Goal: Task Accomplishment & Management: Manage account settings

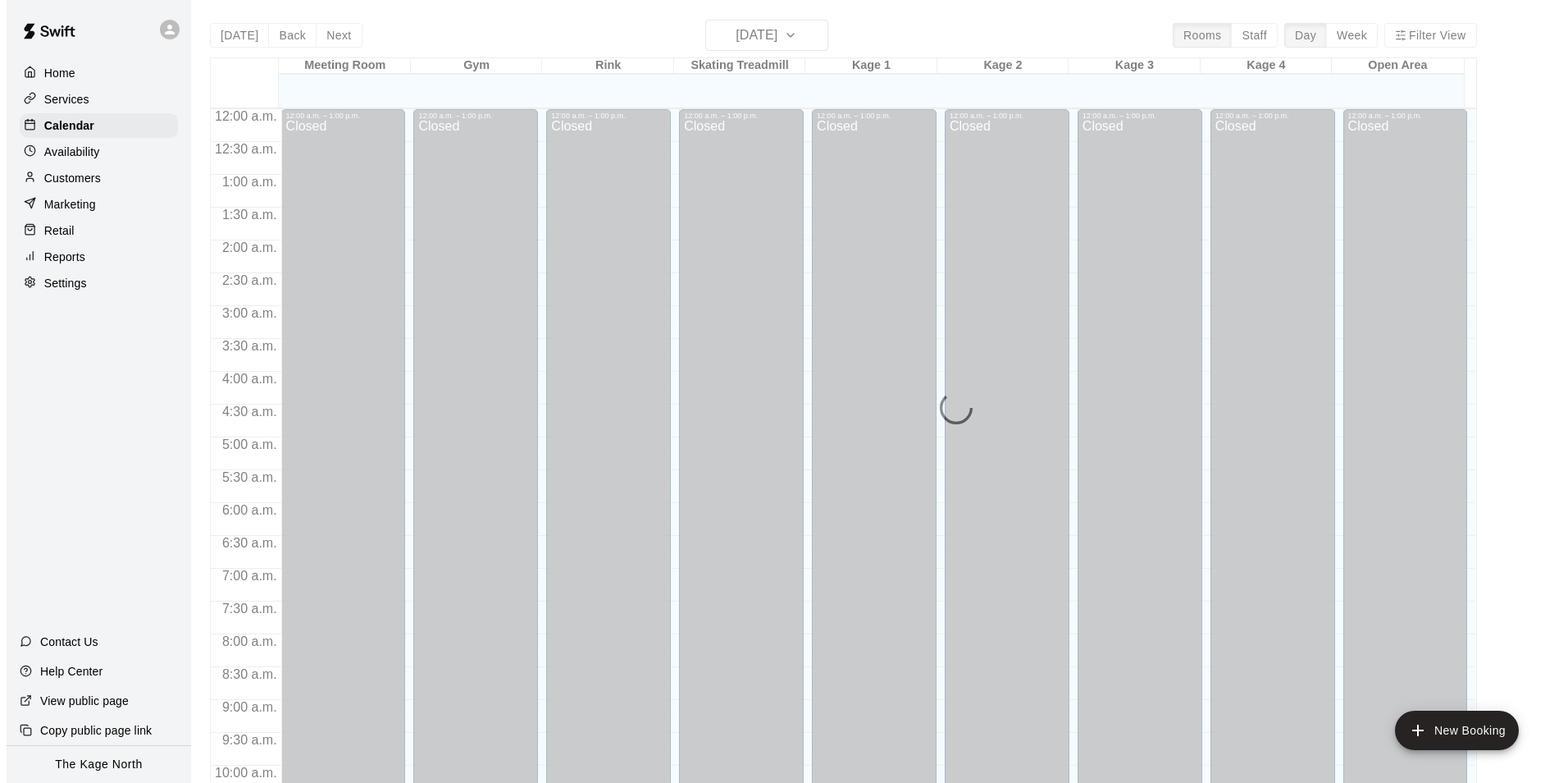
scroll to position [833, 0]
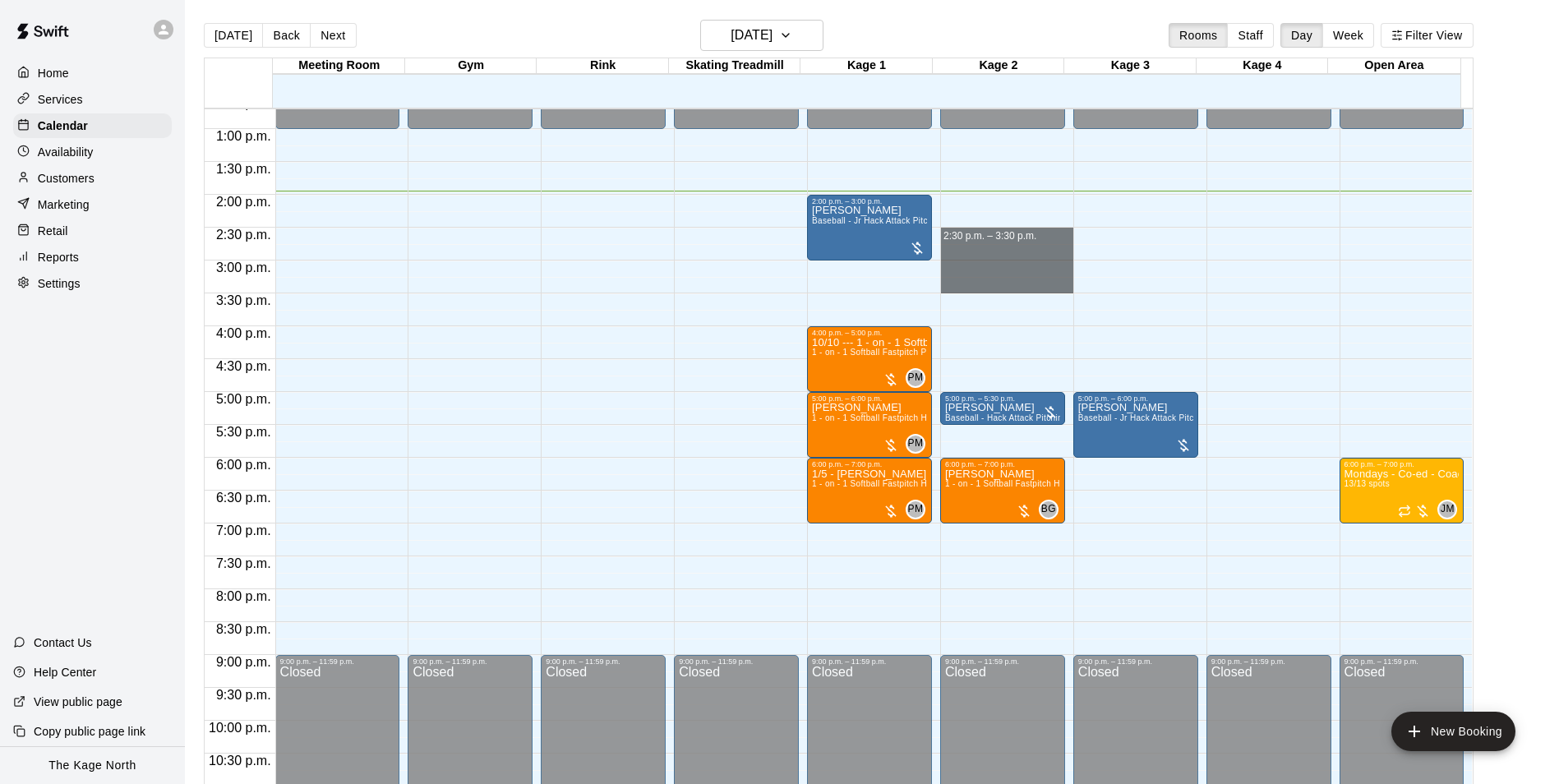
drag, startPoint x: 1020, startPoint y: 234, endPoint x: 1025, endPoint y: 292, distance: 58.2
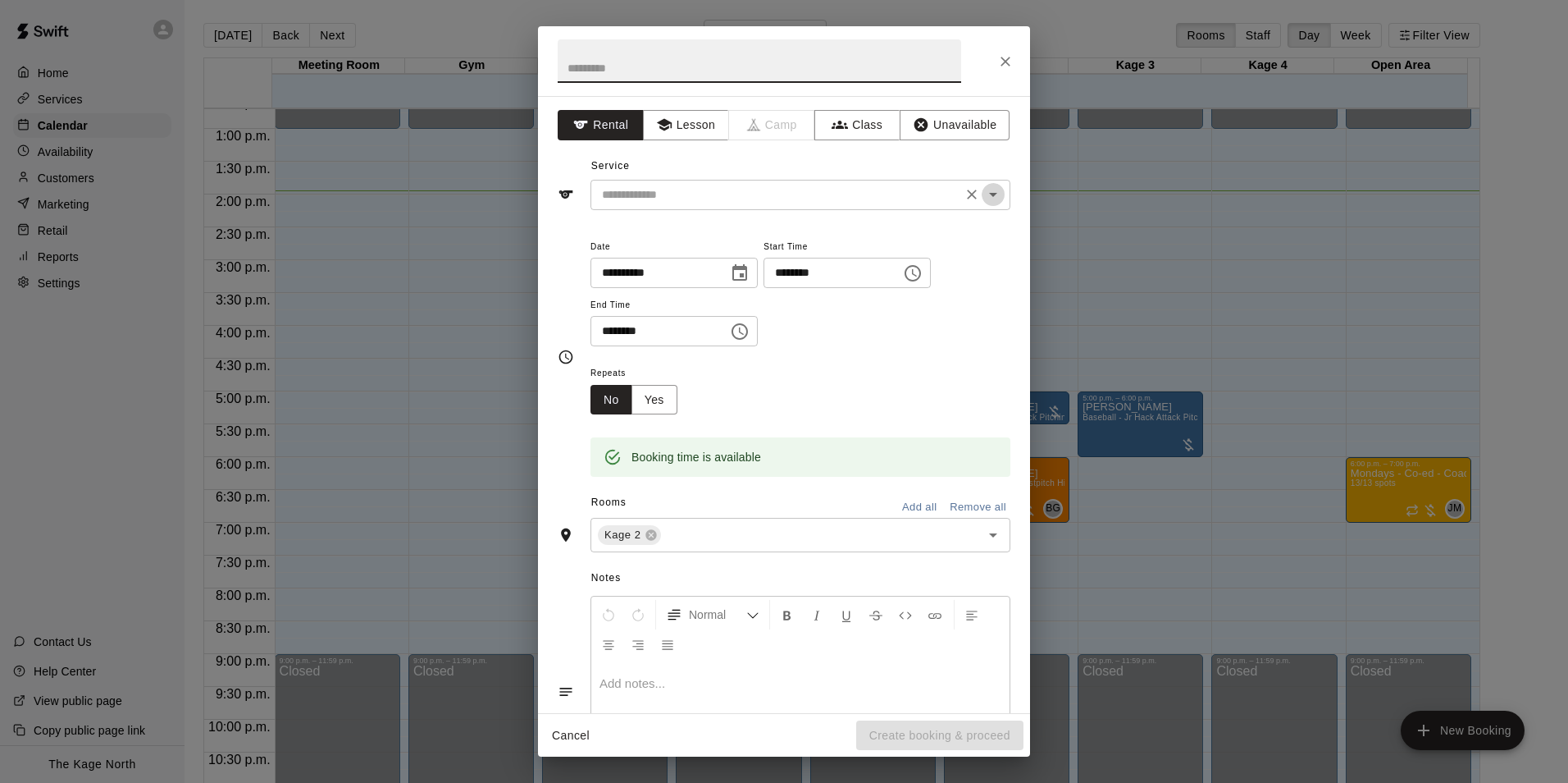
click at [983, 191] on icon "Open" at bounding box center [992, 194] width 19 height 19
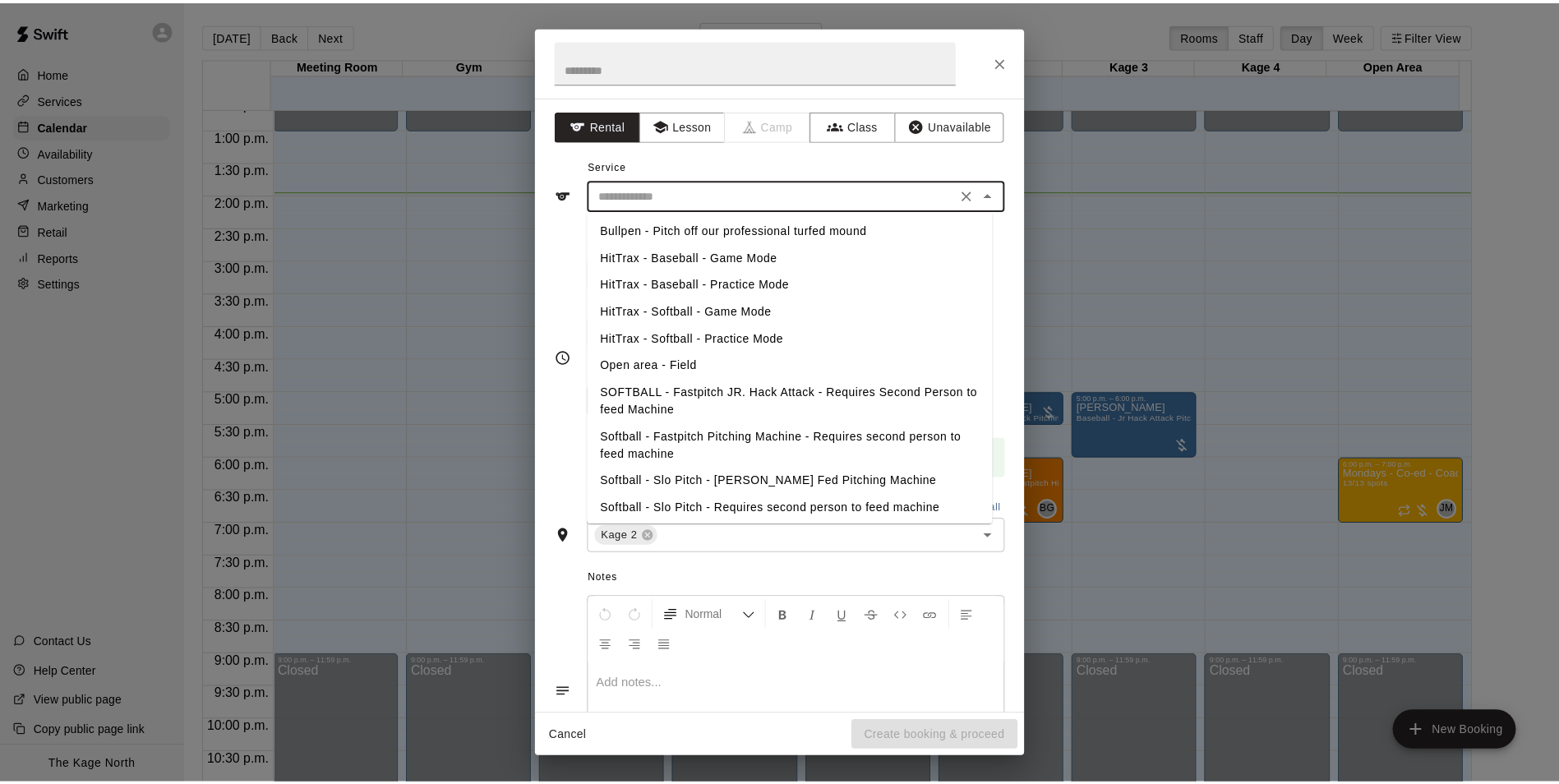
scroll to position [164, 0]
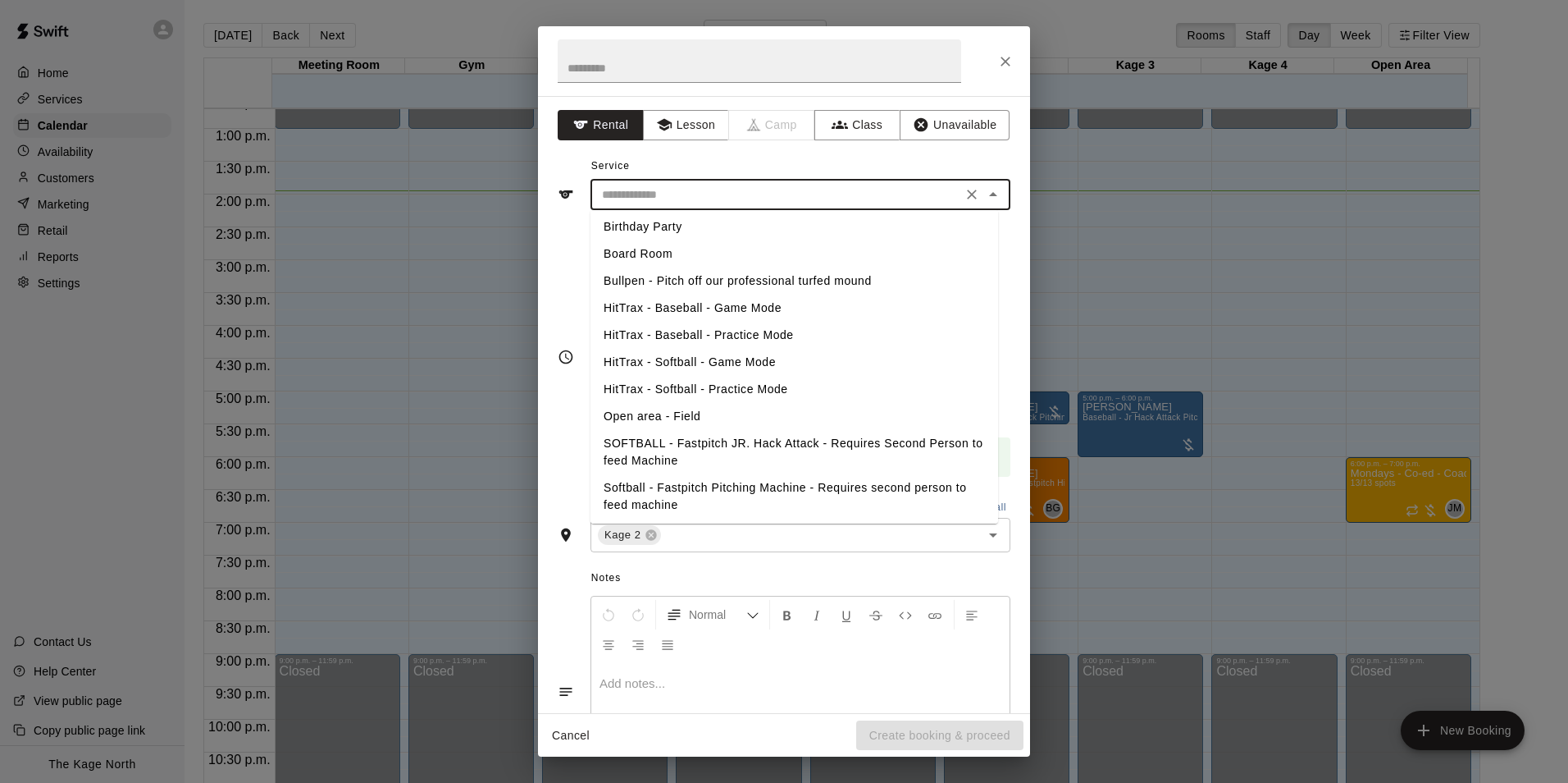
click at [748, 283] on li "Bullpen - Pitch off our professional turfed mound" at bounding box center [794, 281] width 408 height 27
type input "**********"
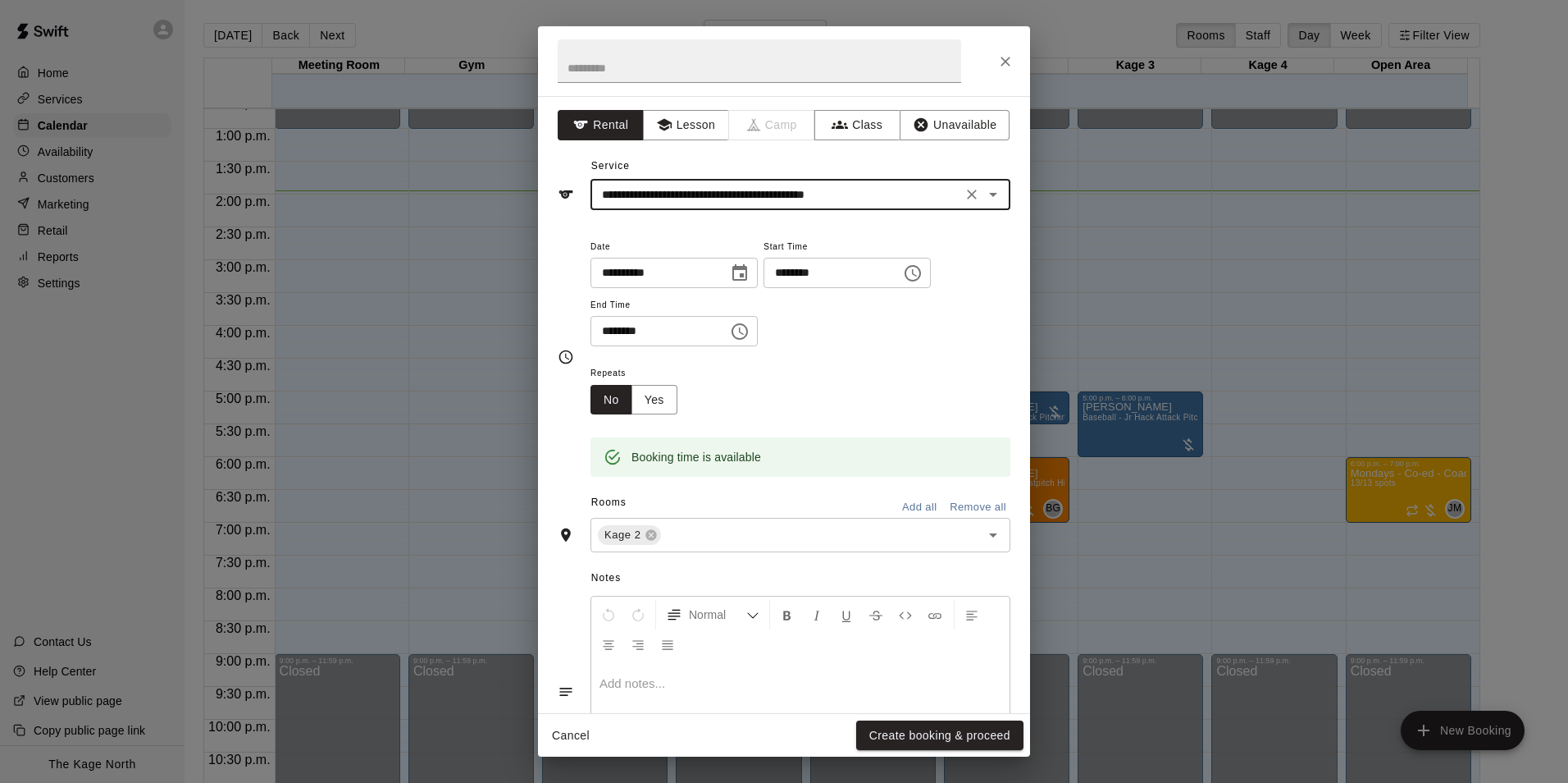
drag, startPoint x: 952, startPoint y: 725, endPoint x: 967, endPoint y: 718, distance: 16.6
click at [952, 724] on button "Create booking & proceed" at bounding box center [939, 735] width 167 height 30
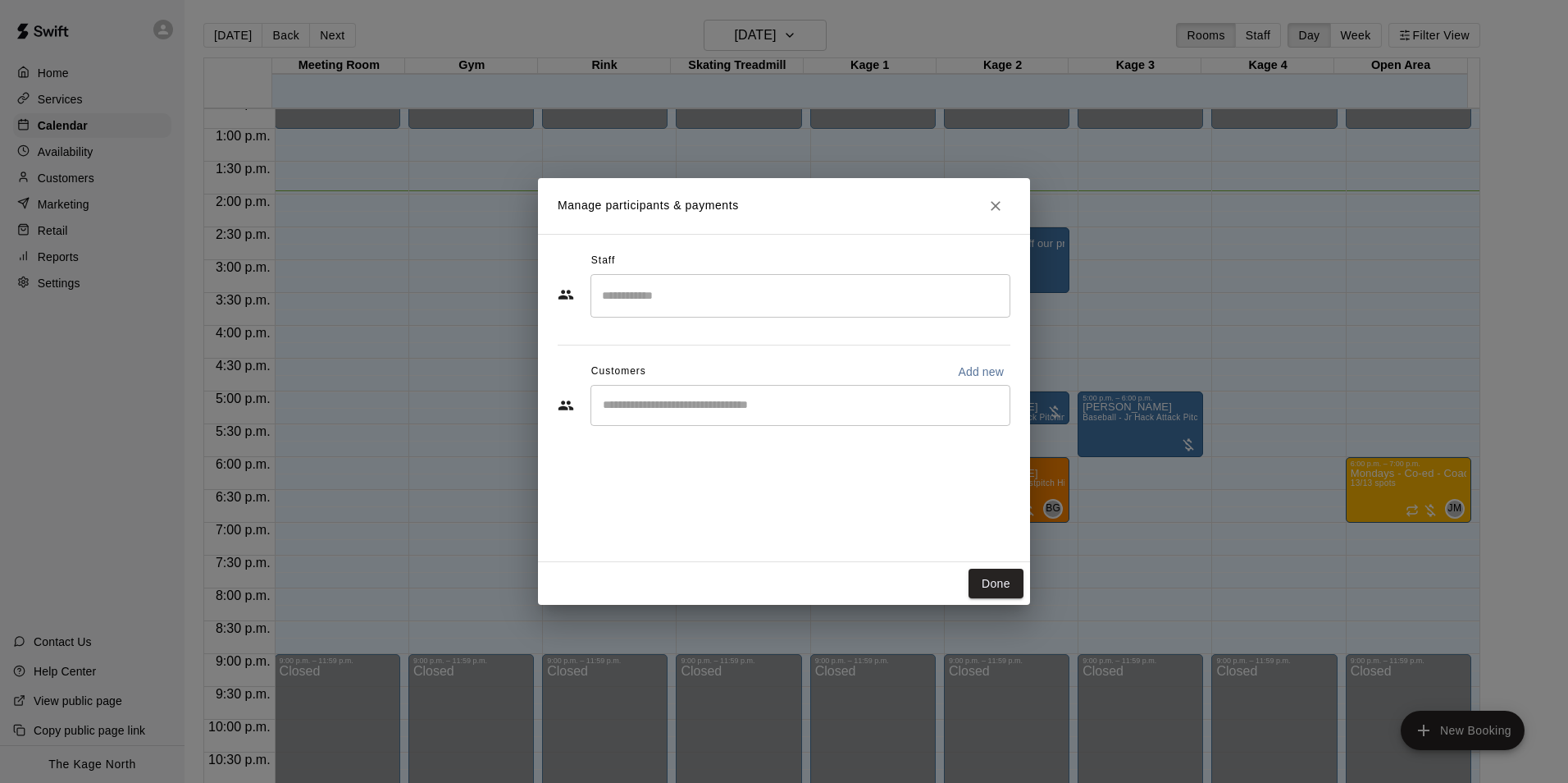
click at [685, 404] on input "Start typing to search customers..." at bounding box center [800, 405] width 405 height 16
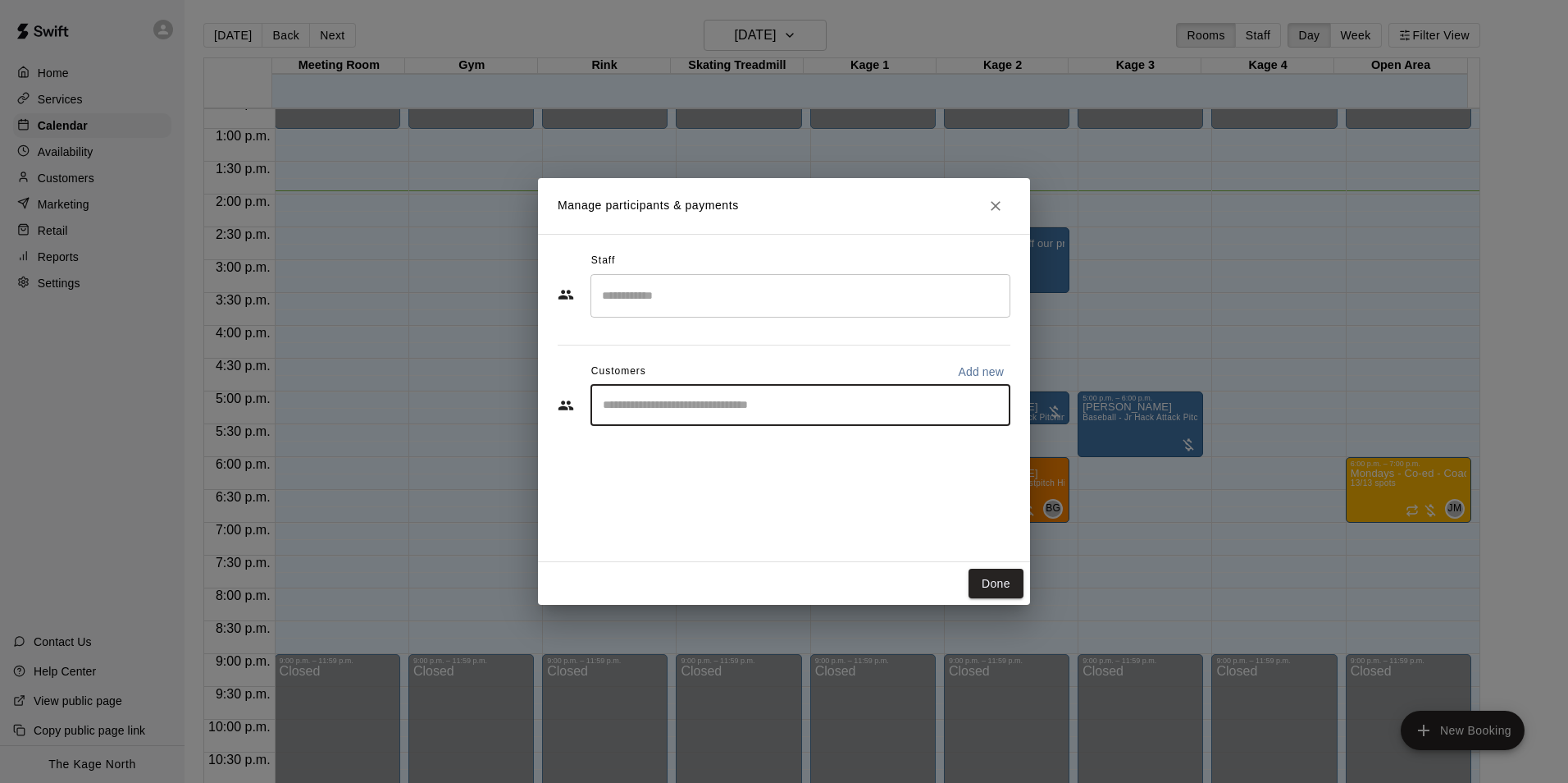
click at [659, 398] on input "Start typing to search customers..." at bounding box center [800, 405] width 405 height 16
type input "***"
click at [766, 465] on div "[PERSON_NAME] [EMAIL_ADDRESS][DOMAIN_NAME]" at bounding box center [816, 452] width 360 height 35
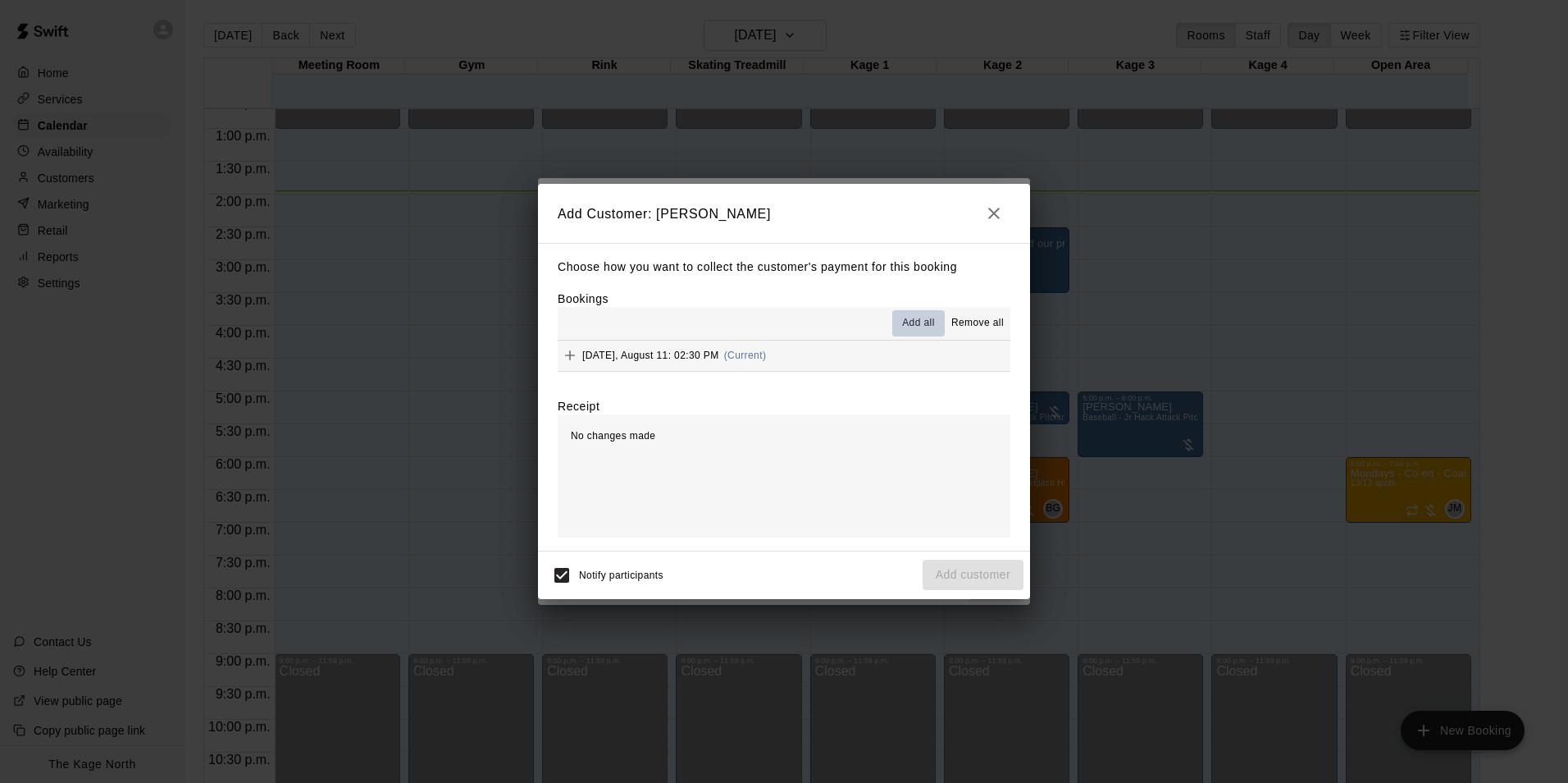
click at [926, 322] on span "Add all" at bounding box center [918, 323] width 33 height 16
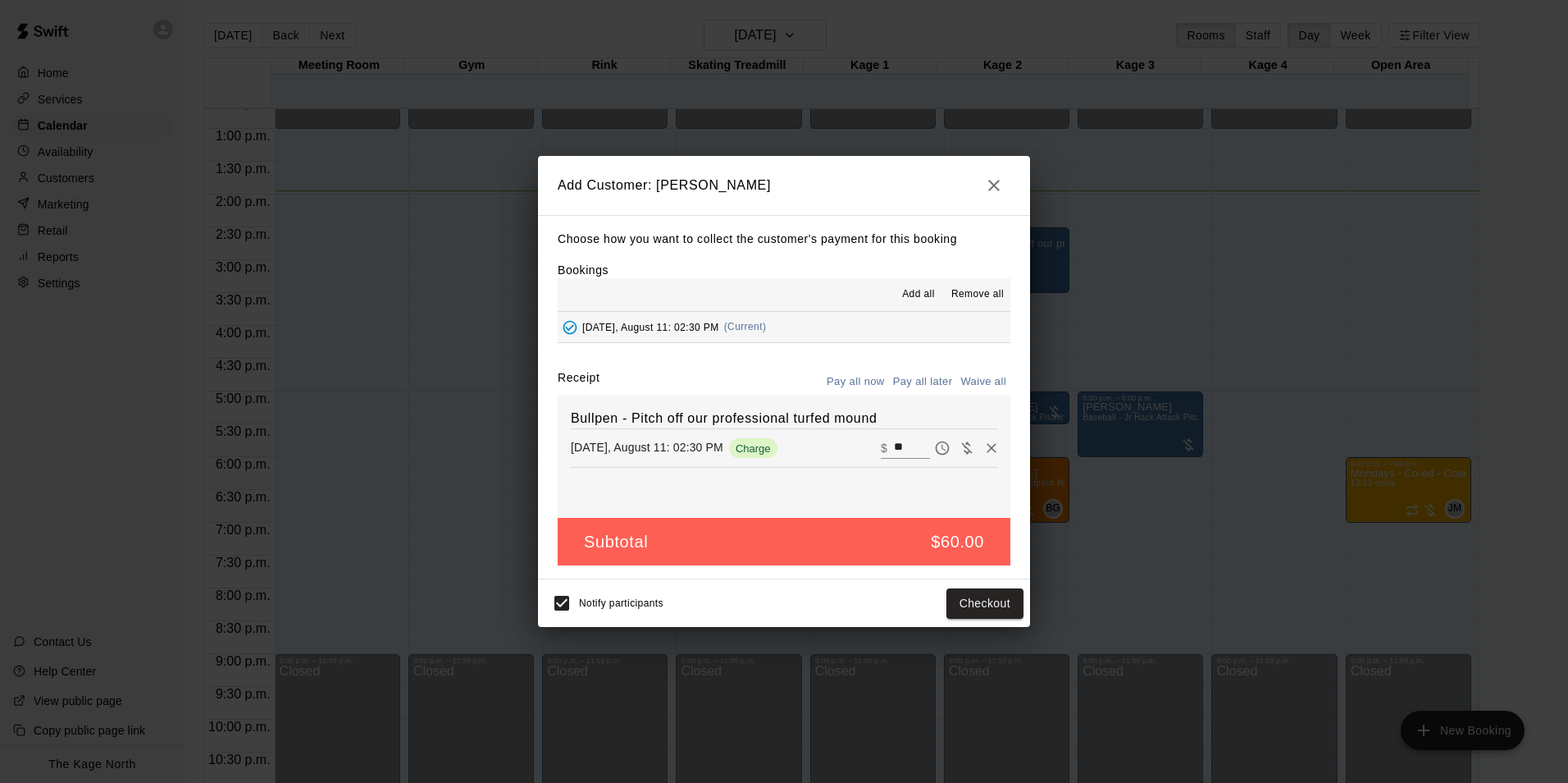
click at [925, 375] on button "Pay all later" at bounding box center [923, 382] width 68 height 25
click at [970, 609] on button "Add customer" at bounding box center [973, 602] width 100 height 30
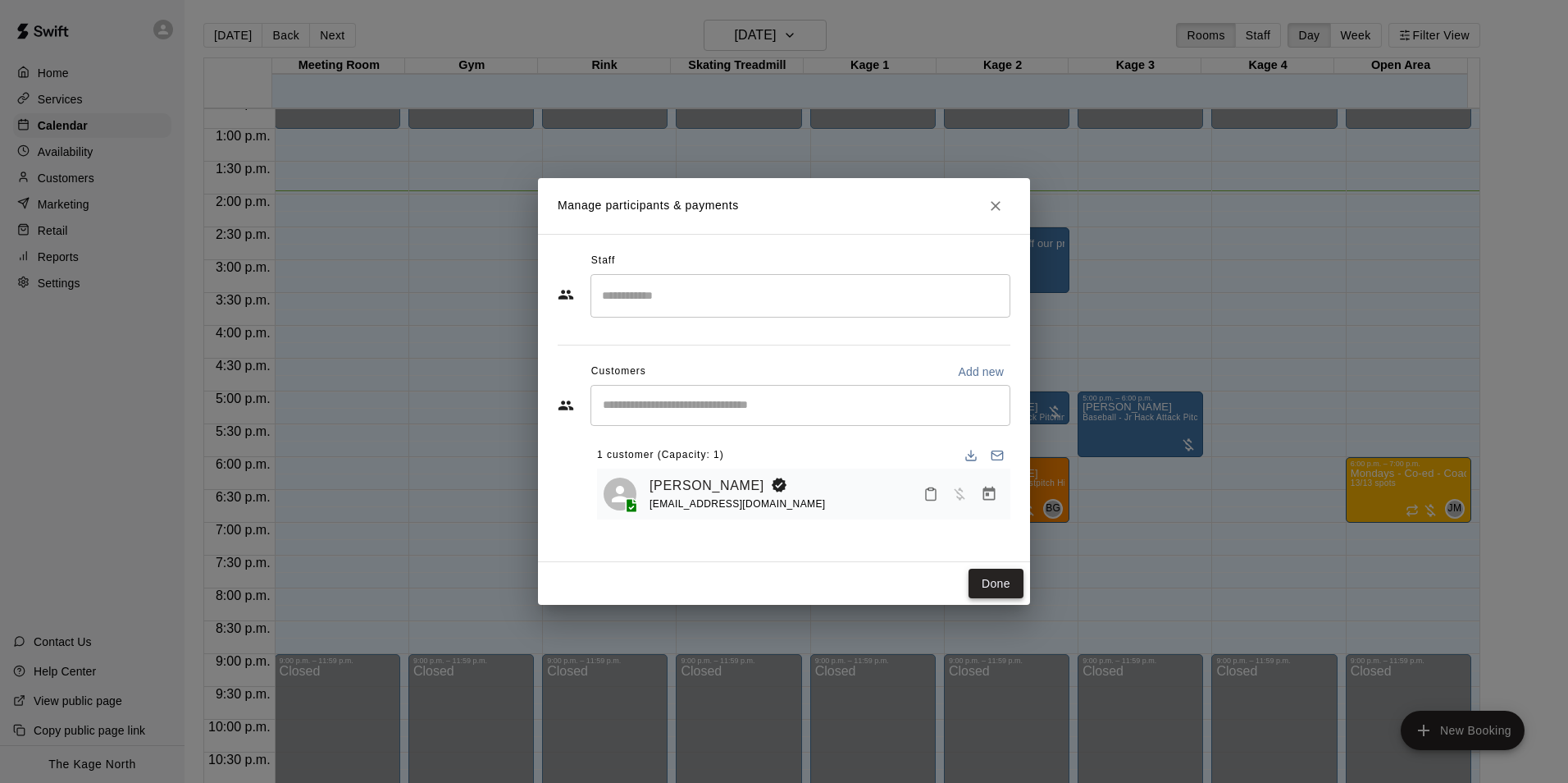
click at [987, 578] on button "Done" at bounding box center [995, 583] width 55 height 30
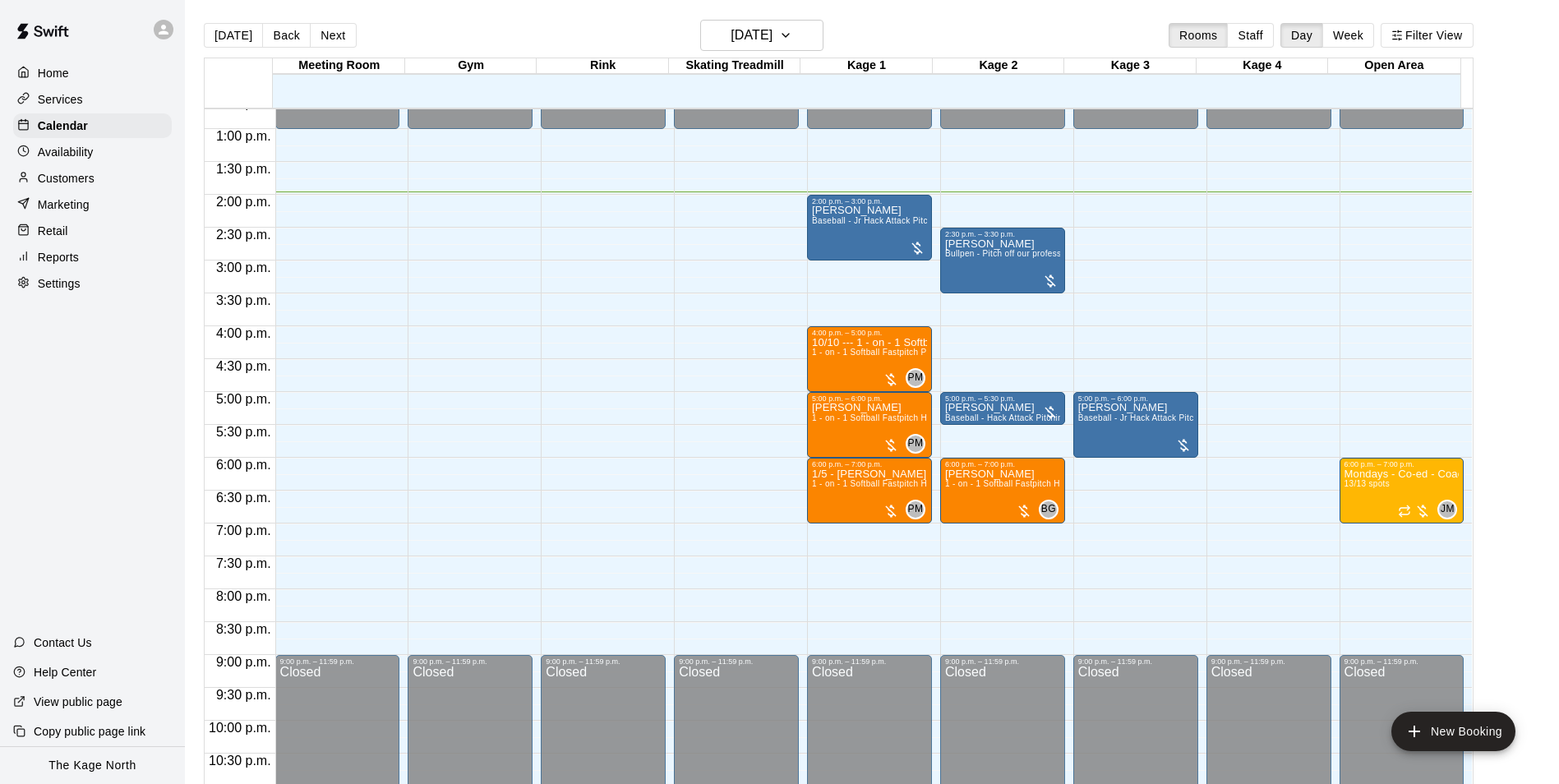
click at [59, 182] on p "Customers" at bounding box center [66, 178] width 57 height 16
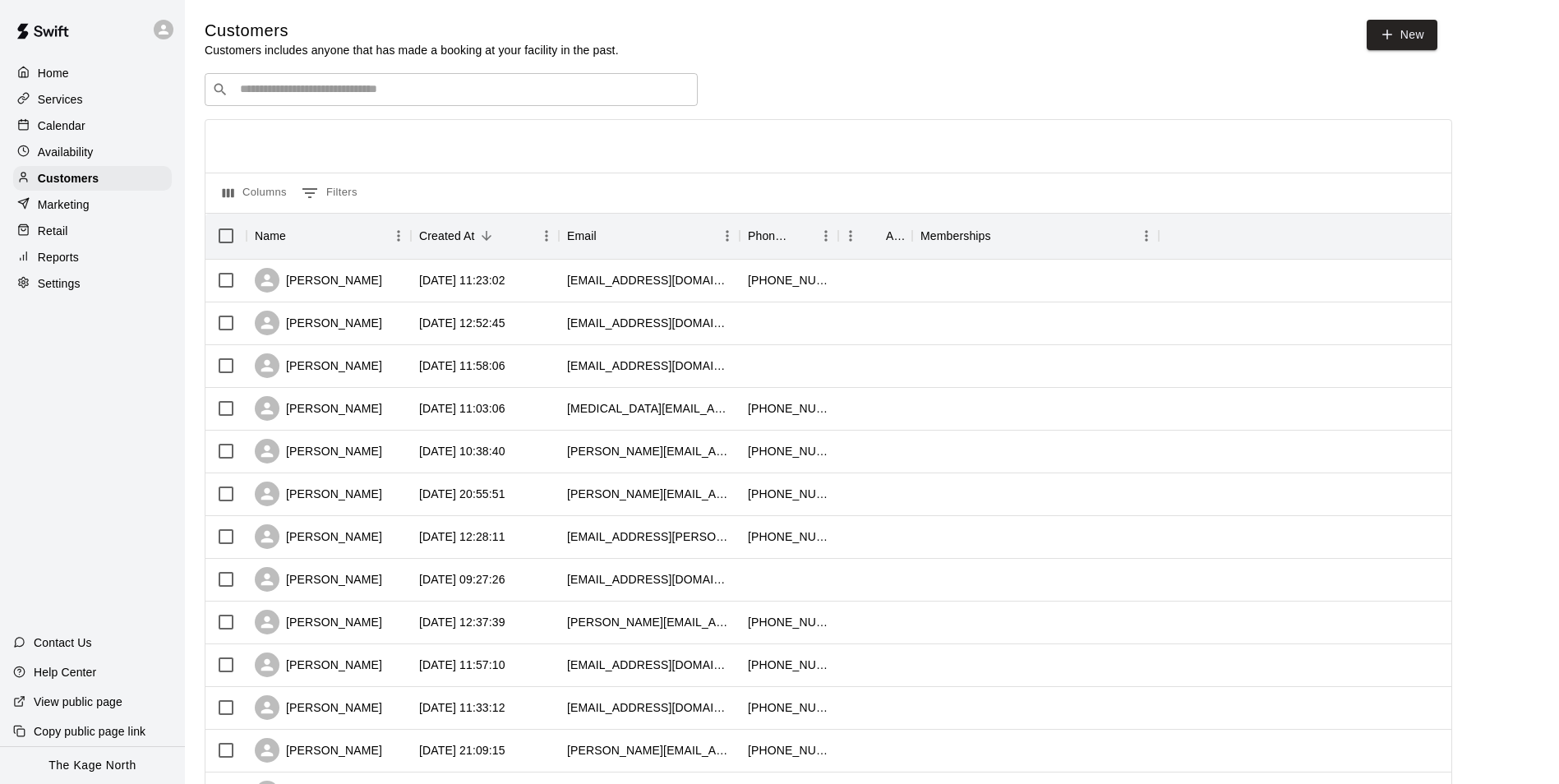
click at [313, 98] on input "Search customers by name or email" at bounding box center [463, 89] width 455 height 16
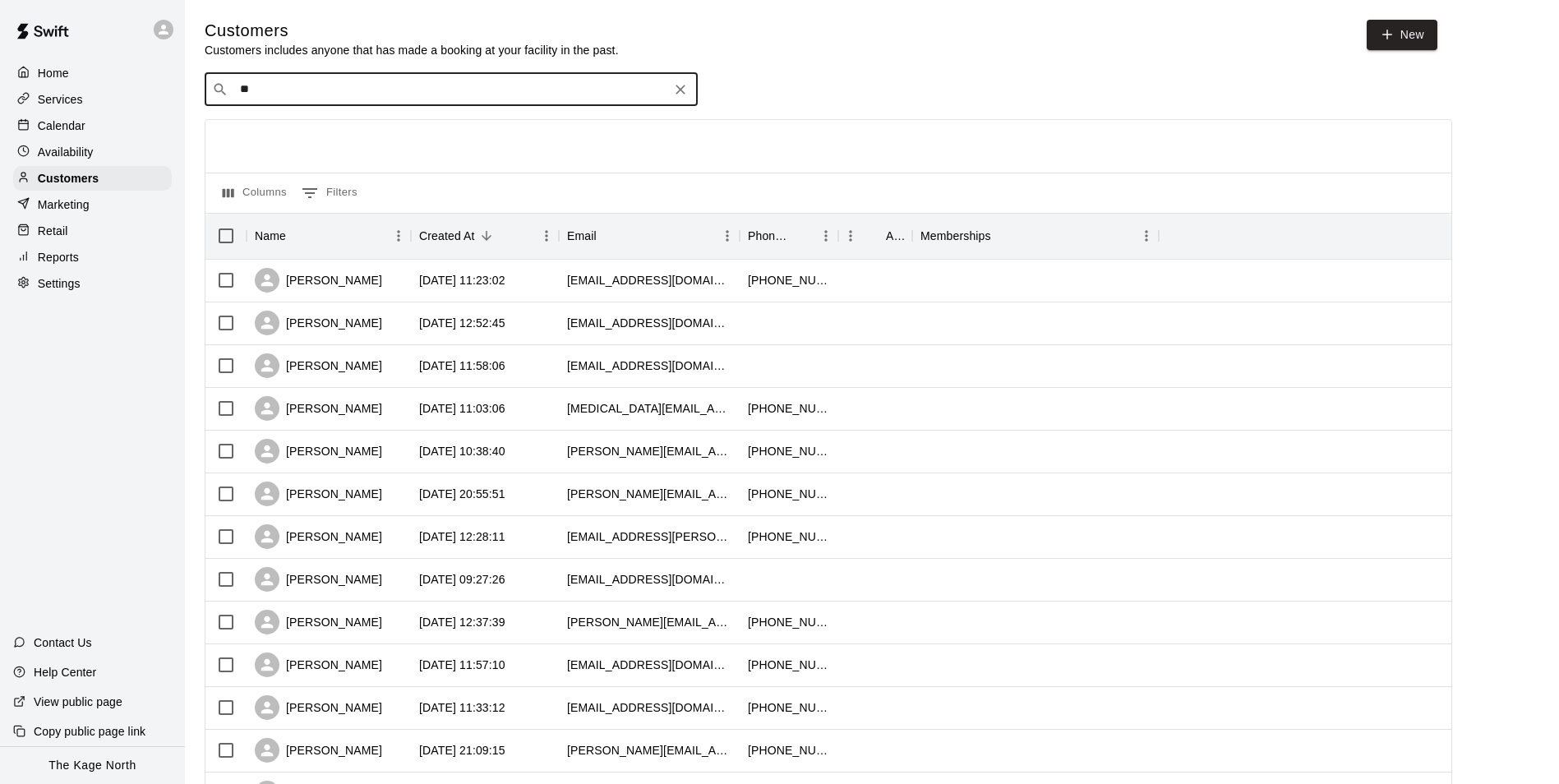
type input "*"
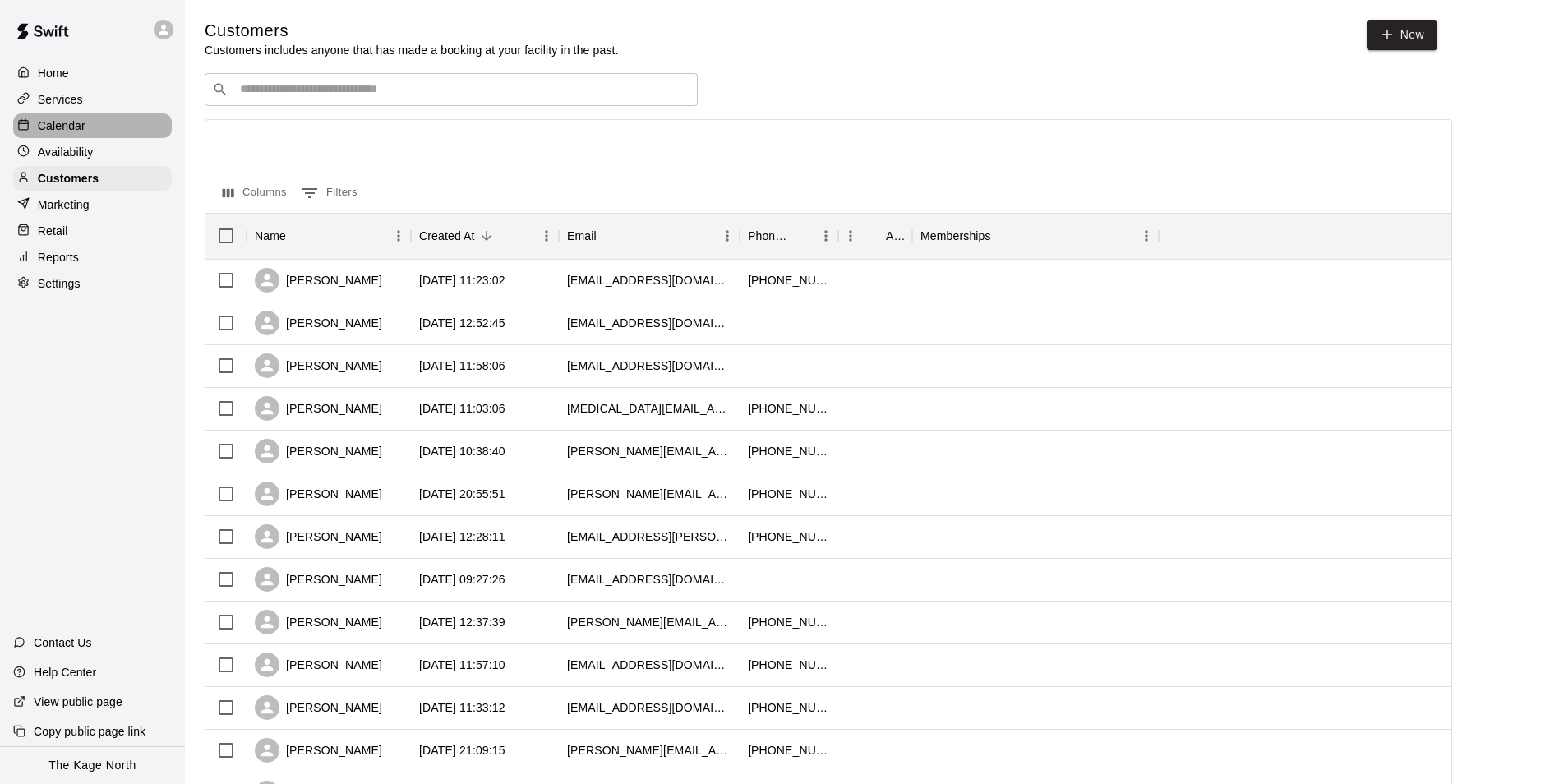
click at [75, 129] on p "Calendar" at bounding box center [61, 125] width 47 height 16
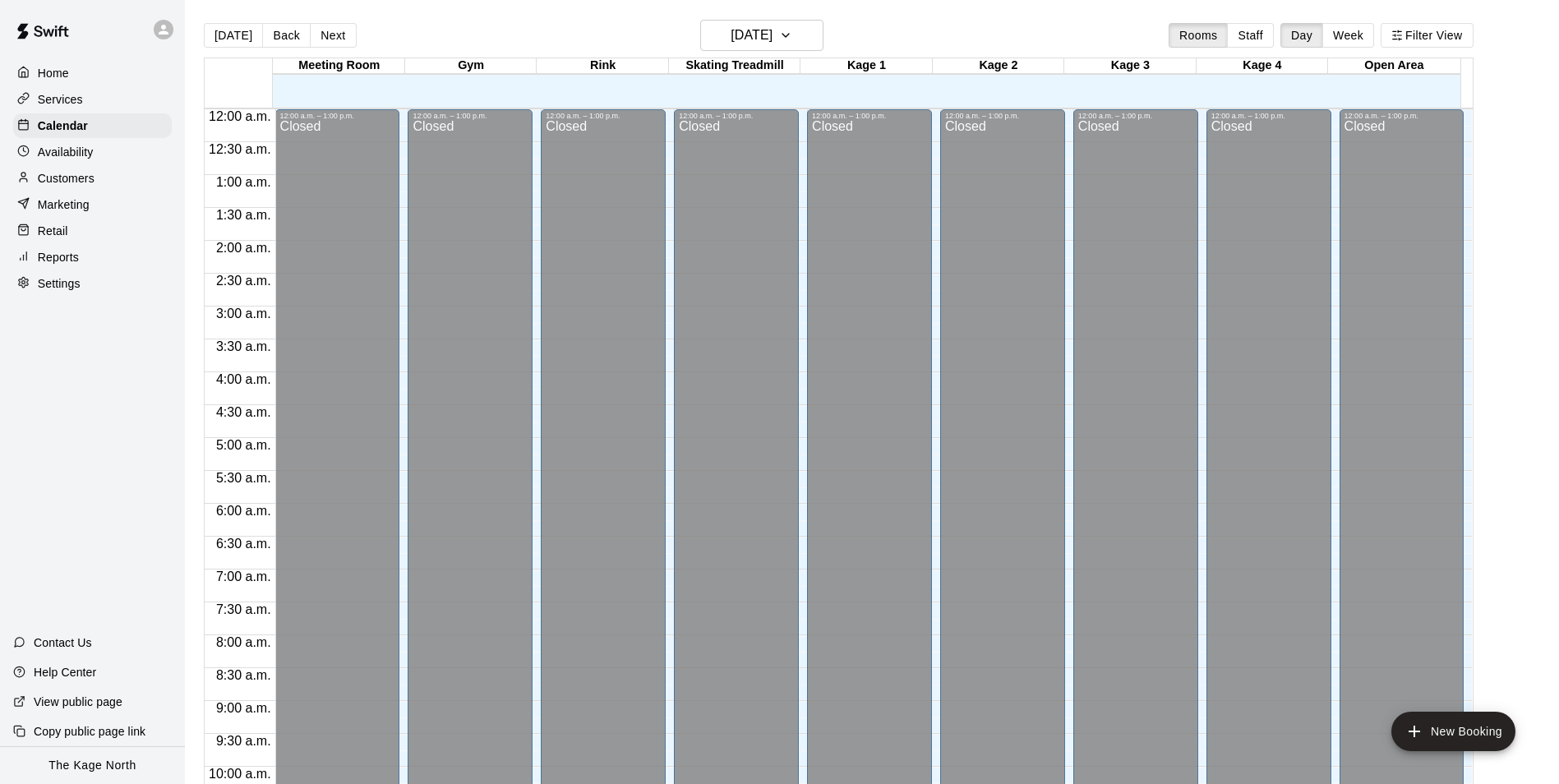
scroll to position [834, 0]
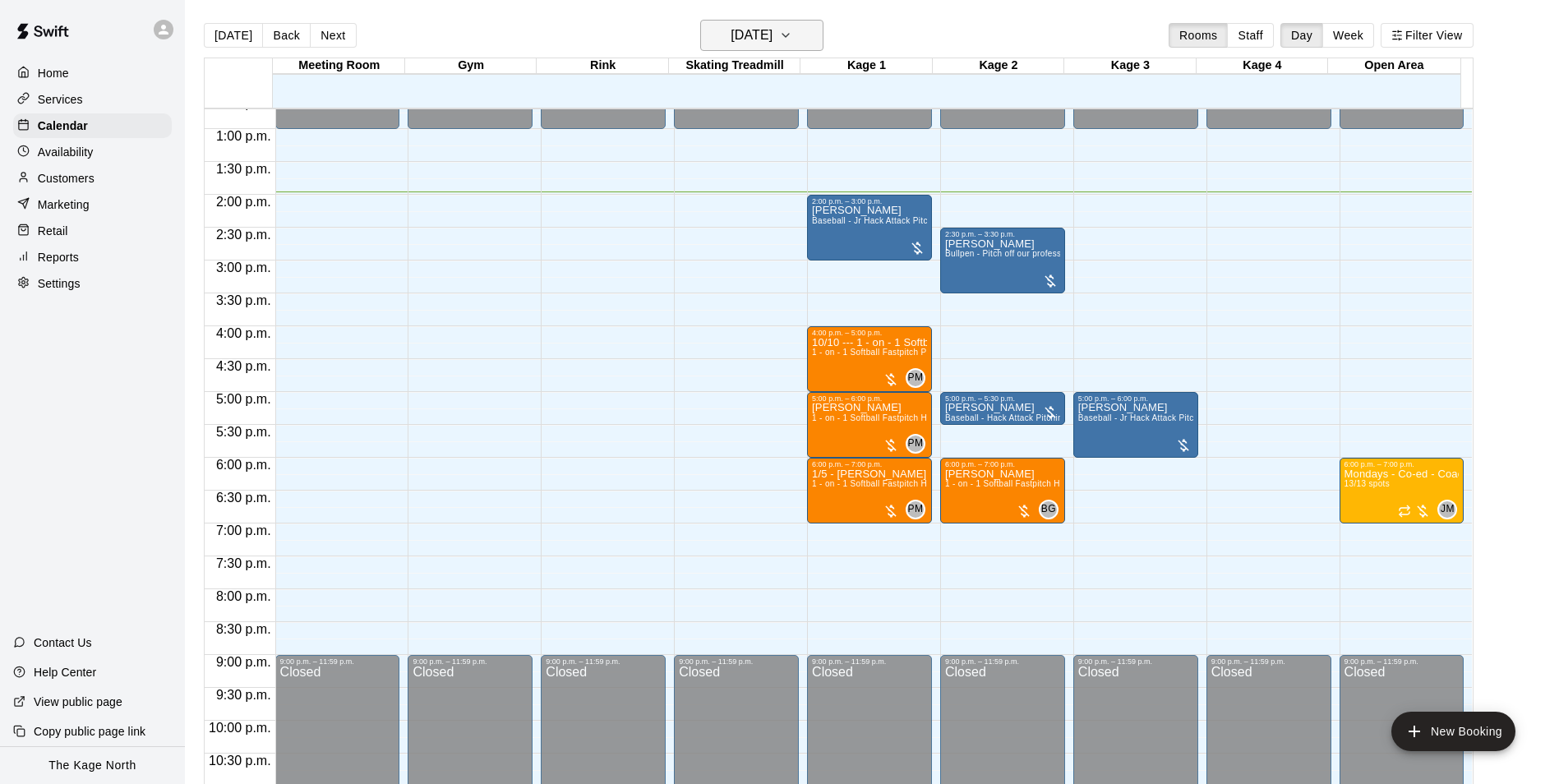
click at [773, 37] on h6 "[DATE]" at bounding box center [750, 36] width 42 height 23
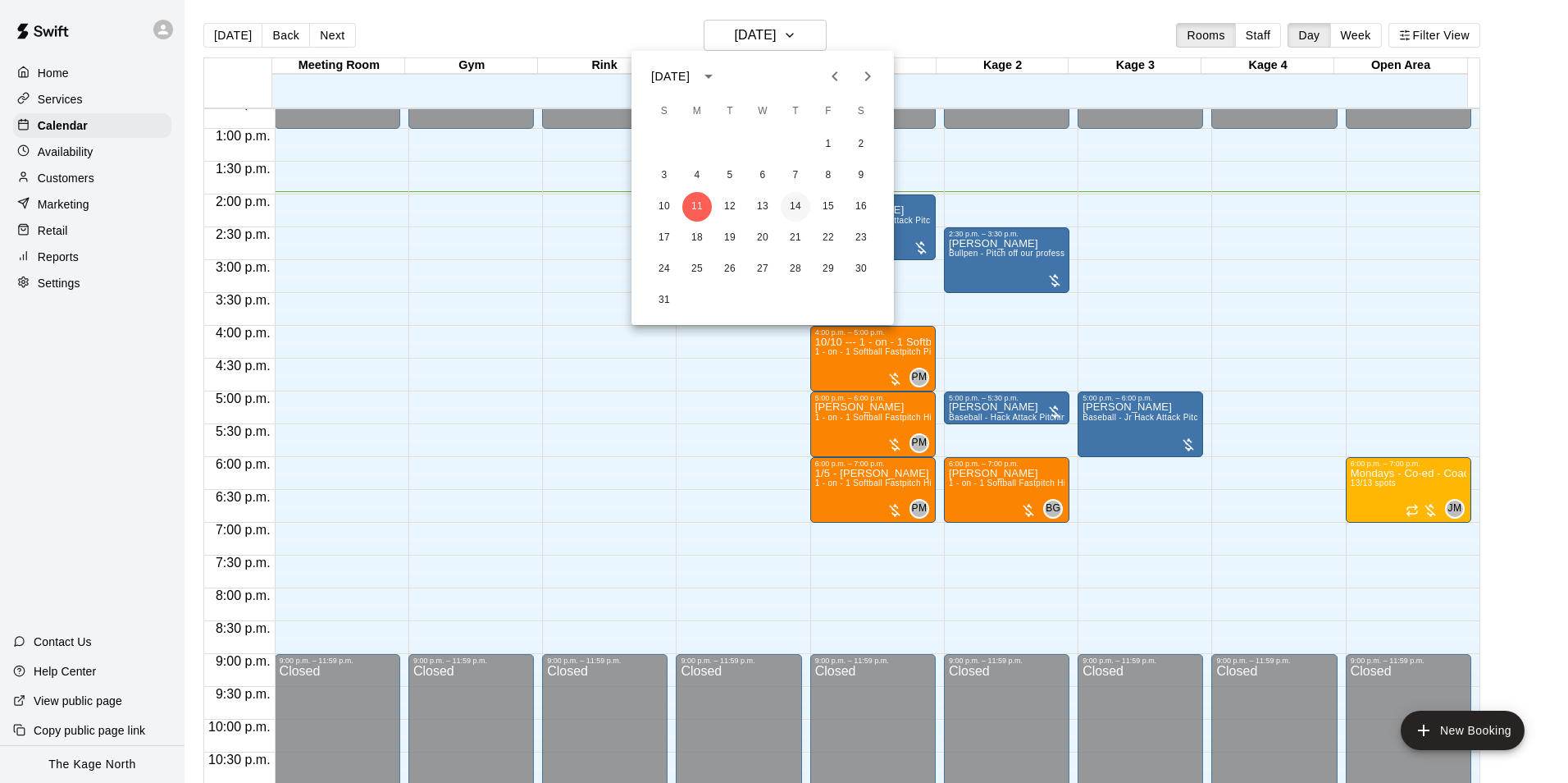
click at [796, 201] on button "14" at bounding box center [795, 207] width 30 height 30
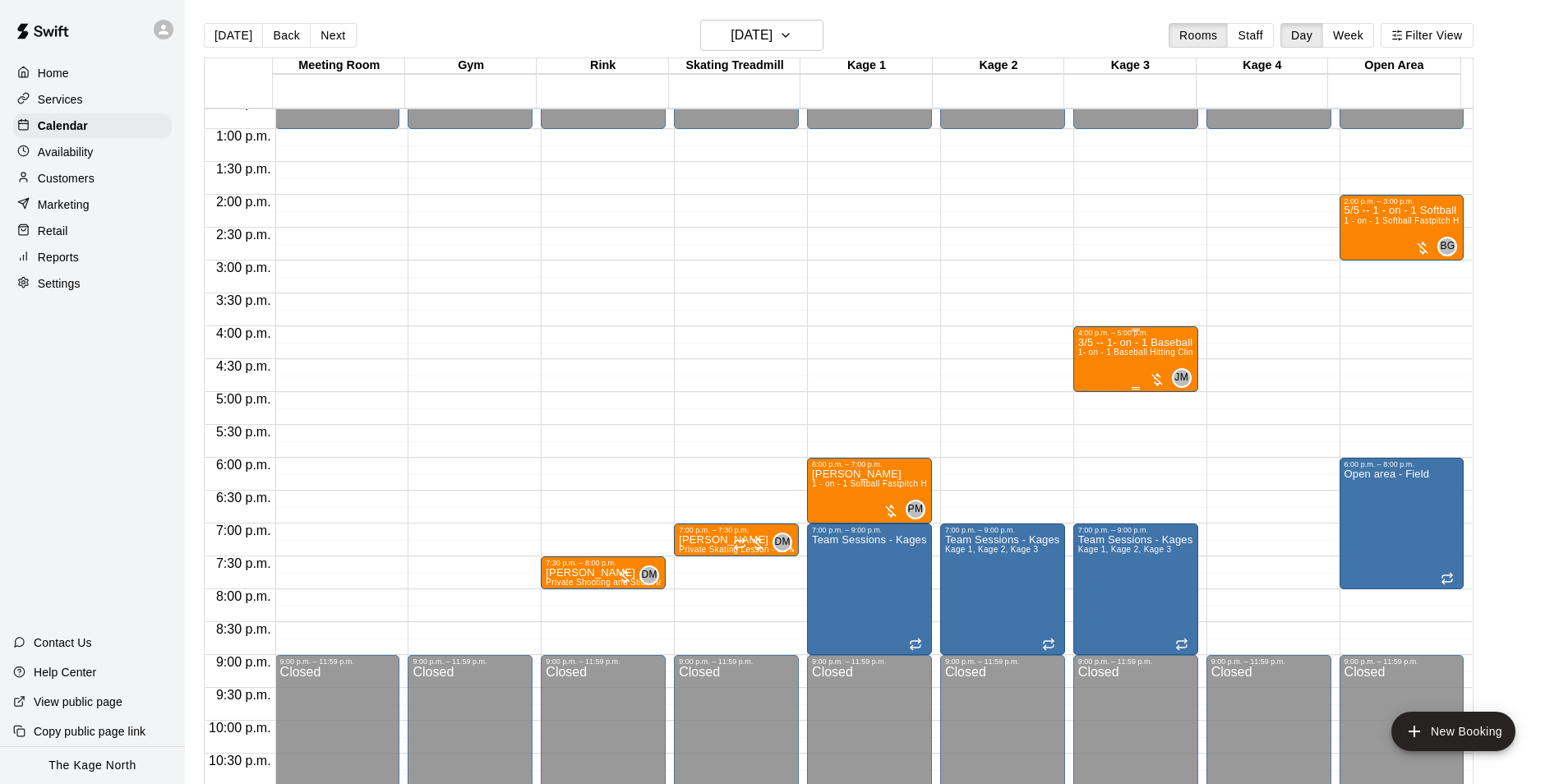
click at [1134, 354] on span "1- on - 1 Baseball Hitting Clinic" at bounding box center [1139, 351] width 122 height 9
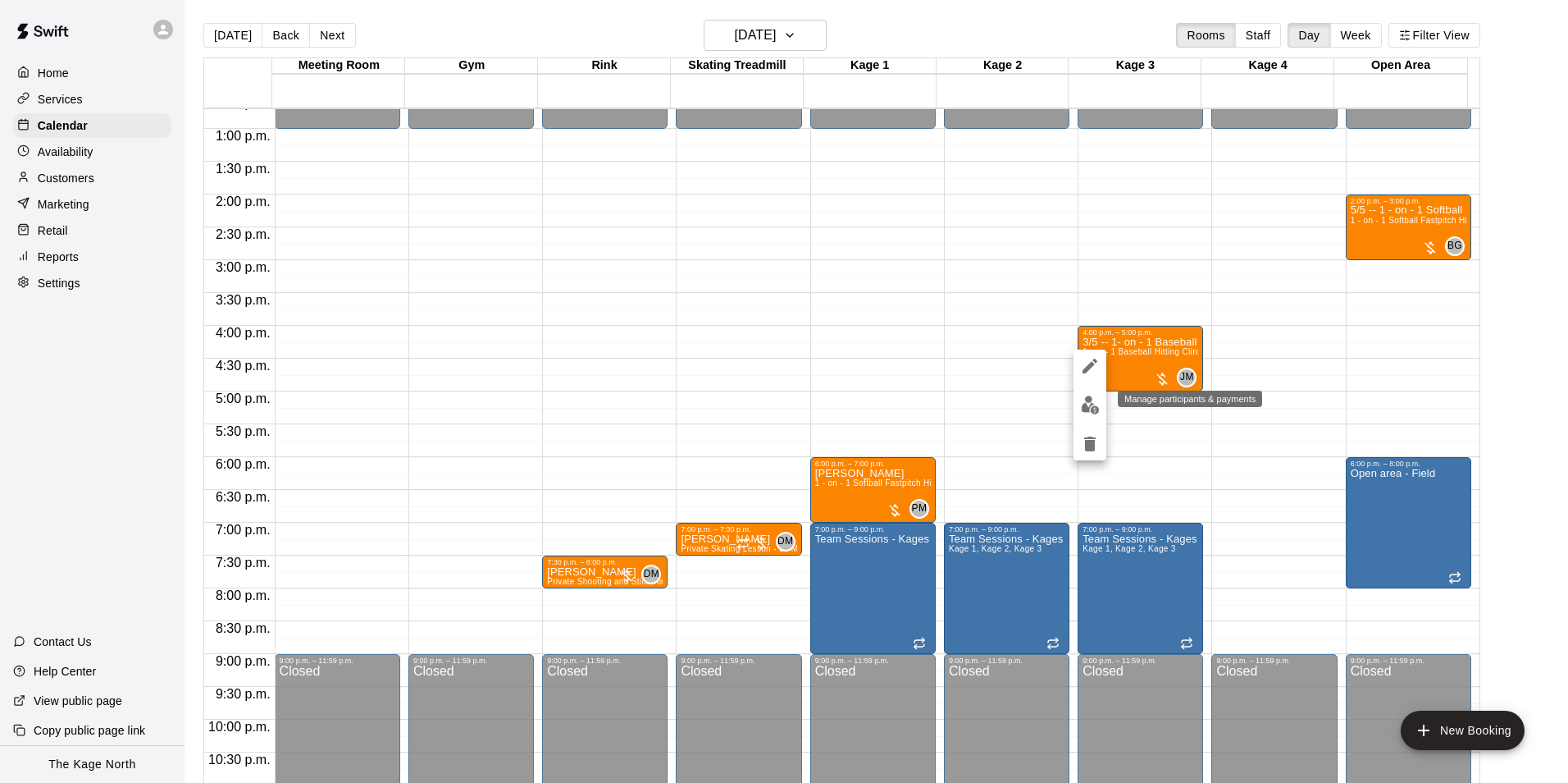
click at [1087, 411] on img "edit" at bounding box center [1090, 405] width 19 height 19
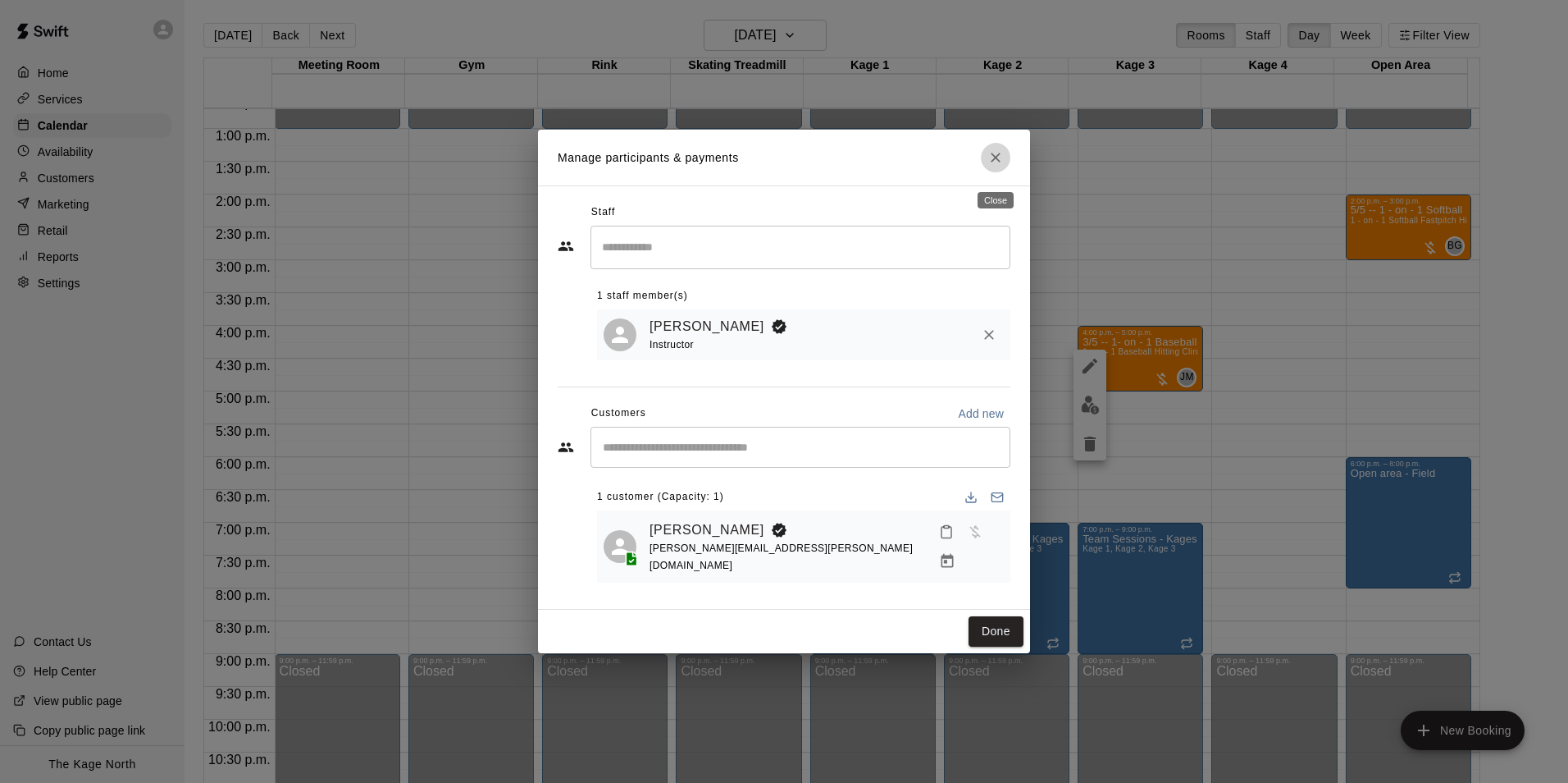
click at [999, 165] on icon "Close" at bounding box center [995, 157] width 16 height 16
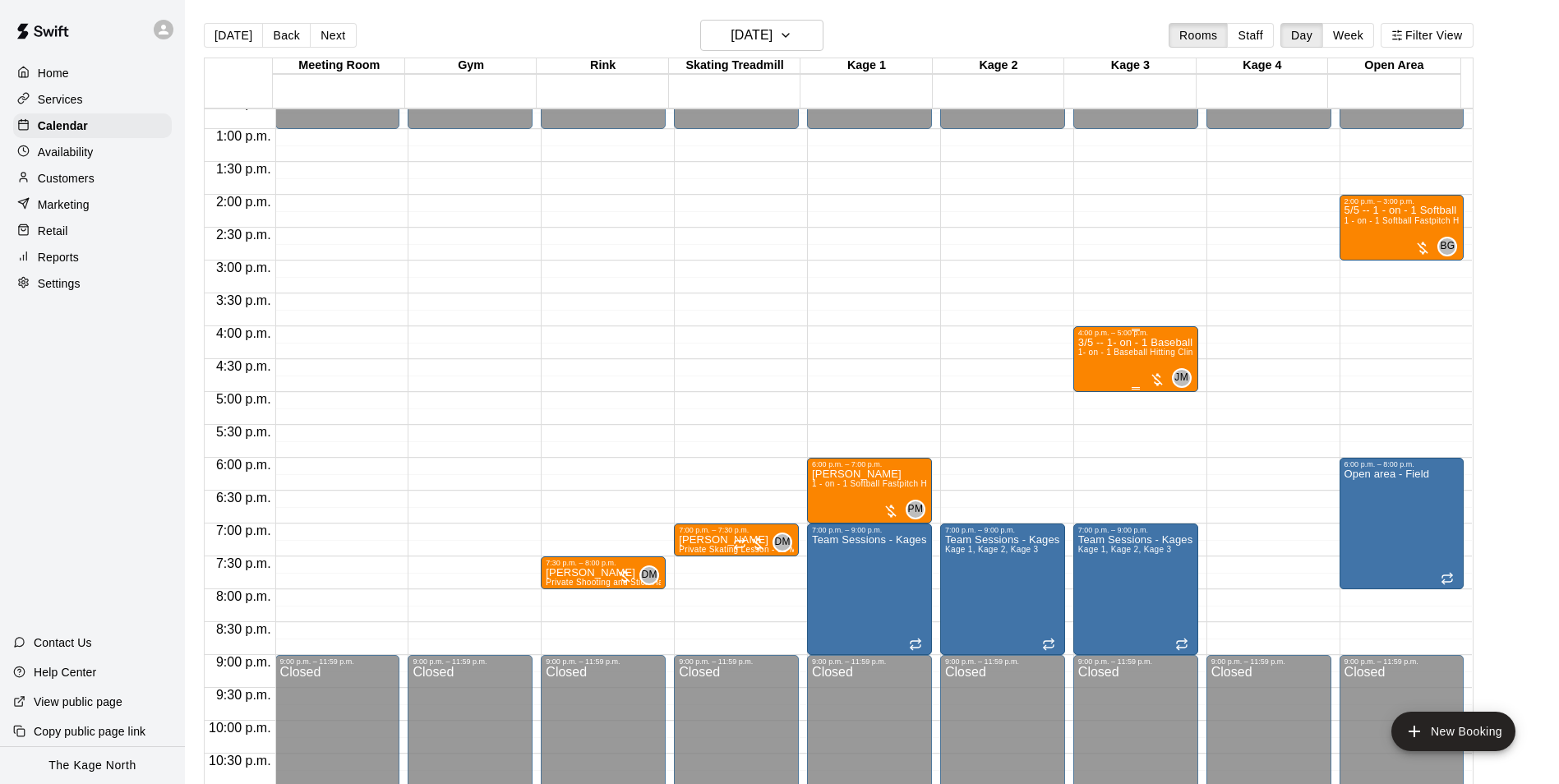
click at [1125, 343] on p "3/5 -- 1- on - 1 Baseball Hitting Clinic" at bounding box center [1135, 343] width 115 height 0
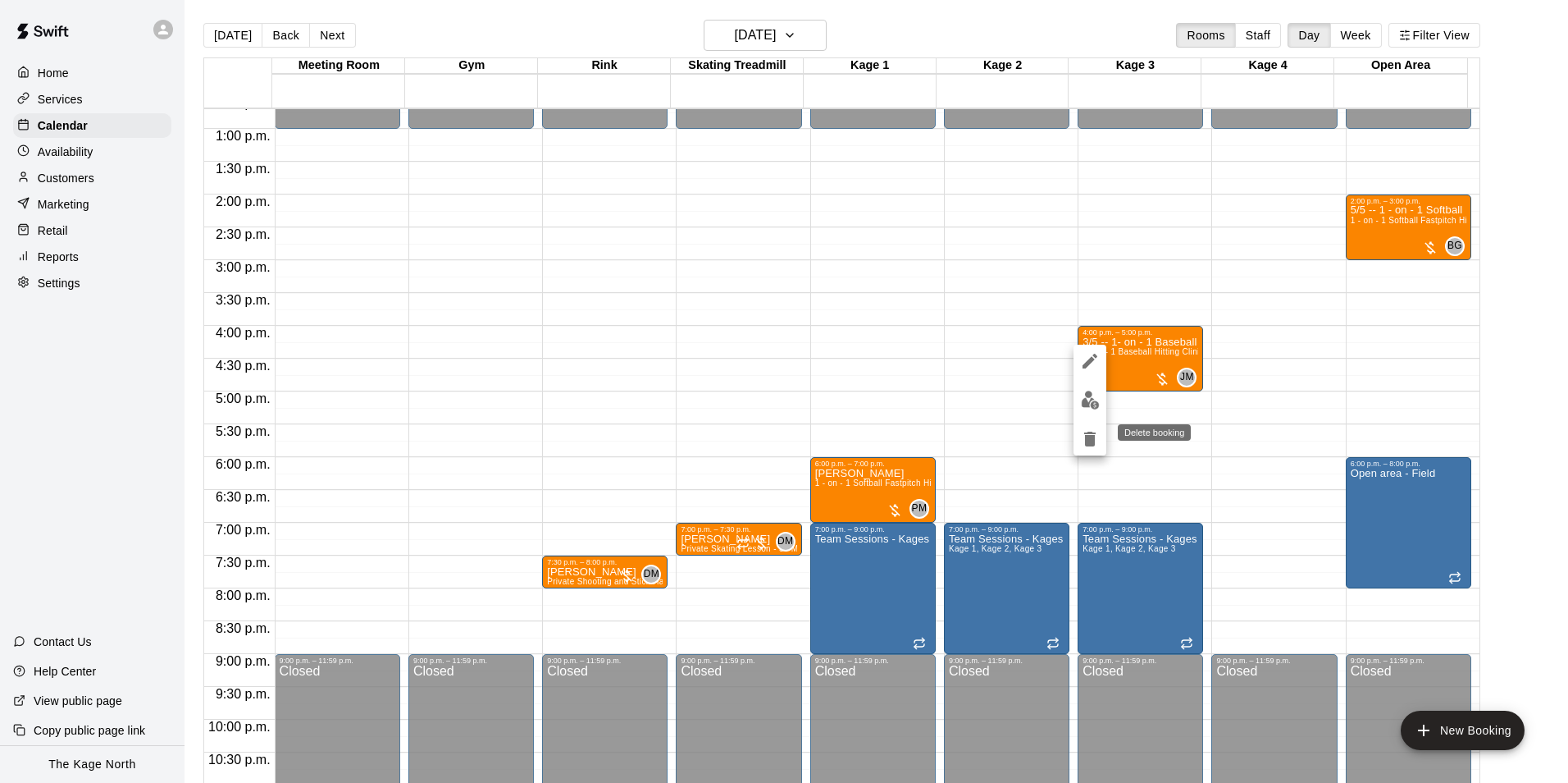
click at [1095, 444] on icon "delete" at bounding box center [1090, 438] width 12 height 14
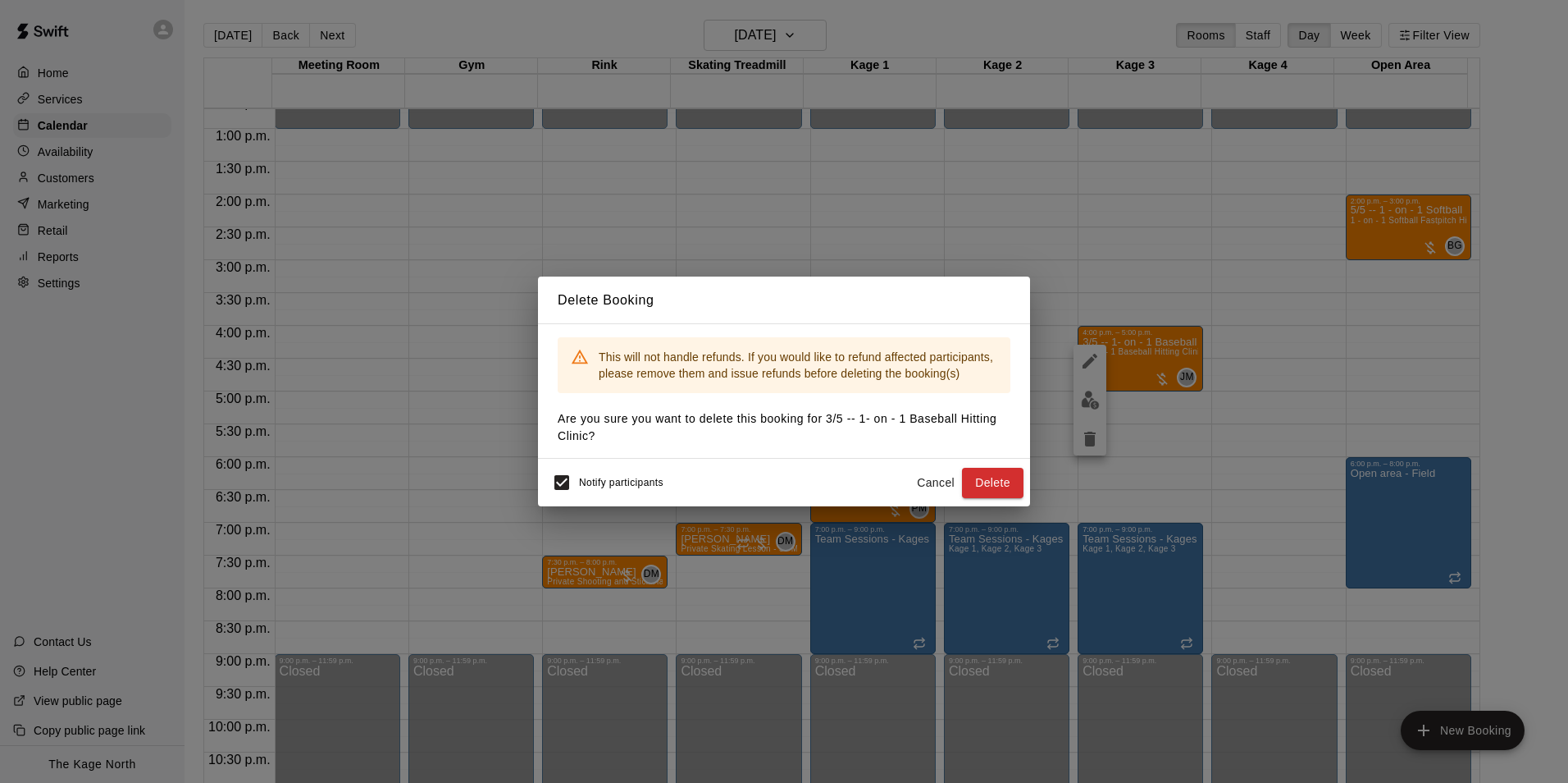
click at [985, 490] on button "Delete" at bounding box center [992, 482] width 62 height 30
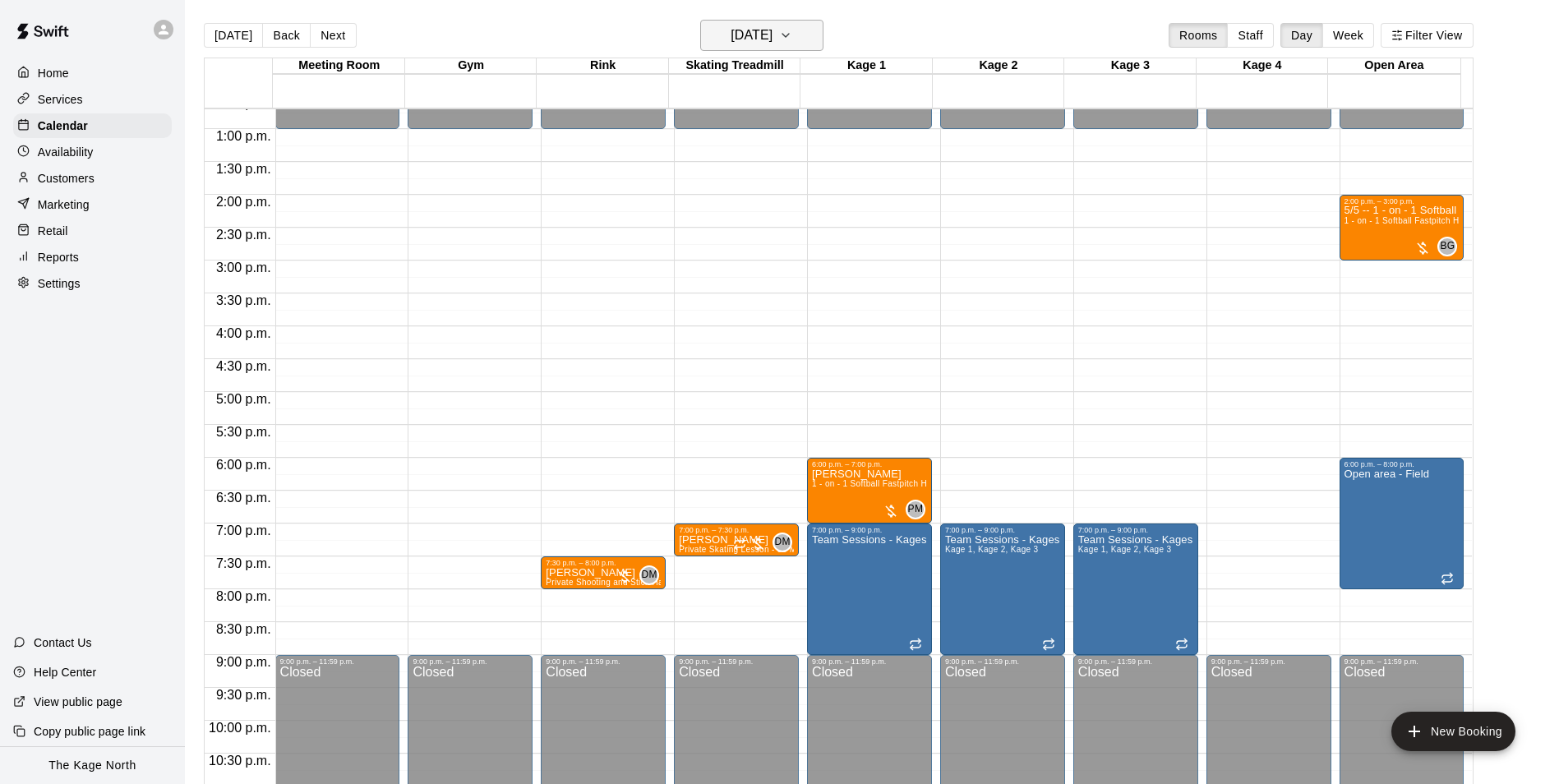
click at [773, 35] on h6 "[DATE]" at bounding box center [750, 36] width 42 height 23
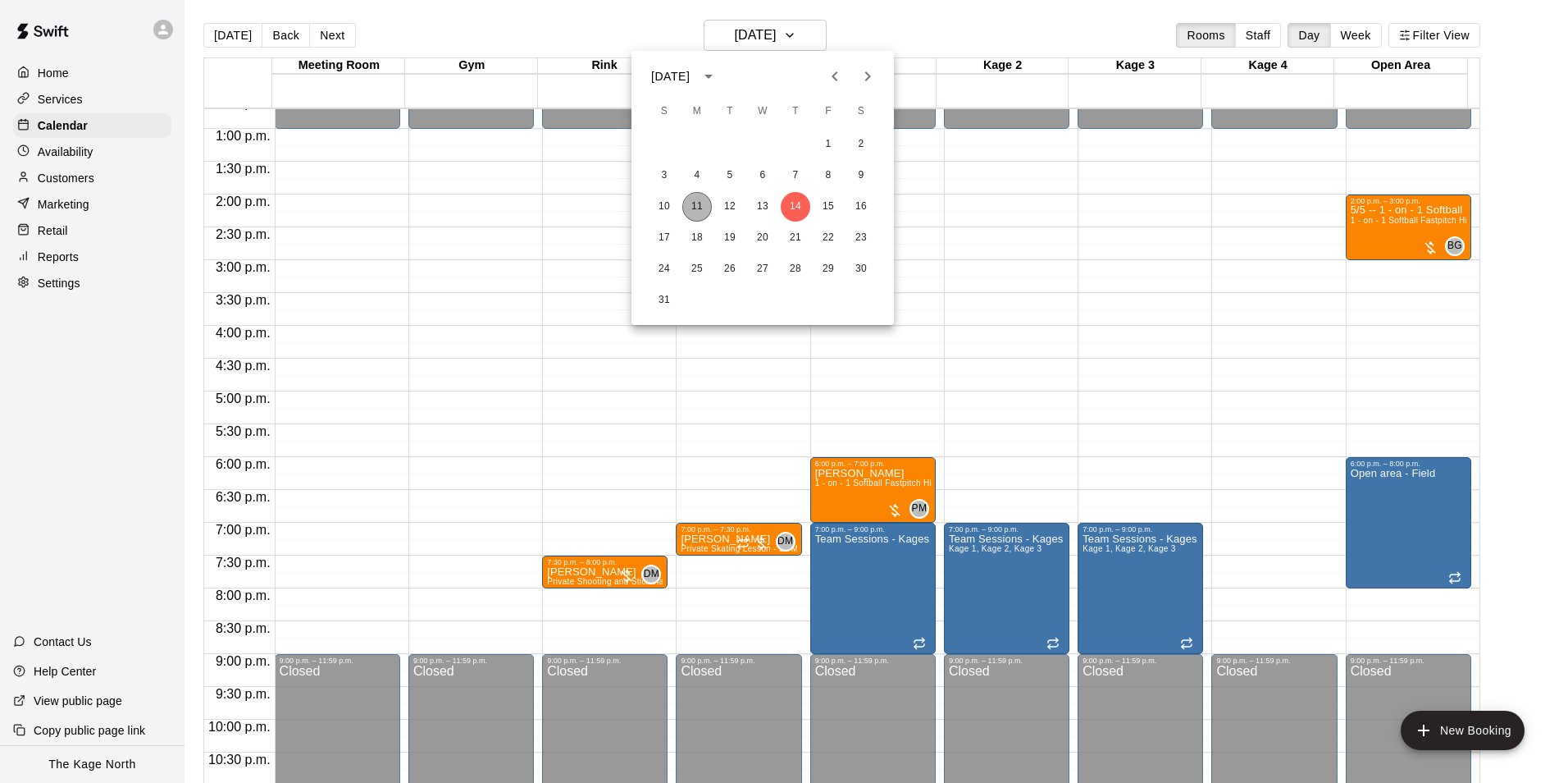
click at [690, 203] on button "11" at bounding box center [697, 207] width 30 height 30
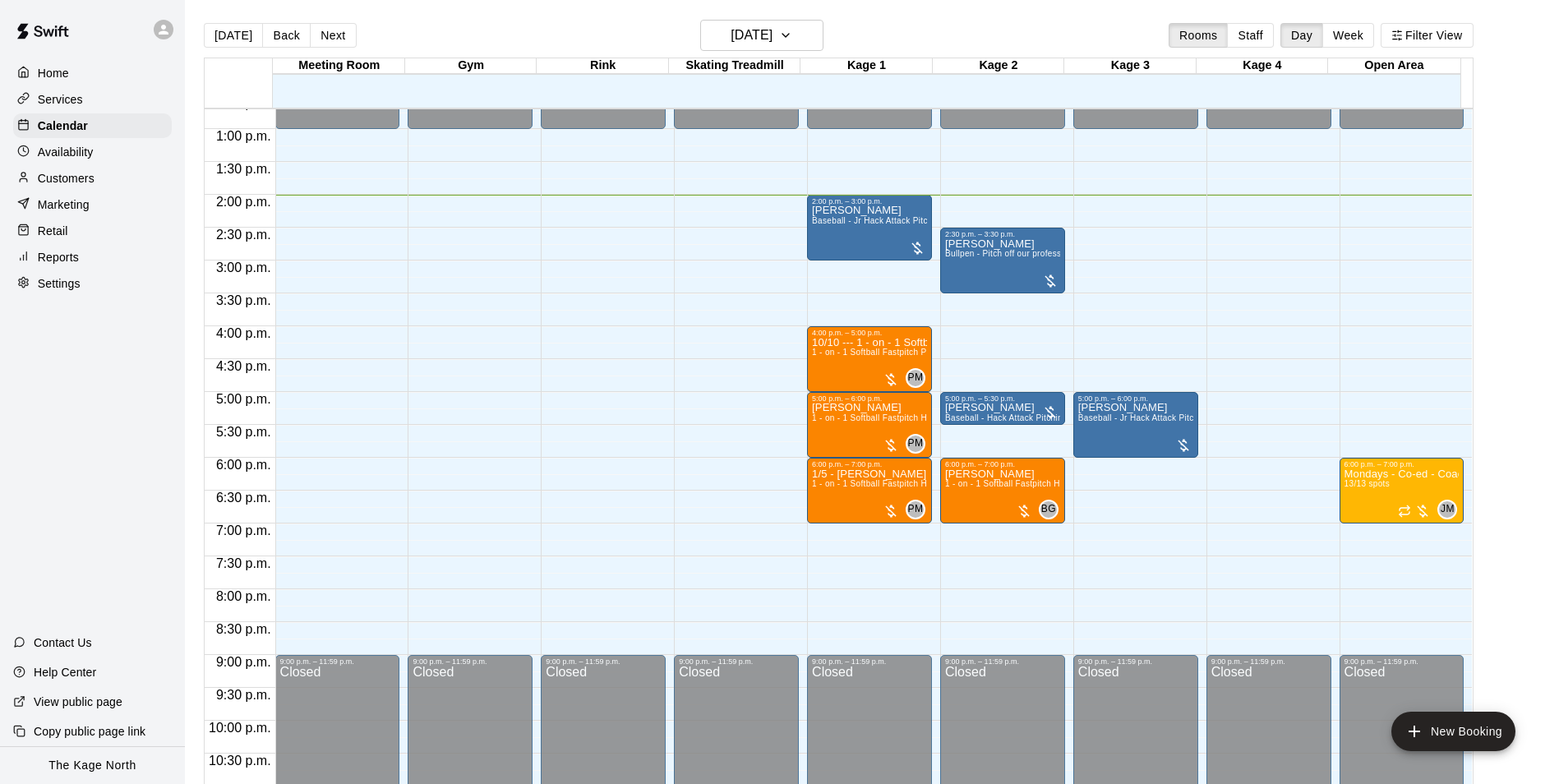
click at [72, 101] on p "Services" at bounding box center [60, 99] width 46 height 16
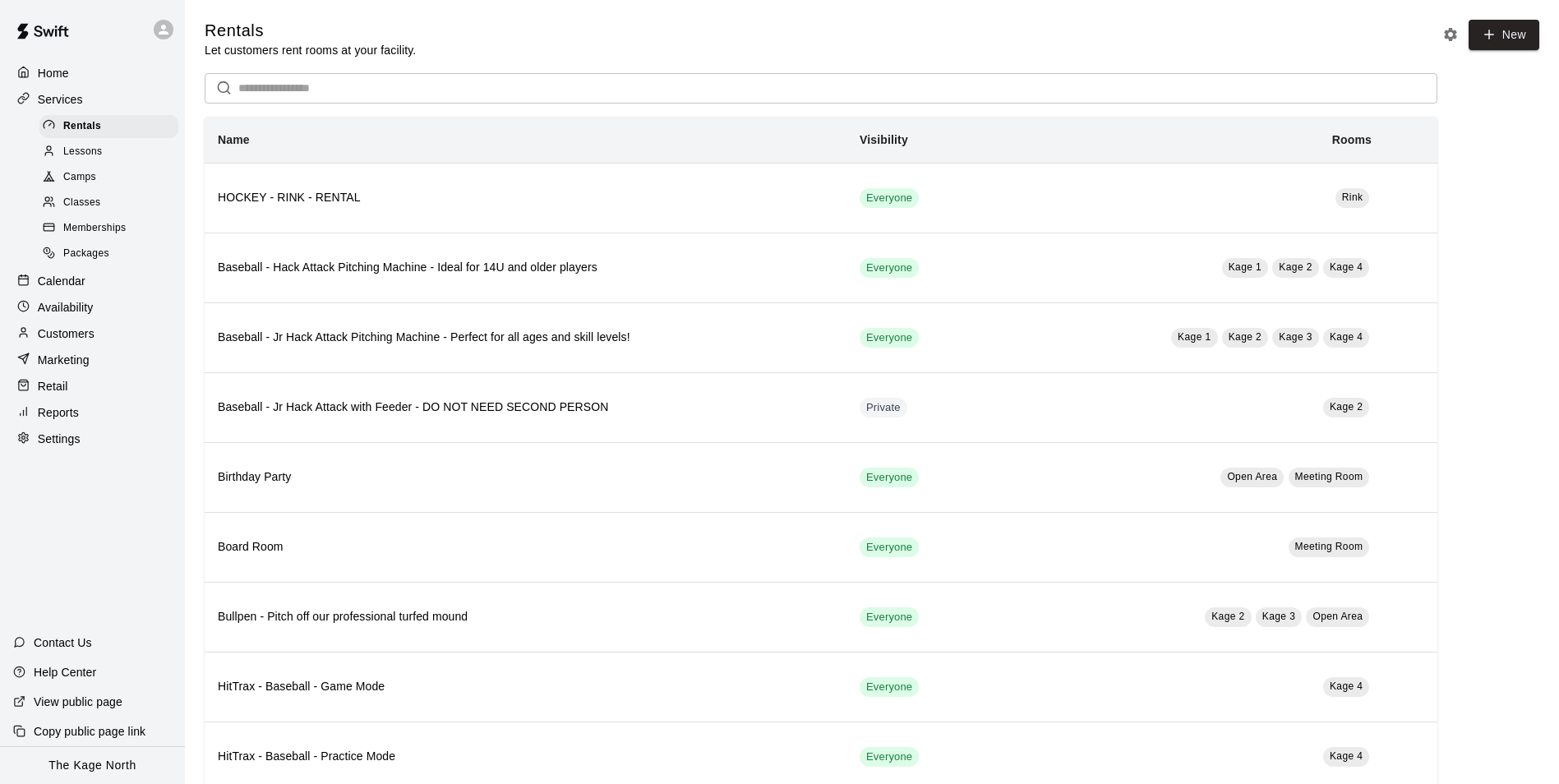
click at [82, 175] on span "Camps" at bounding box center [79, 177] width 33 height 16
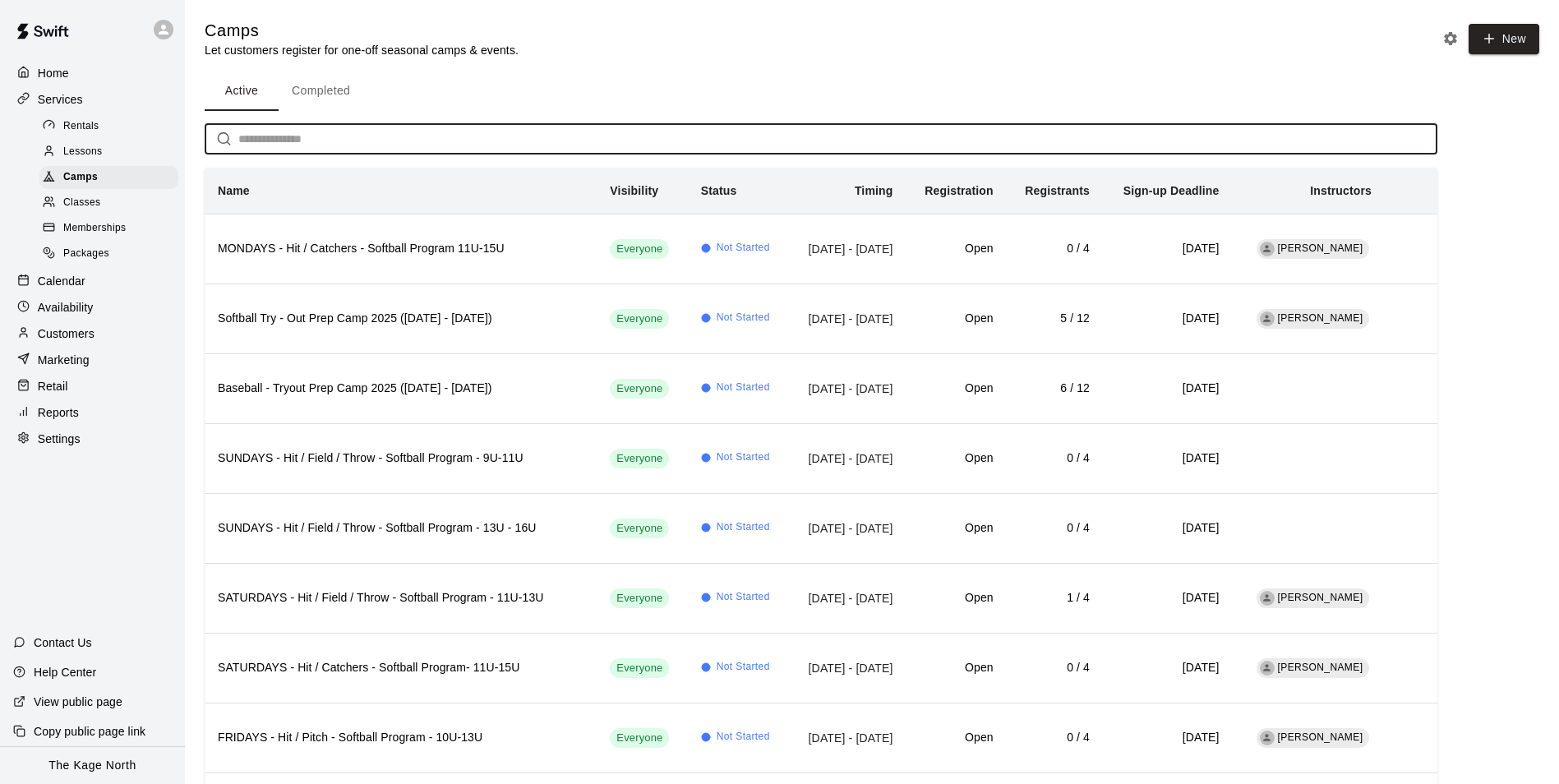
click at [241, 137] on input "text" at bounding box center [838, 138] width 1199 height 30
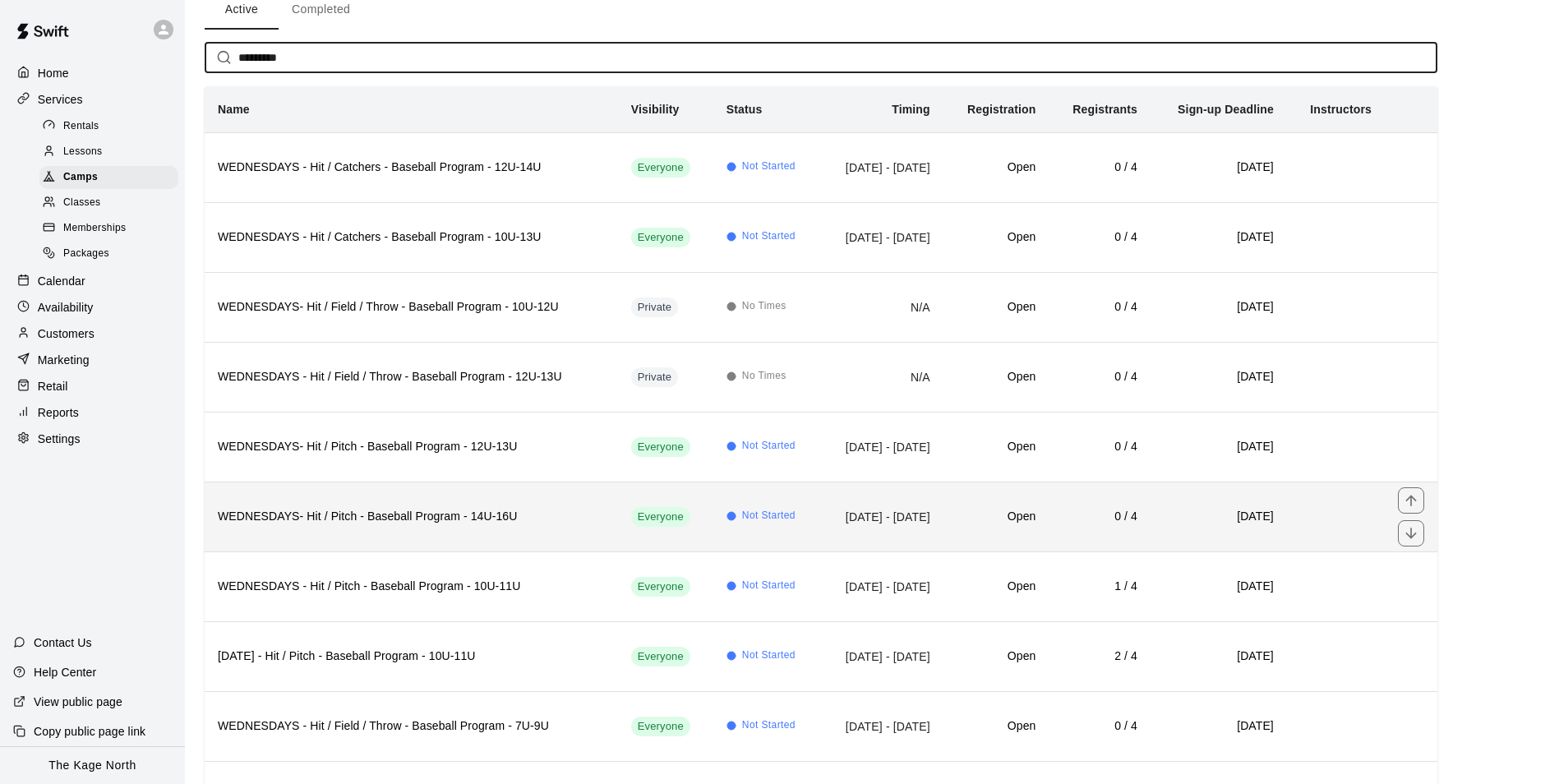
scroll to position [174, 0]
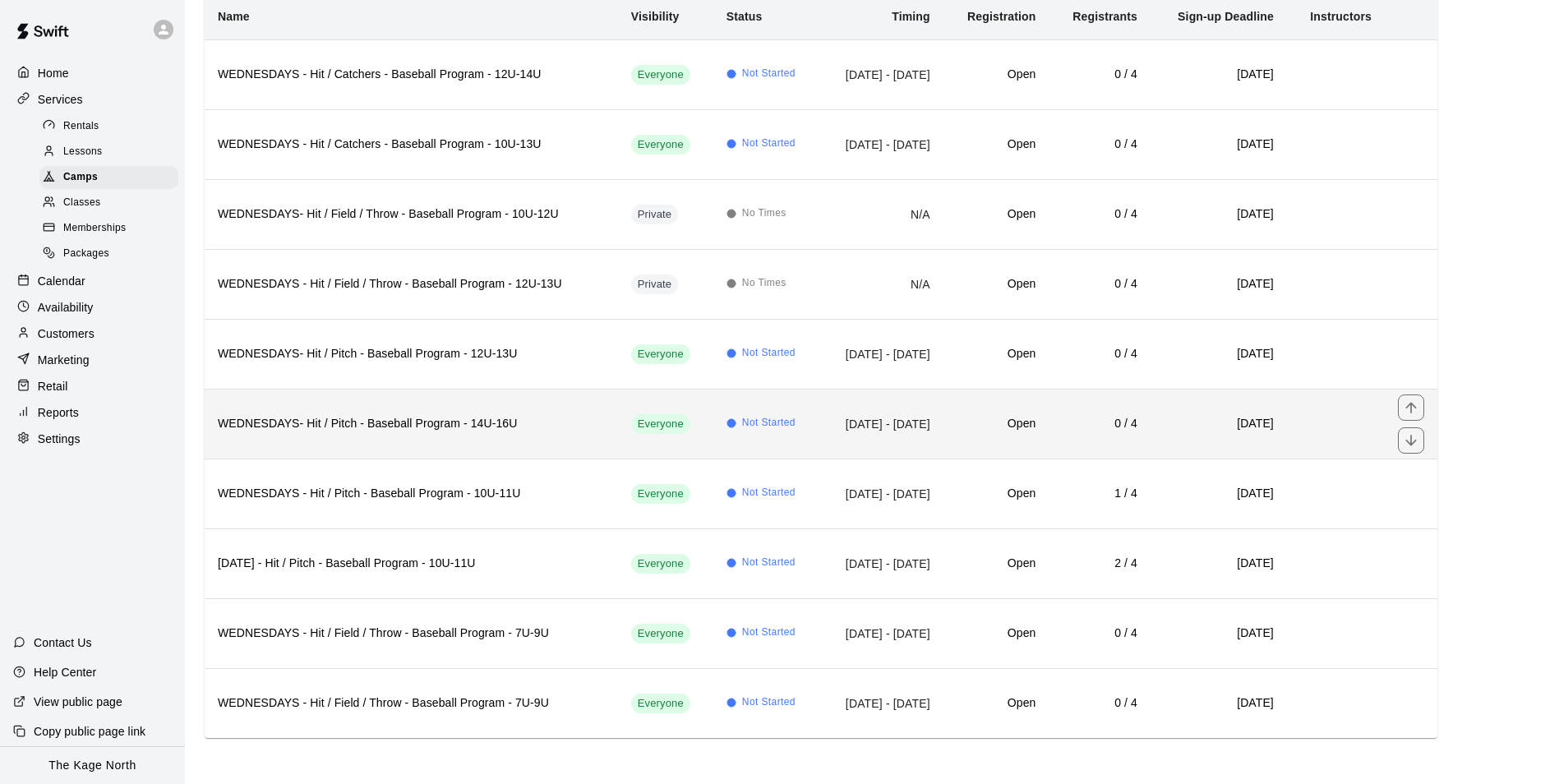
type input "*********"
click at [714, 413] on td "Not Started" at bounding box center [767, 423] width 107 height 70
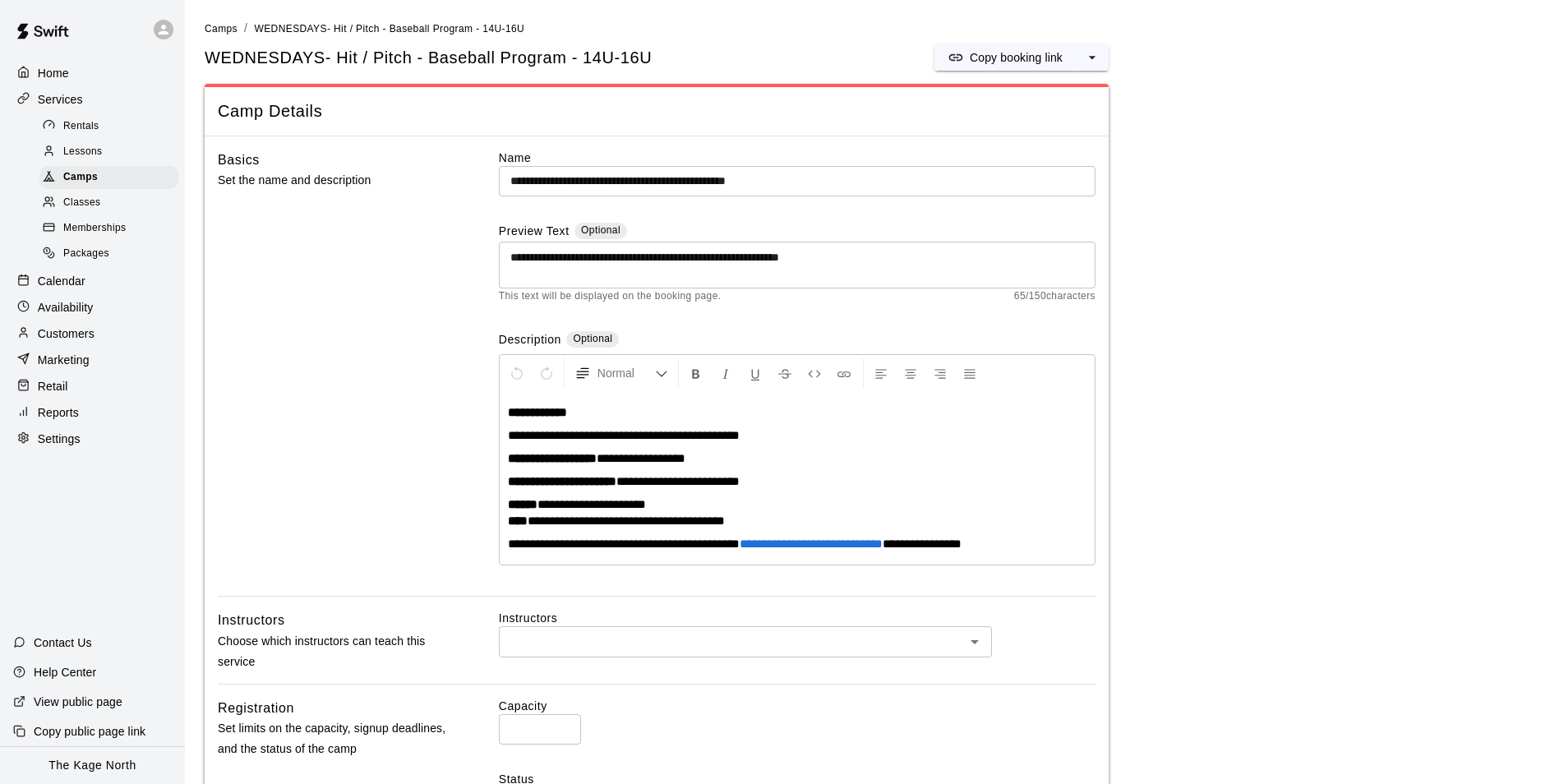
click at [57, 73] on p "Home" at bounding box center [53, 73] width 31 height 16
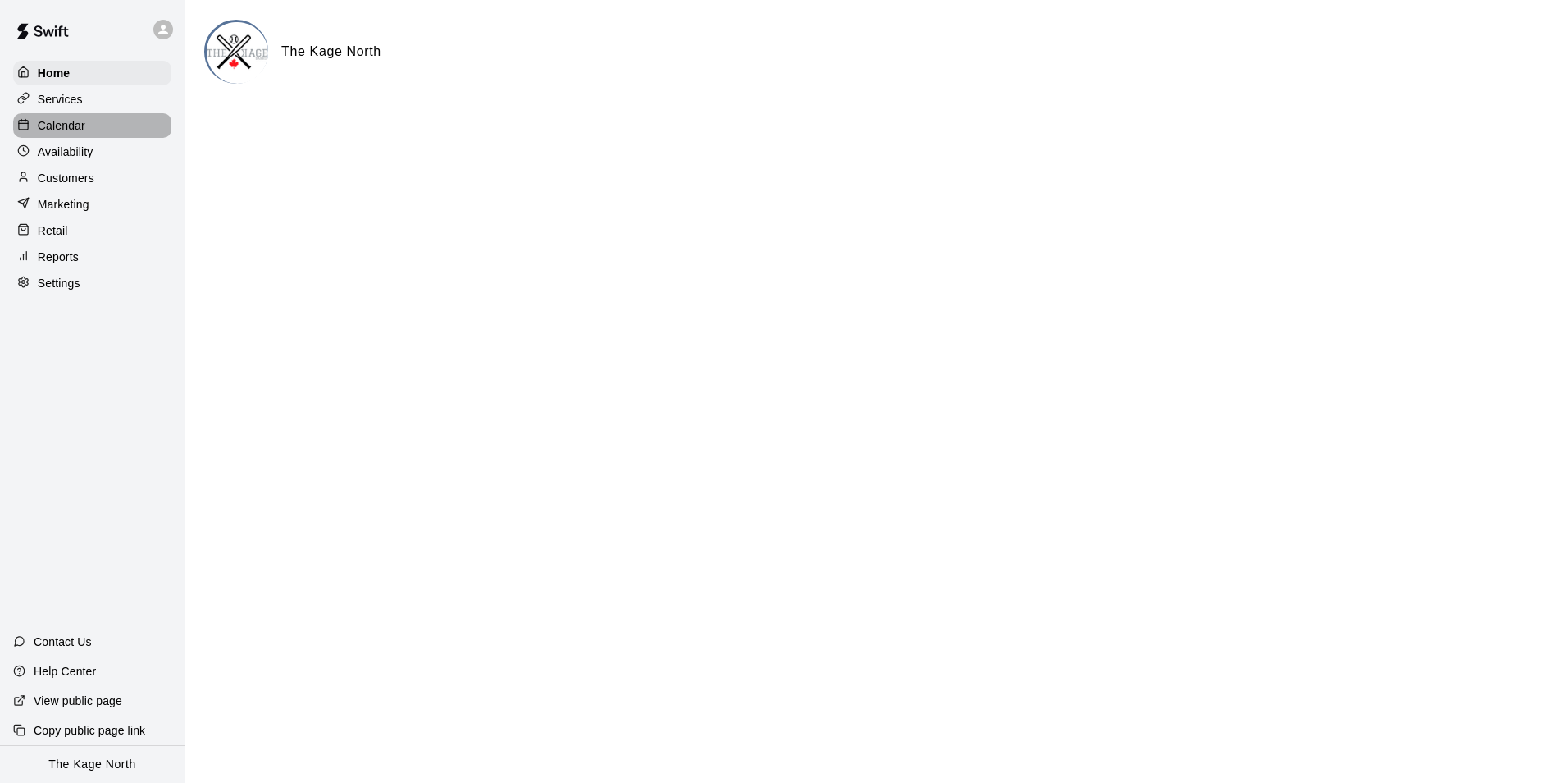
click at [70, 122] on p "Calendar" at bounding box center [61, 125] width 47 height 16
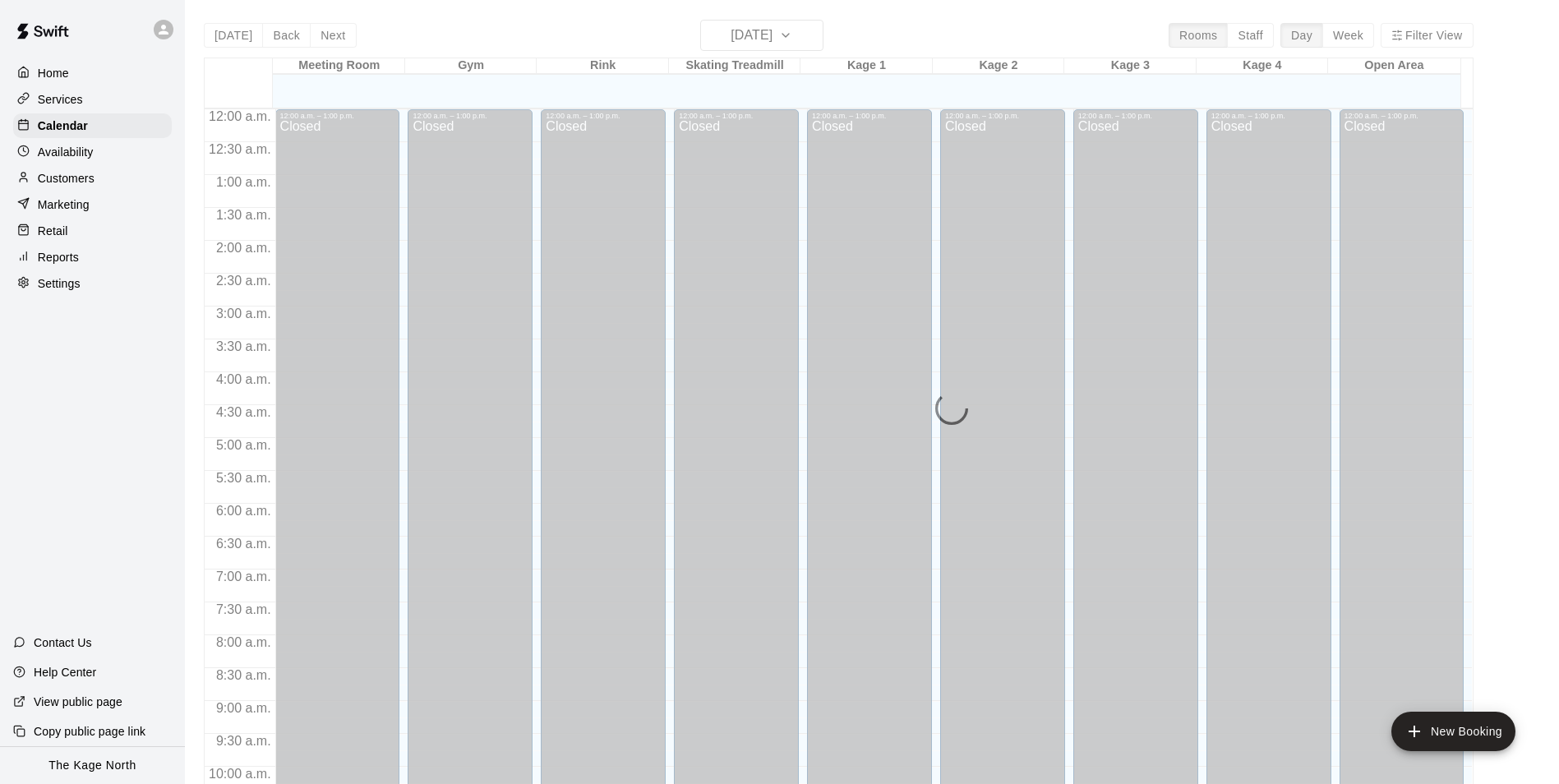
scroll to position [834, 0]
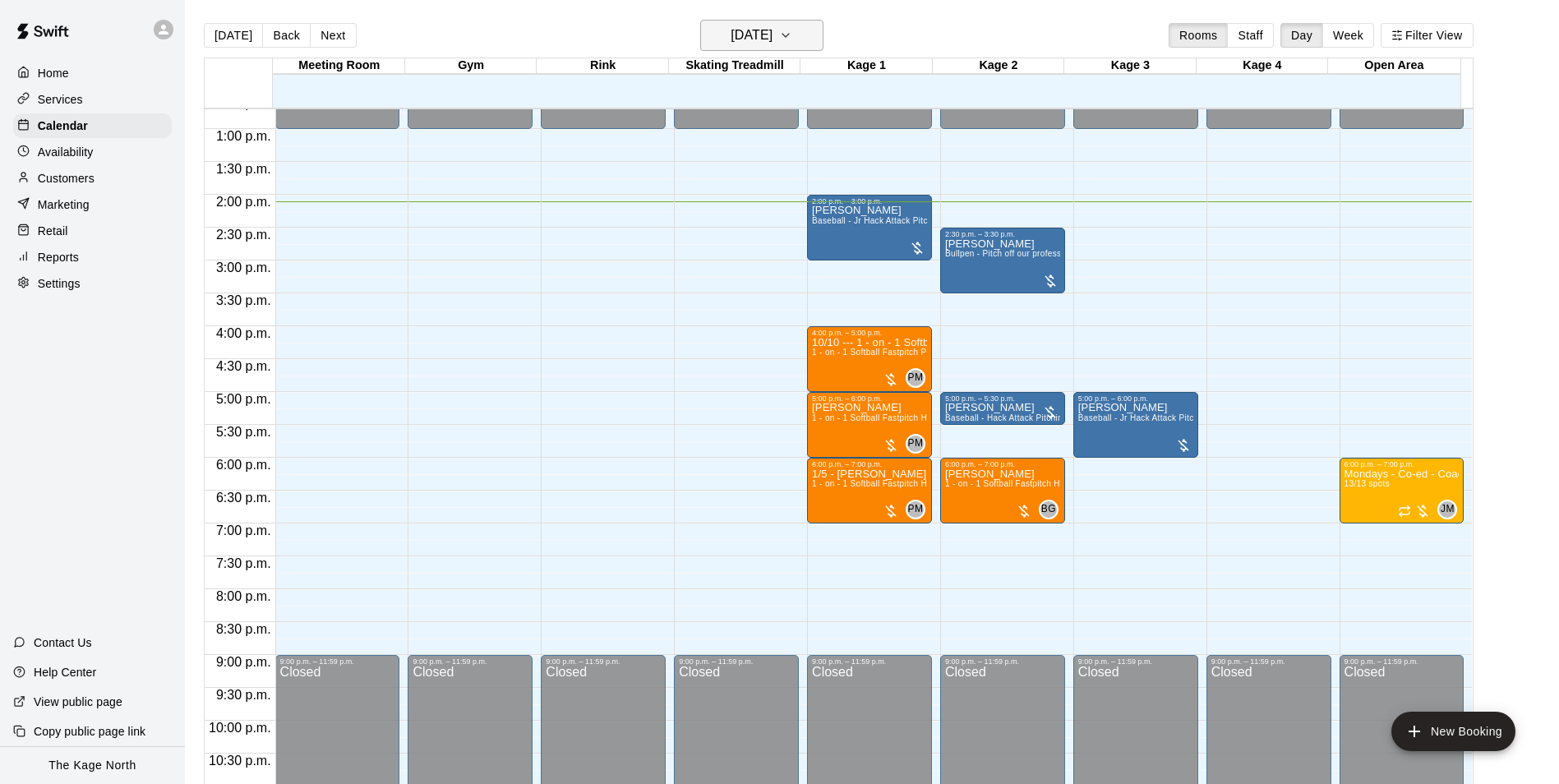
click at [773, 42] on h6 "[DATE]" at bounding box center [750, 36] width 42 height 23
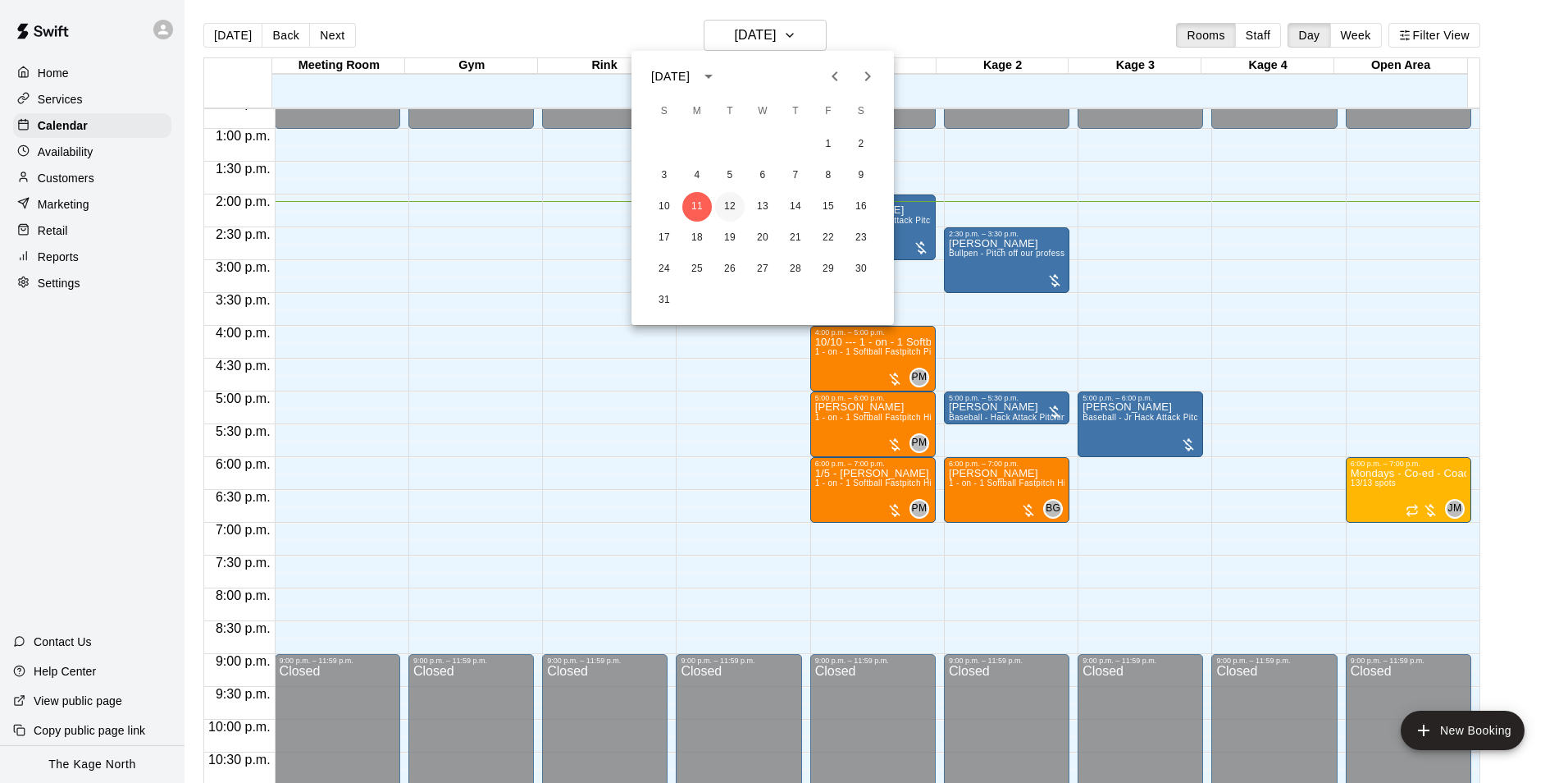
click at [734, 204] on button "12" at bounding box center [729, 207] width 30 height 30
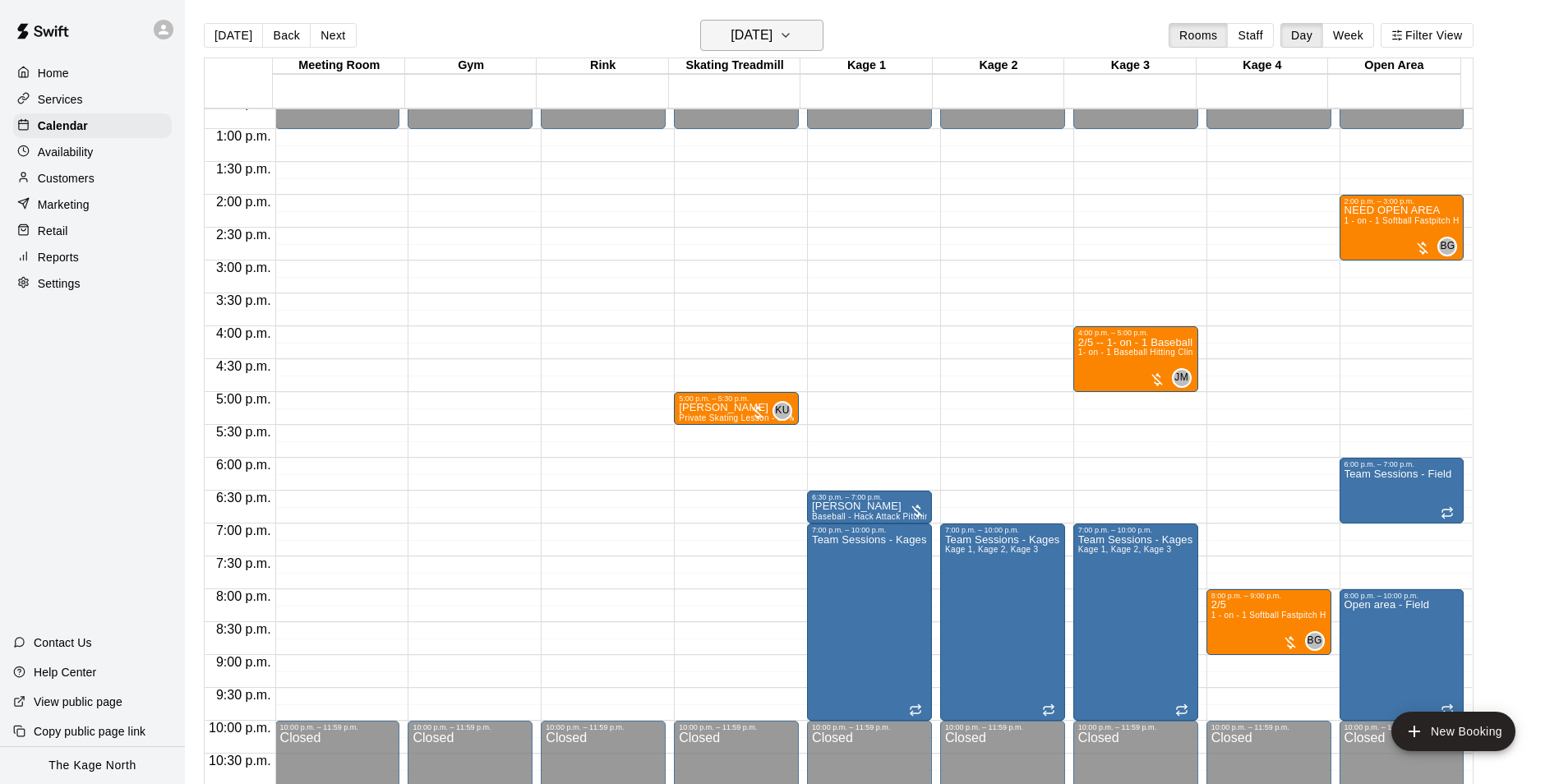
click at [773, 33] on h6 "[DATE]" at bounding box center [750, 36] width 42 height 23
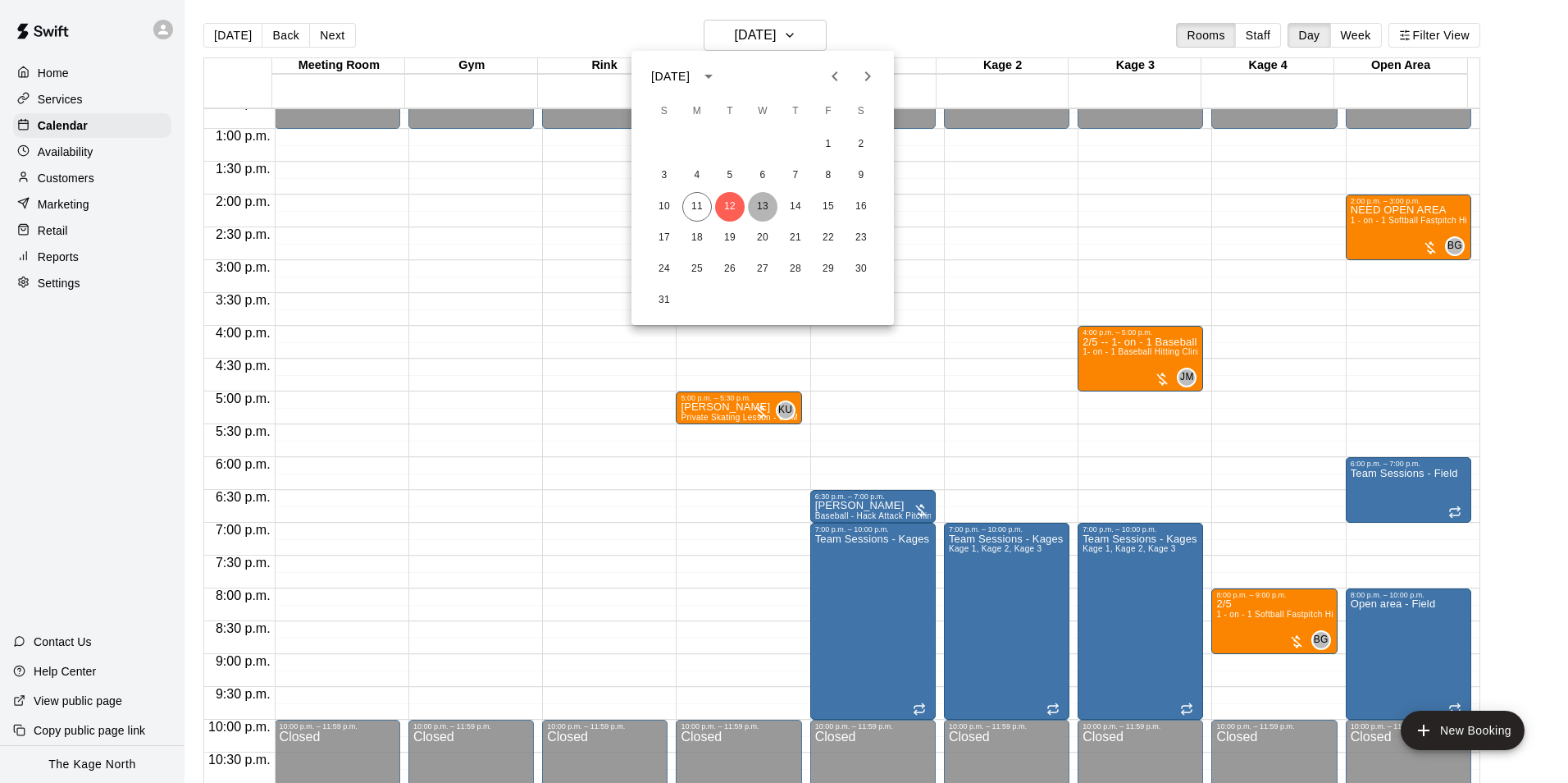
click at [758, 211] on button "13" at bounding box center [762, 207] width 30 height 30
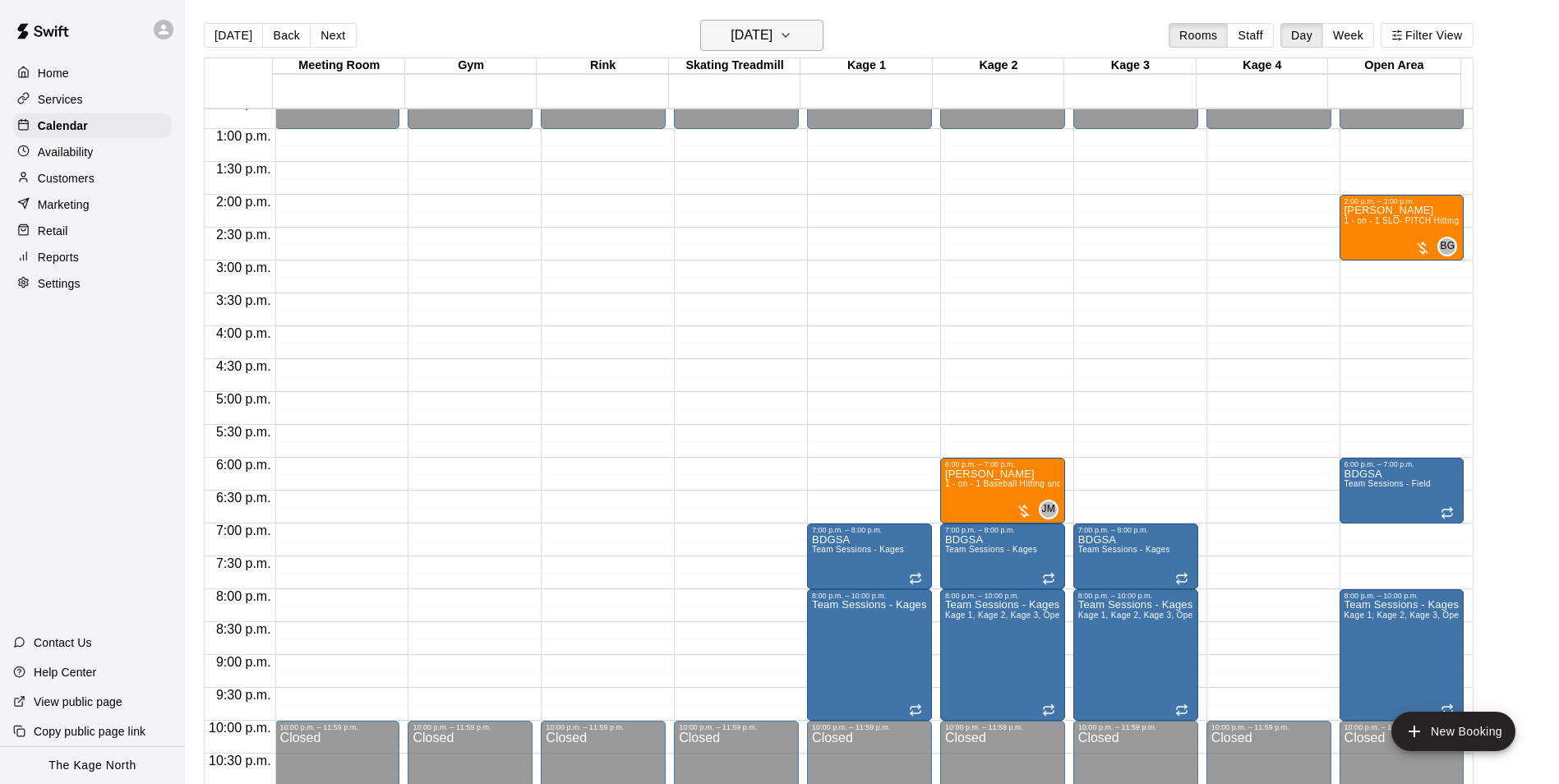
click at [773, 41] on h6 "[DATE]" at bounding box center [750, 36] width 42 height 23
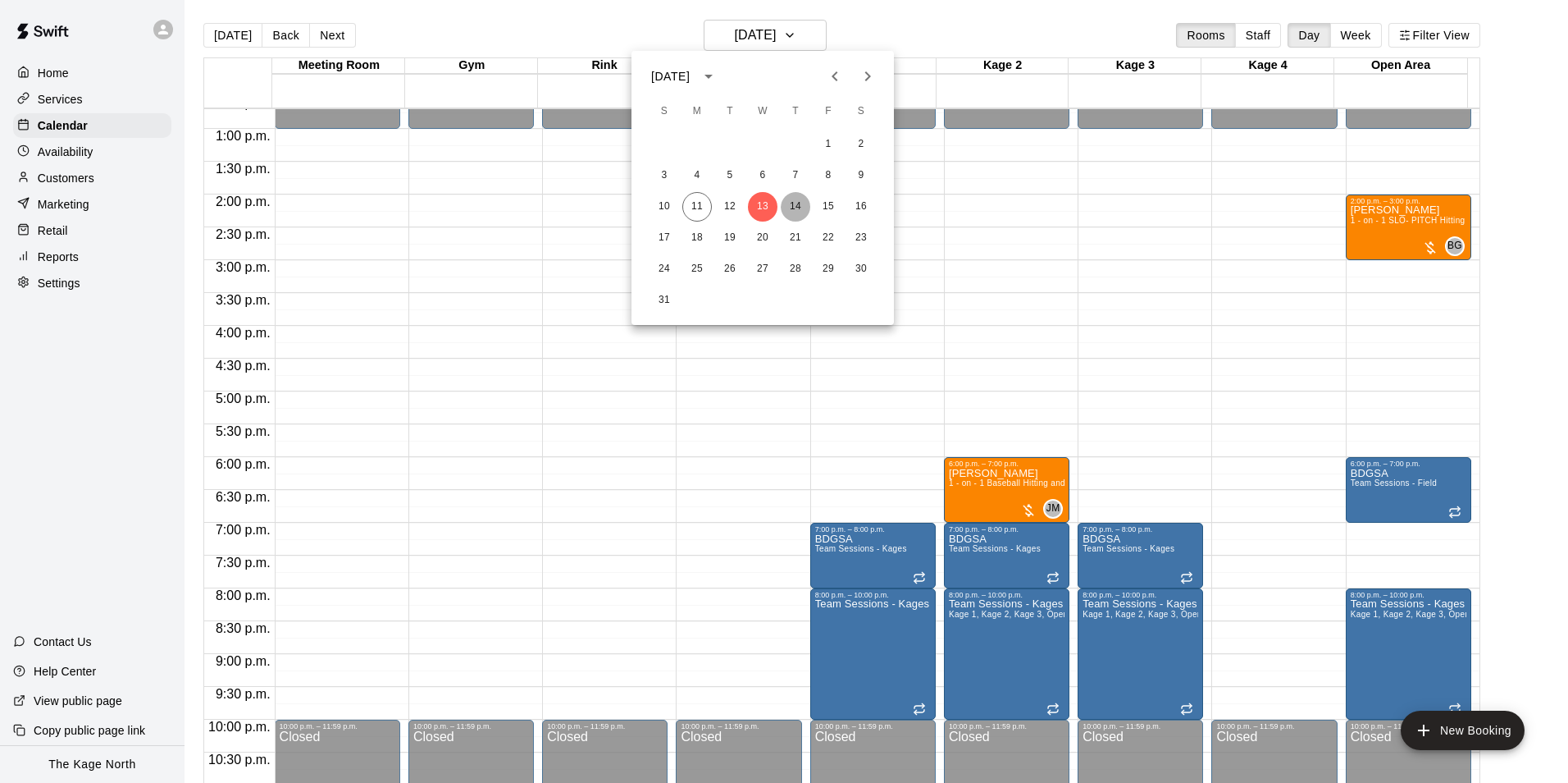
click at [800, 202] on button "14" at bounding box center [795, 207] width 30 height 30
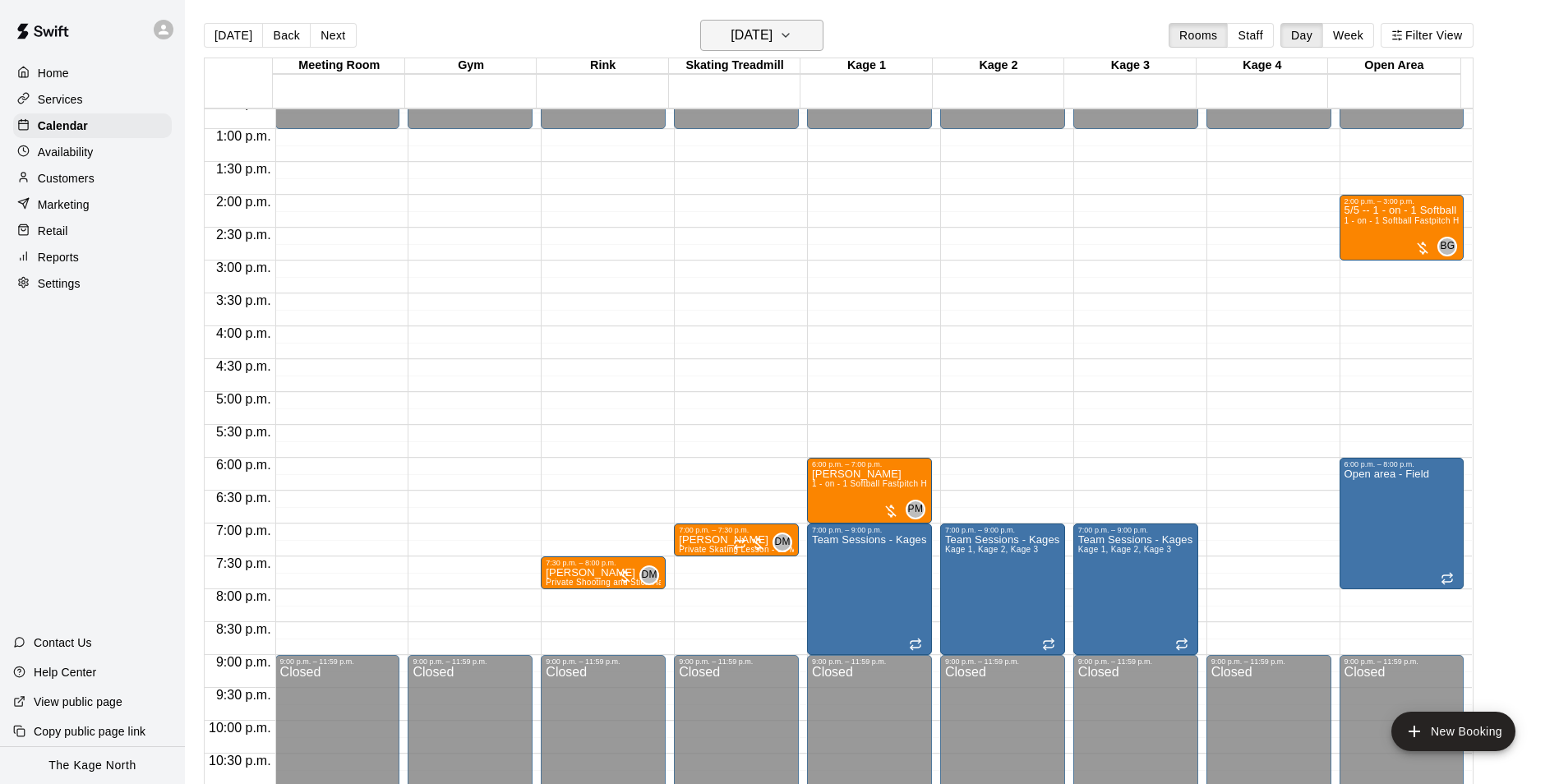
click at [773, 37] on h6 "[DATE]" at bounding box center [750, 36] width 42 height 23
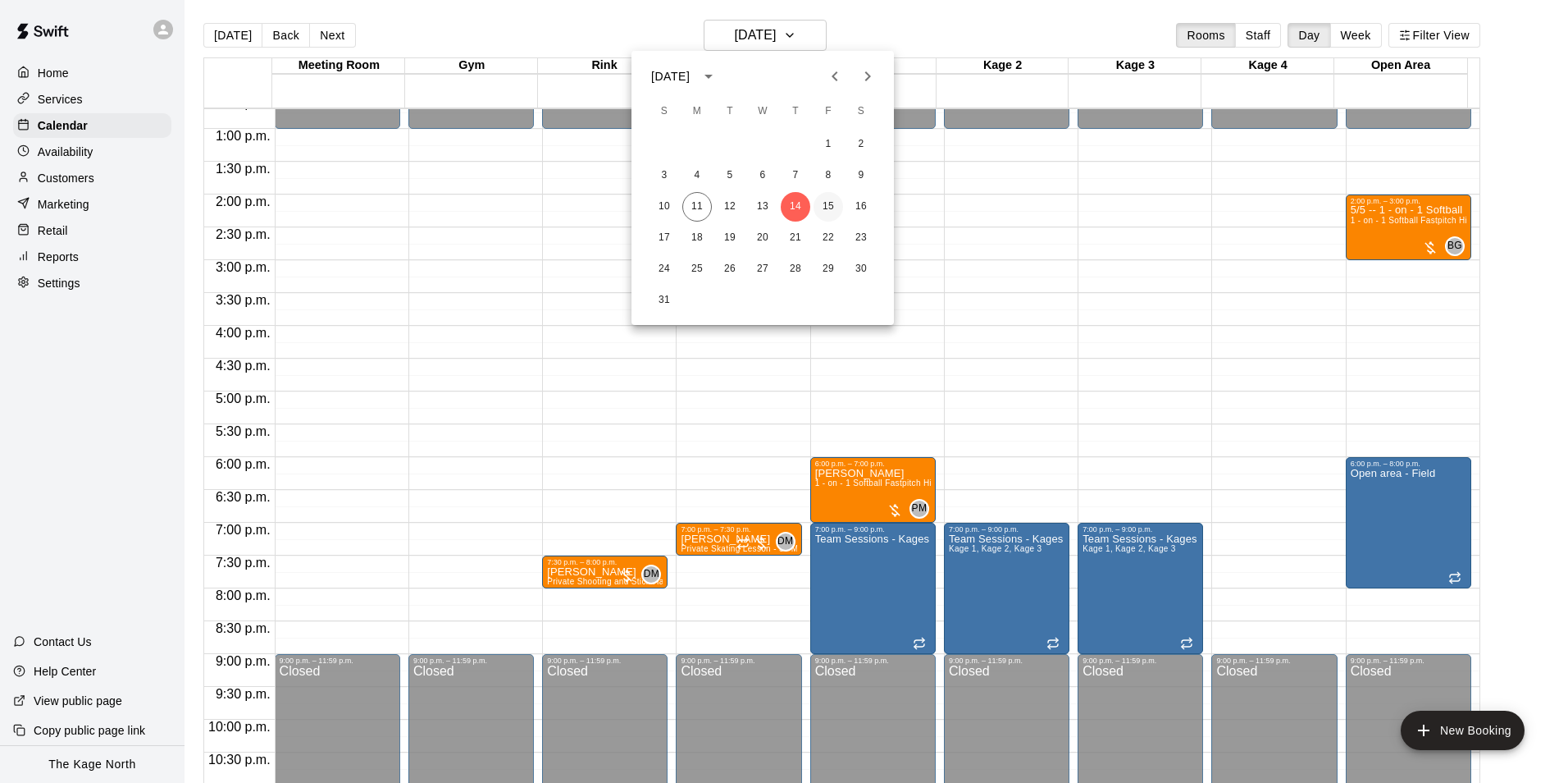
click at [834, 199] on button "15" at bounding box center [828, 207] width 30 height 30
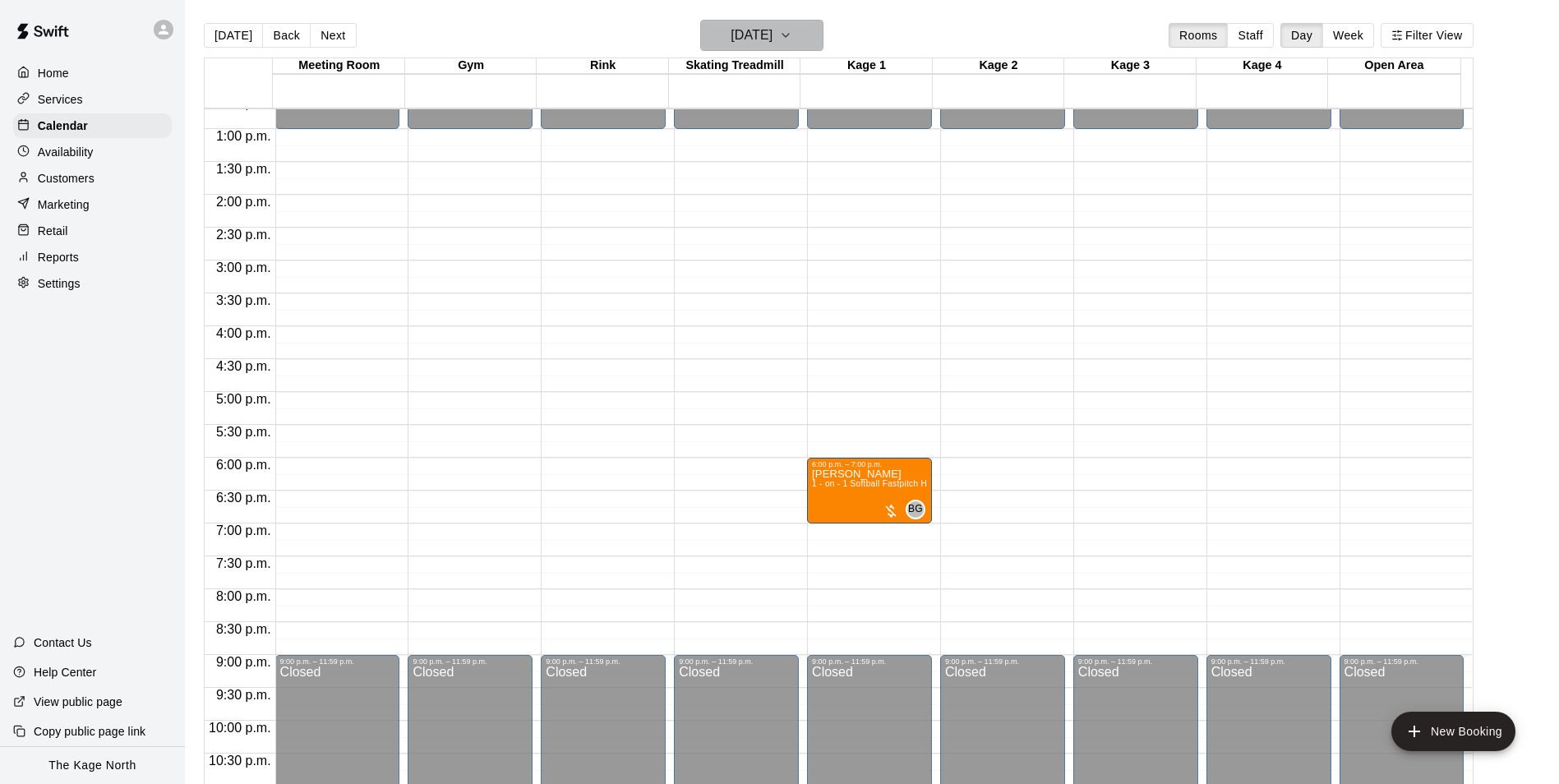
click at [773, 37] on h6 "[DATE]" at bounding box center [750, 36] width 42 height 23
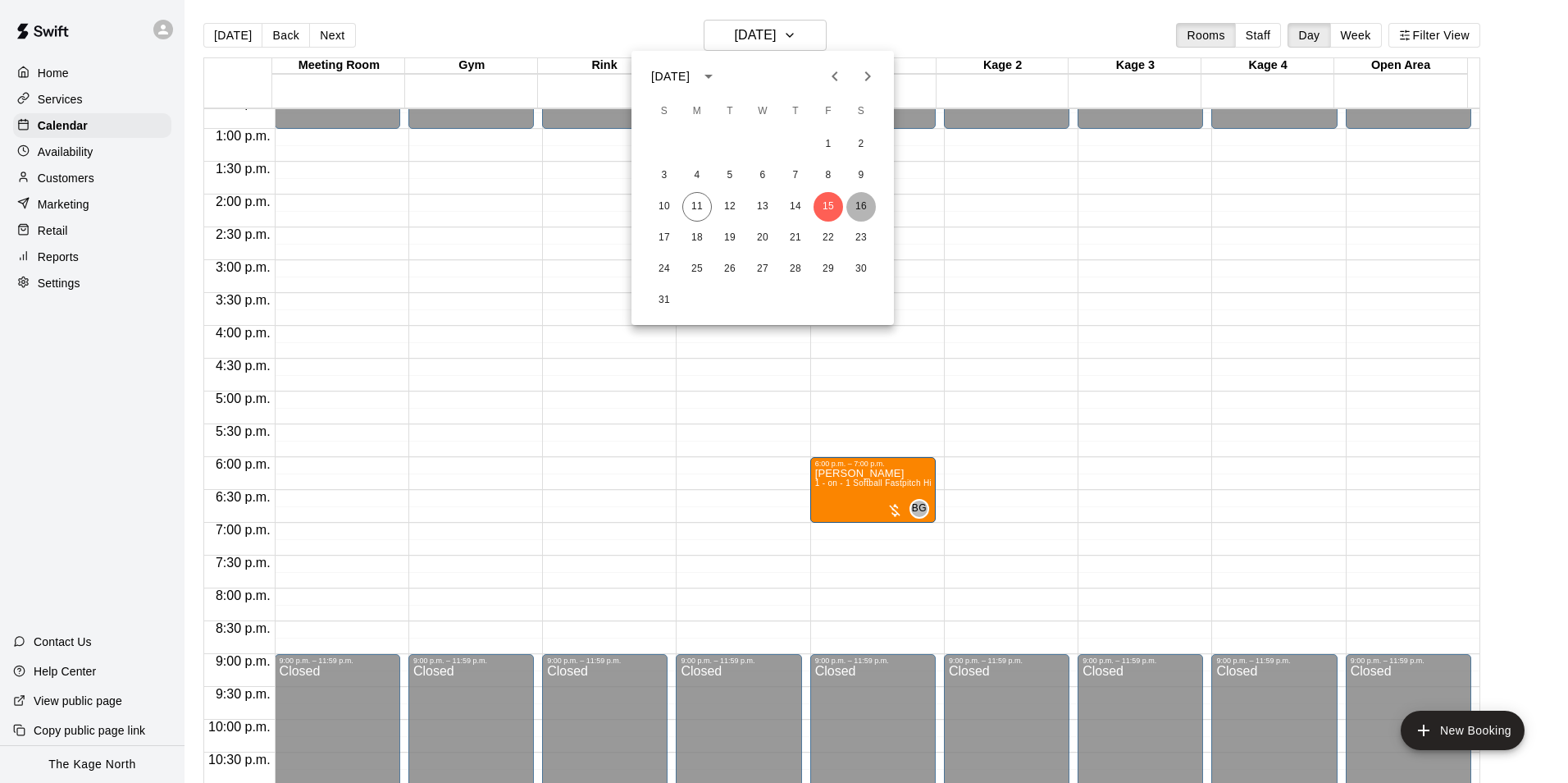
click at [860, 204] on button "16" at bounding box center [861, 207] width 30 height 30
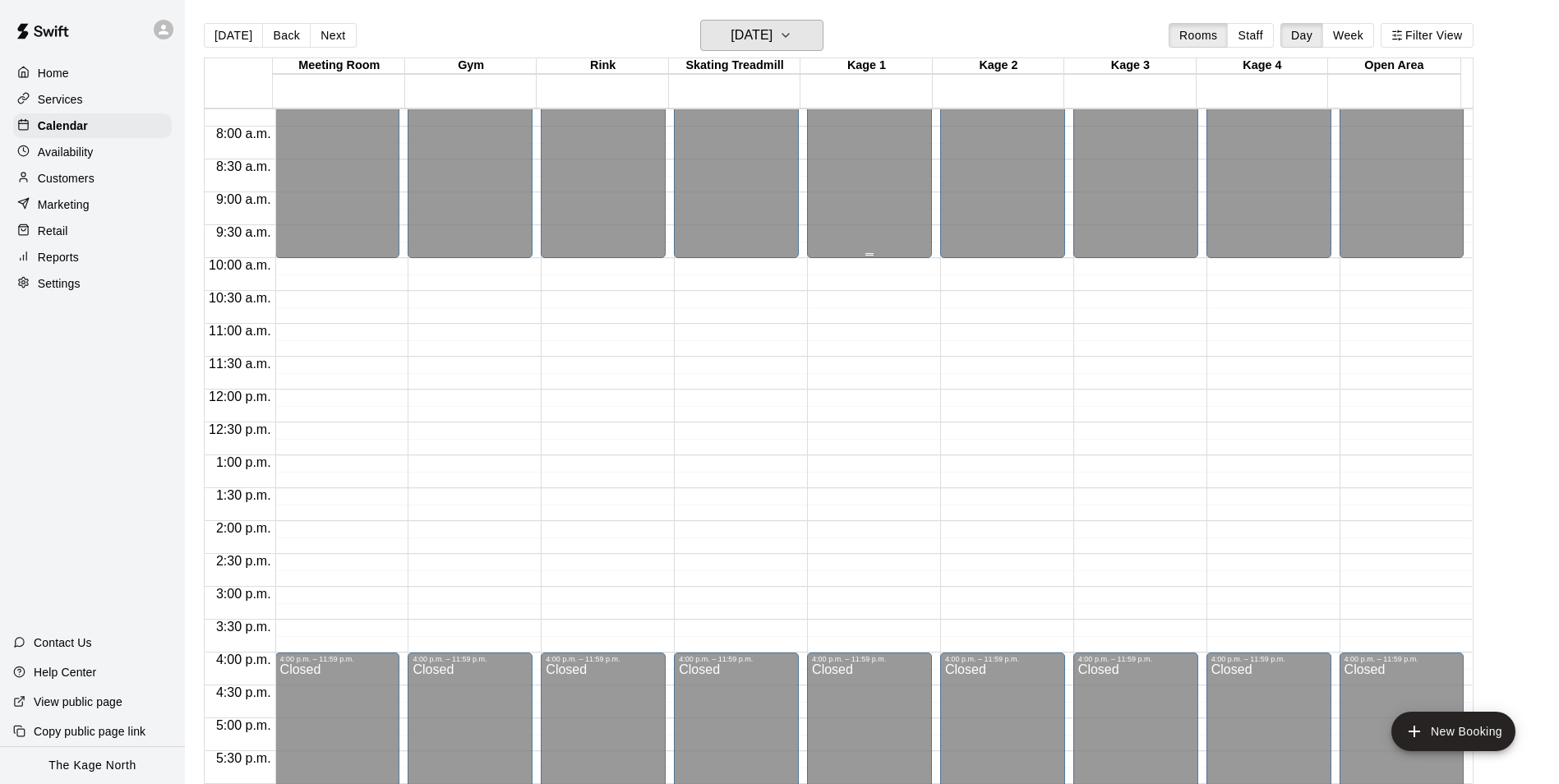
scroll to position [506, 0]
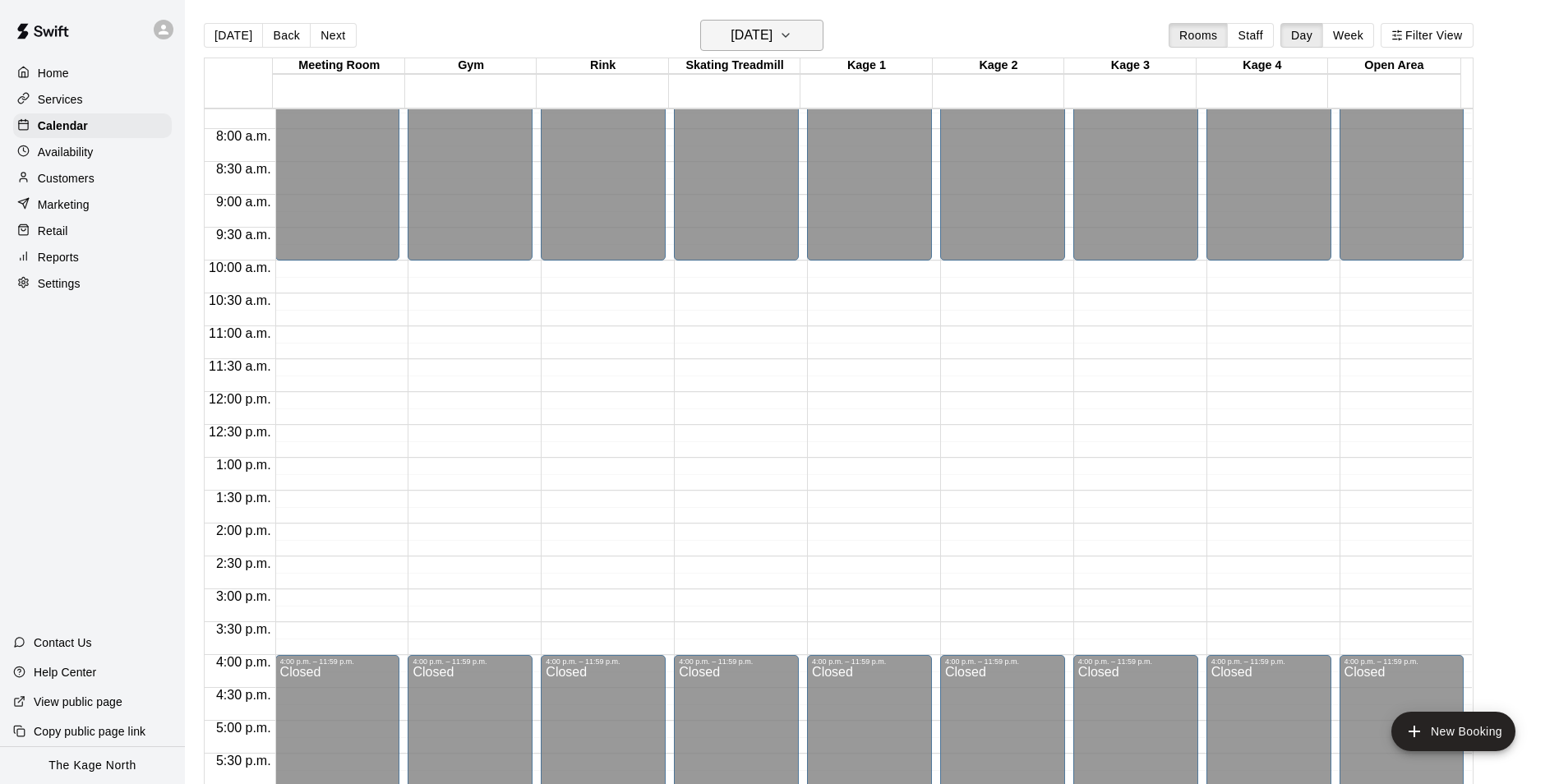
click at [792, 38] on icon "button" at bounding box center [785, 35] width 14 height 19
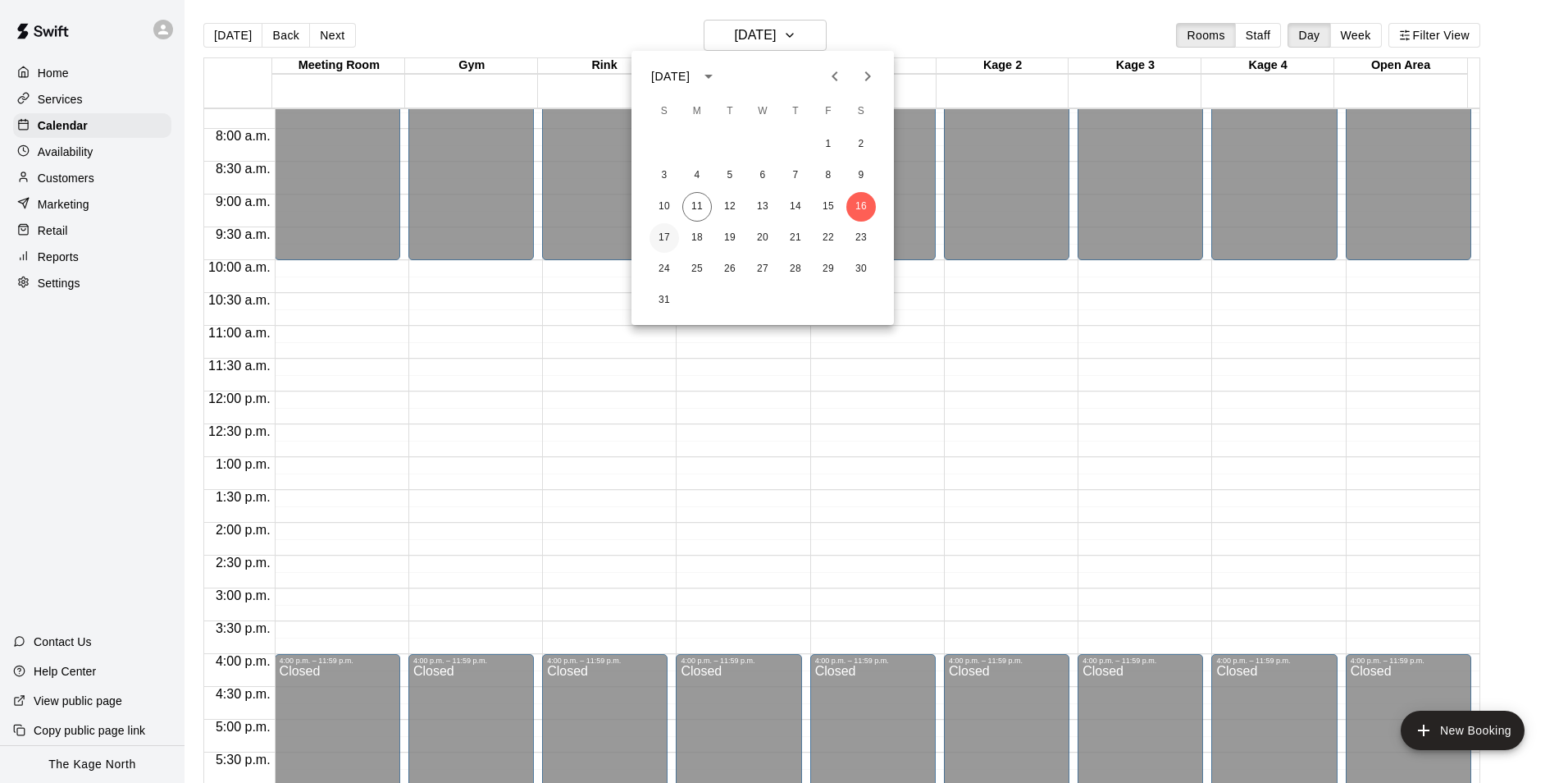
click at [660, 241] on button "17" at bounding box center [664, 238] width 30 height 30
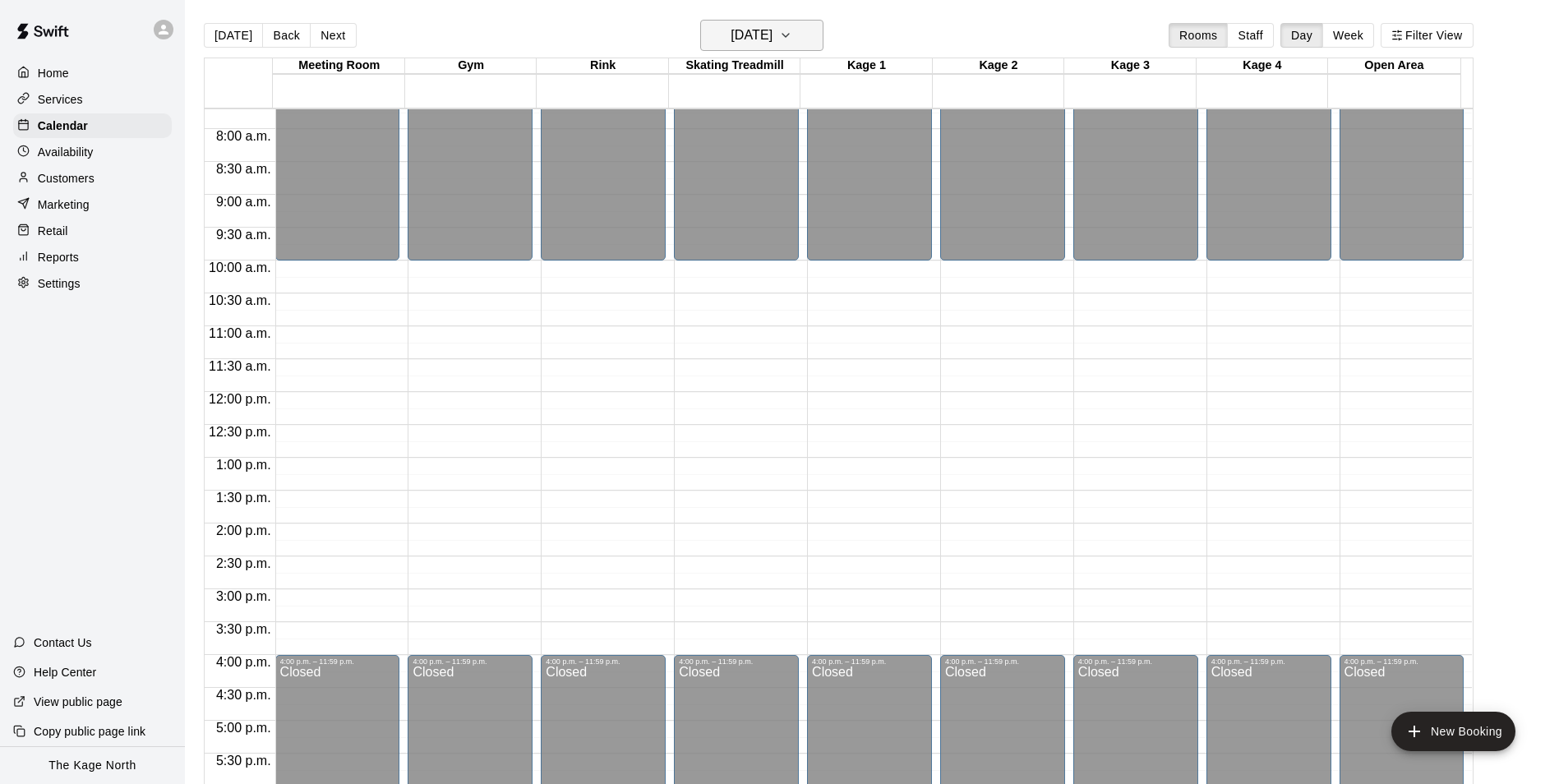
click at [777, 19] on button "[DATE]" at bounding box center [761, 35] width 123 height 31
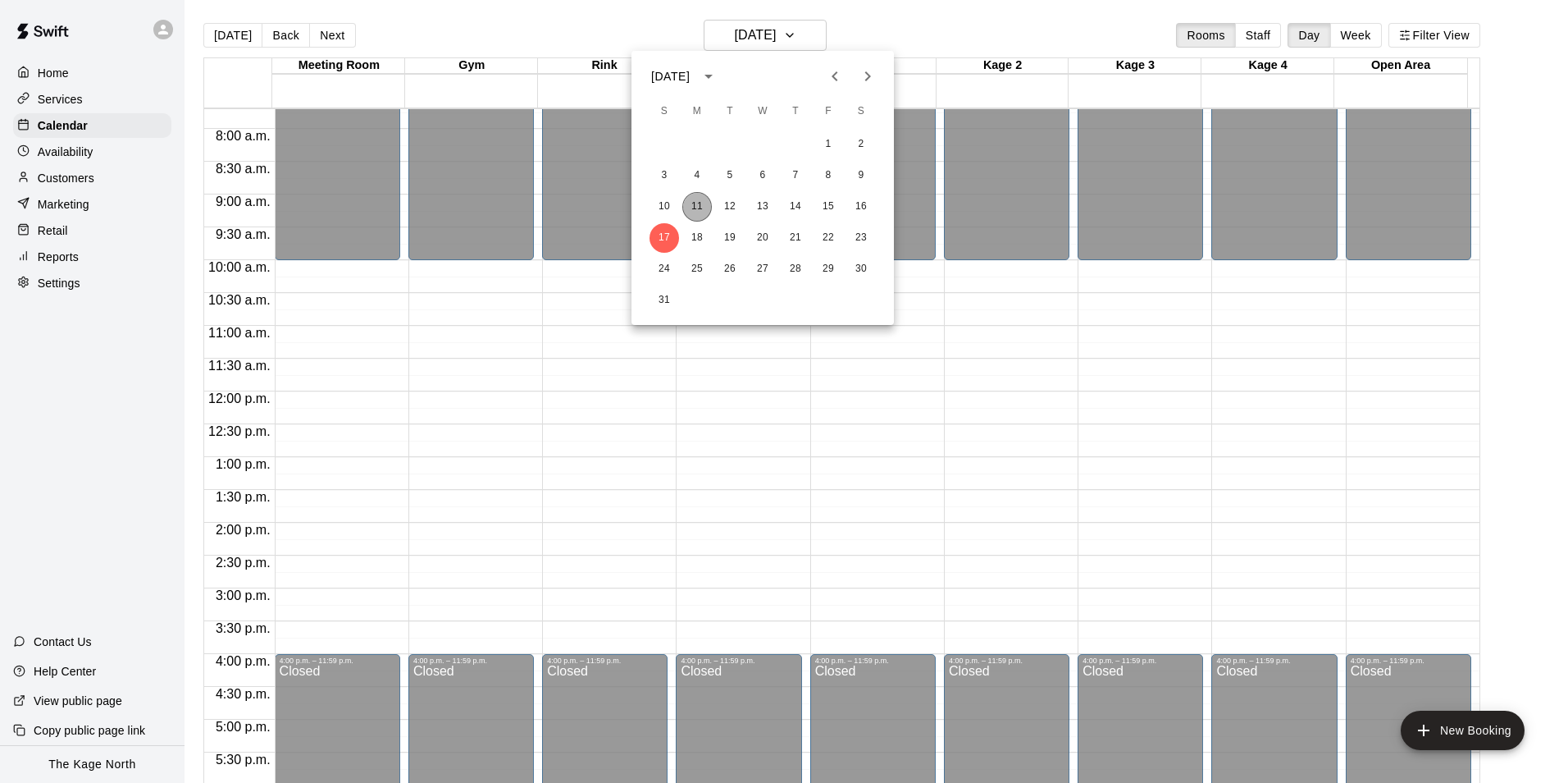
click at [697, 210] on button "11" at bounding box center [697, 207] width 30 height 30
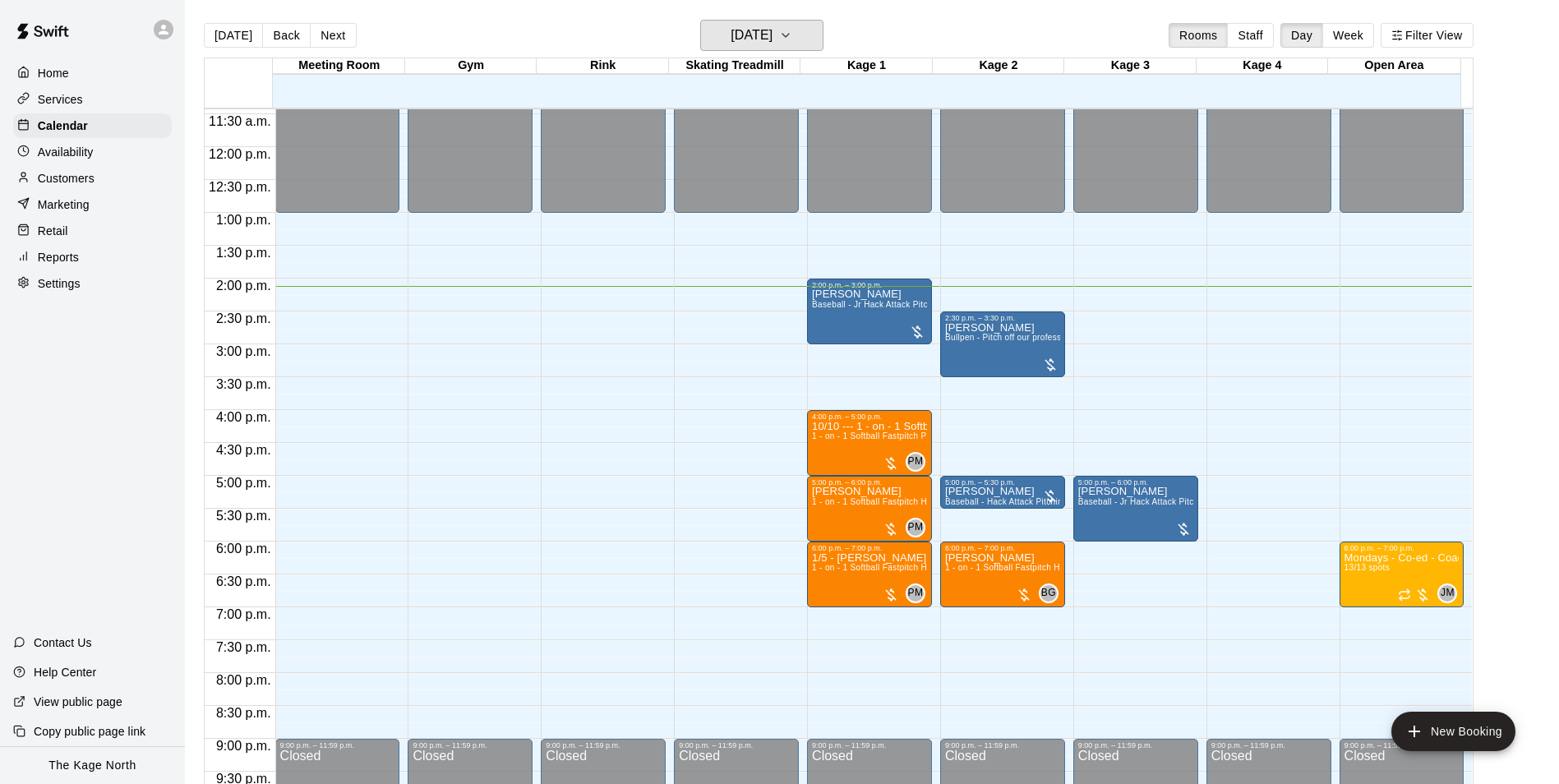
scroll to position [752, 0]
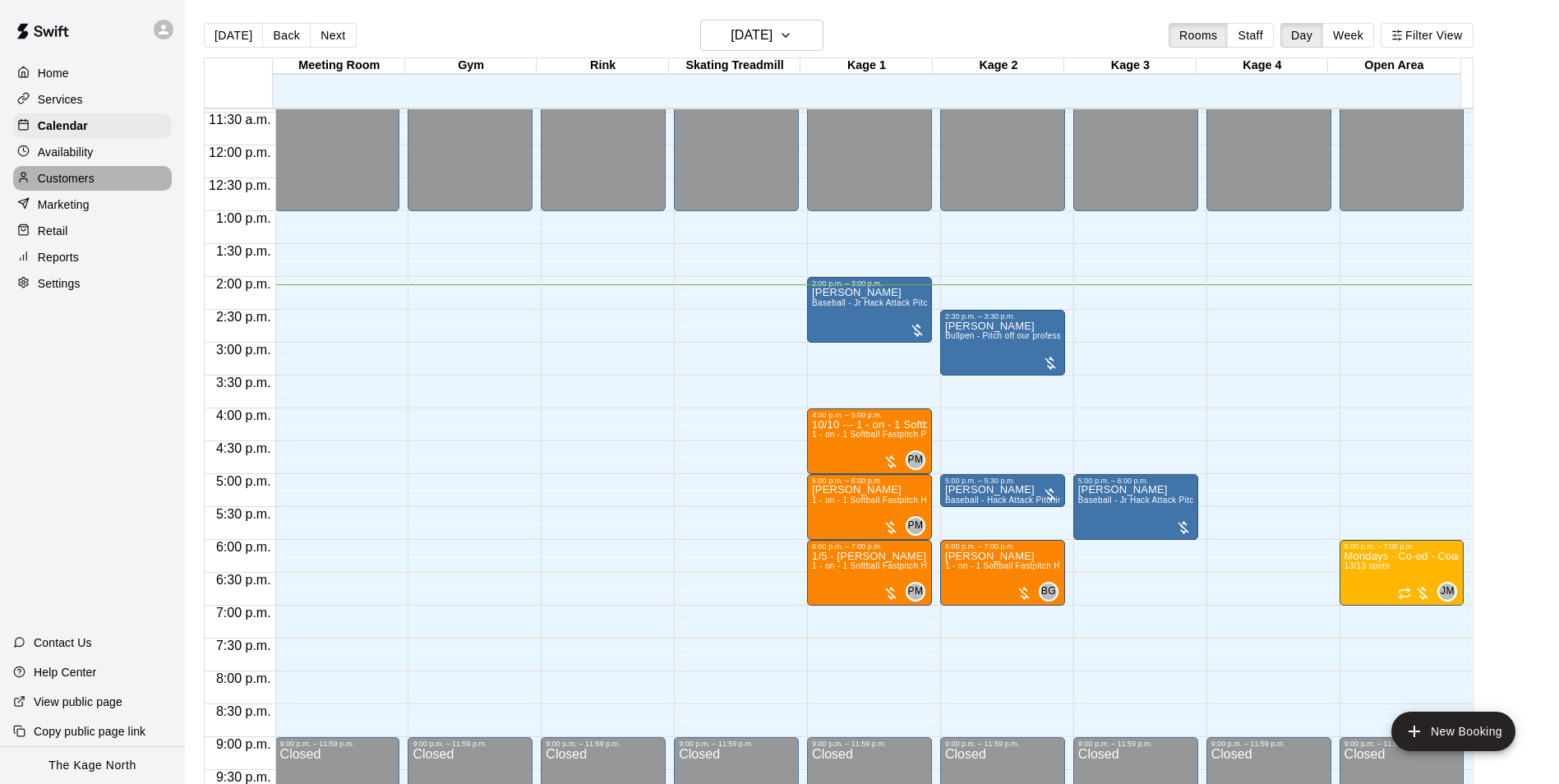
click at [105, 181] on div "Customers" at bounding box center [93, 177] width 159 height 24
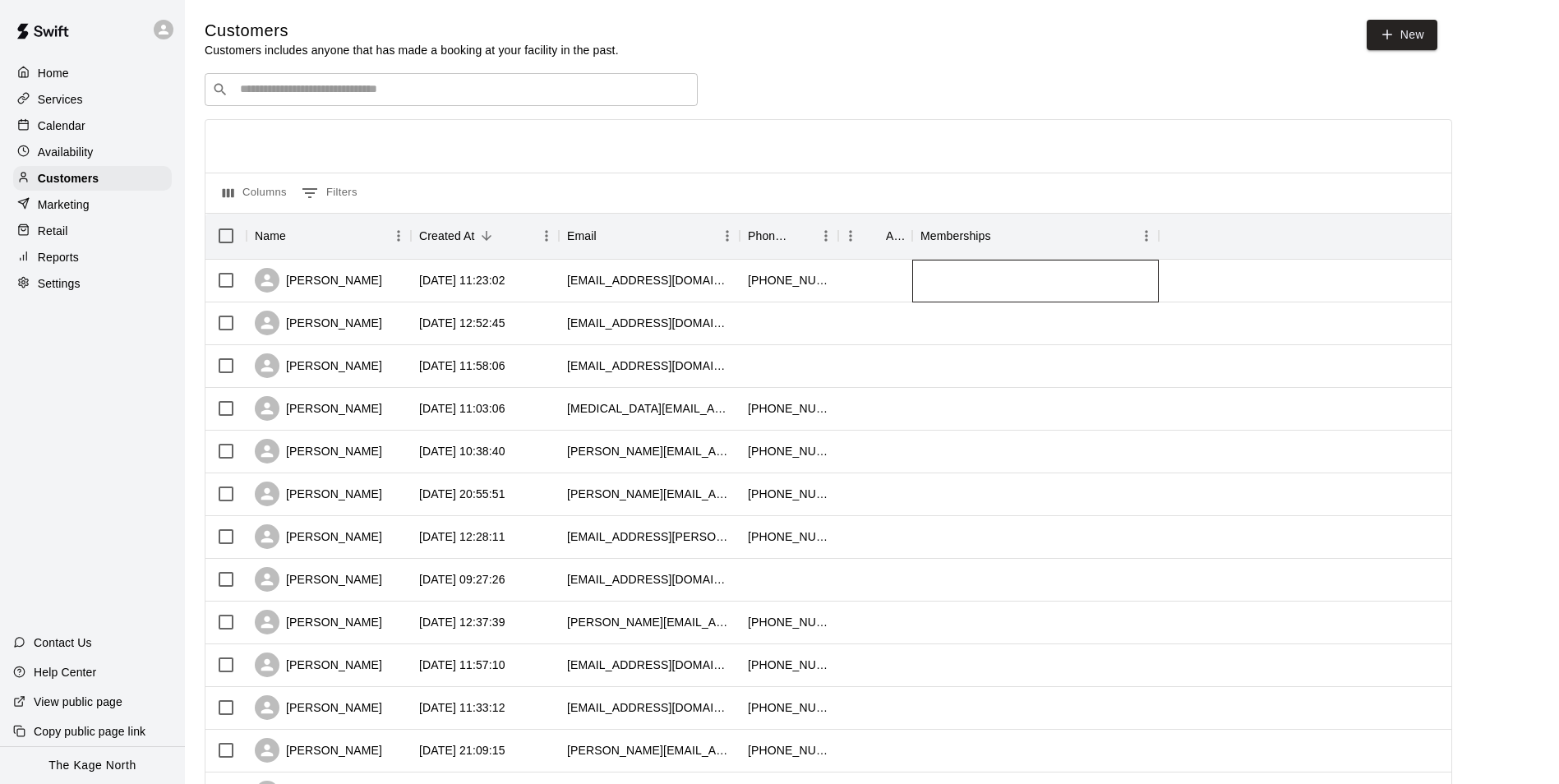
click at [965, 281] on div at bounding box center [1035, 281] width 247 height 43
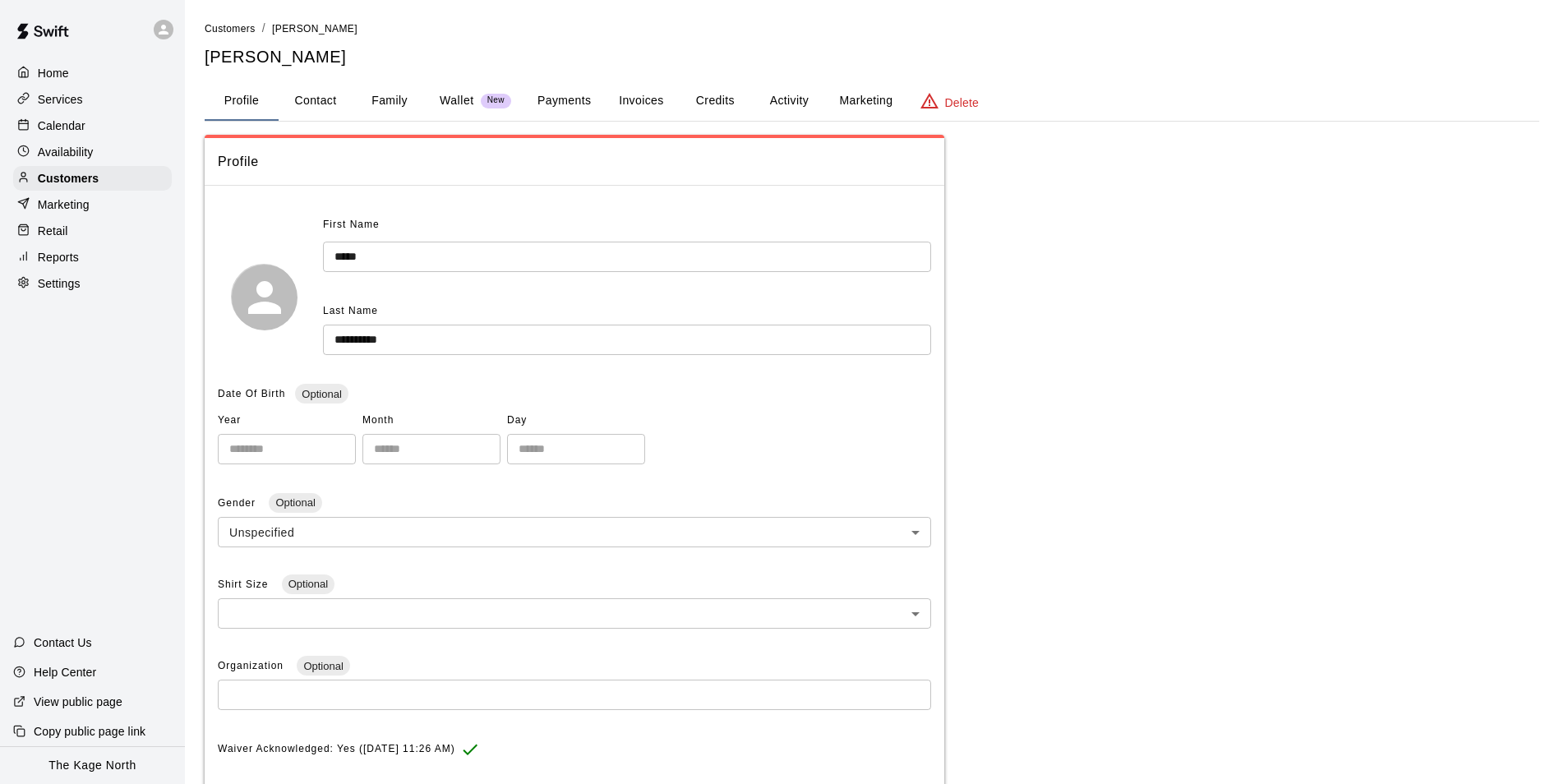
click at [774, 99] on button "Activity" at bounding box center [788, 101] width 74 height 40
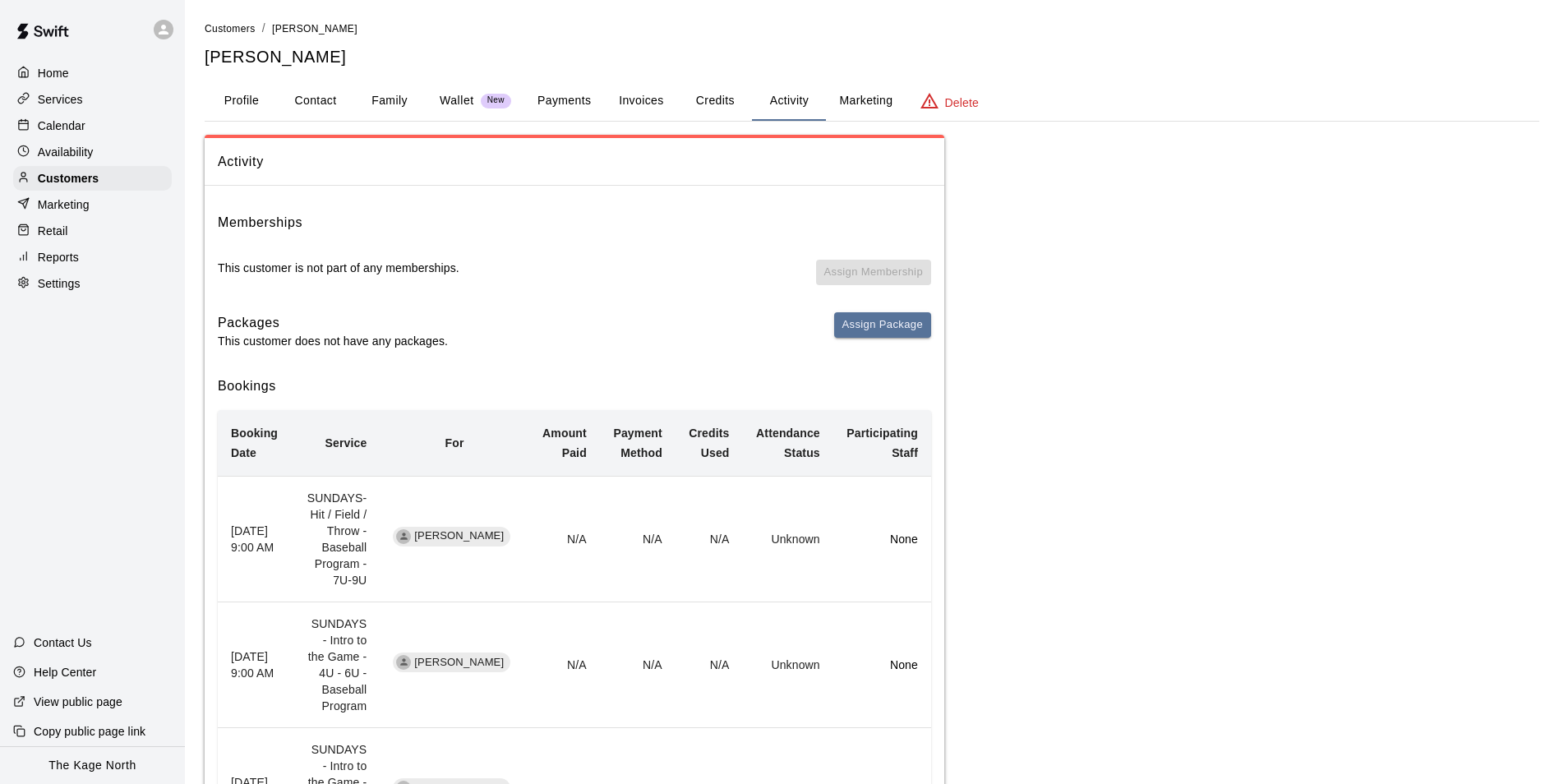
click at [43, 117] on div "Calendar" at bounding box center [93, 125] width 159 height 24
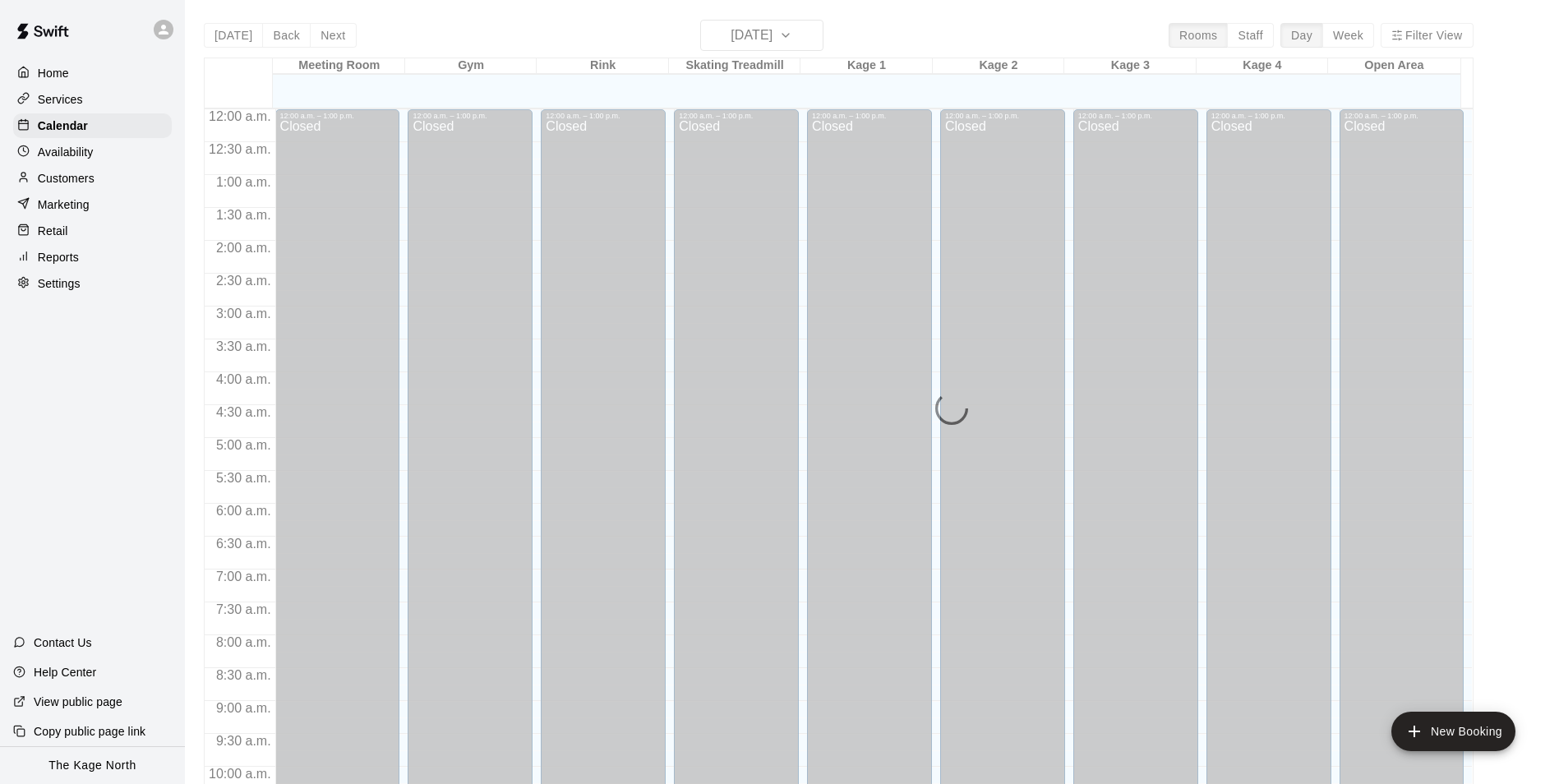
scroll to position [834, 0]
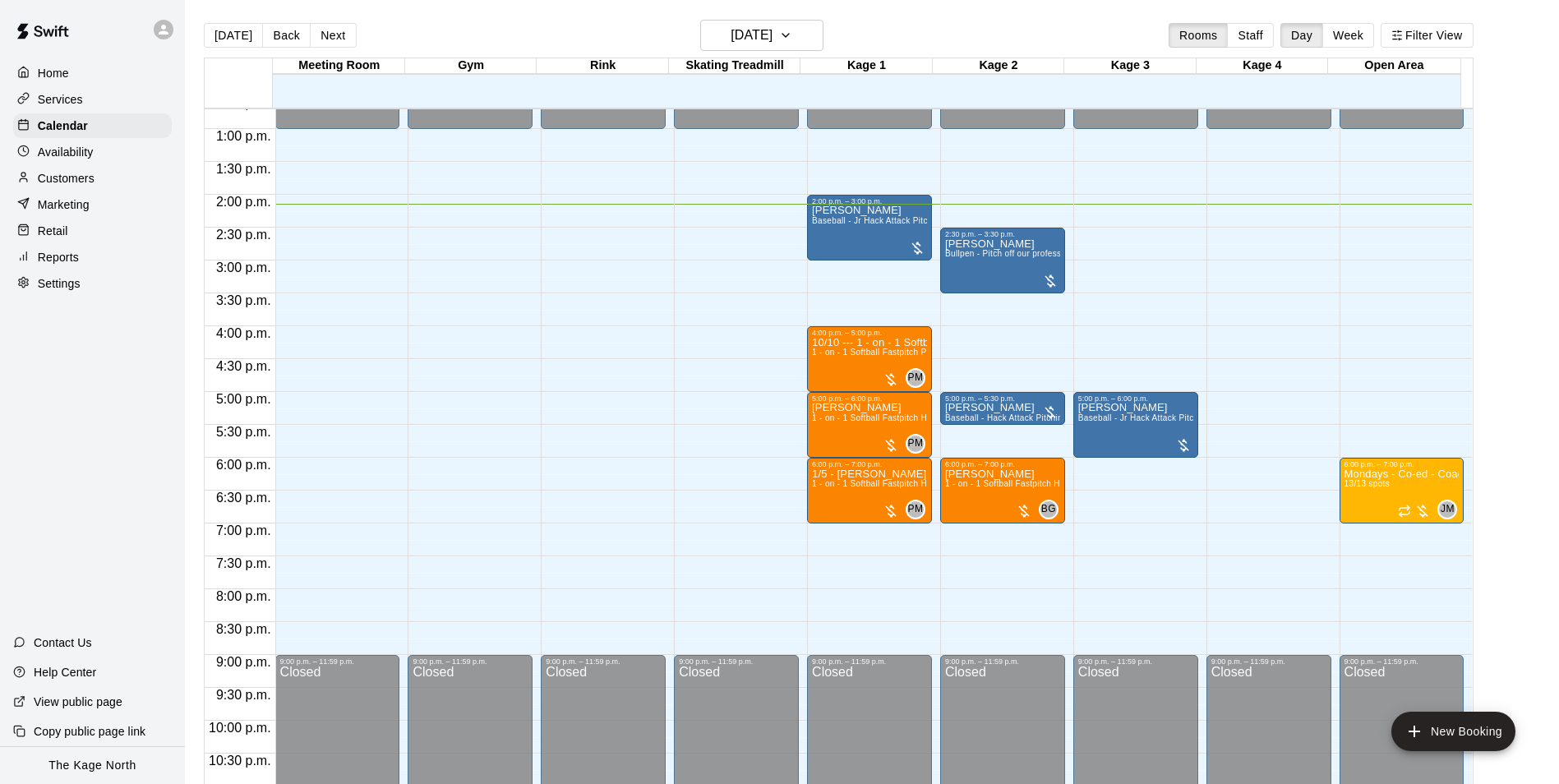
click at [79, 102] on p "Services" at bounding box center [60, 99] width 46 height 16
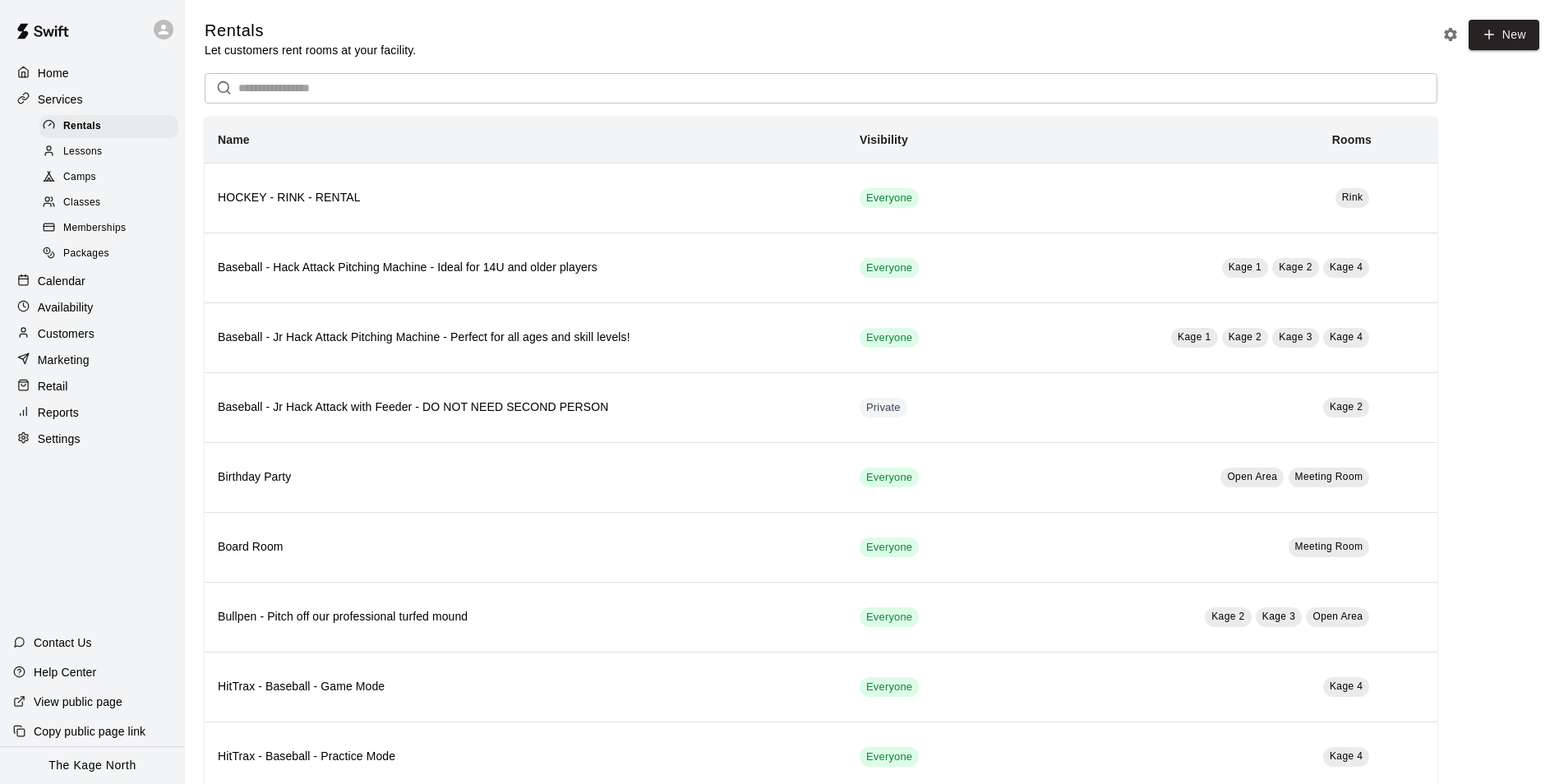
click at [92, 177] on span "Camps" at bounding box center [79, 177] width 33 height 16
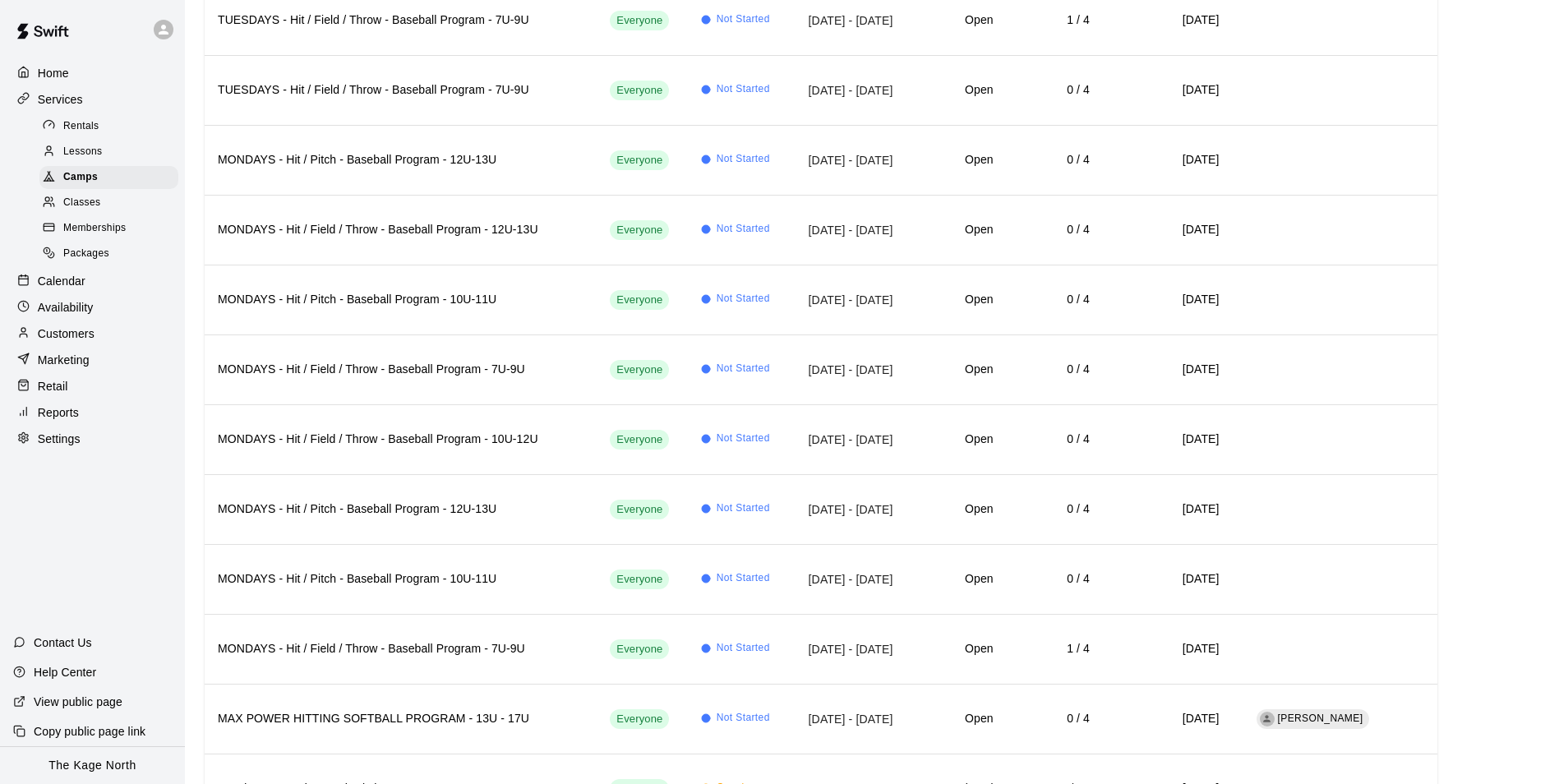
scroll to position [4224, 0]
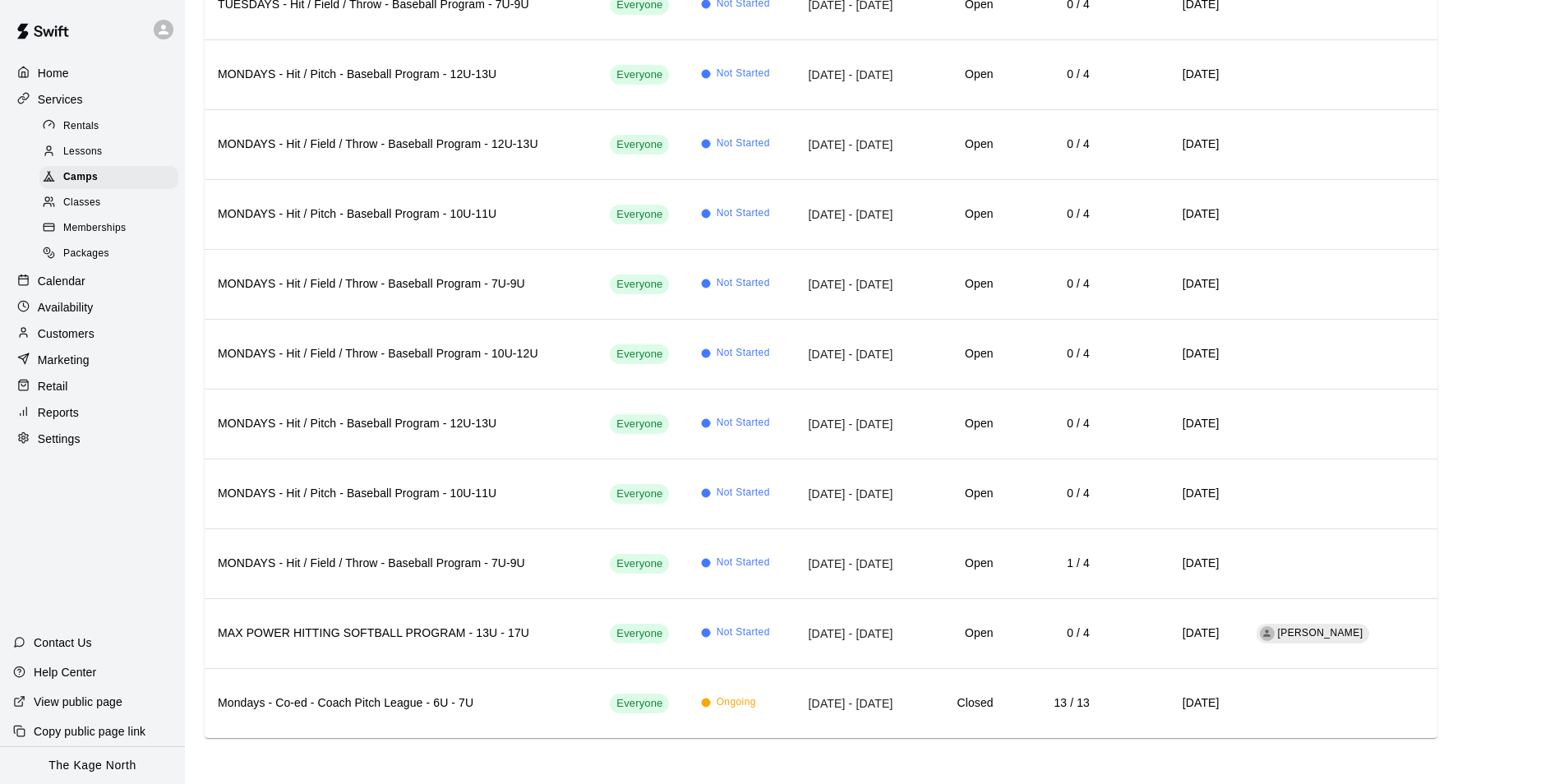
click at [76, 67] on div "Home" at bounding box center [93, 73] width 159 height 24
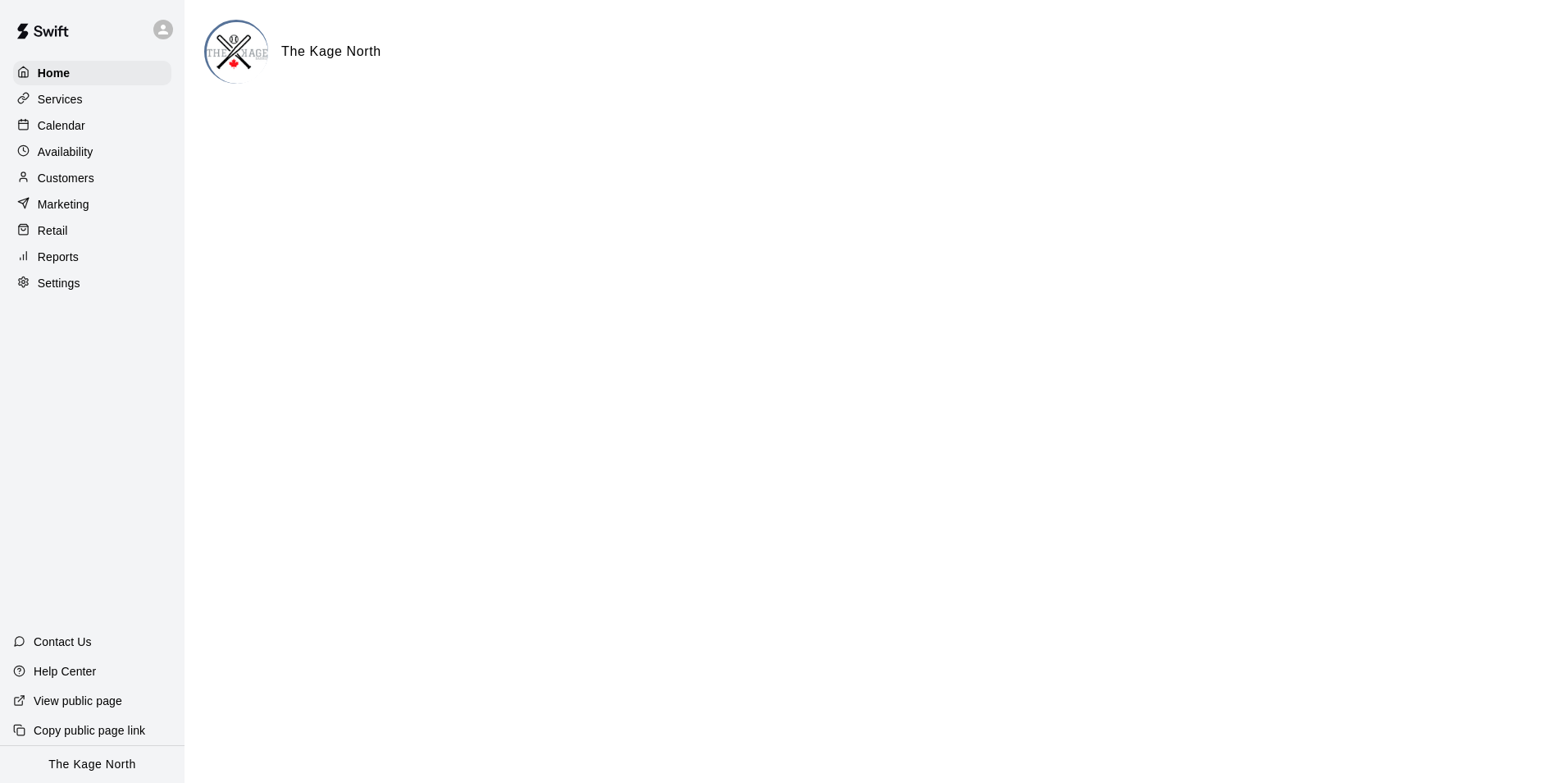
click at [64, 136] on div "Calendar" at bounding box center [93, 125] width 158 height 24
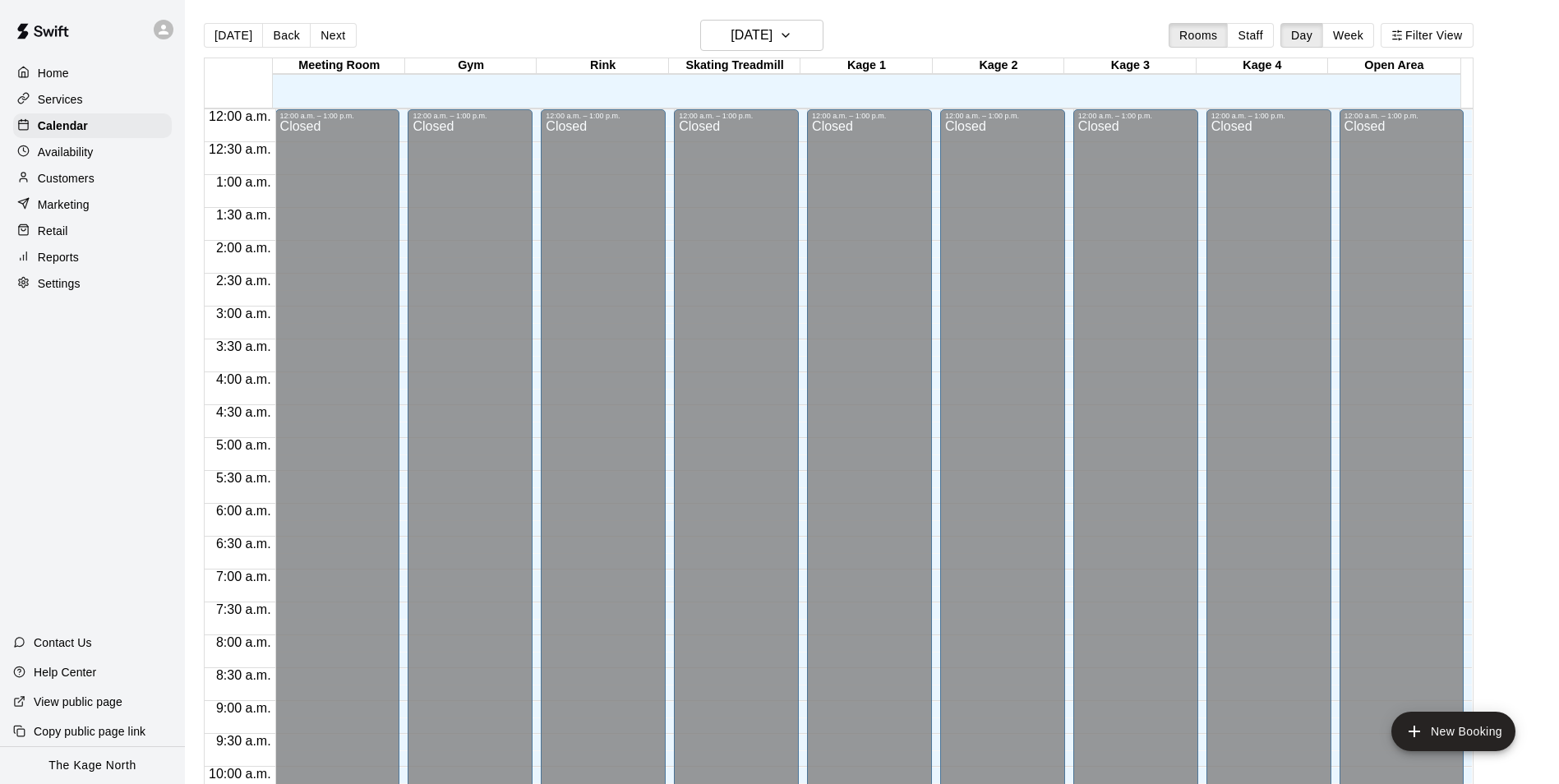
scroll to position [834, 0]
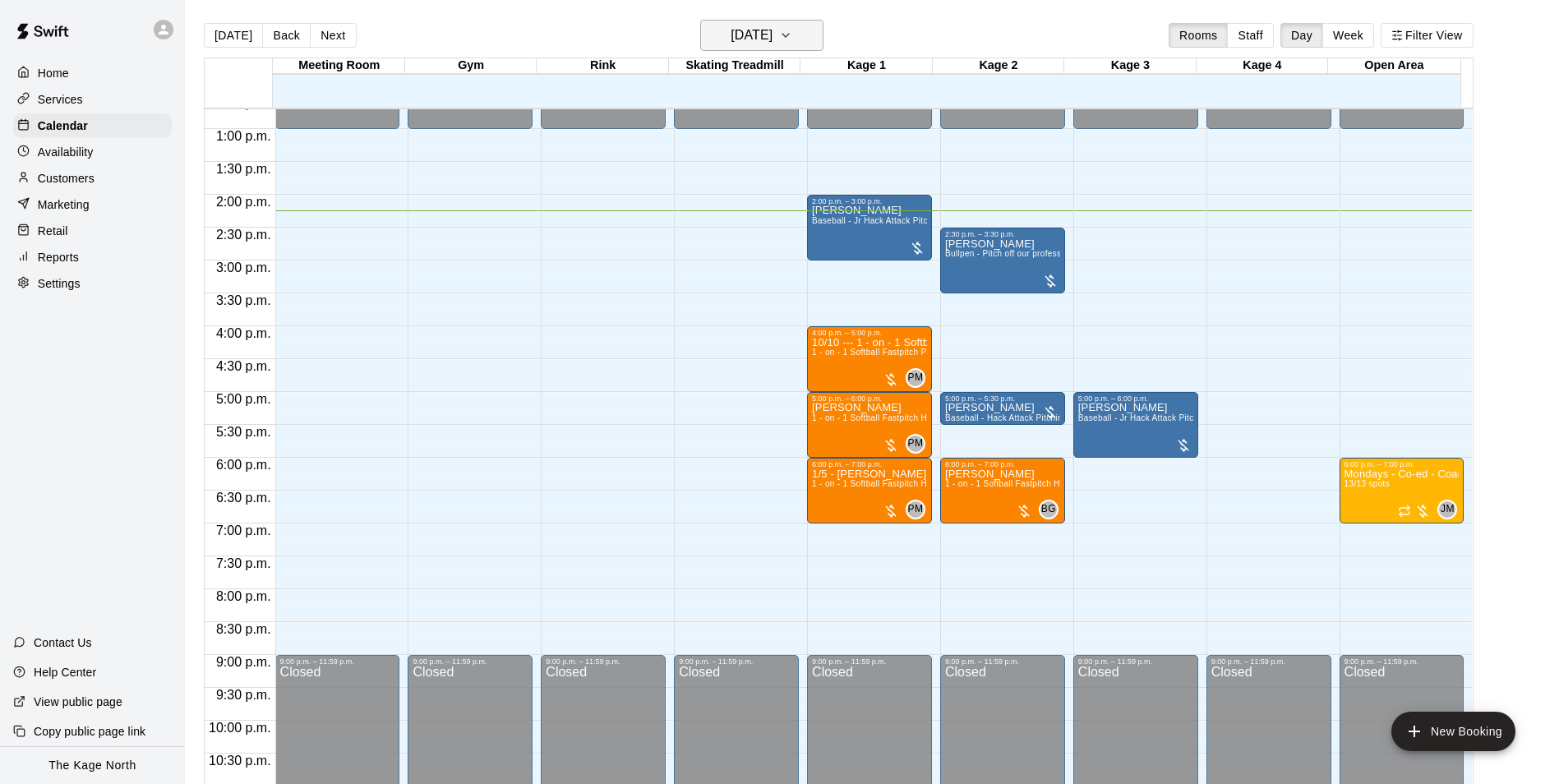
click at [770, 33] on h6 "[DATE]" at bounding box center [750, 36] width 42 height 23
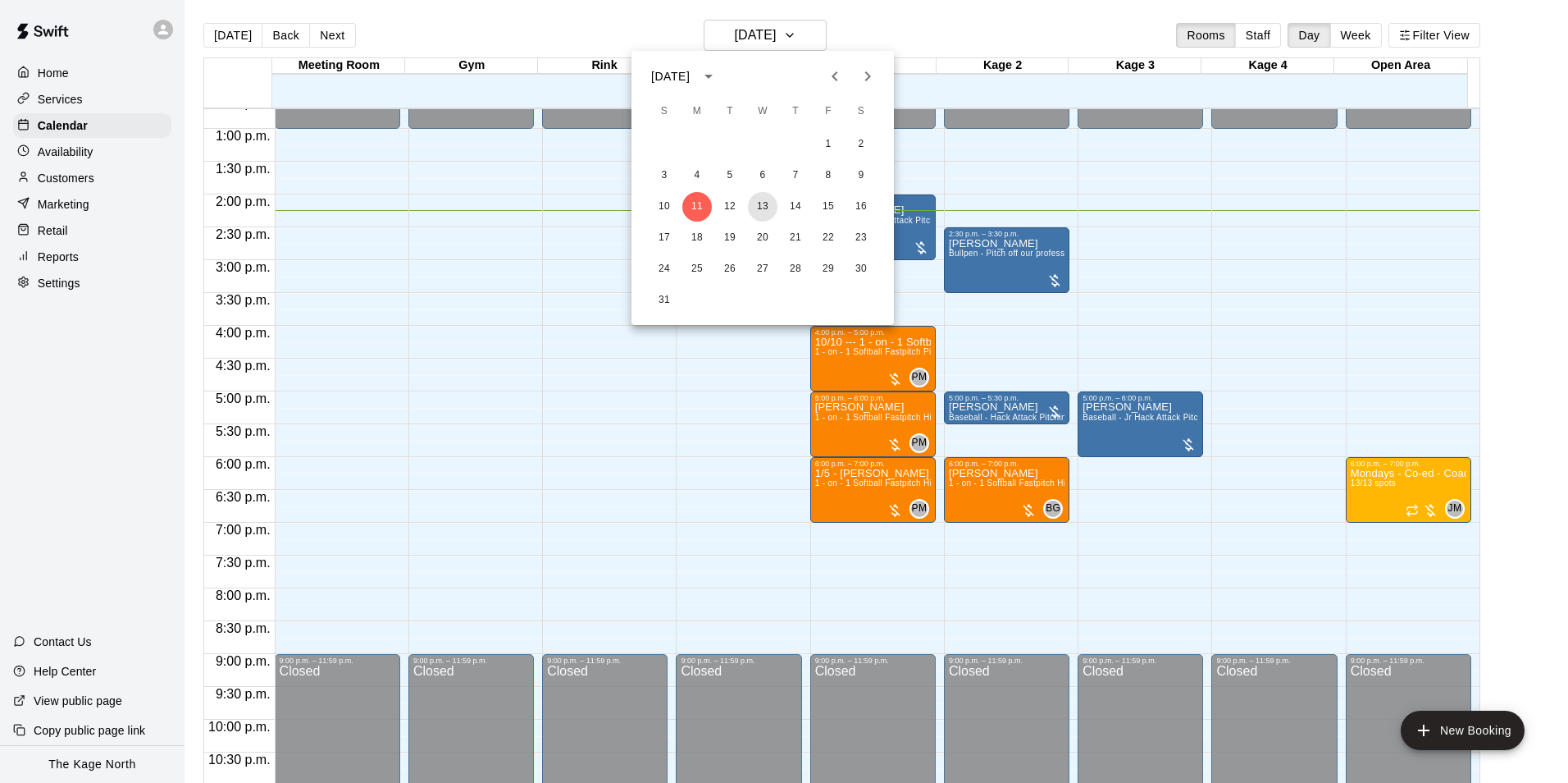
drag, startPoint x: 769, startPoint y: 206, endPoint x: 806, endPoint y: 223, distance: 40.7
click at [769, 206] on button "13" at bounding box center [762, 207] width 30 height 30
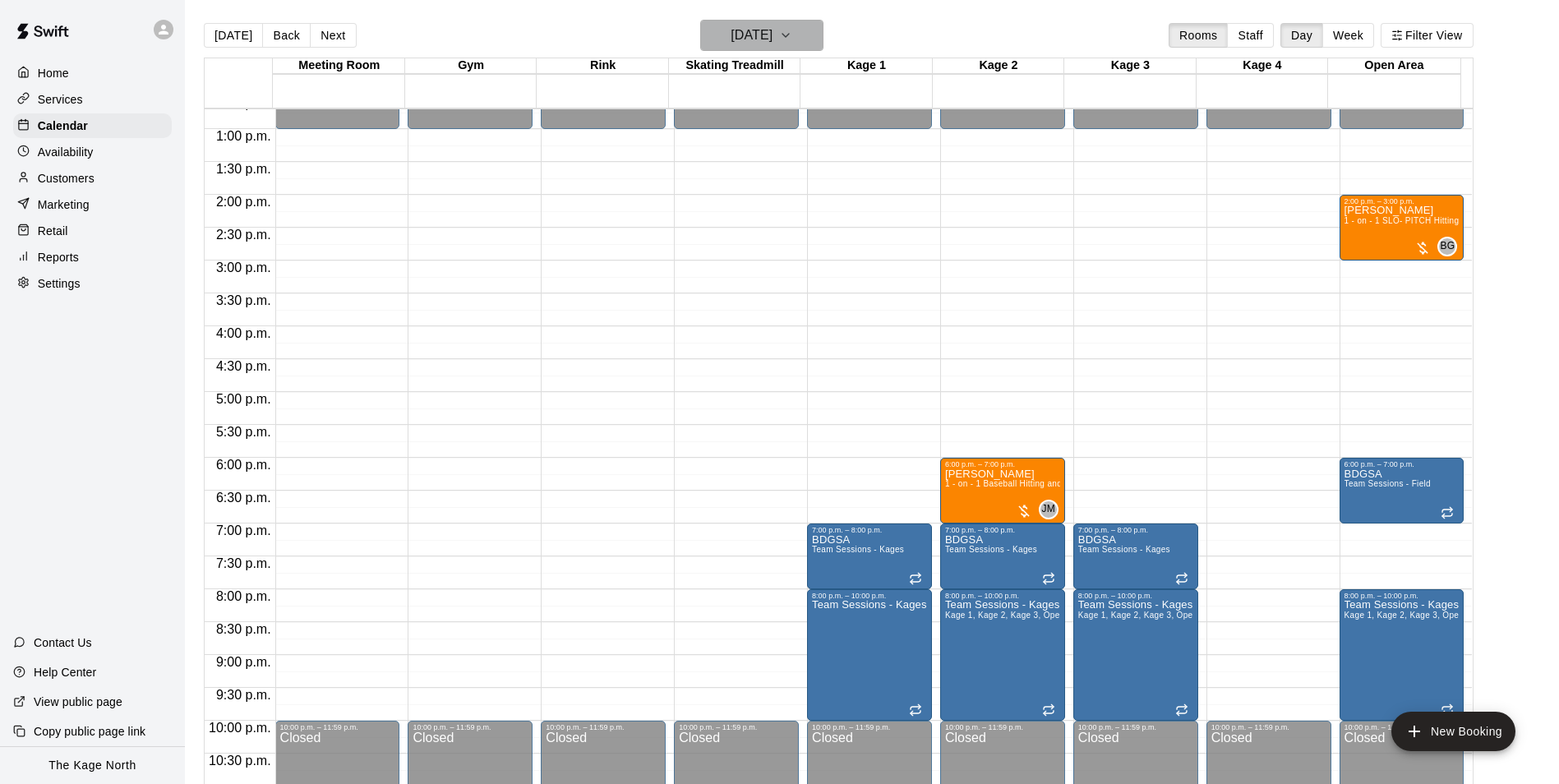
click at [773, 39] on h6 "[DATE]" at bounding box center [750, 36] width 42 height 23
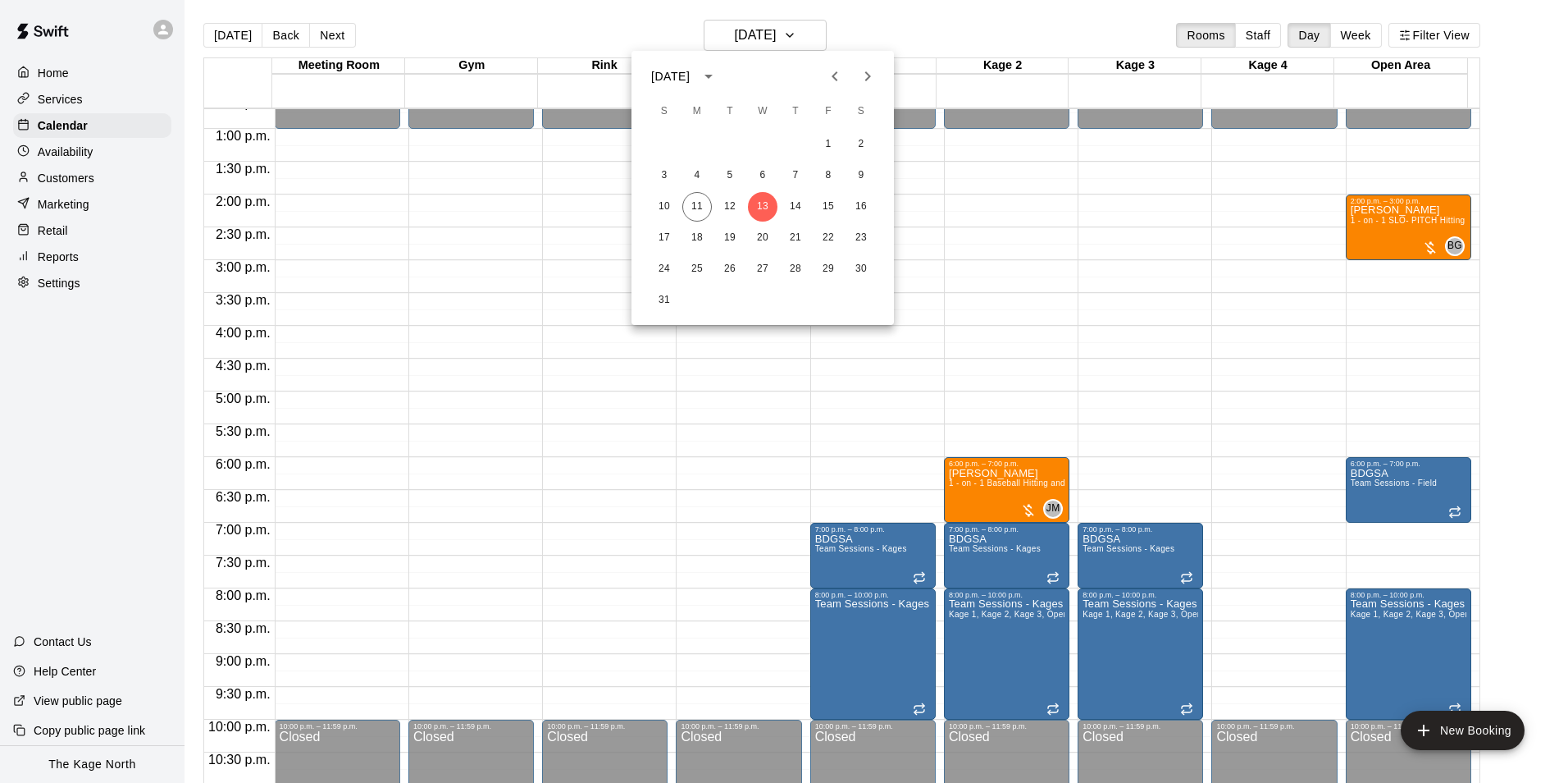
click at [862, 81] on icon "Next month" at bounding box center [868, 76] width 19 height 19
click at [763, 175] on button "10" at bounding box center [762, 175] width 30 height 30
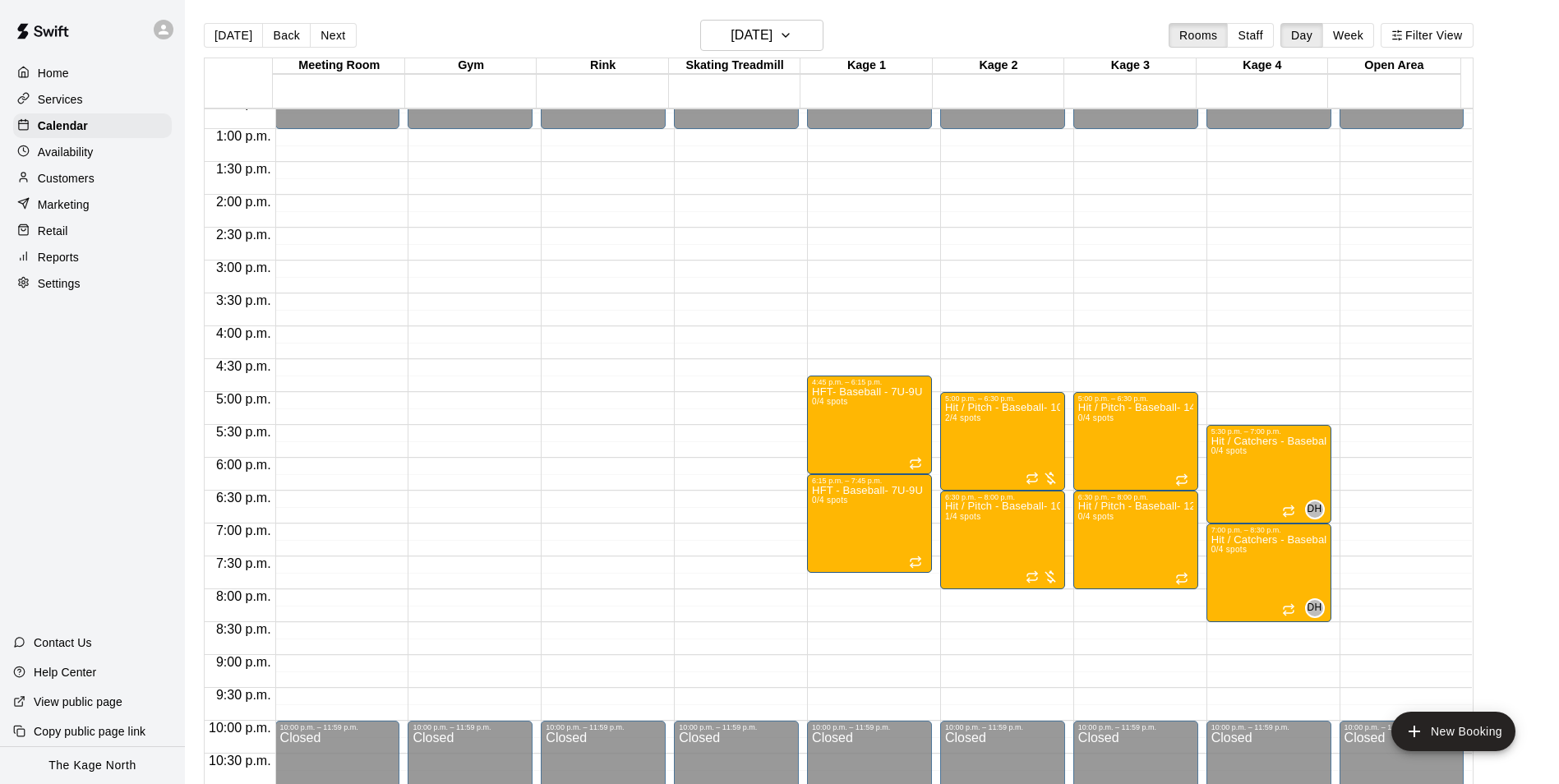
click at [46, 66] on p "Home" at bounding box center [53, 73] width 31 height 16
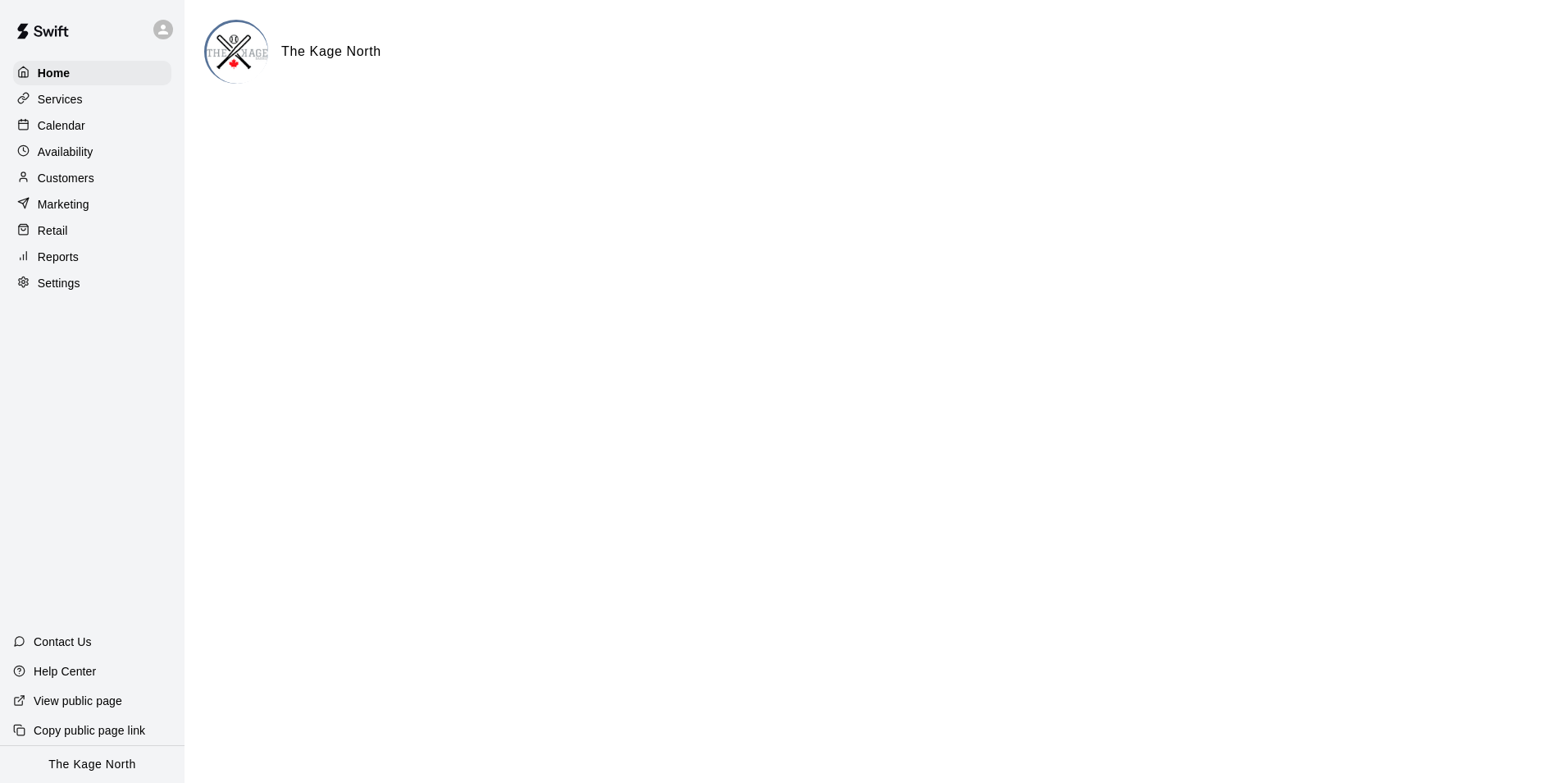
click at [69, 120] on p "Calendar" at bounding box center [61, 125] width 47 height 16
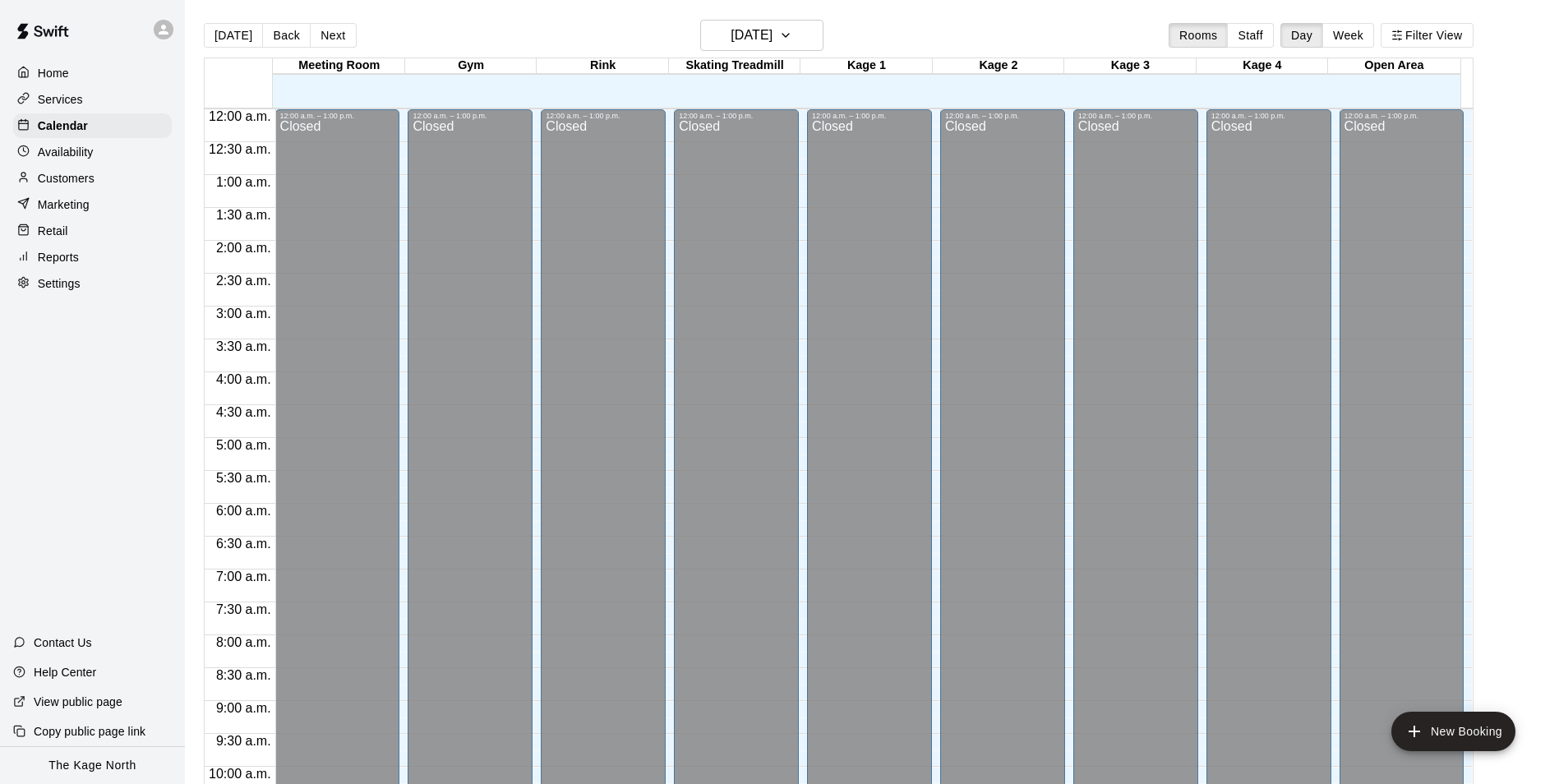
scroll to position [834, 0]
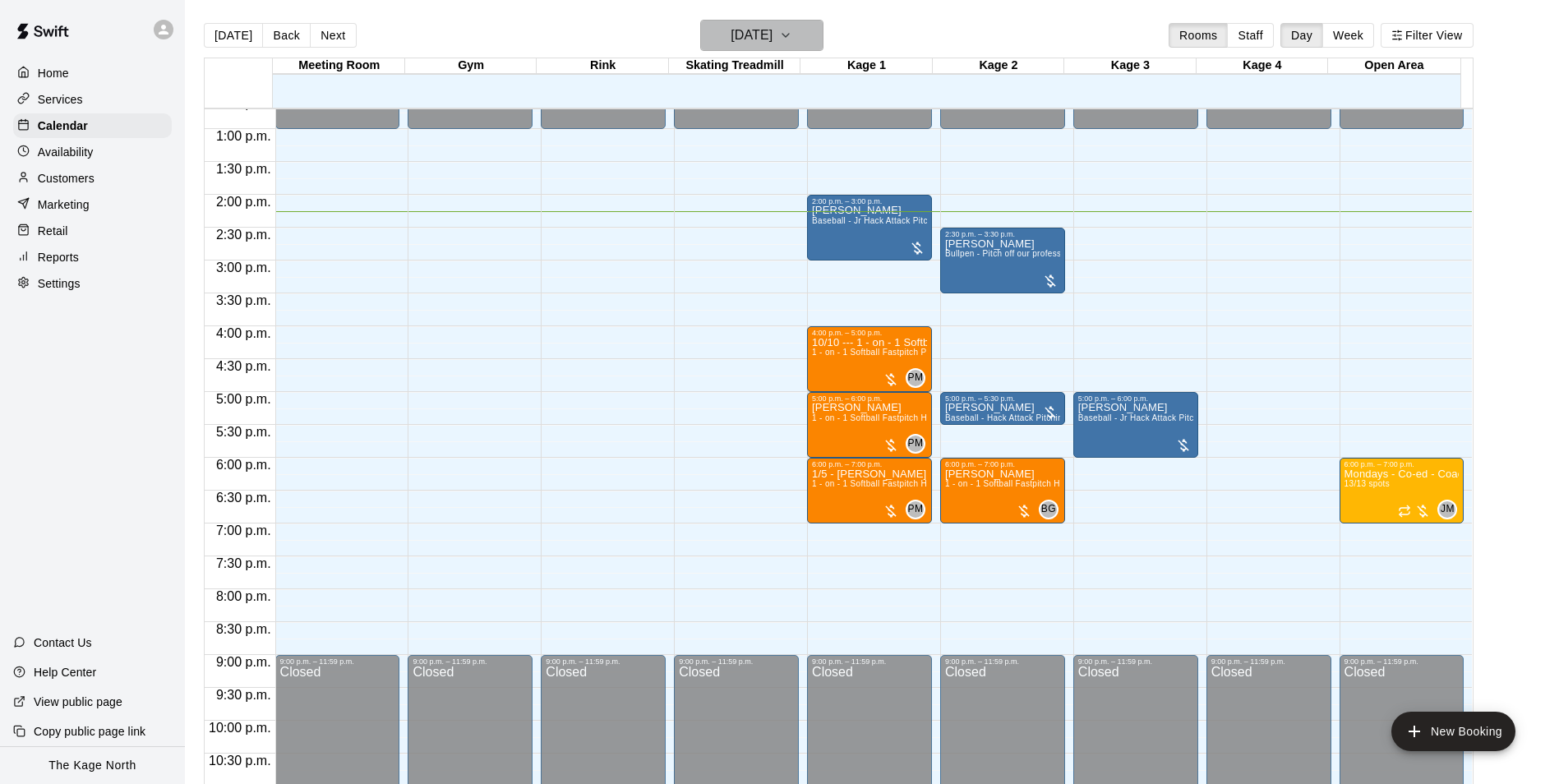
click at [773, 39] on h6 "[DATE]" at bounding box center [750, 36] width 42 height 23
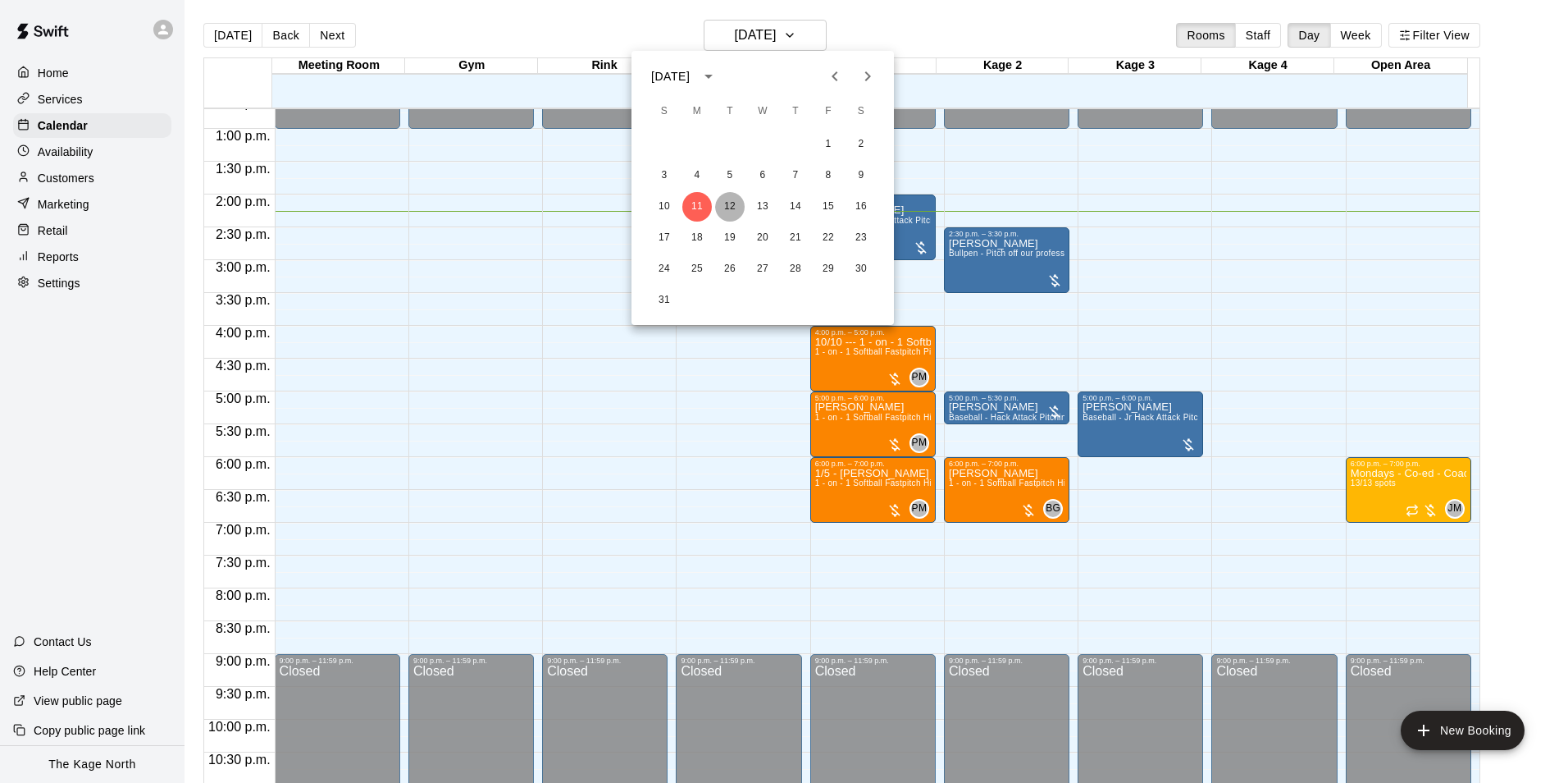
click at [723, 199] on button "12" at bounding box center [729, 207] width 30 height 30
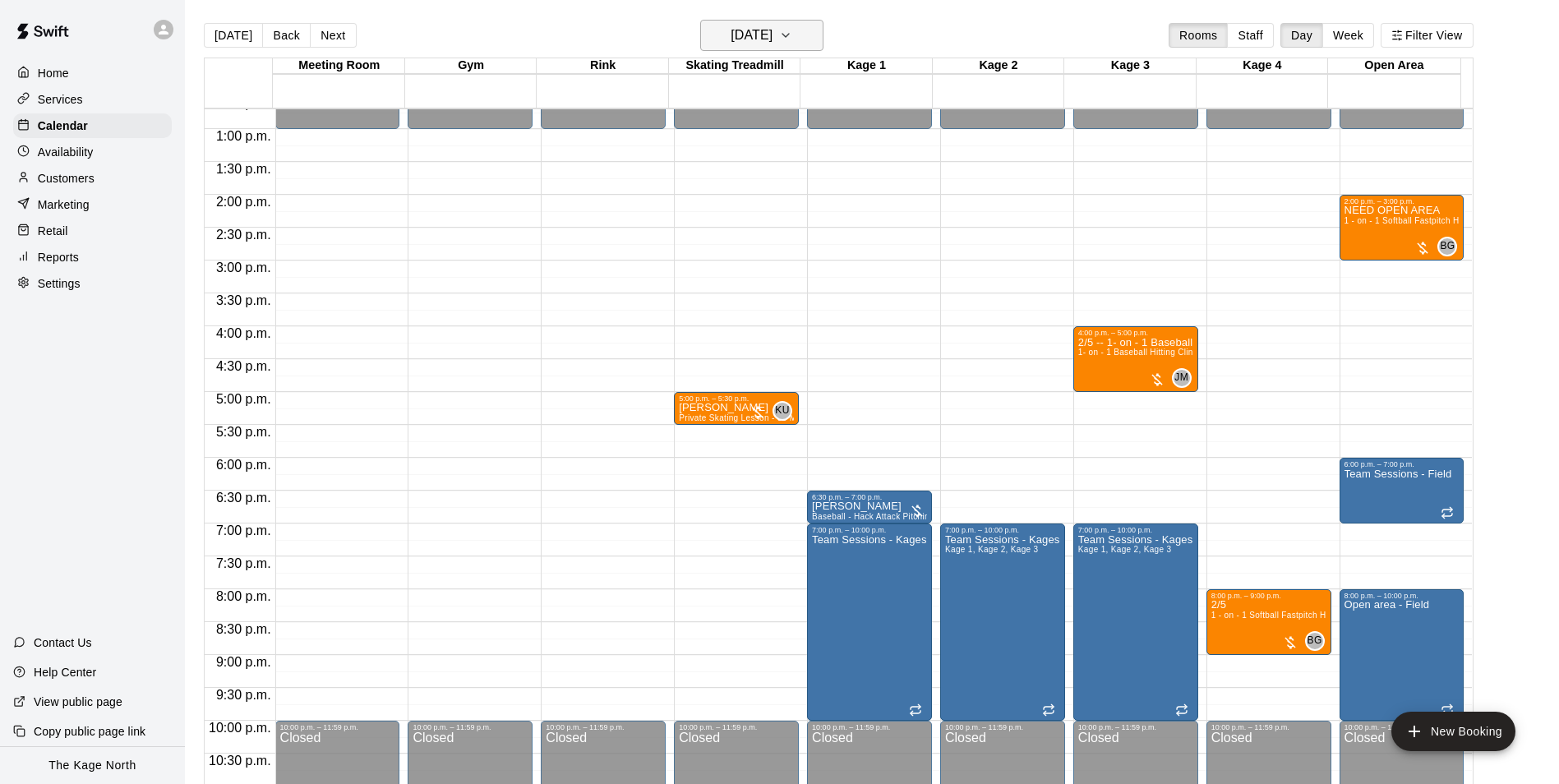
click at [808, 40] on button "[DATE]" at bounding box center [761, 35] width 123 height 31
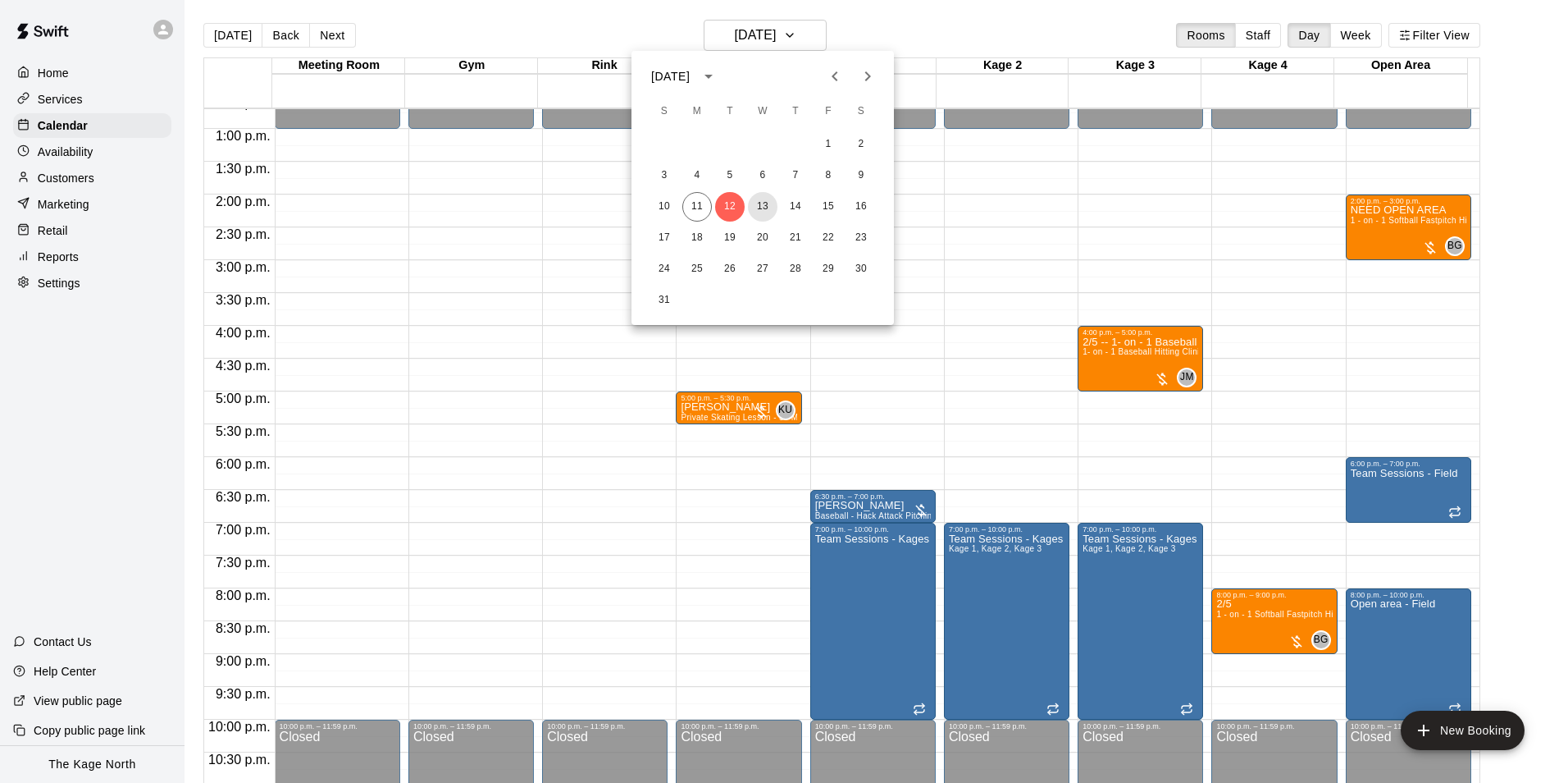
drag, startPoint x: 762, startPoint y: 203, endPoint x: 1071, endPoint y: 322, distance: 331.1
click at [762, 203] on button "13" at bounding box center [762, 207] width 30 height 30
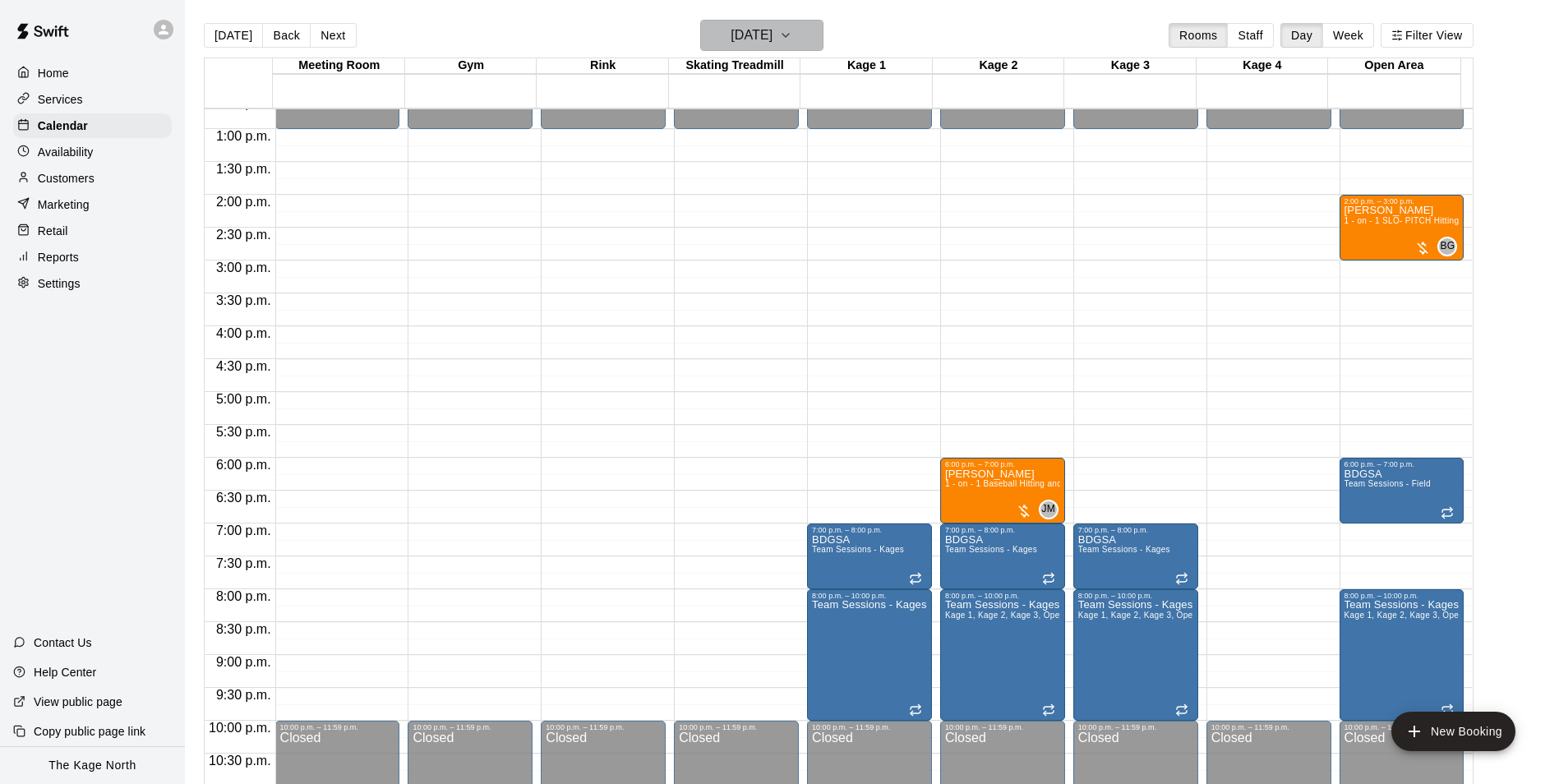
click at [773, 35] on h6 "[DATE]" at bounding box center [750, 36] width 42 height 23
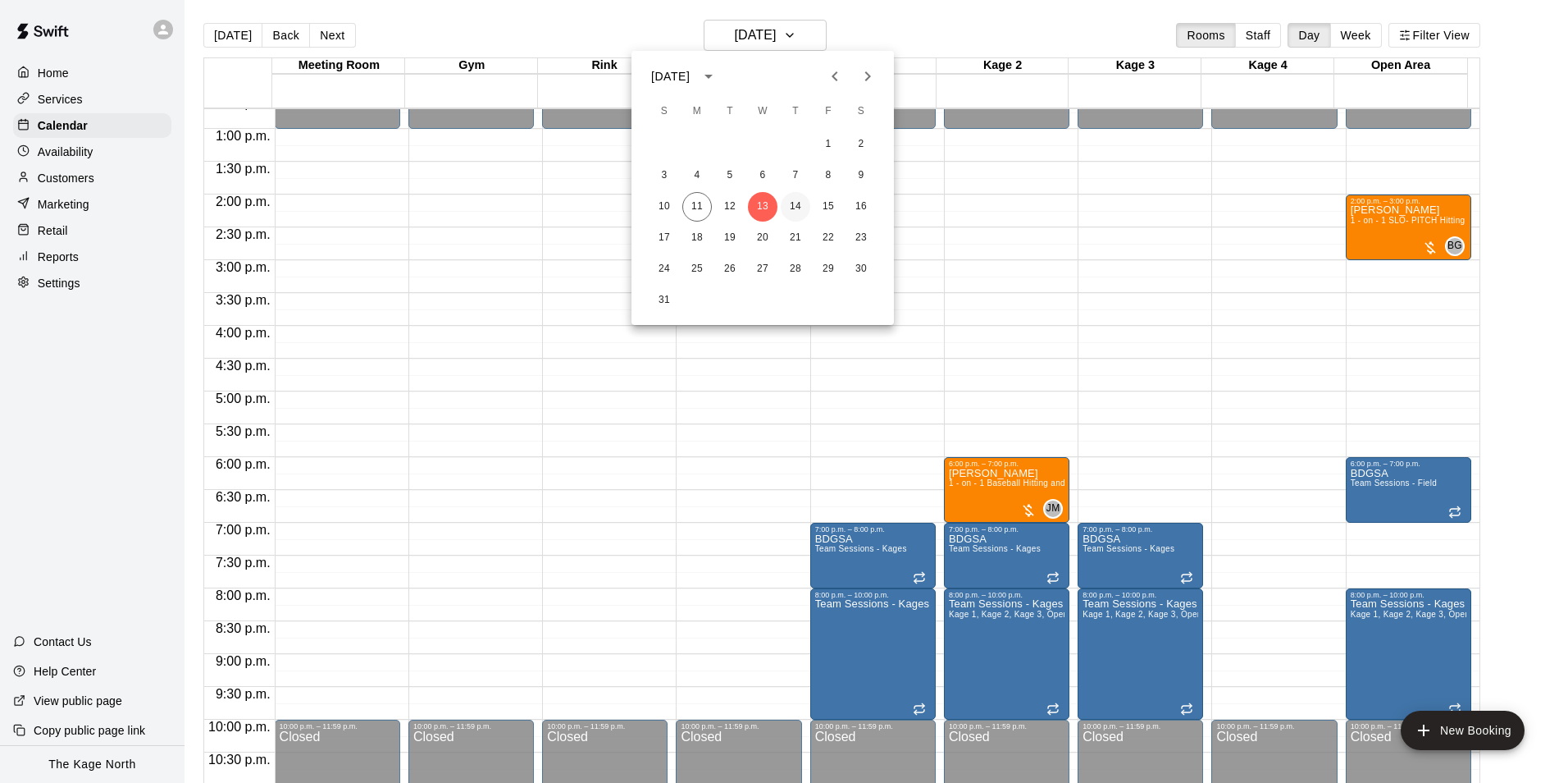
click at [801, 203] on button "14" at bounding box center [795, 207] width 30 height 30
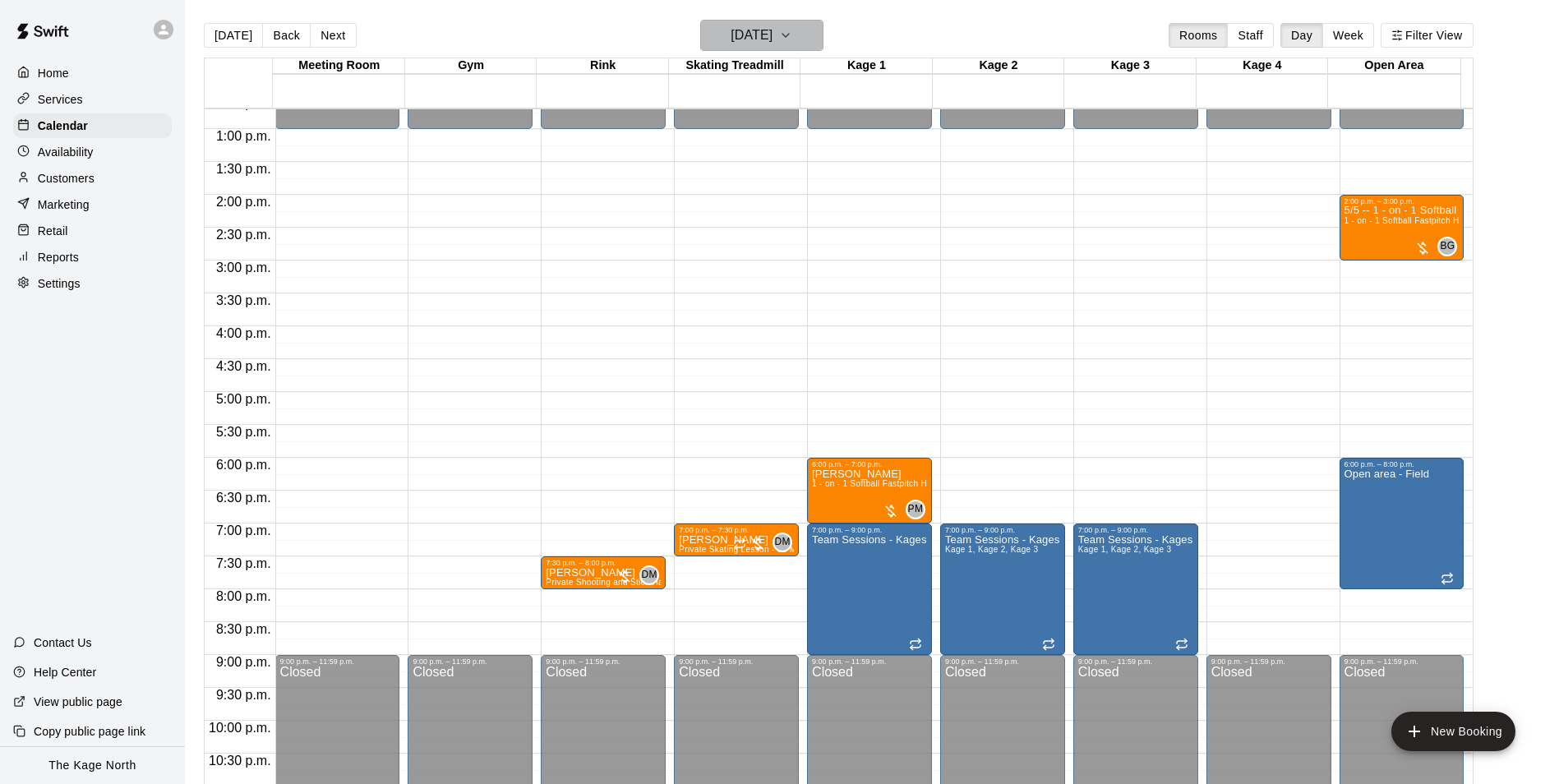
click at [773, 35] on h6 "[DATE]" at bounding box center [750, 36] width 42 height 23
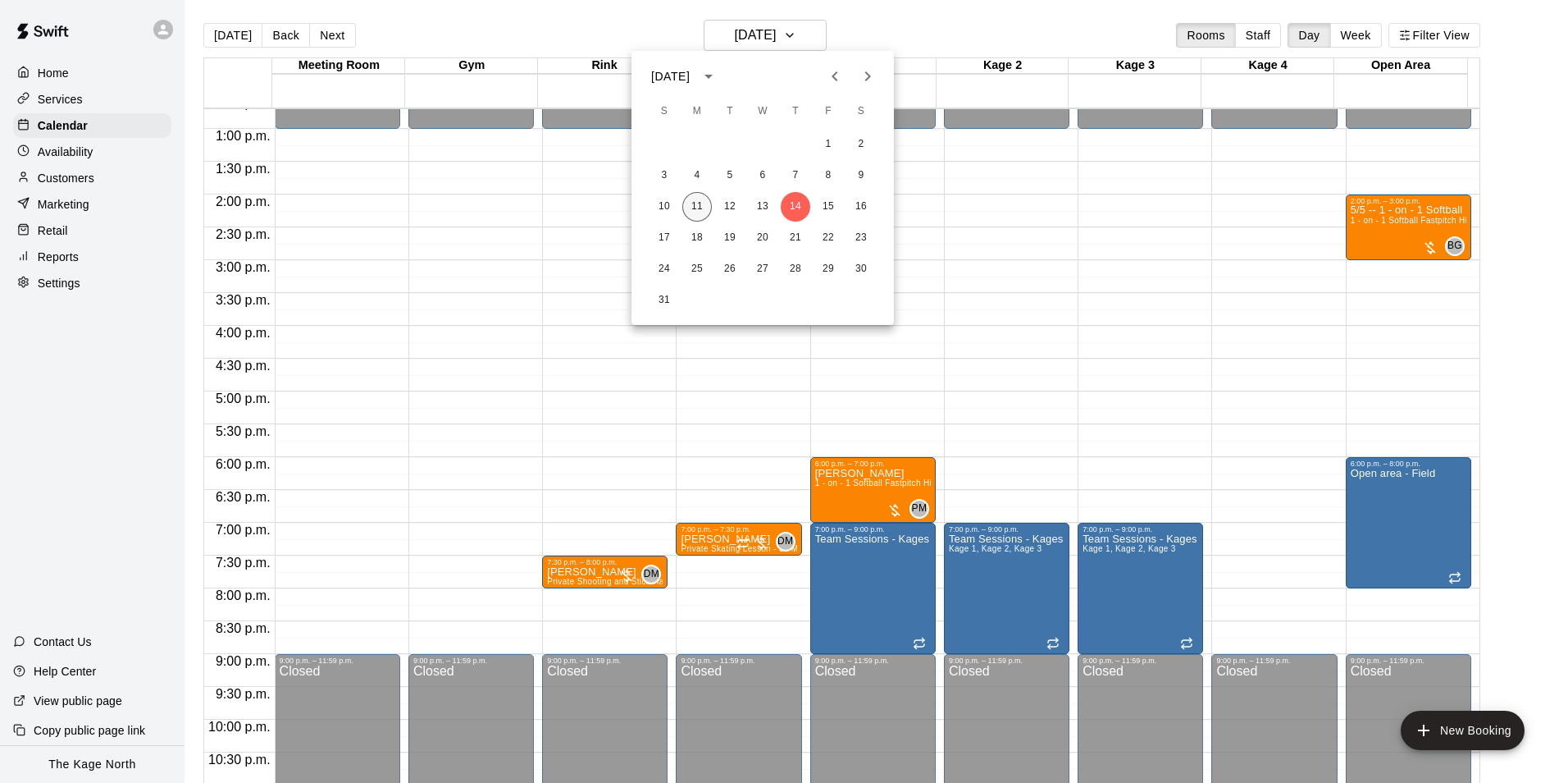
click at [691, 207] on button "11" at bounding box center [697, 207] width 30 height 30
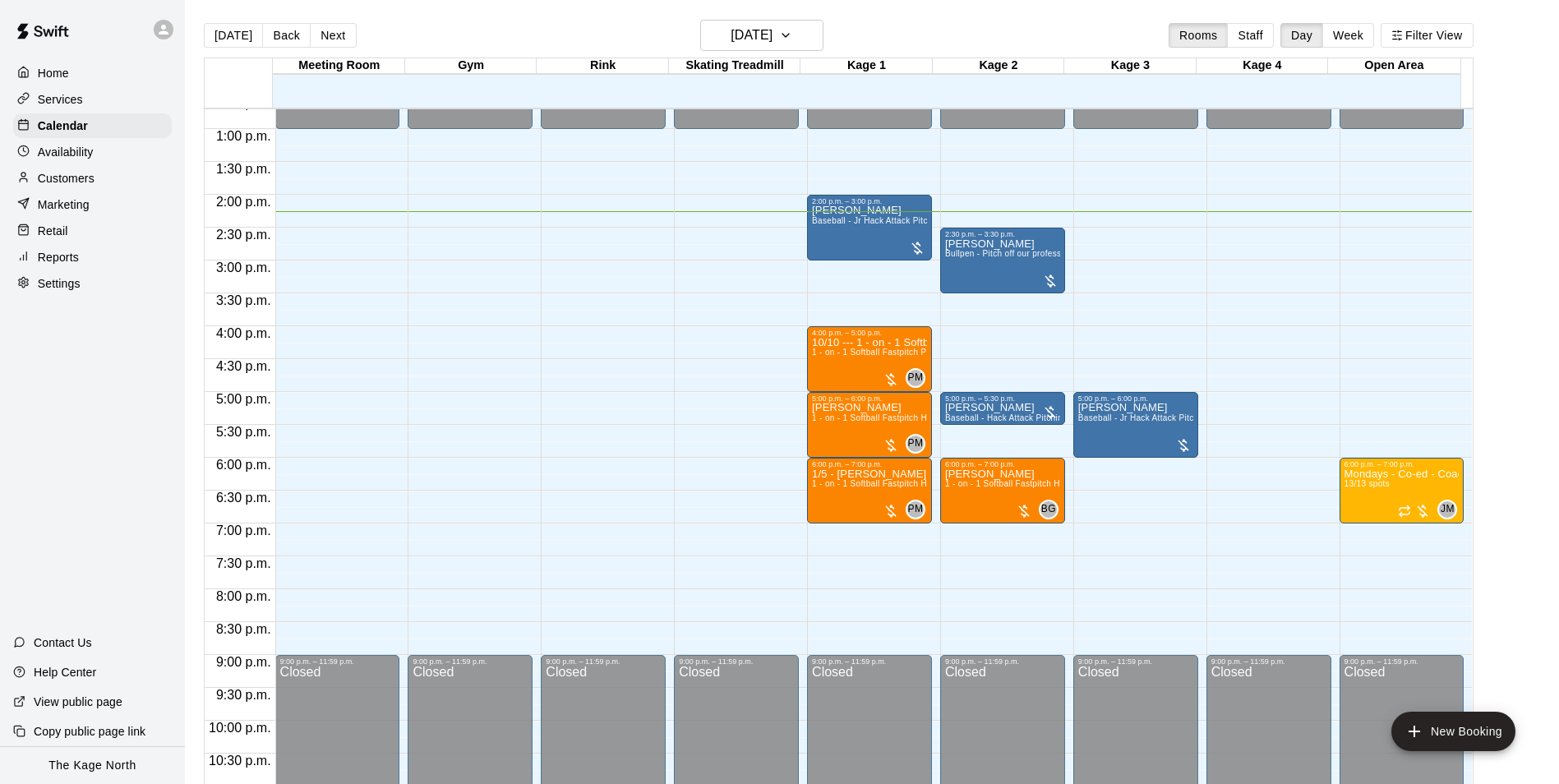
click at [80, 187] on p "Customers" at bounding box center [66, 178] width 57 height 16
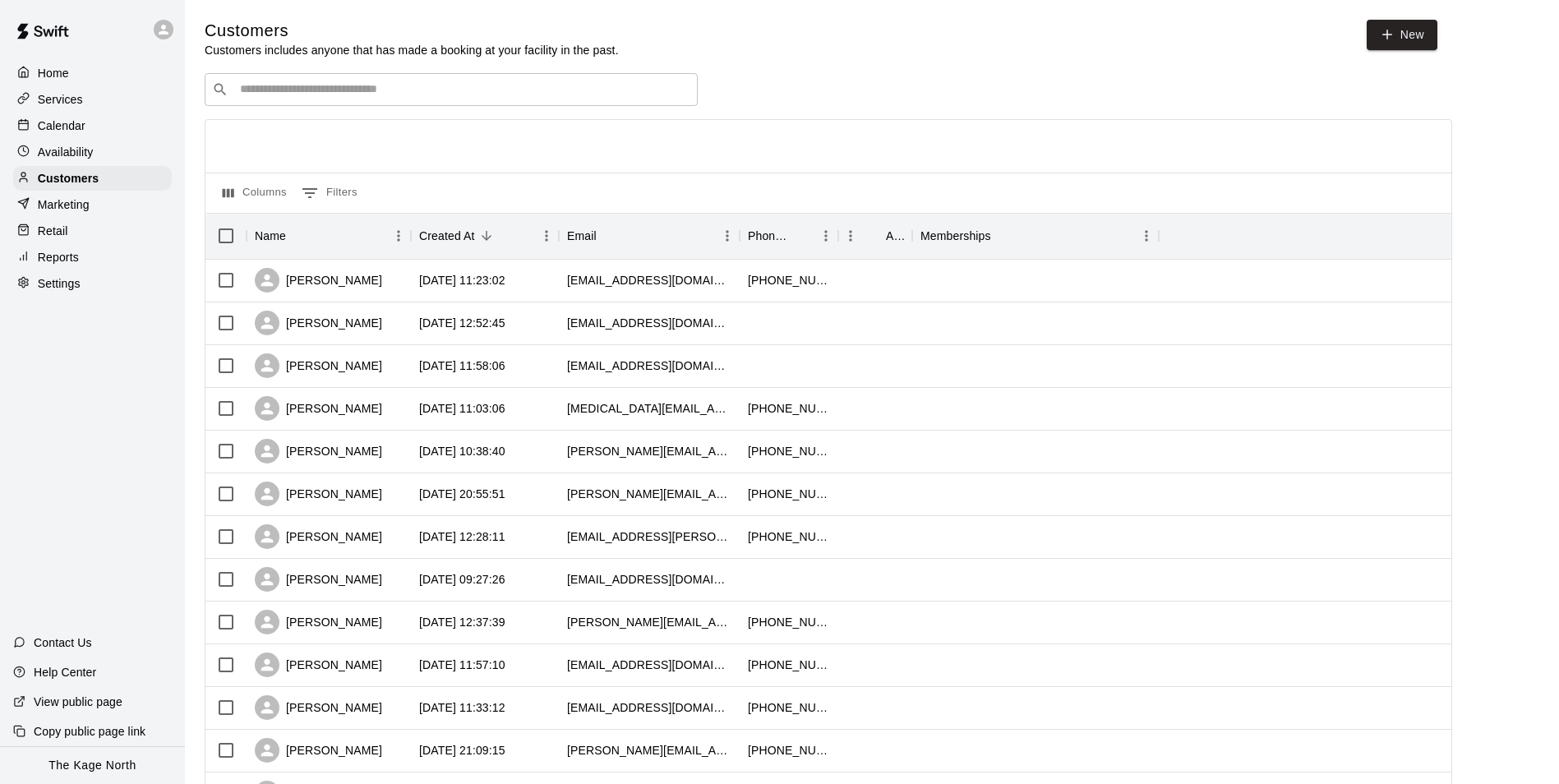
click at [73, 121] on p "Calendar" at bounding box center [61, 125] width 47 height 16
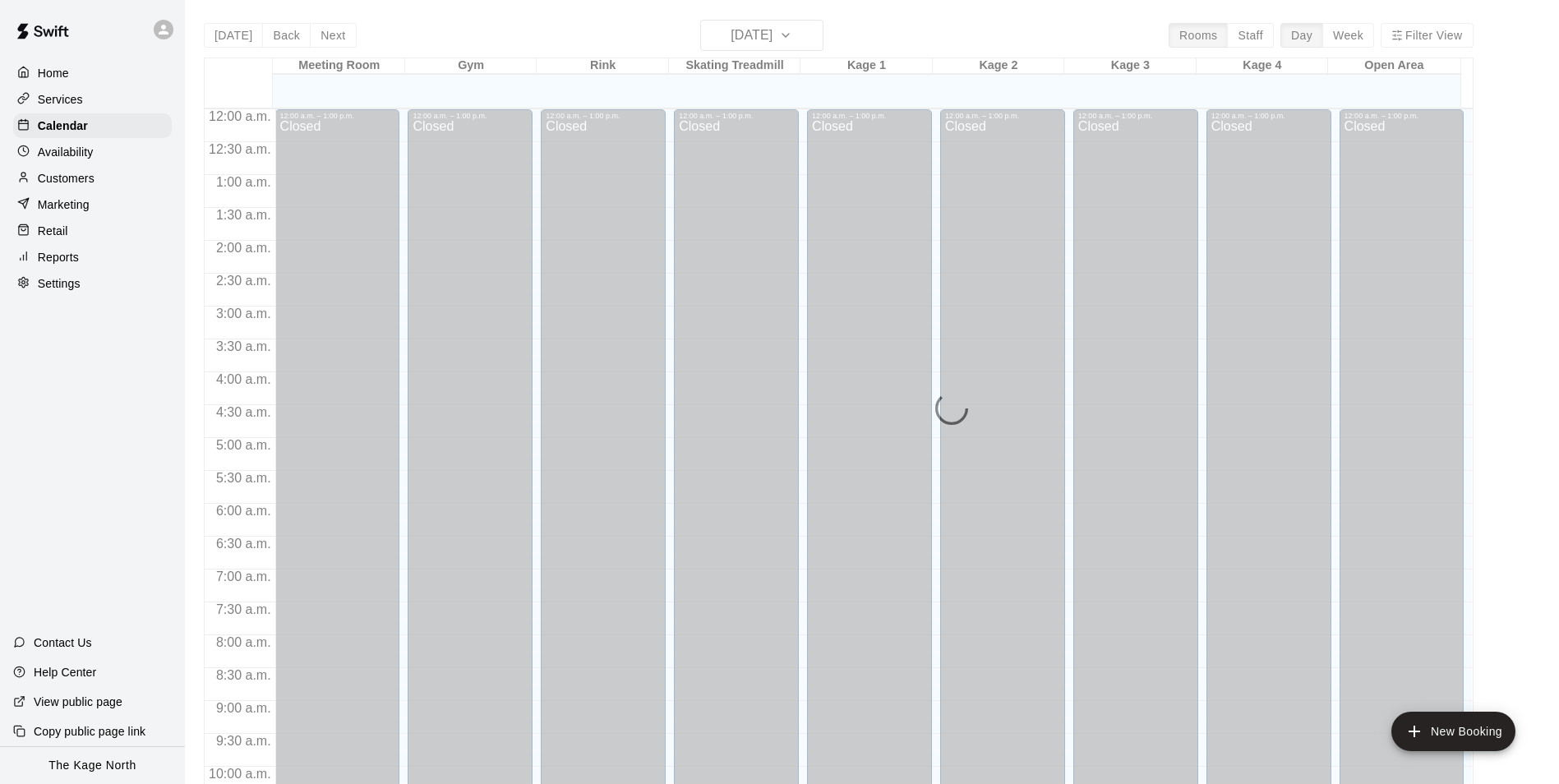
scroll to position [834, 0]
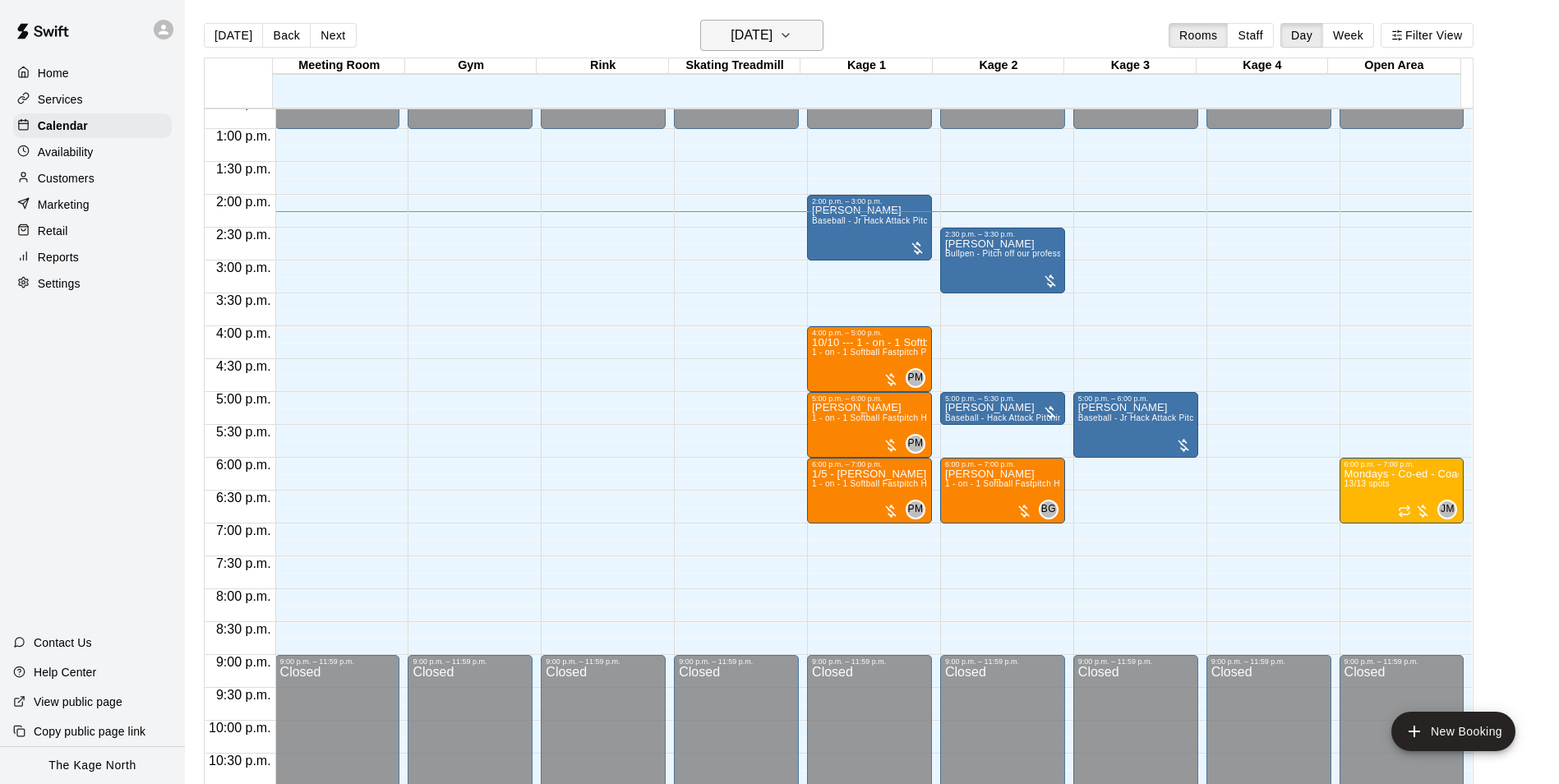
click at [773, 37] on h6 "[DATE]" at bounding box center [750, 36] width 42 height 23
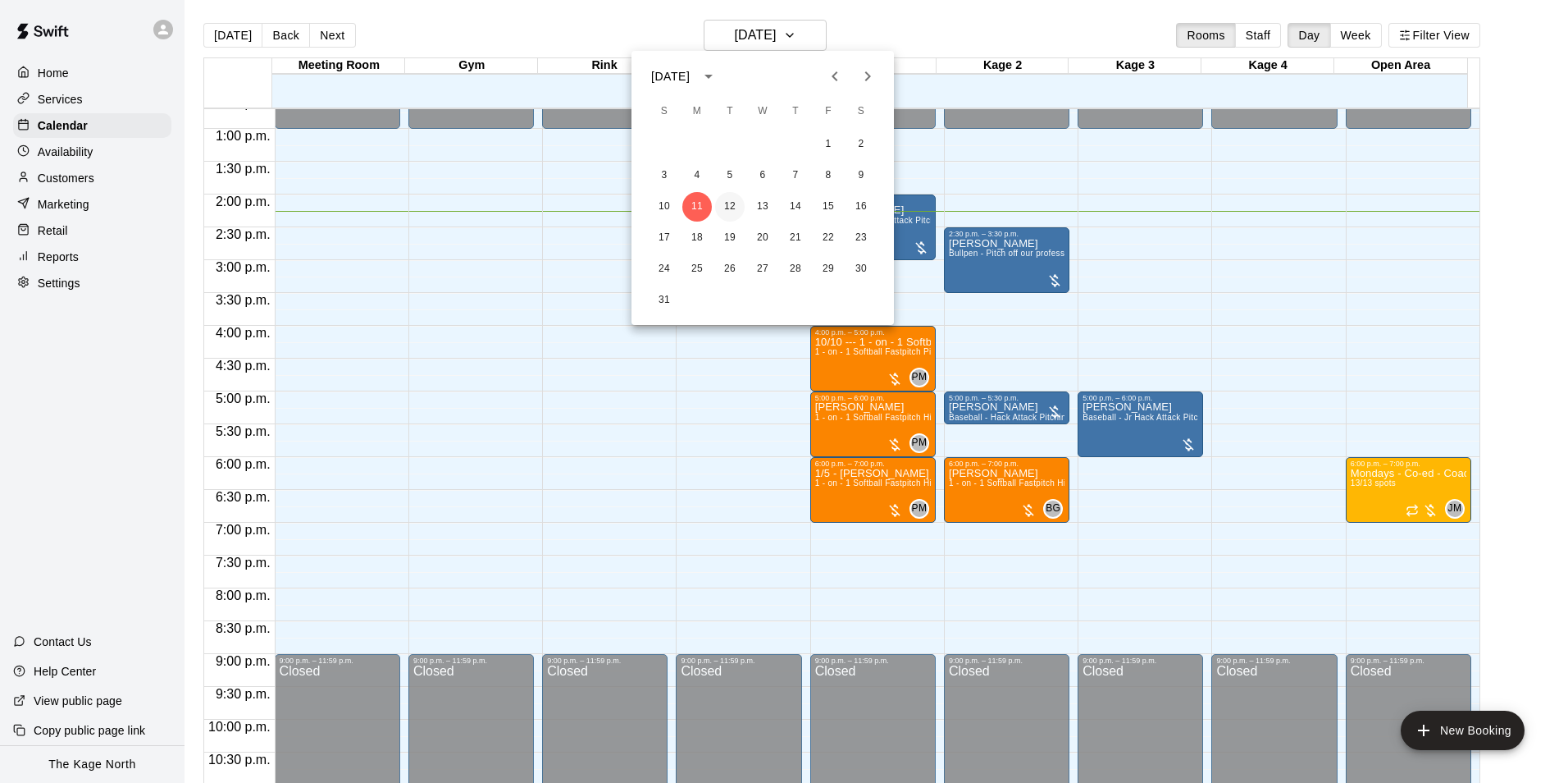
click at [729, 210] on button "12" at bounding box center [729, 207] width 30 height 30
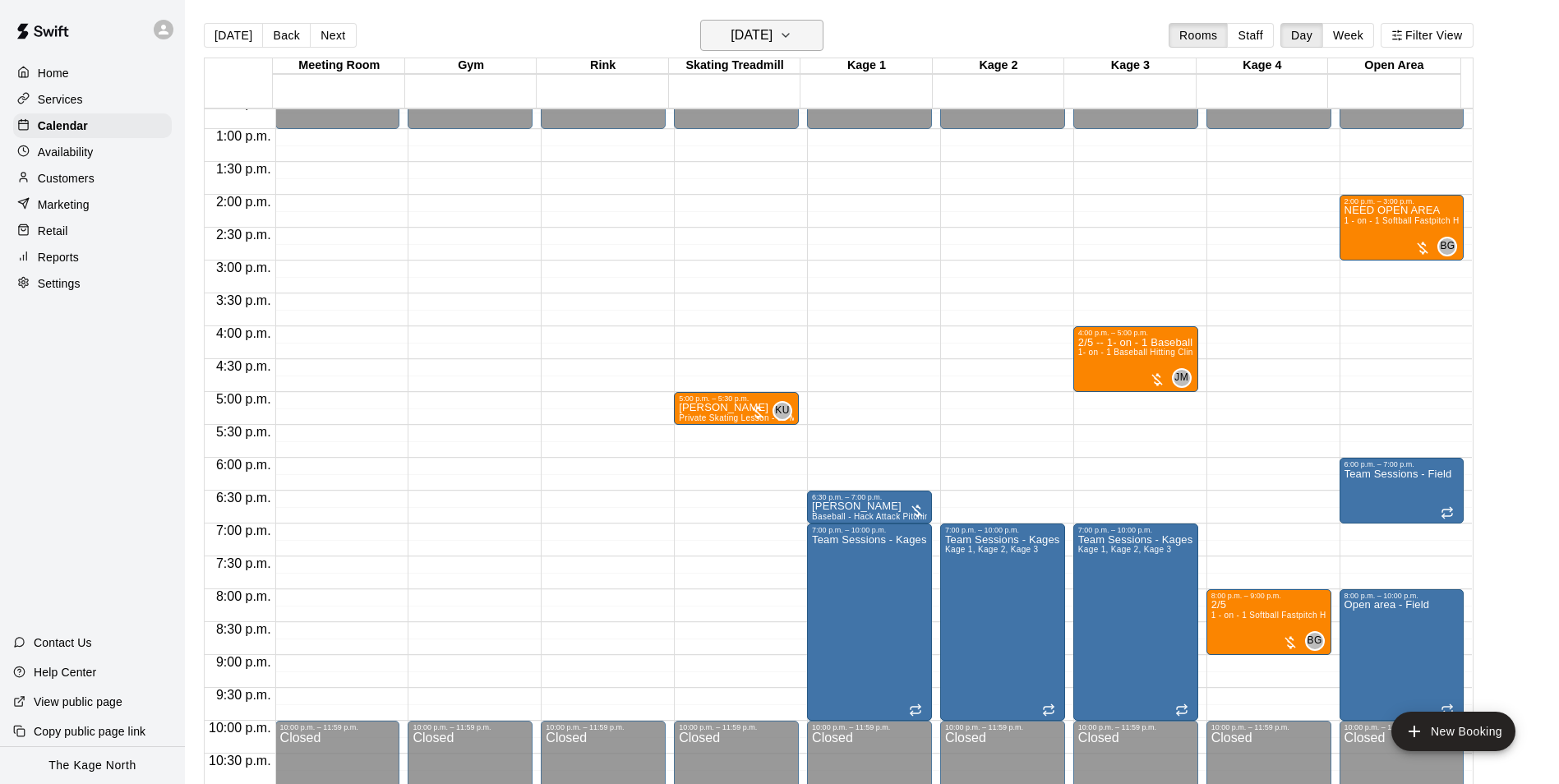
click at [773, 24] on h6 "[DATE]" at bounding box center [750, 36] width 42 height 23
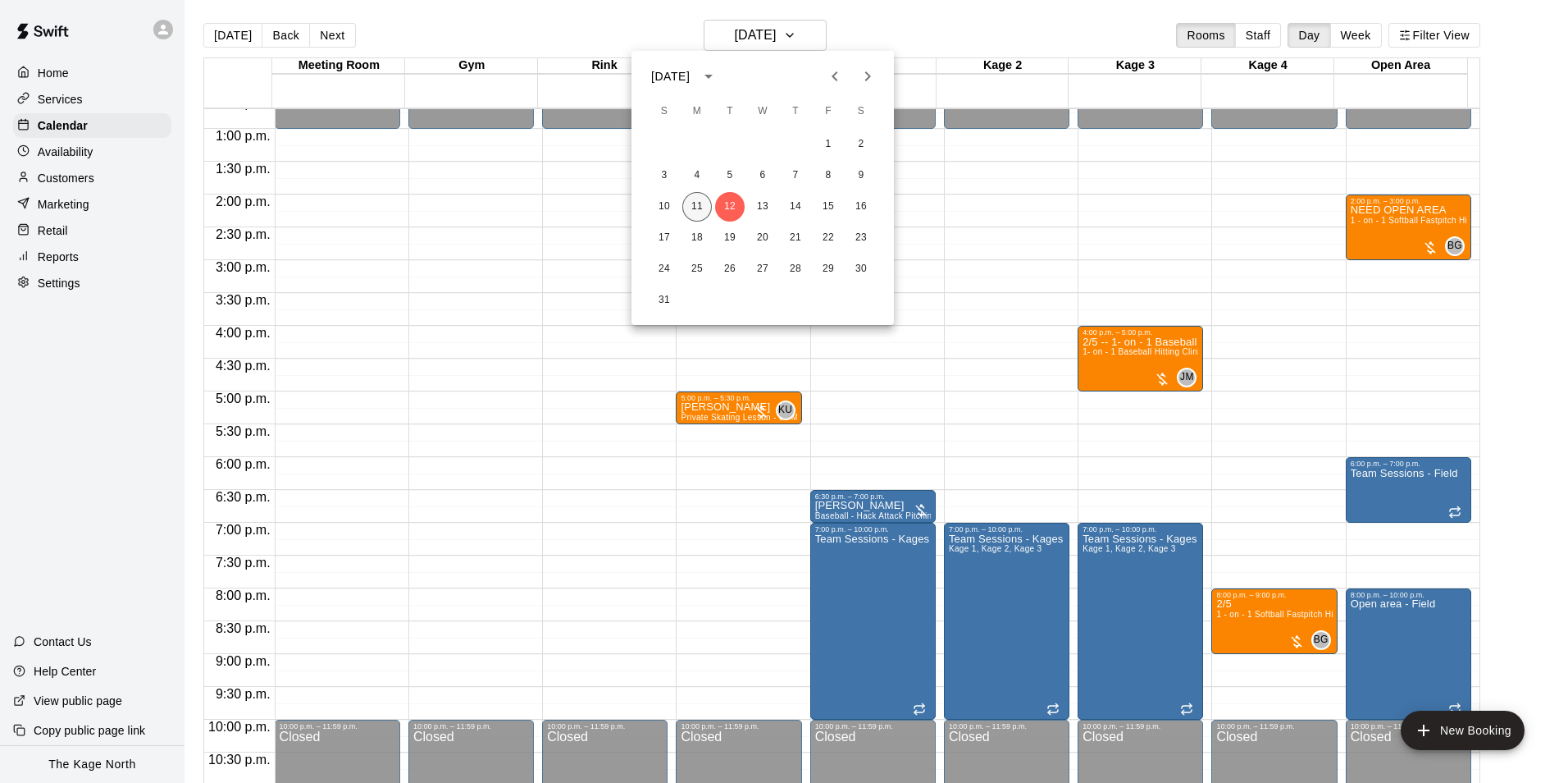
click at [696, 201] on button "11" at bounding box center [697, 207] width 30 height 30
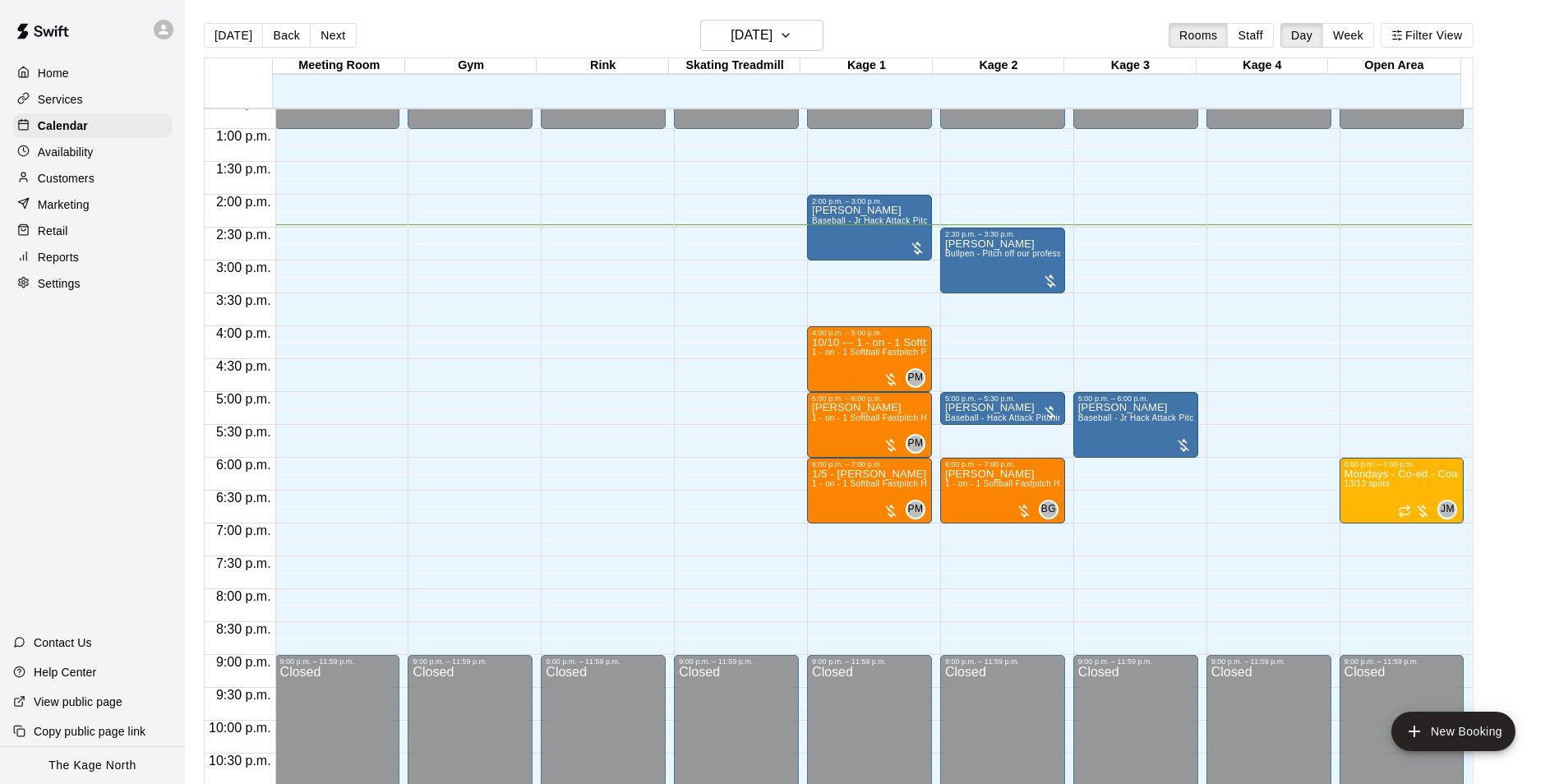
click at [76, 176] on p "Customers" at bounding box center [66, 178] width 57 height 16
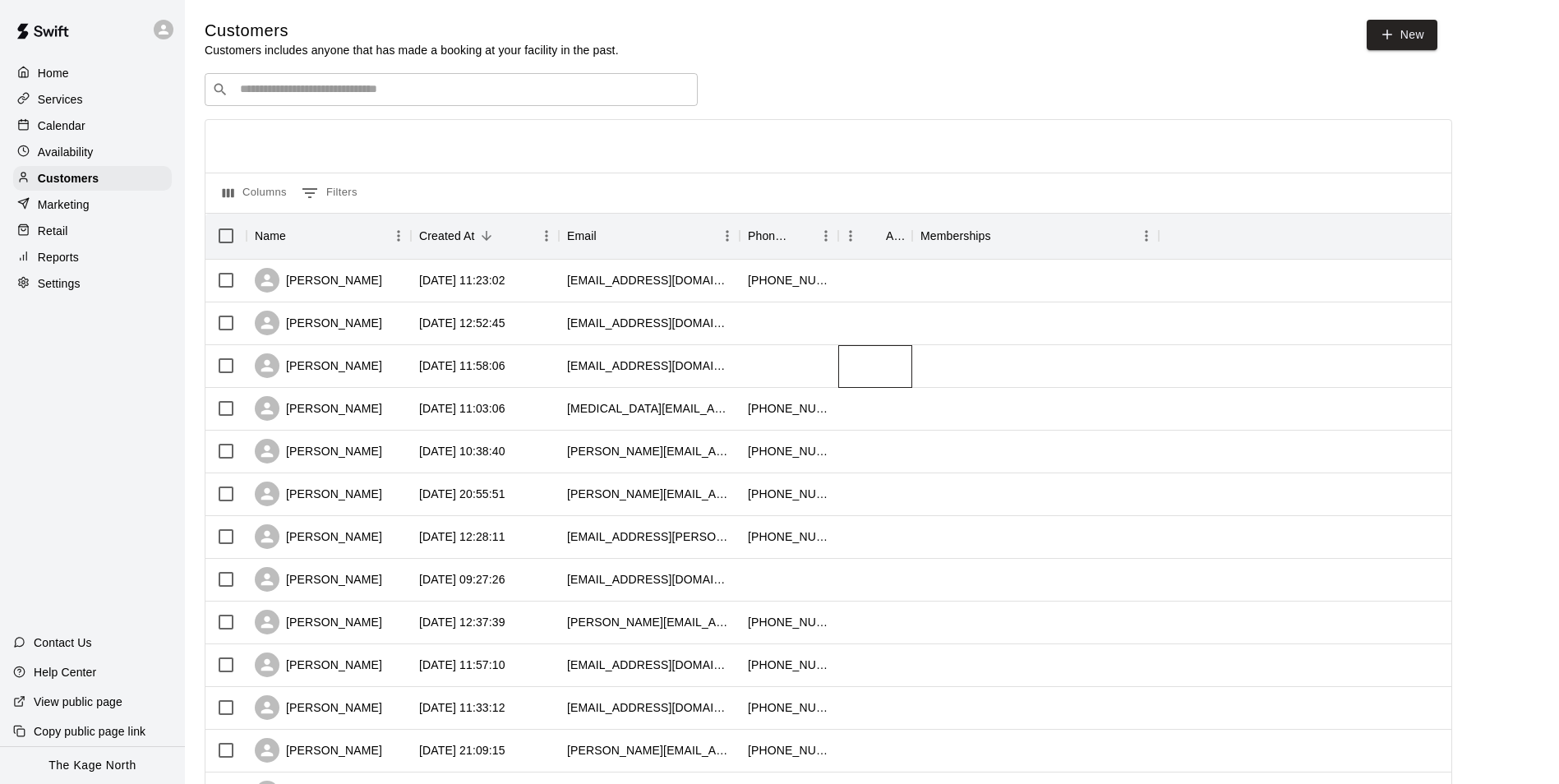
click at [909, 377] on div at bounding box center [875, 366] width 74 height 43
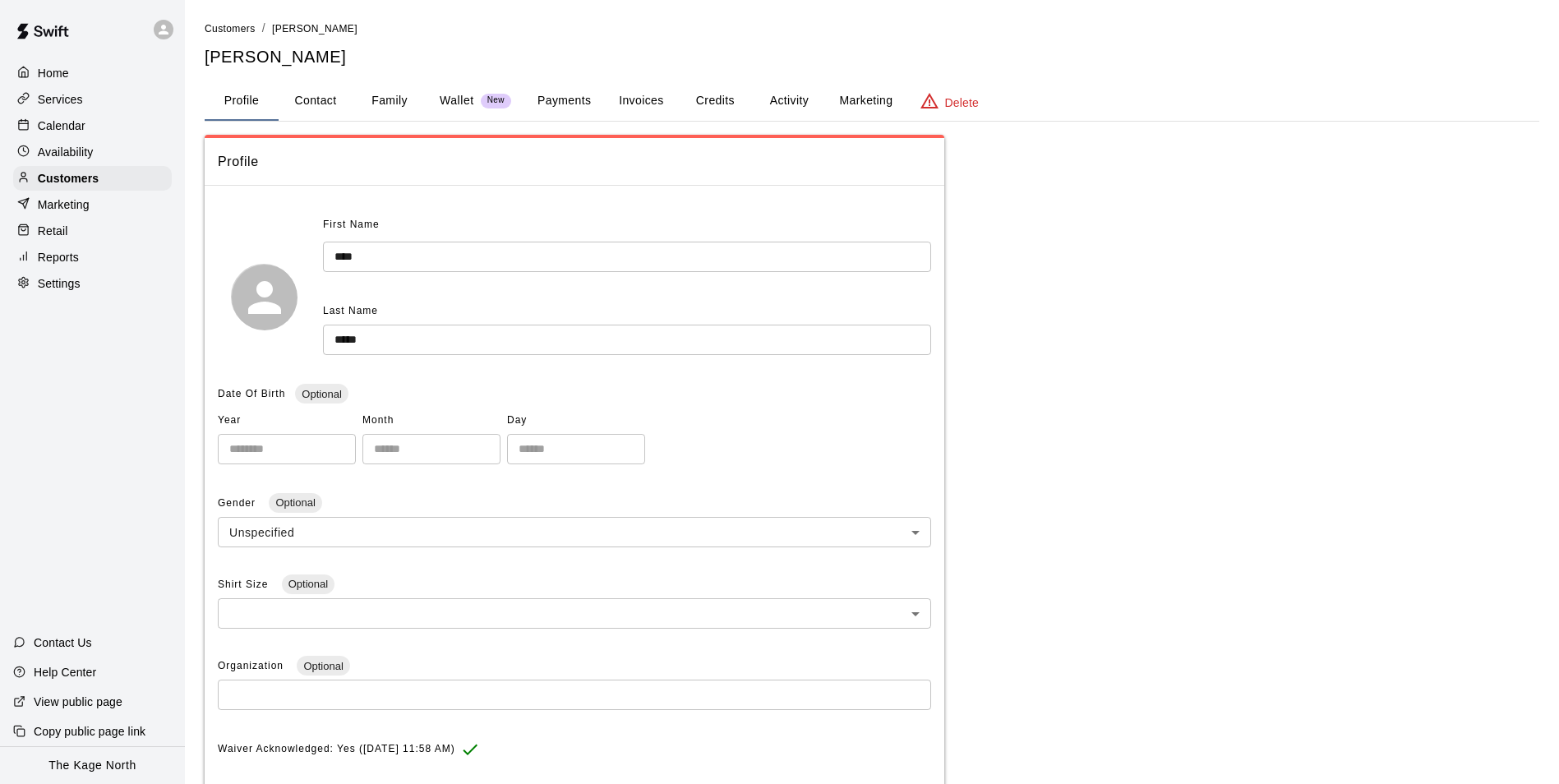
click at [781, 100] on button "Activity" at bounding box center [788, 101] width 74 height 40
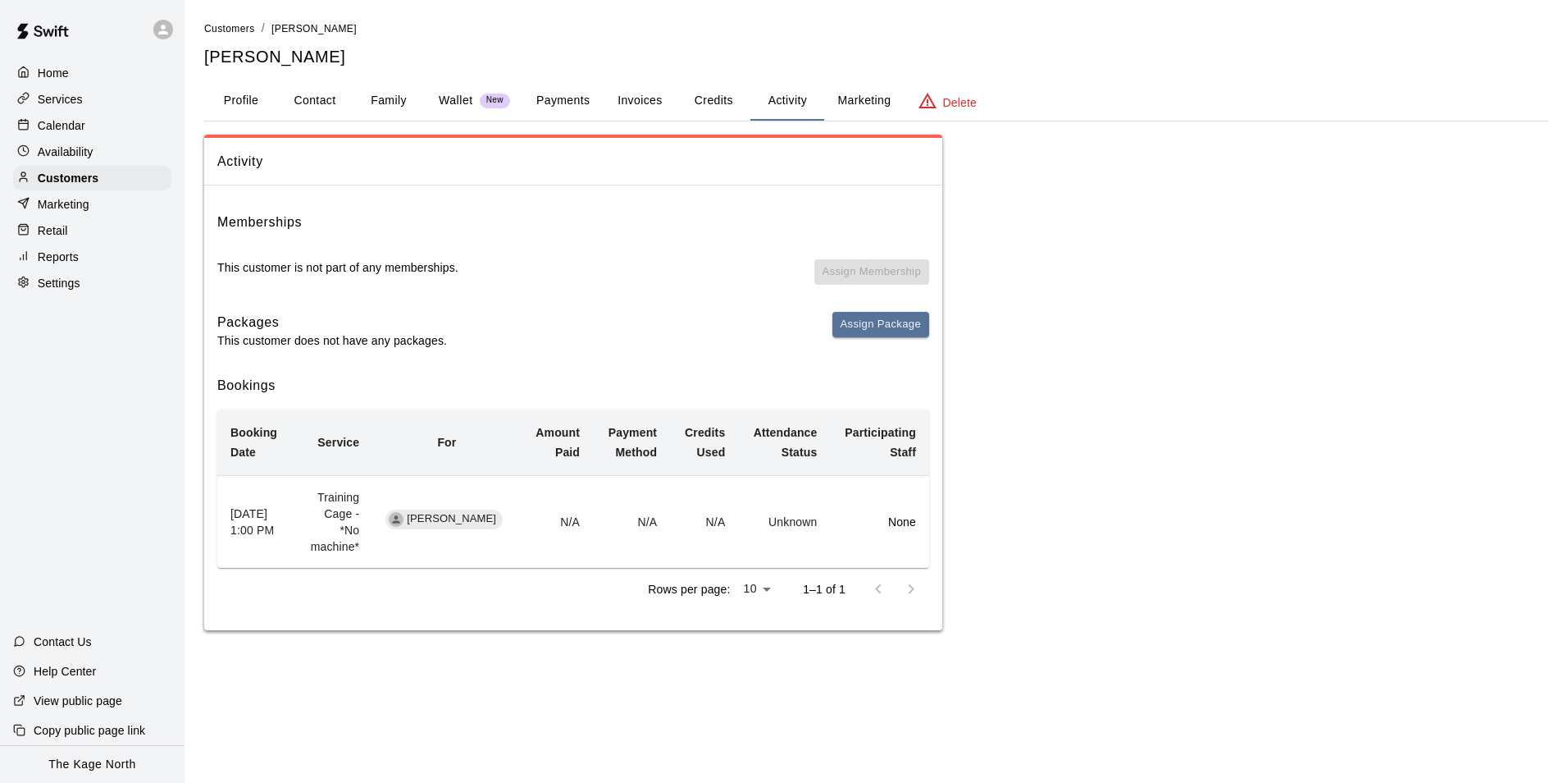
click at [71, 126] on p "Calendar" at bounding box center [61, 125] width 47 height 16
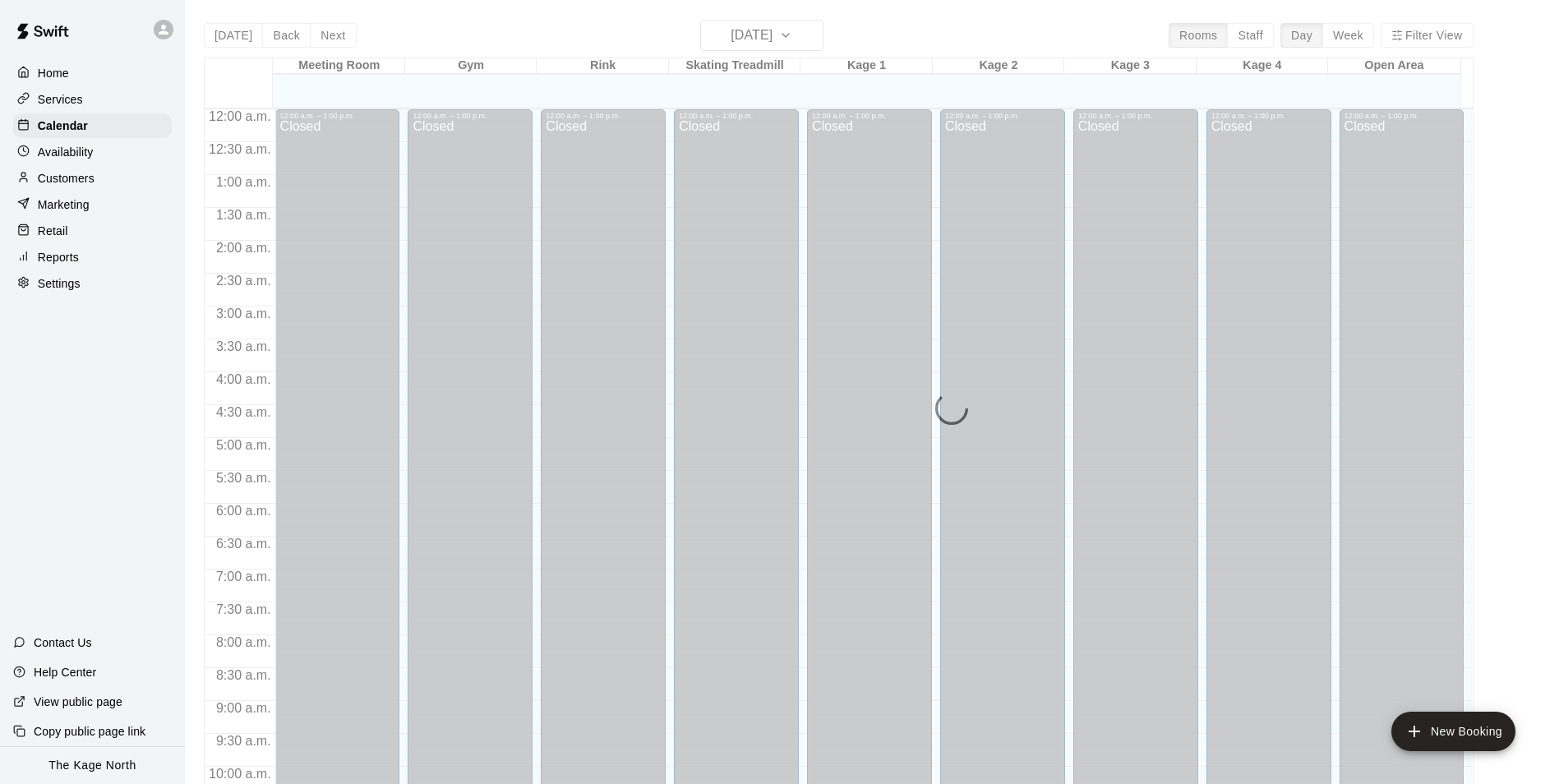
scroll to position [834, 0]
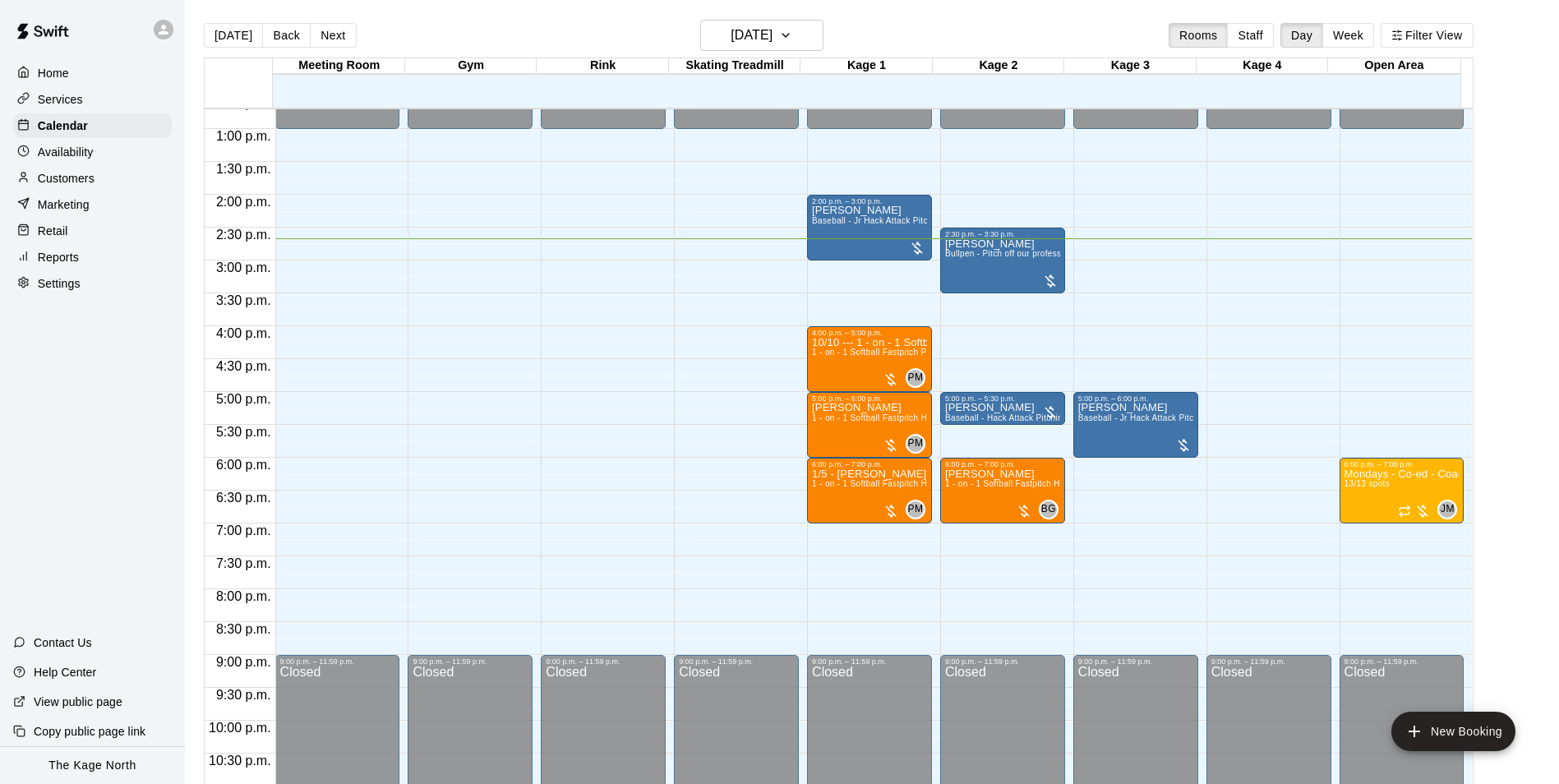
click at [76, 175] on p "Customers" at bounding box center [66, 178] width 57 height 16
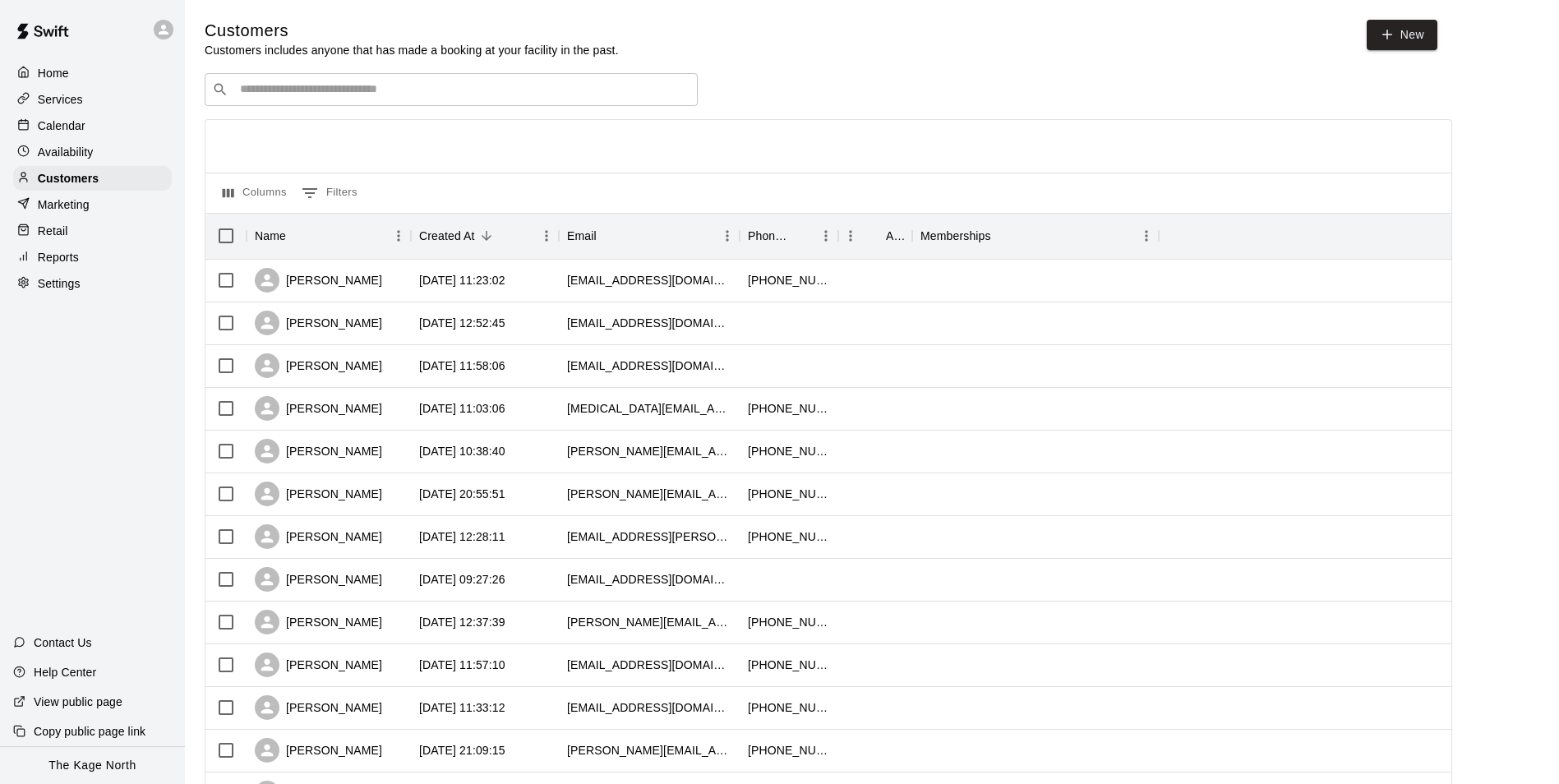
click at [91, 150] on p "Availability" at bounding box center [66, 152] width 56 height 16
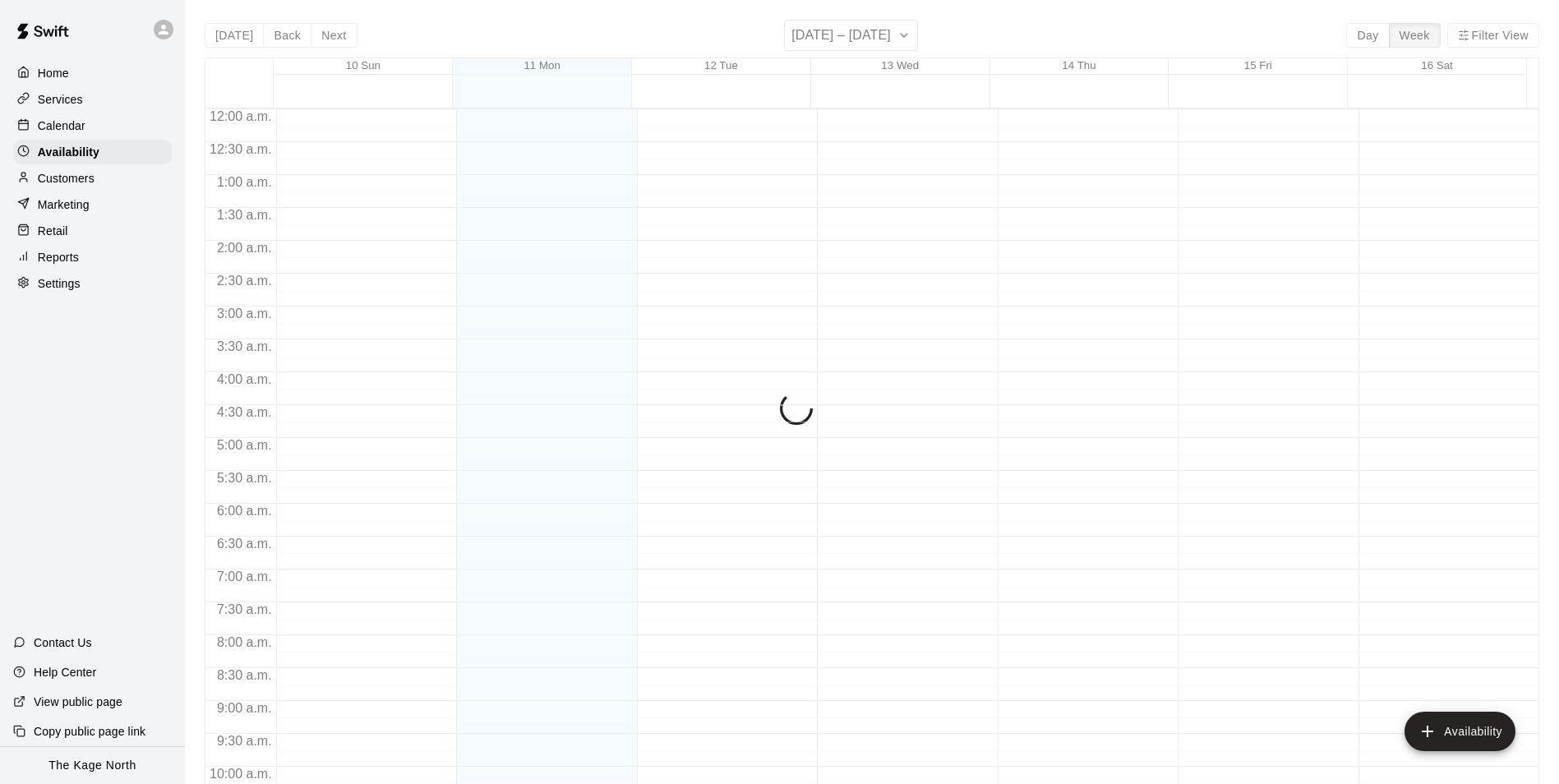
scroll to position [885, 0]
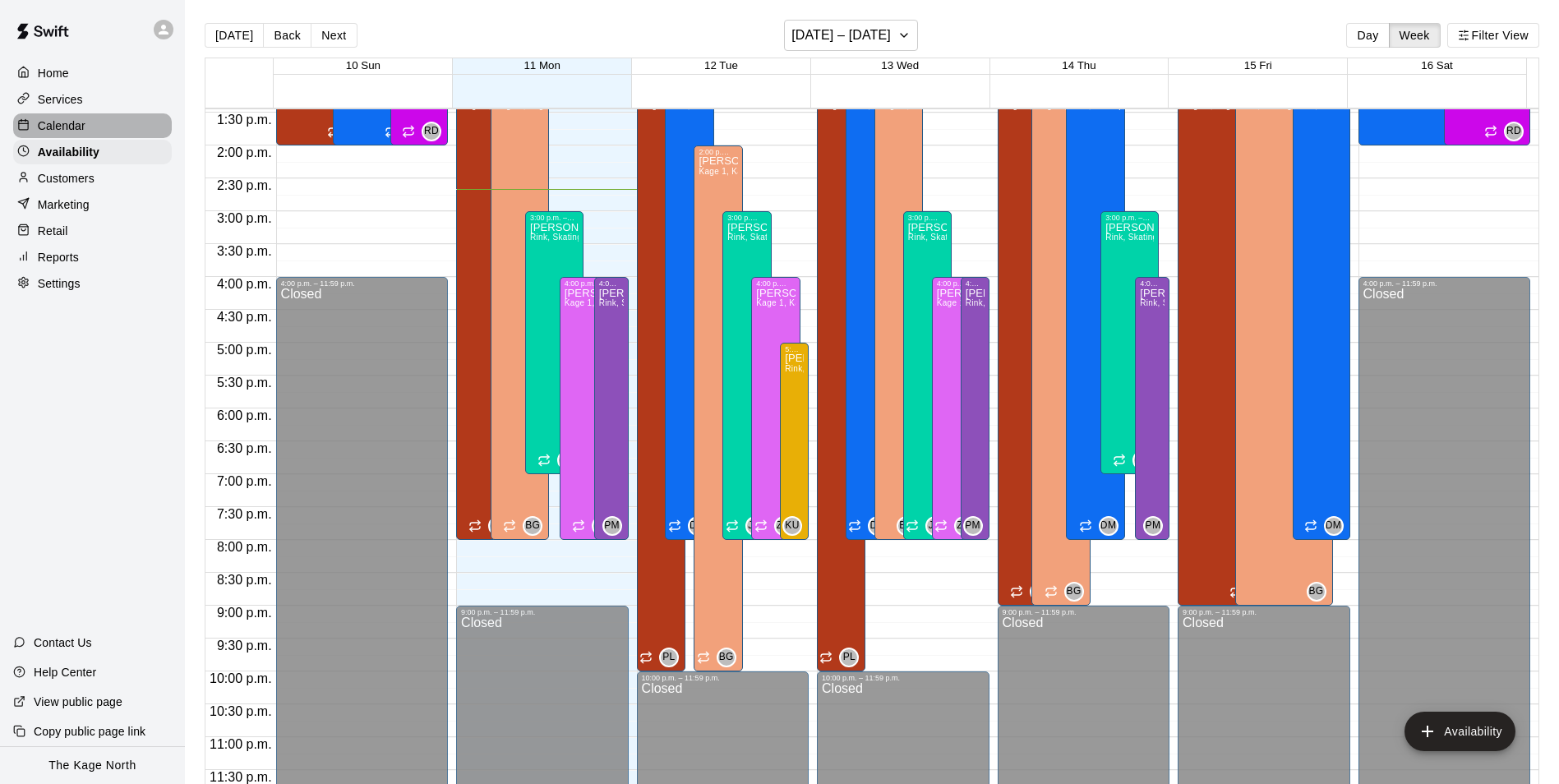
click at [74, 123] on p "Calendar" at bounding box center [61, 125] width 47 height 16
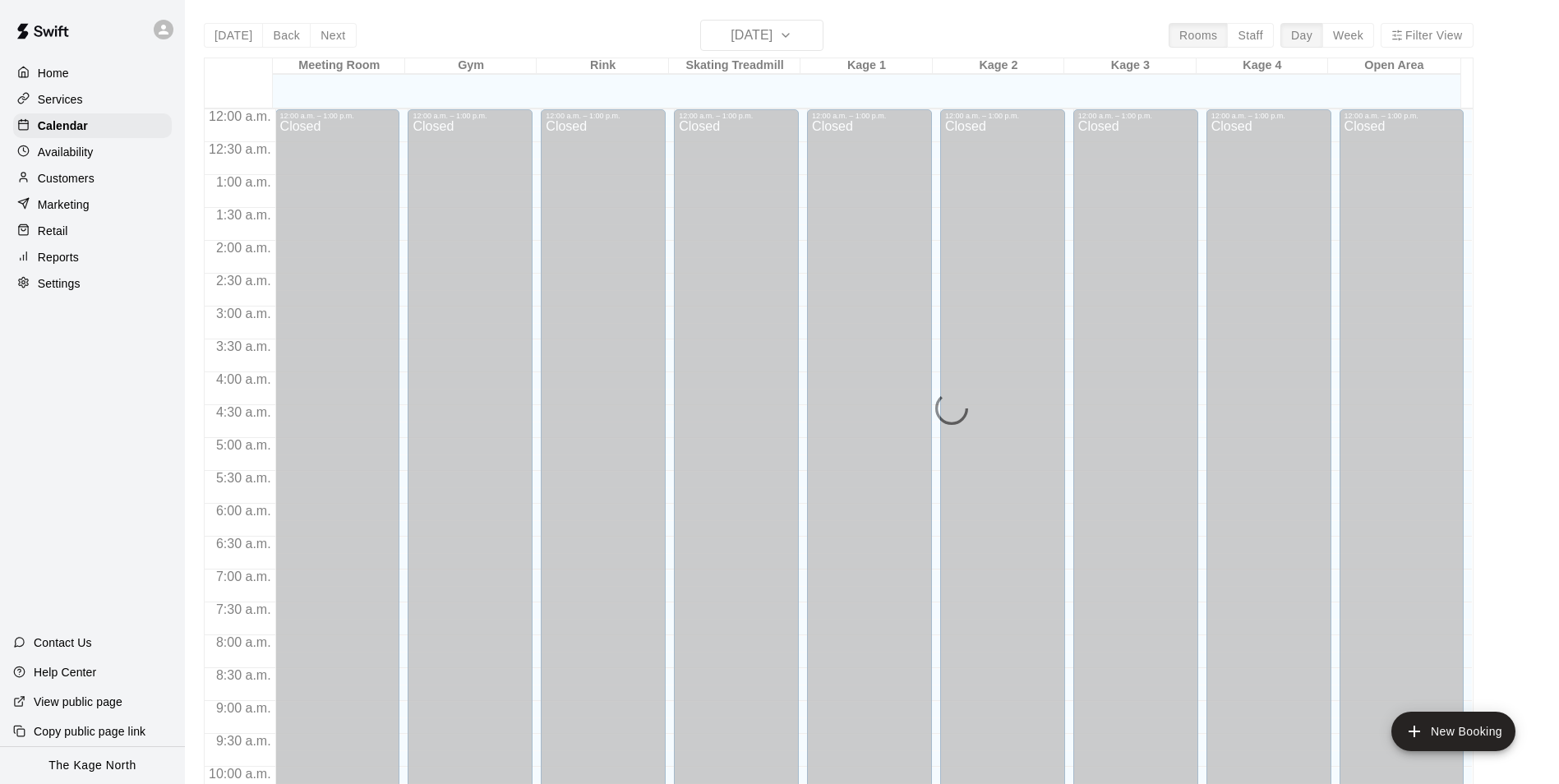
scroll to position [834, 0]
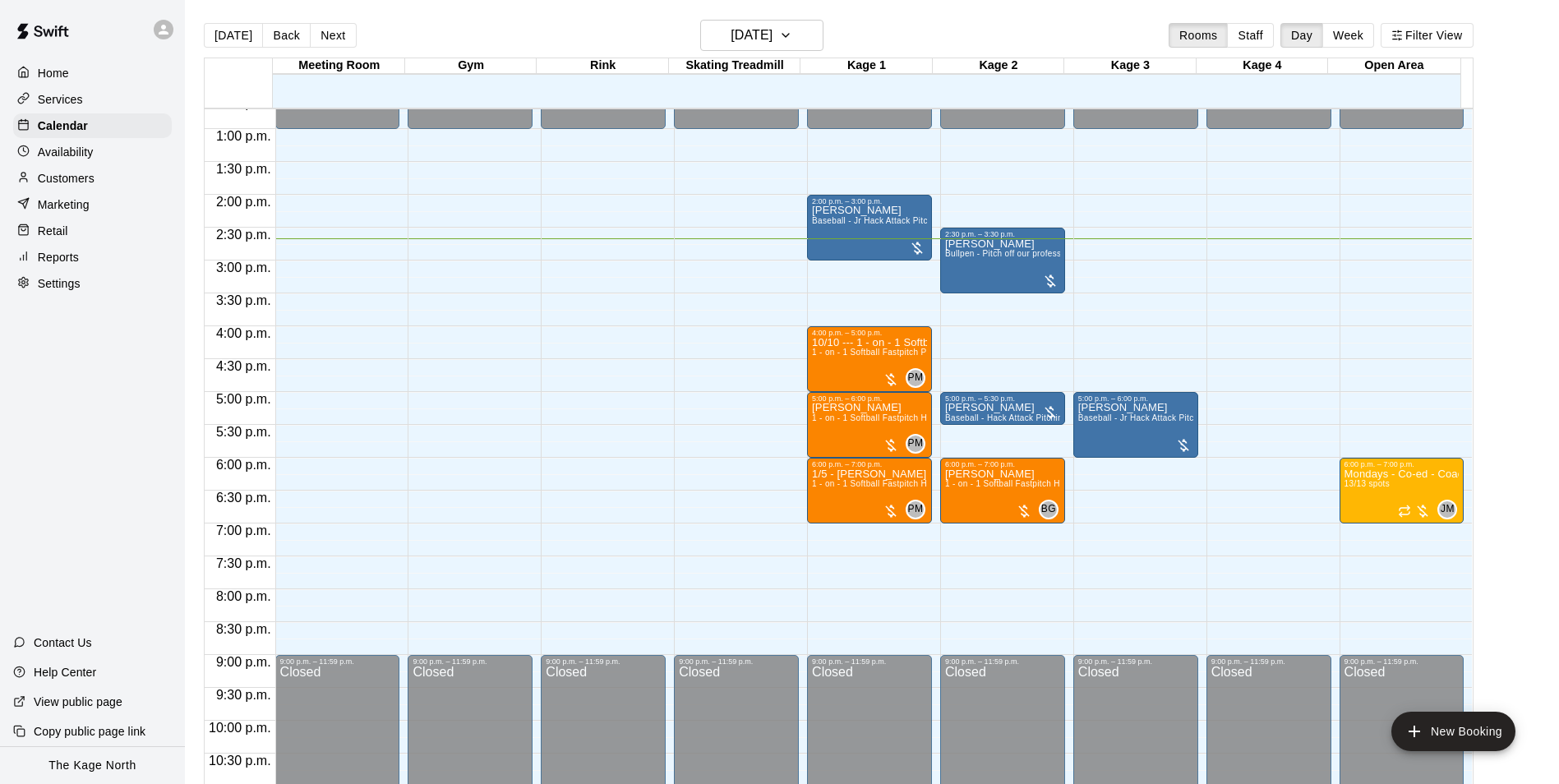
click at [937, 30] on div "[DATE] Back [DATE][DATE] Rooms Staff Day Week Filter View" at bounding box center [838, 38] width 1269 height 38
click at [101, 89] on div "Services" at bounding box center [93, 99] width 159 height 24
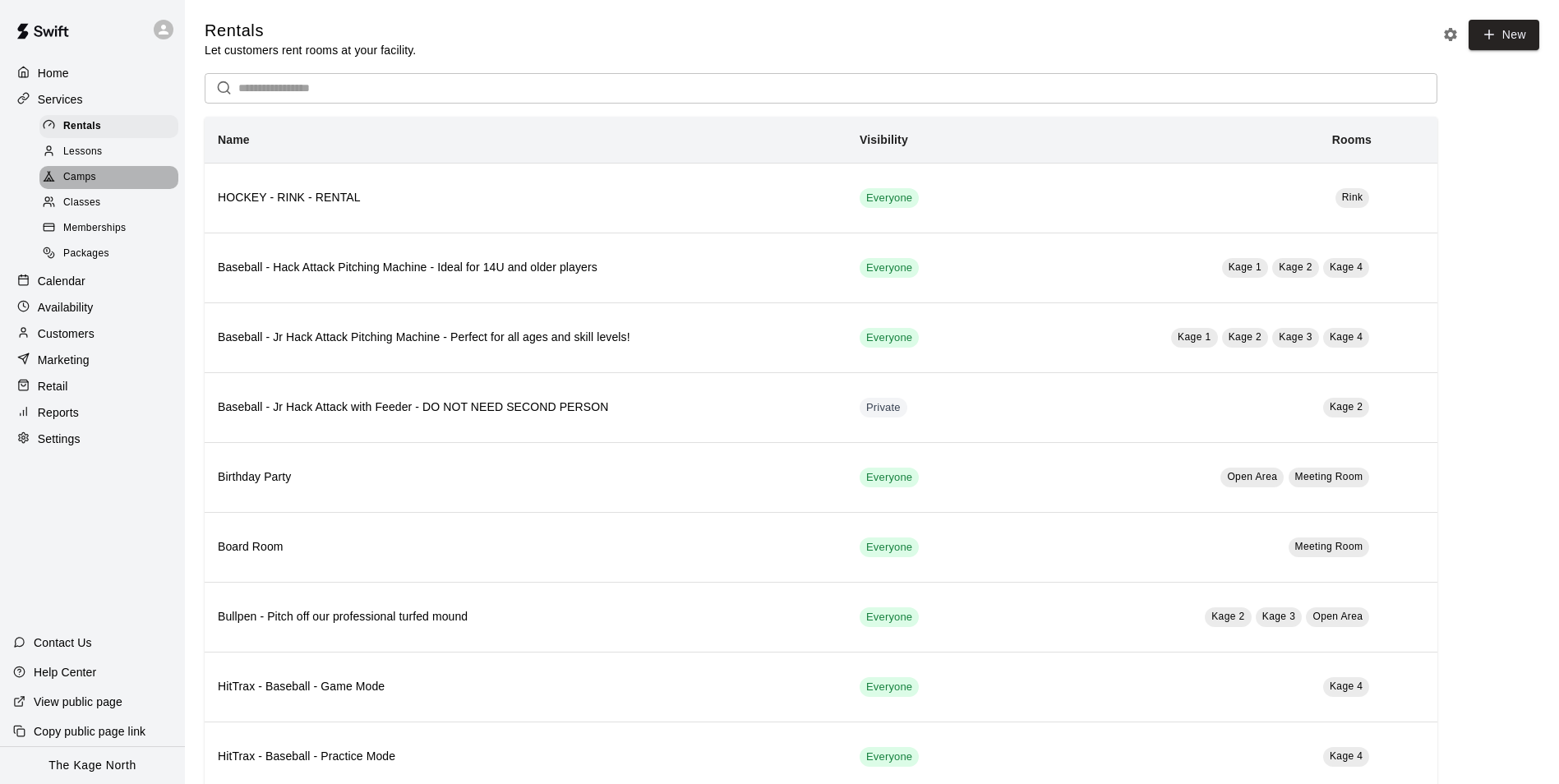
click at [92, 176] on span "Camps" at bounding box center [79, 177] width 33 height 16
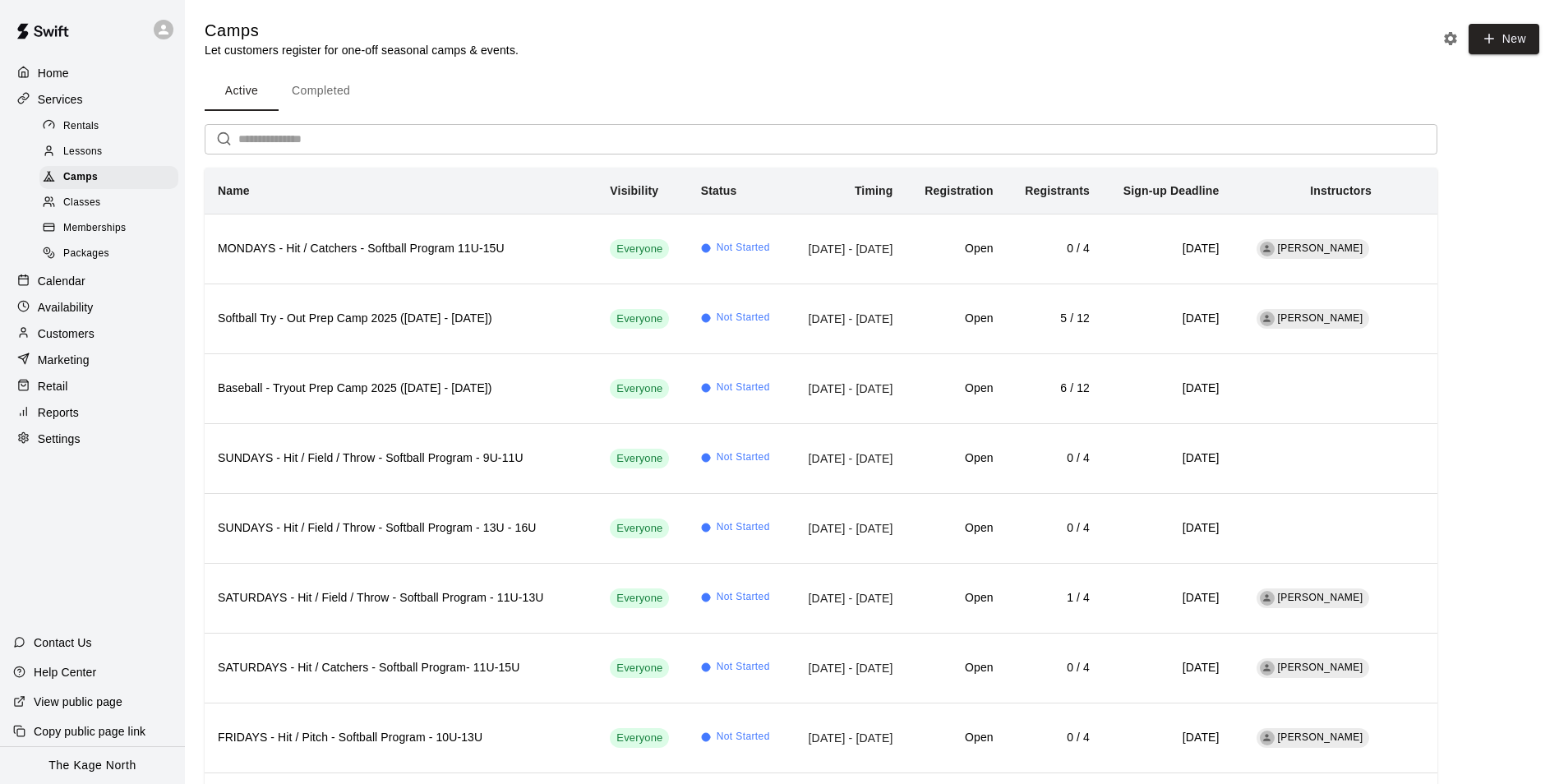
click at [51, 70] on p "Home" at bounding box center [53, 73] width 31 height 16
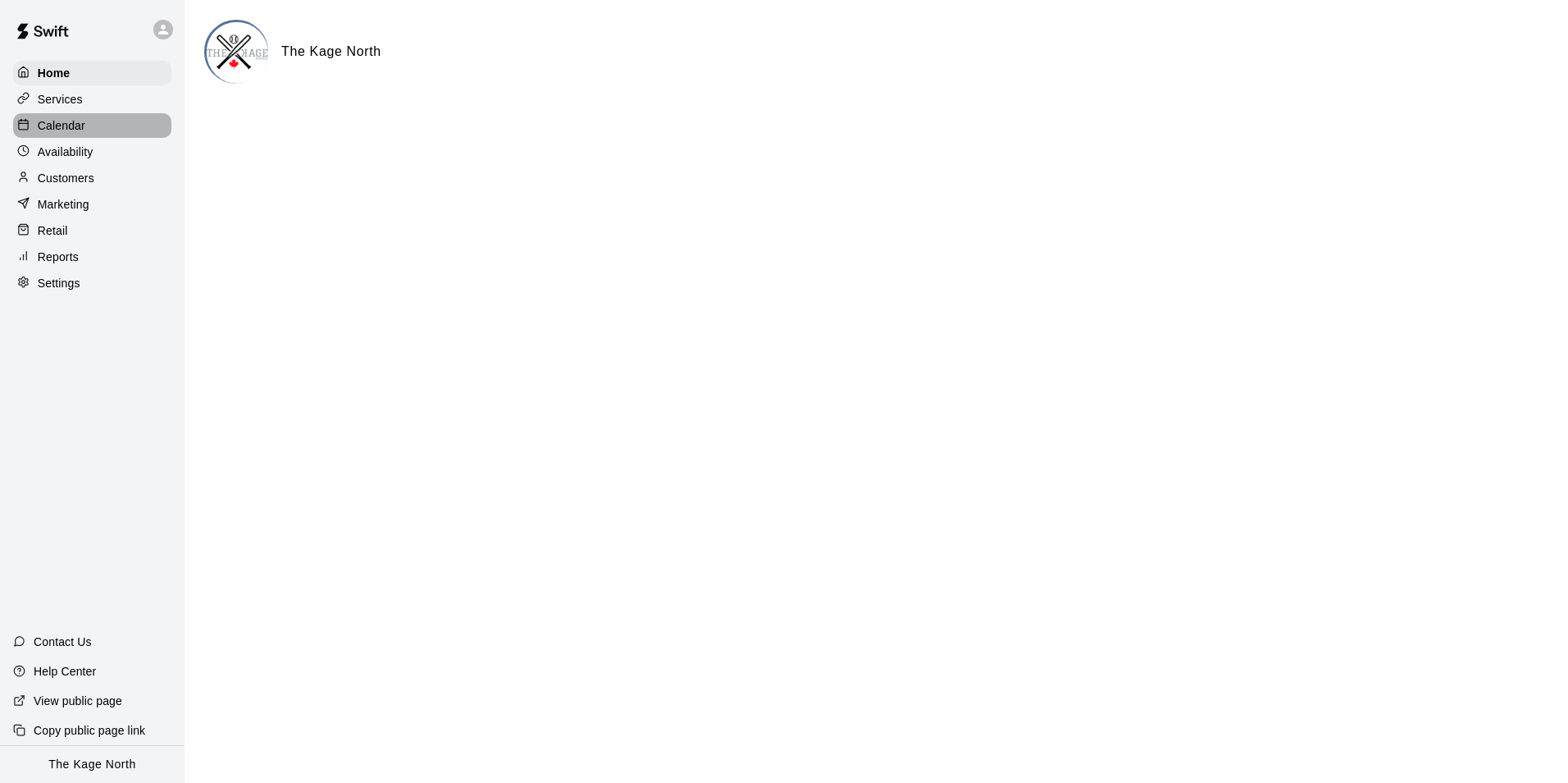
click at [69, 132] on p "Calendar" at bounding box center [61, 125] width 47 height 16
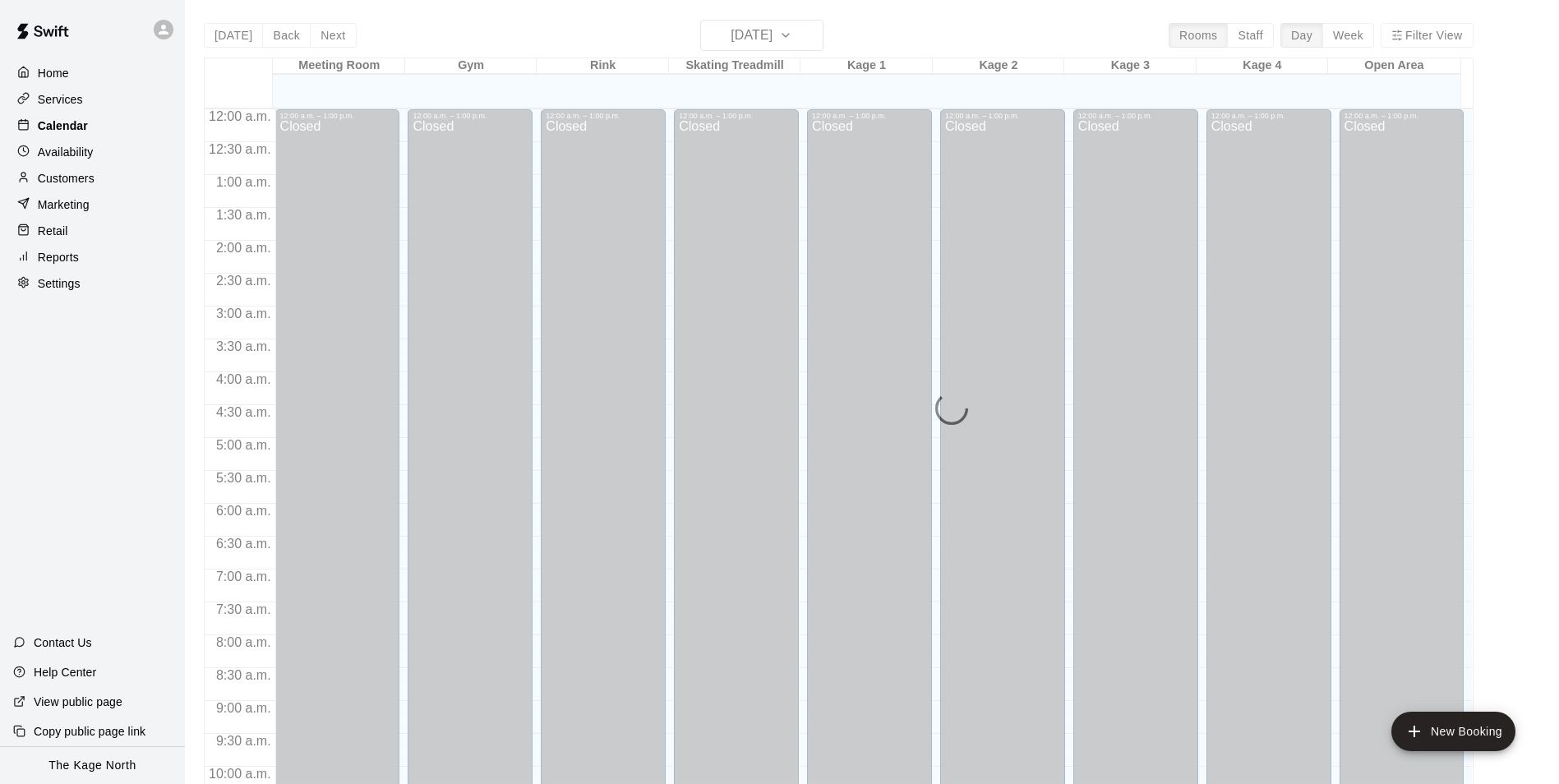
scroll to position [834, 0]
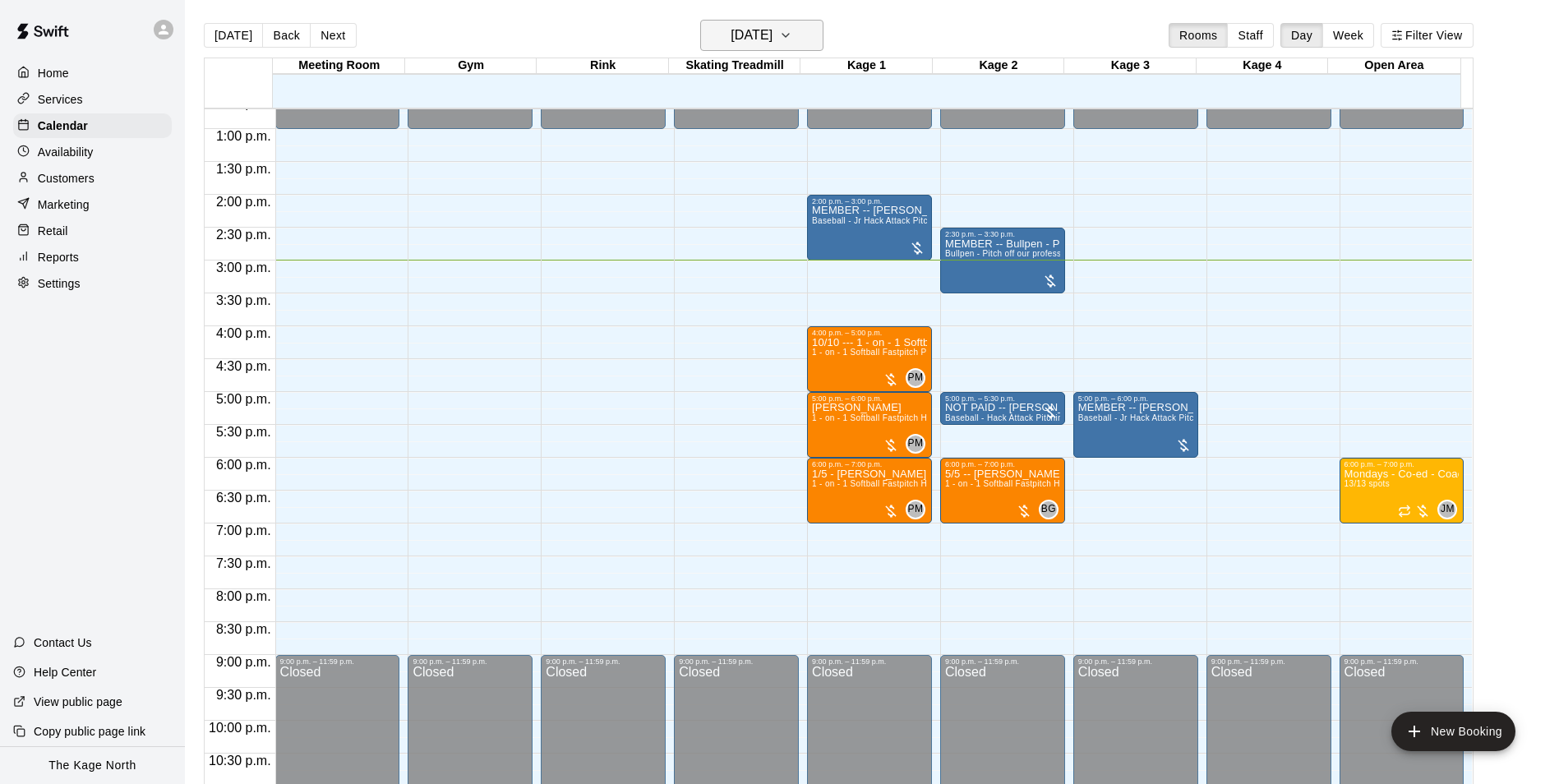
click at [773, 42] on h6 "[DATE]" at bounding box center [750, 36] width 42 height 23
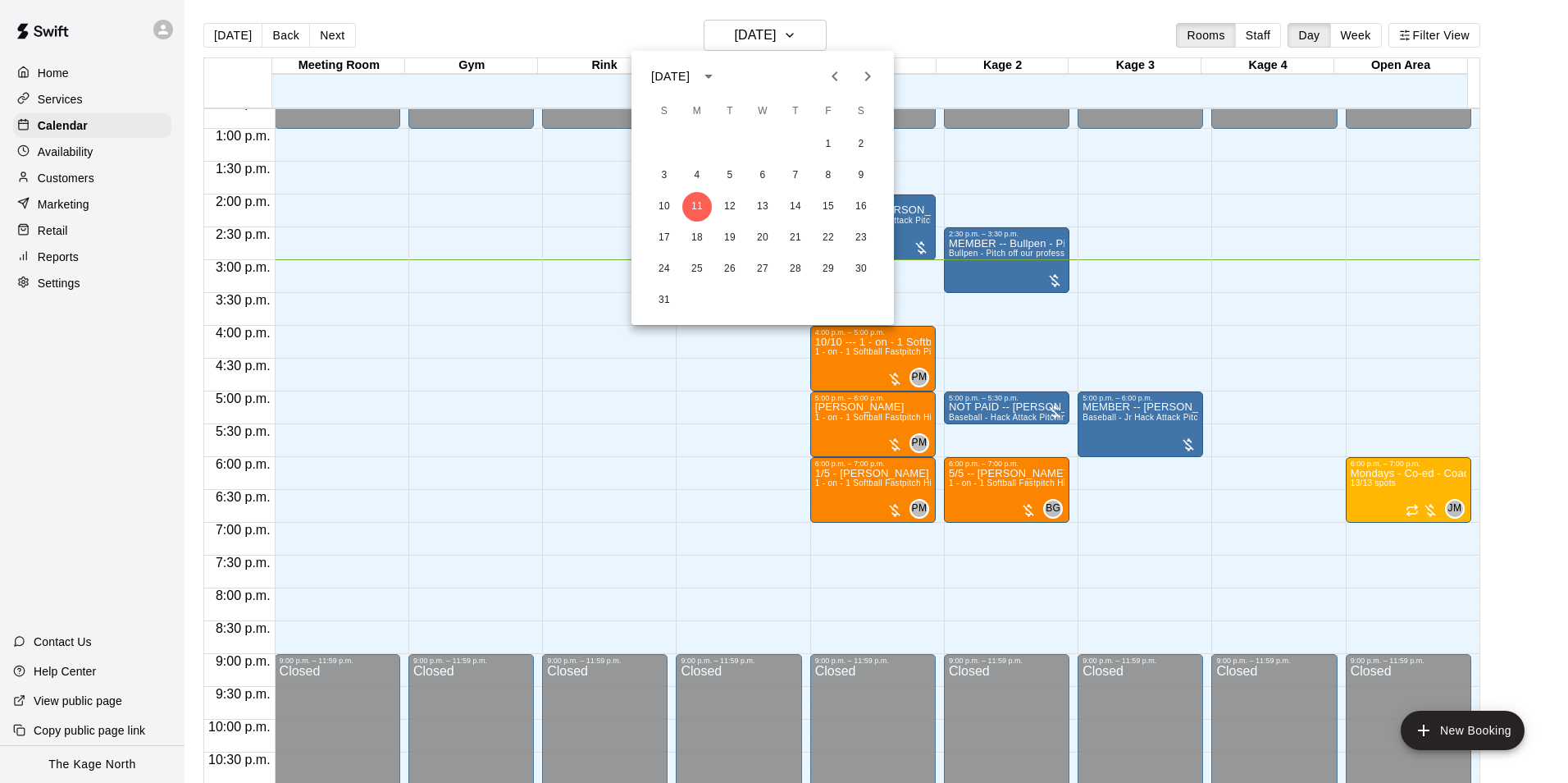
click at [872, 80] on icon "Next month" at bounding box center [868, 76] width 19 height 19
click at [764, 173] on button "10" at bounding box center [762, 175] width 30 height 30
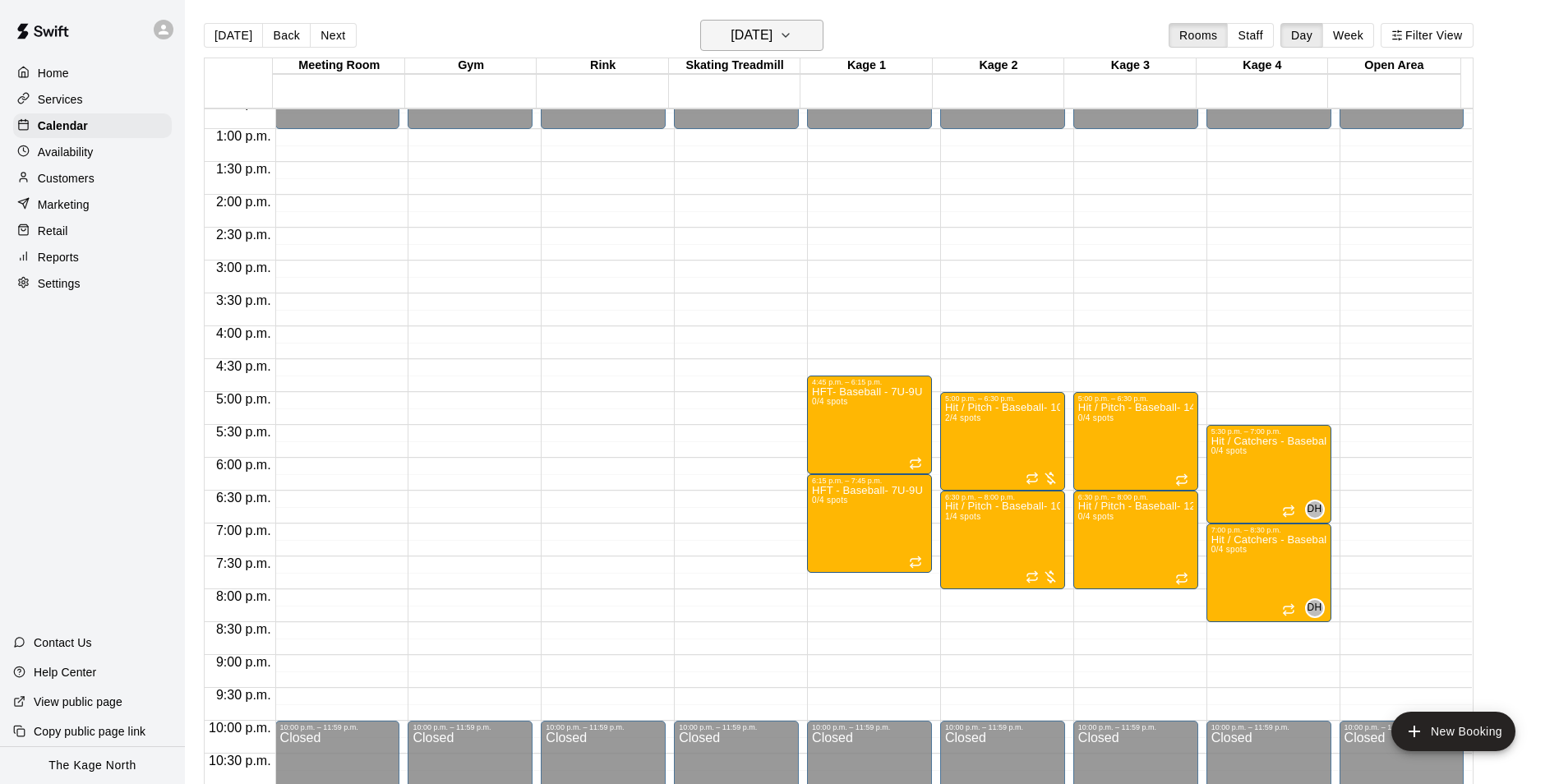
click at [815, 37] on button "[DATE]" at bounding box center [761, 35] width 123 height 31
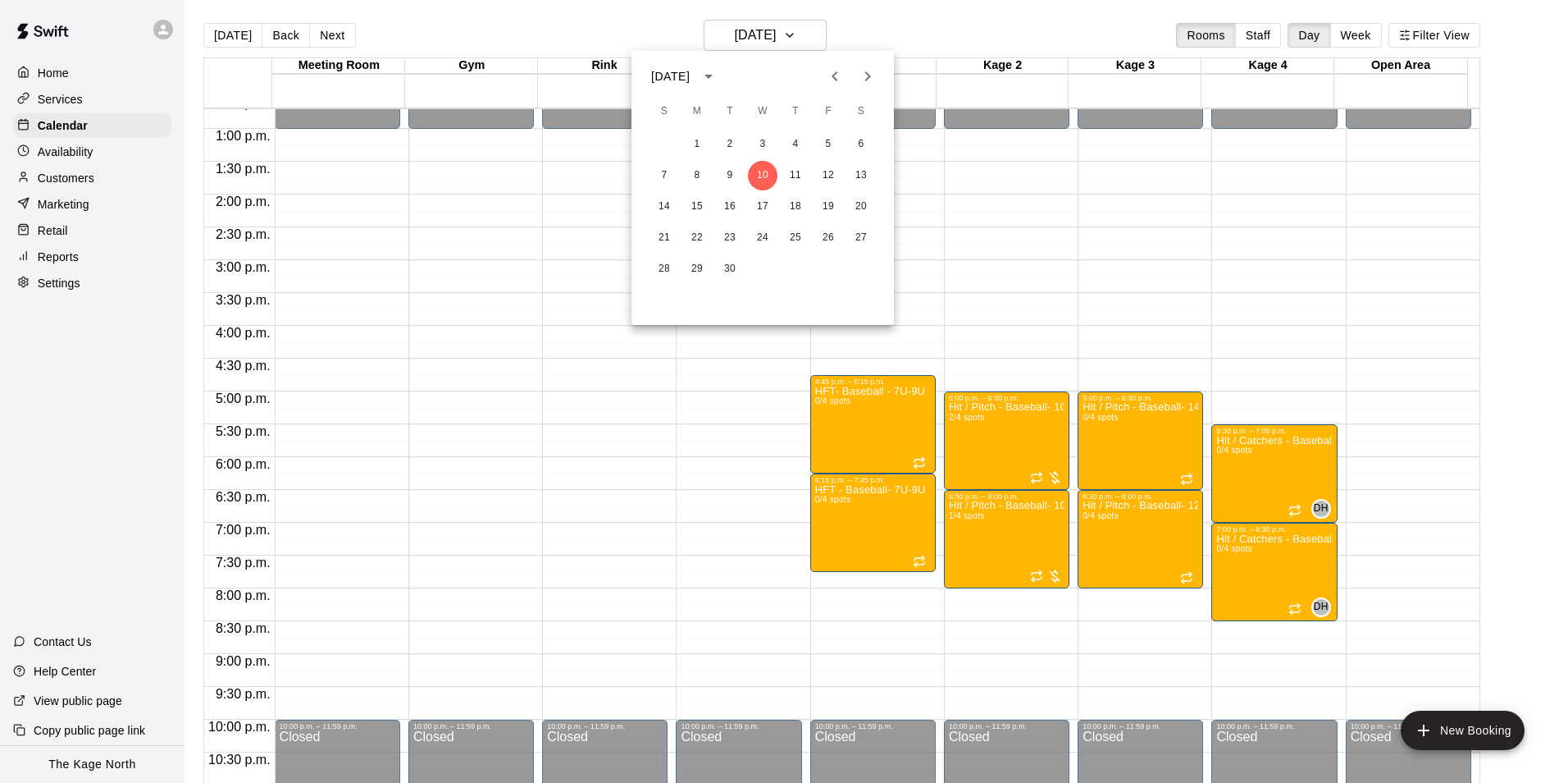
click at [861, 81] on icon "Next month" at bounding box center [868, 76] width 19 height 19
click at [766, 236] on button "22" at bounding box center [762, 238] width 30 height 30
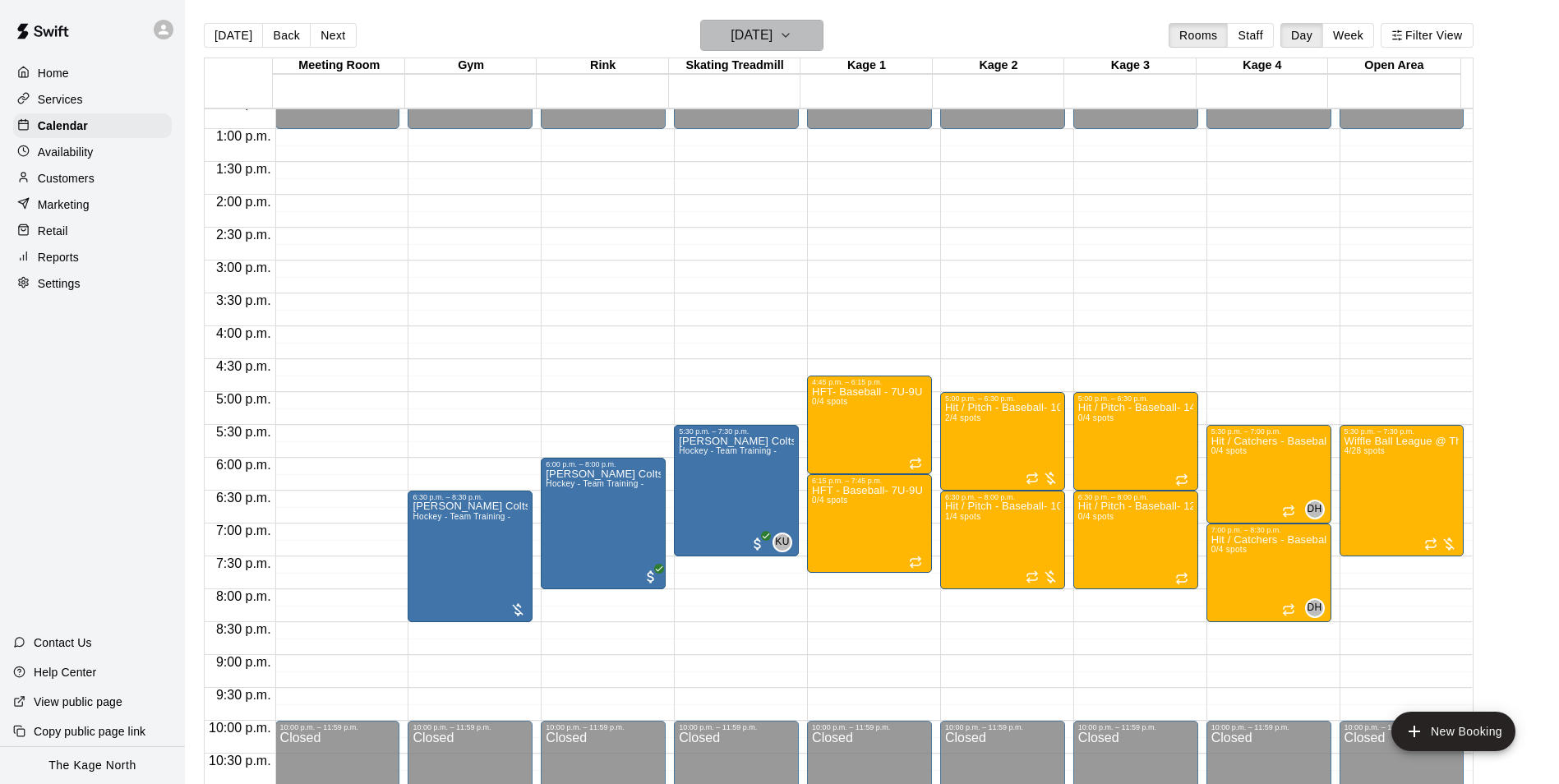
click at [792, 27] on icon "button" at bounding box center [785, 35] width 14 height 19
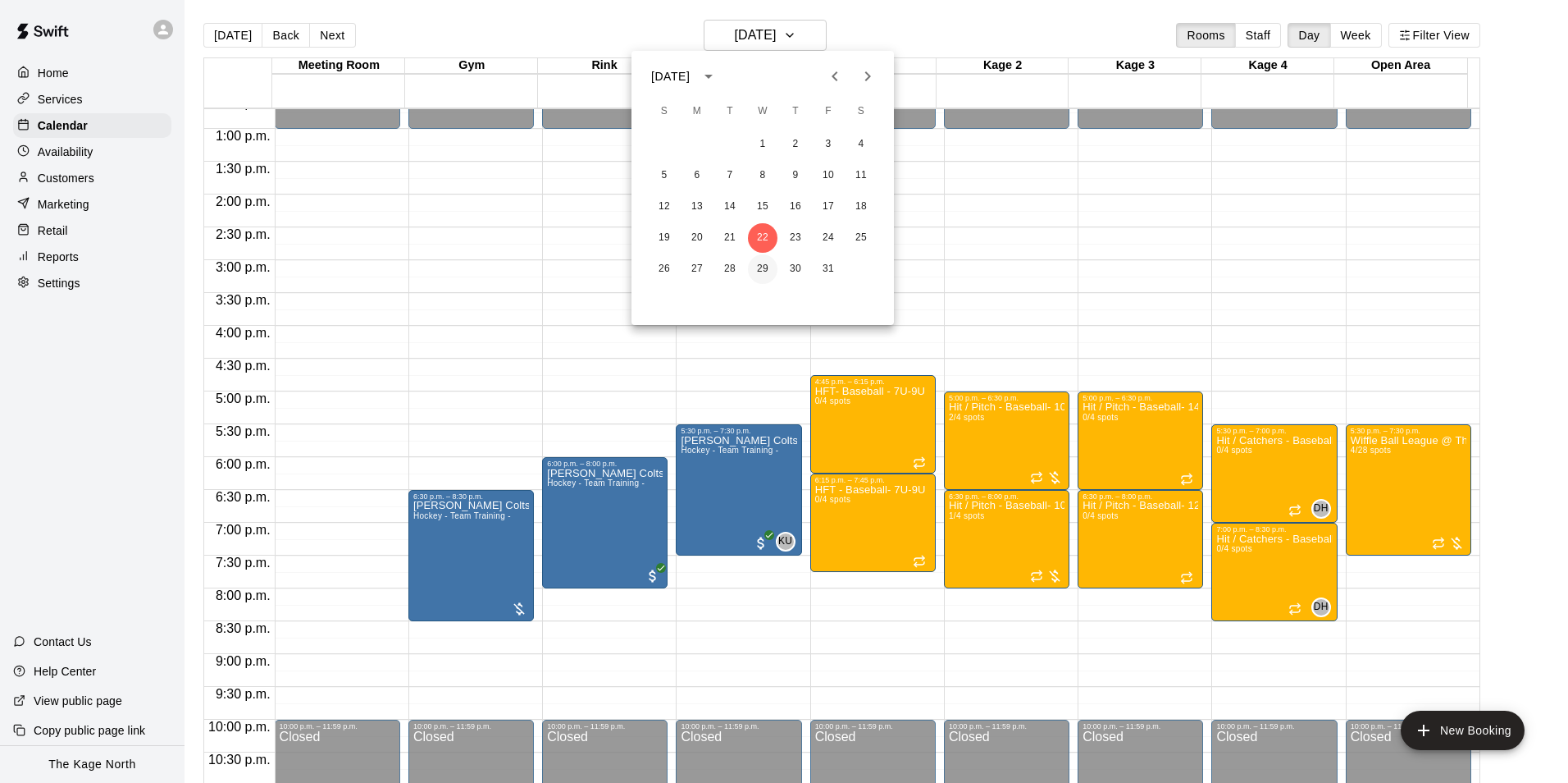
click at [762, 272] on button "29" at bounding box center [762, 269] width 30 height 30
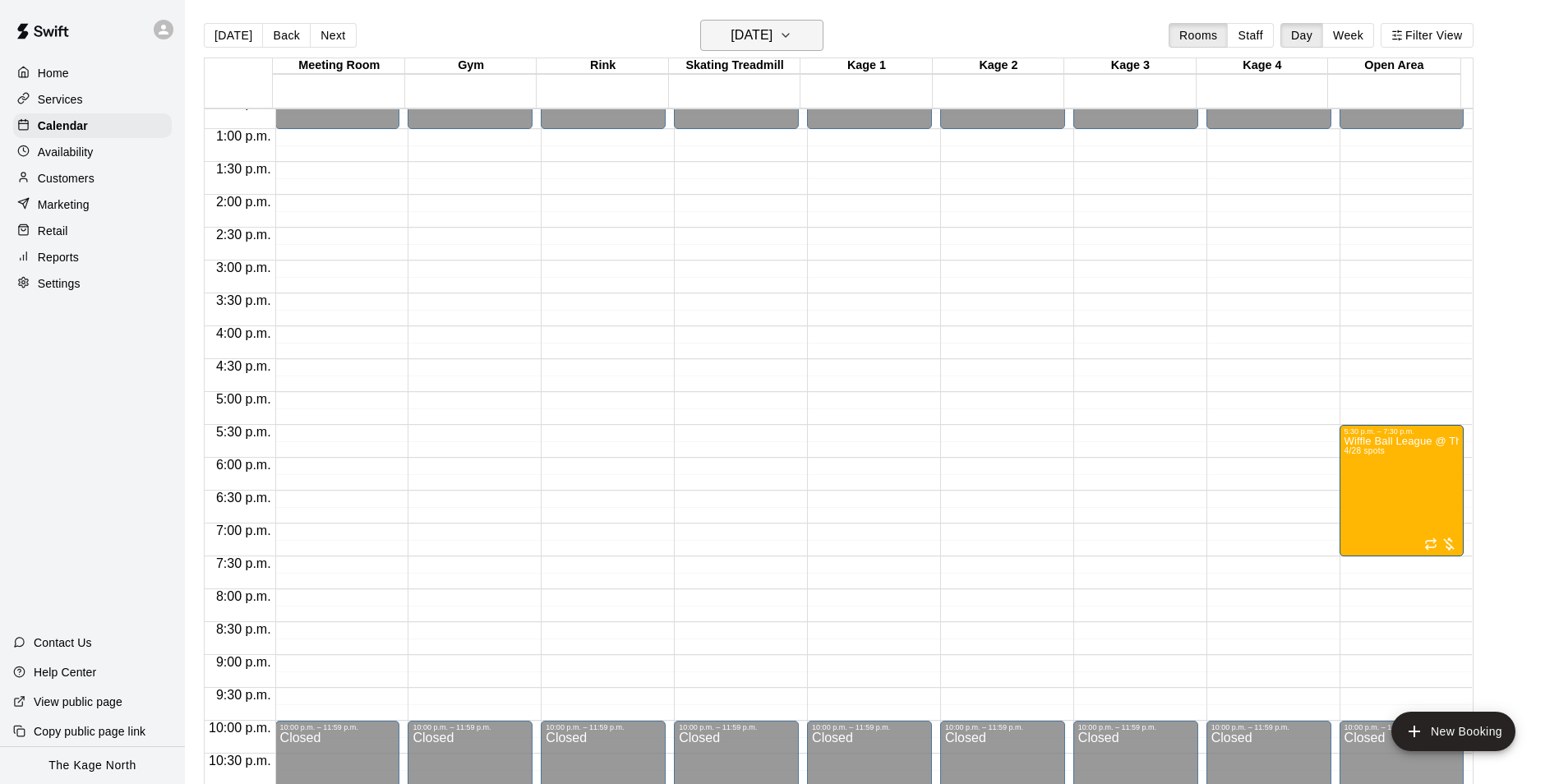
click at [773, 38] on h6 "[DATE]" at bounding box center [750, 36] width 42 height 23
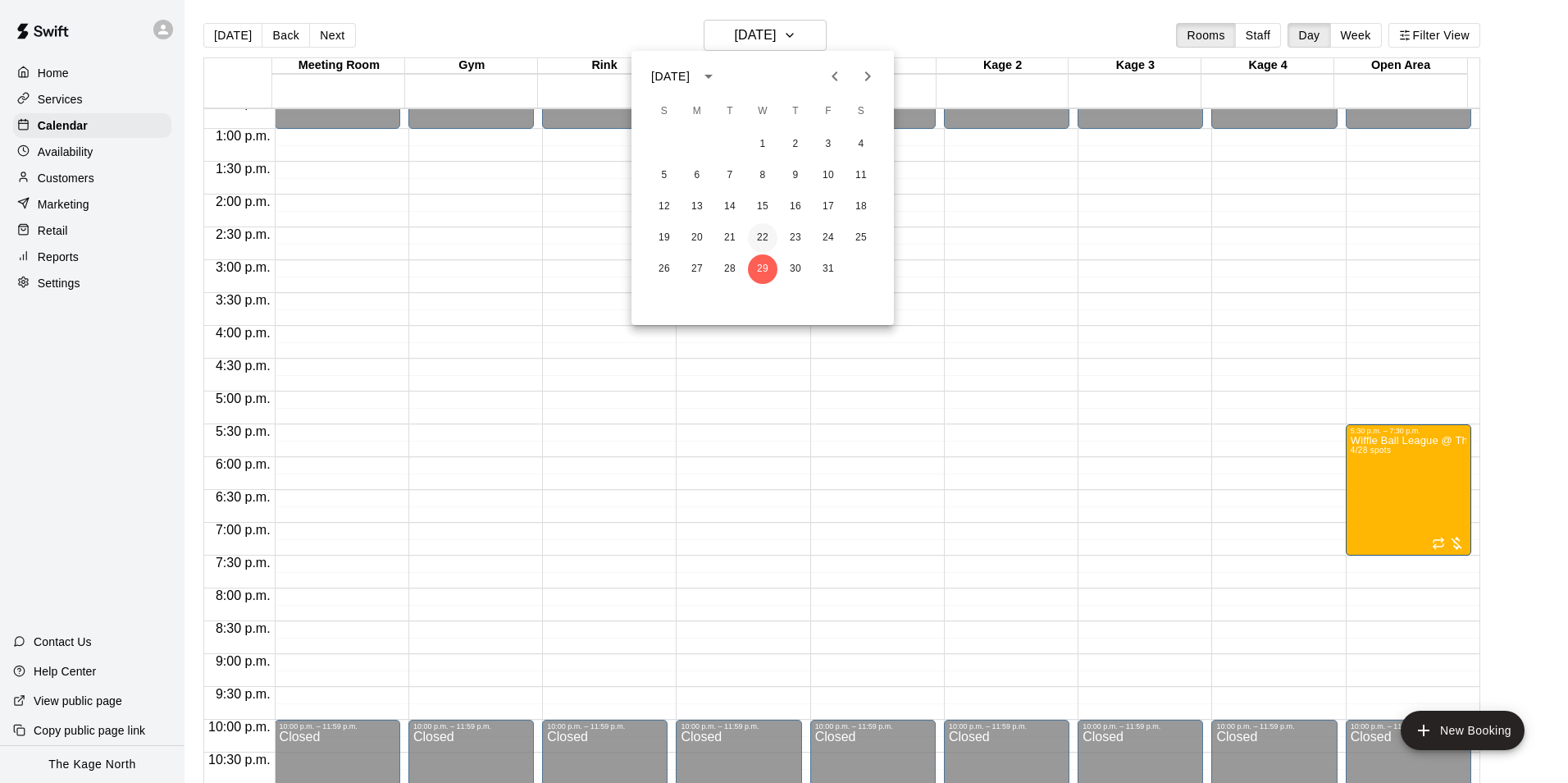
click at [753, 230] on button "22" at bounding box center [762, 238] width 30 height 30
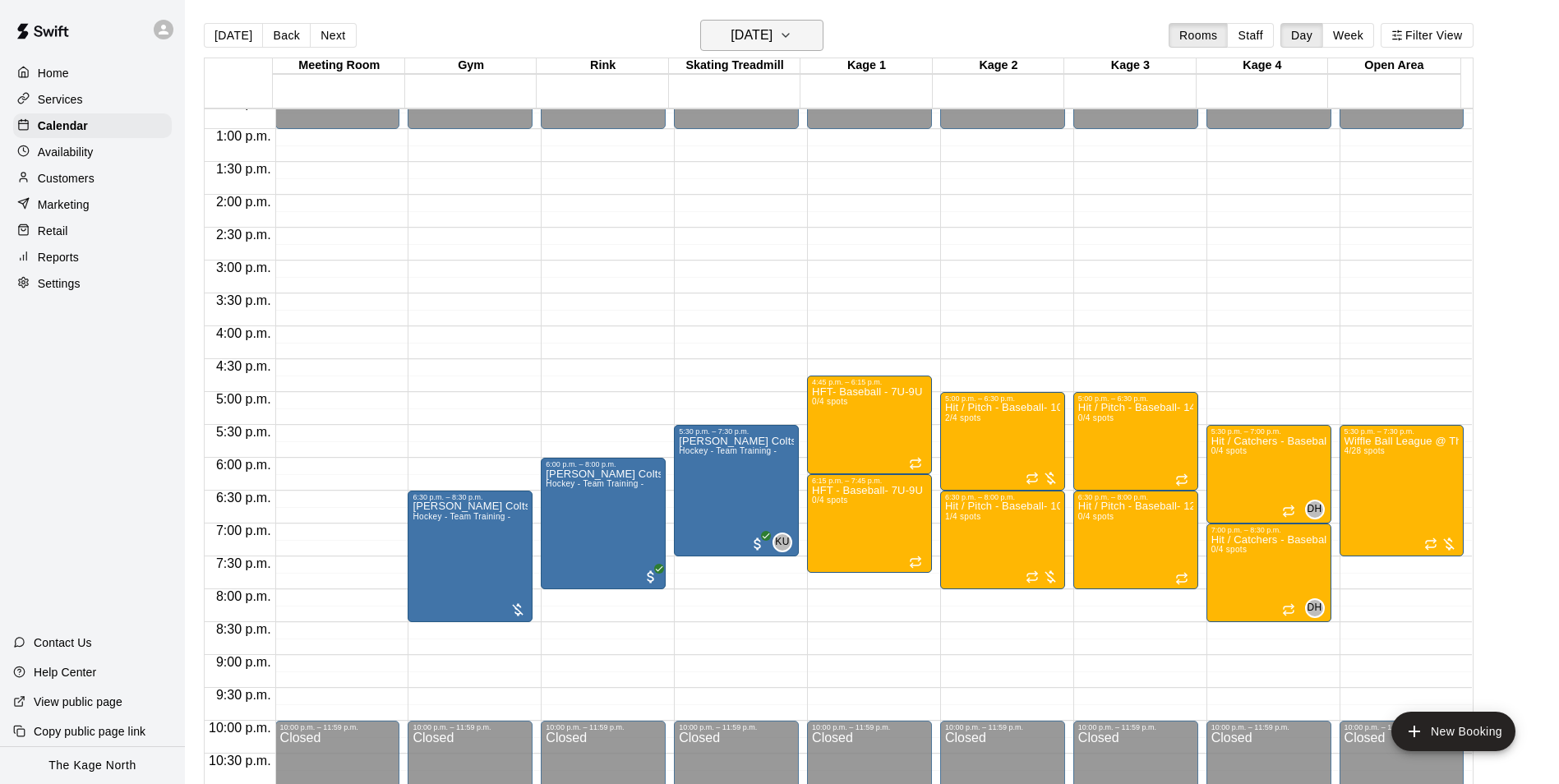
click at [811, 31] on button "[DATE]" at bounding box center [761, 35] width 123 height 31
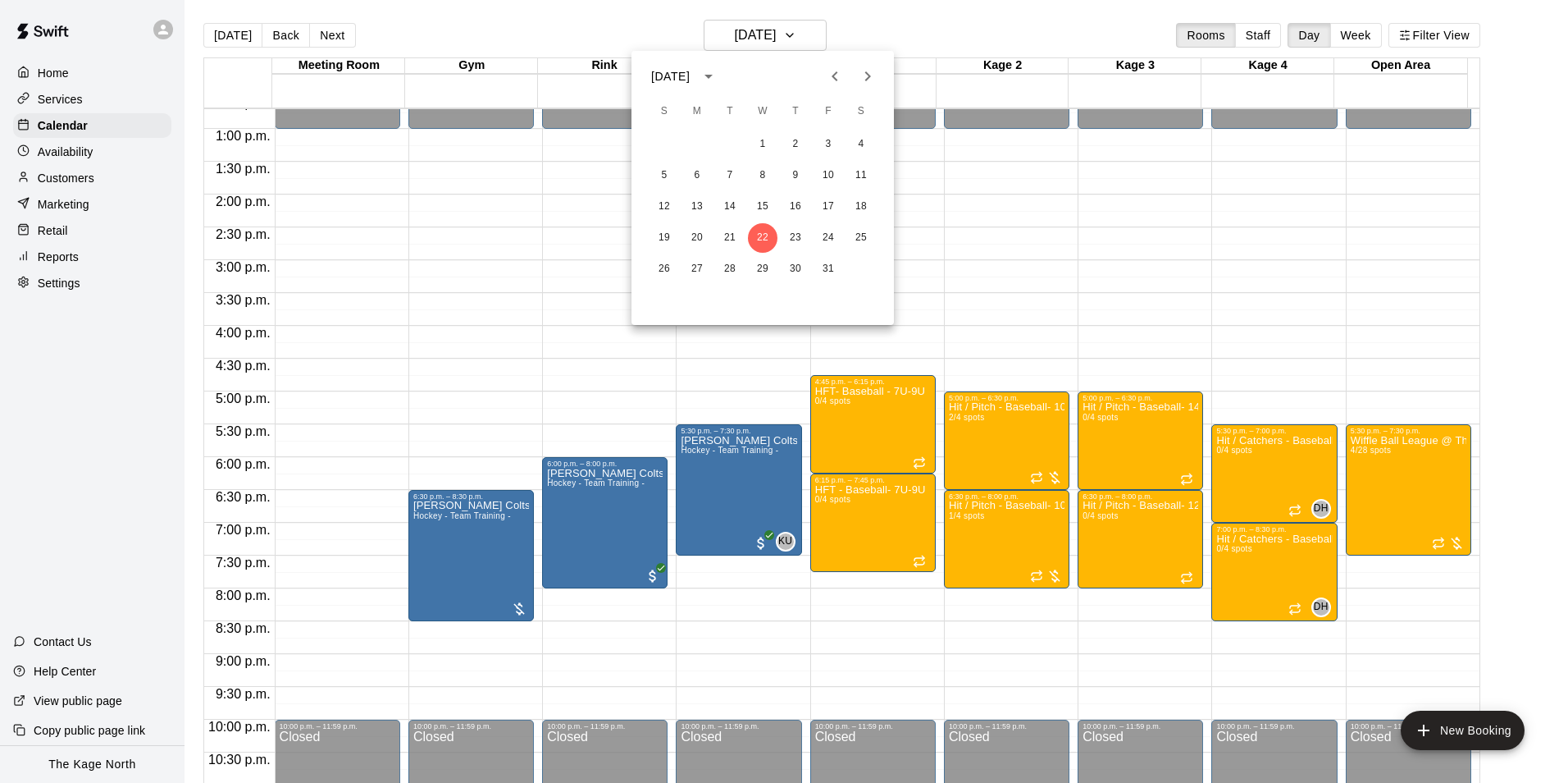
click at [837, 69] on icon "Previous month" at bounding box center [835, 76] width 19 height 19
click at [835, 75] on icon "Previous month" at bounding box center [835, 76] width 19 height 19
click at [699, 209] on button "11" at bounding box center [697, 207] width 30 height 30
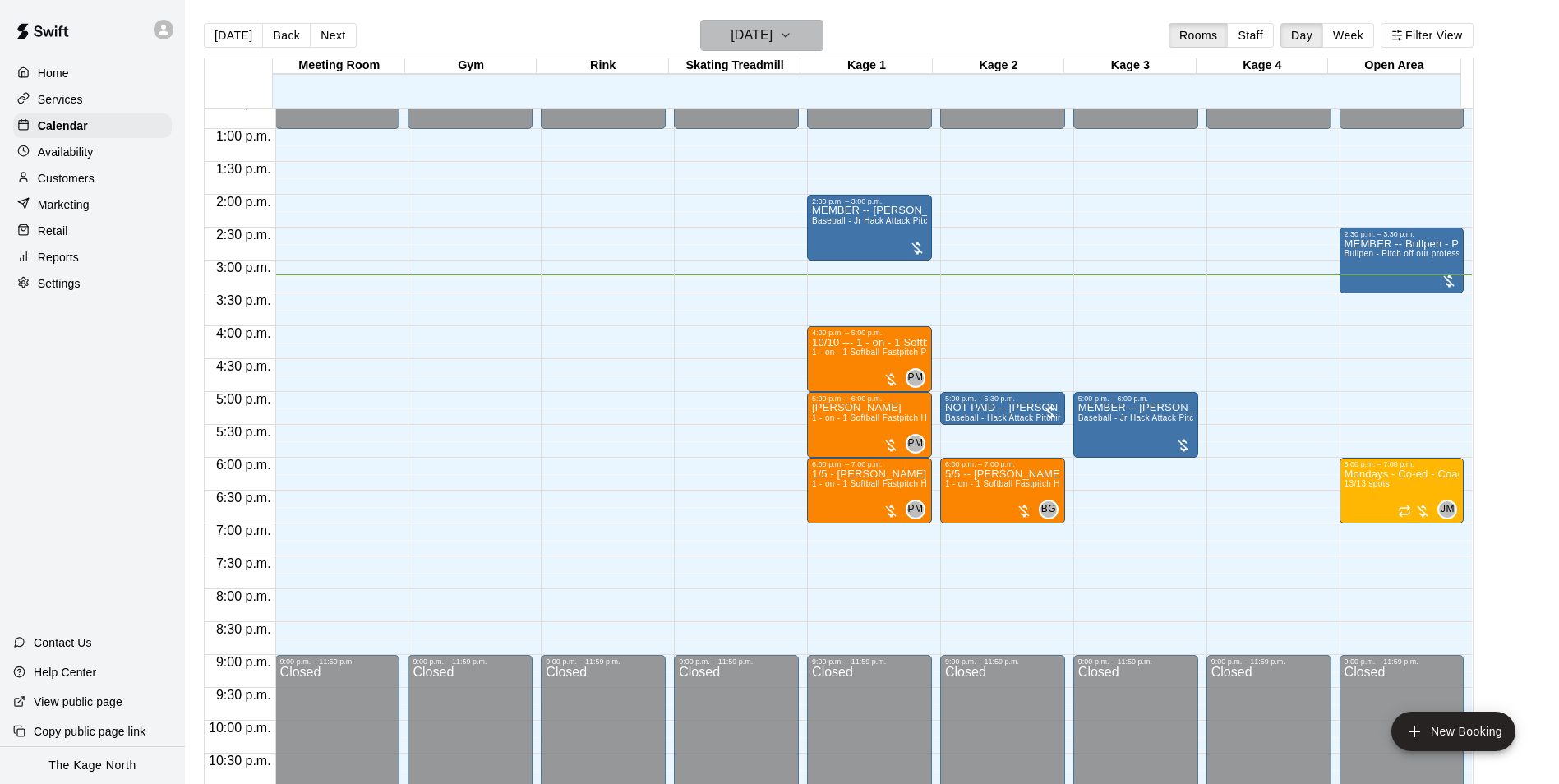
click at [823, 41] on button "[DATE]" at bounding box center [761, 35] width 123 height 31
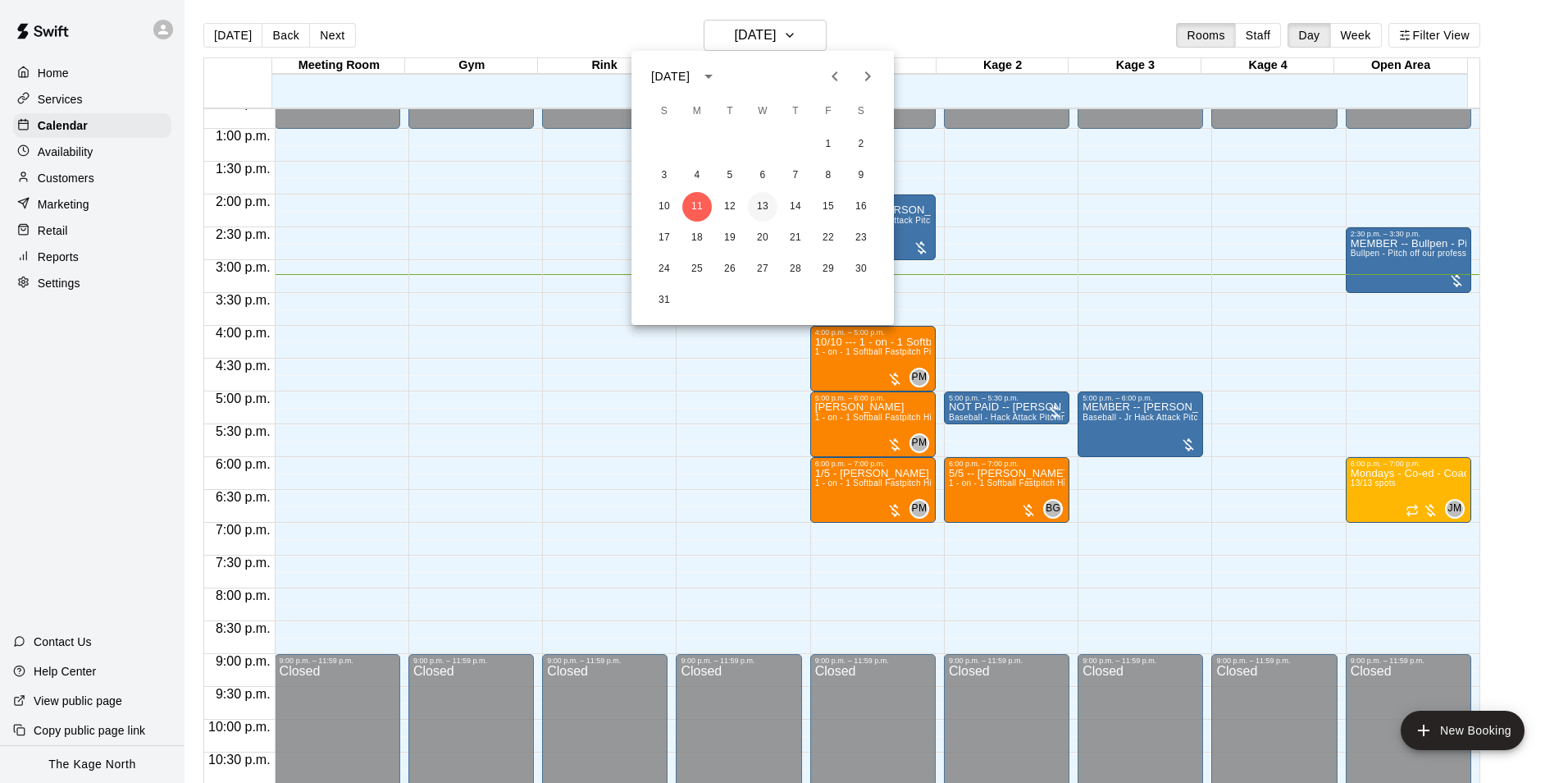
click at [763, 213] on button "13" at bounding box center [762, 207] width 30 height 30
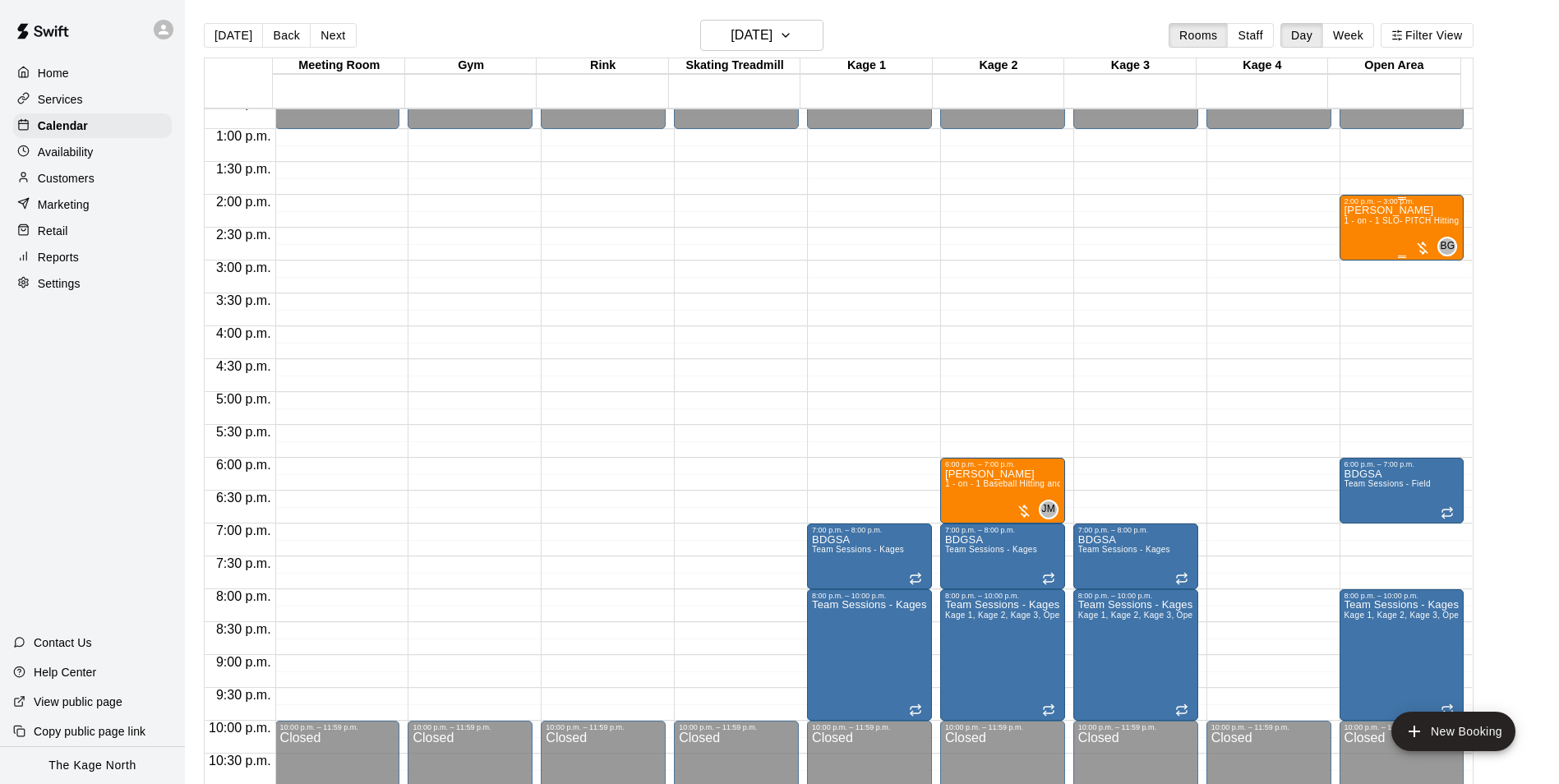
click at [1392, 226] on span "1 - on - 1 SLO- PITCH Hitting or Pitching or Fielding or Catchers Clinic" at bounding box center [1482, 220] width 275 height 9
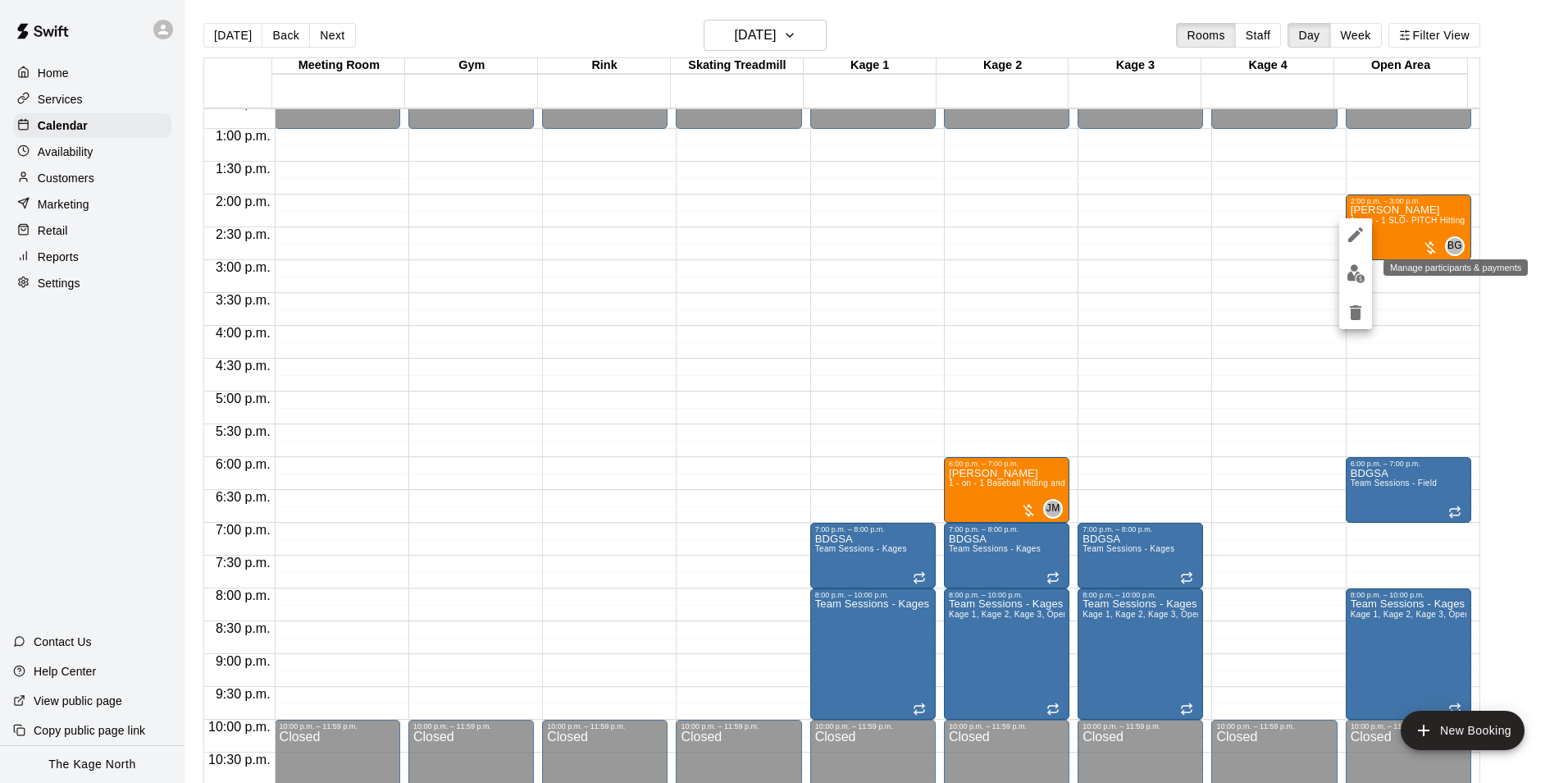
click at [1358, 268] on img "edit" at bounding box center [1355, 274] width 19 height 19
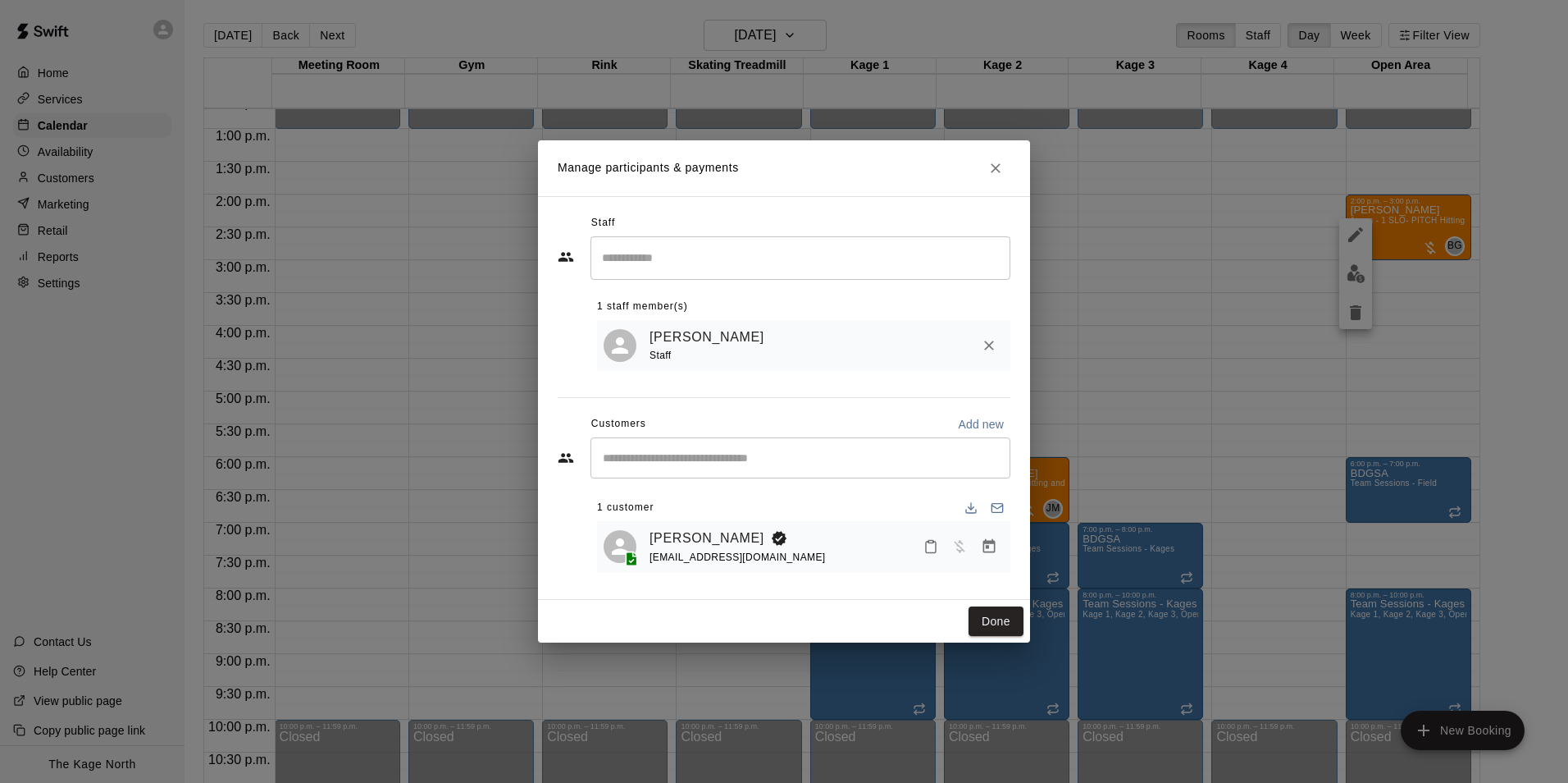
click at [994, 161] on icon "Close" at bounding box center [995, 167] width 16 height 16
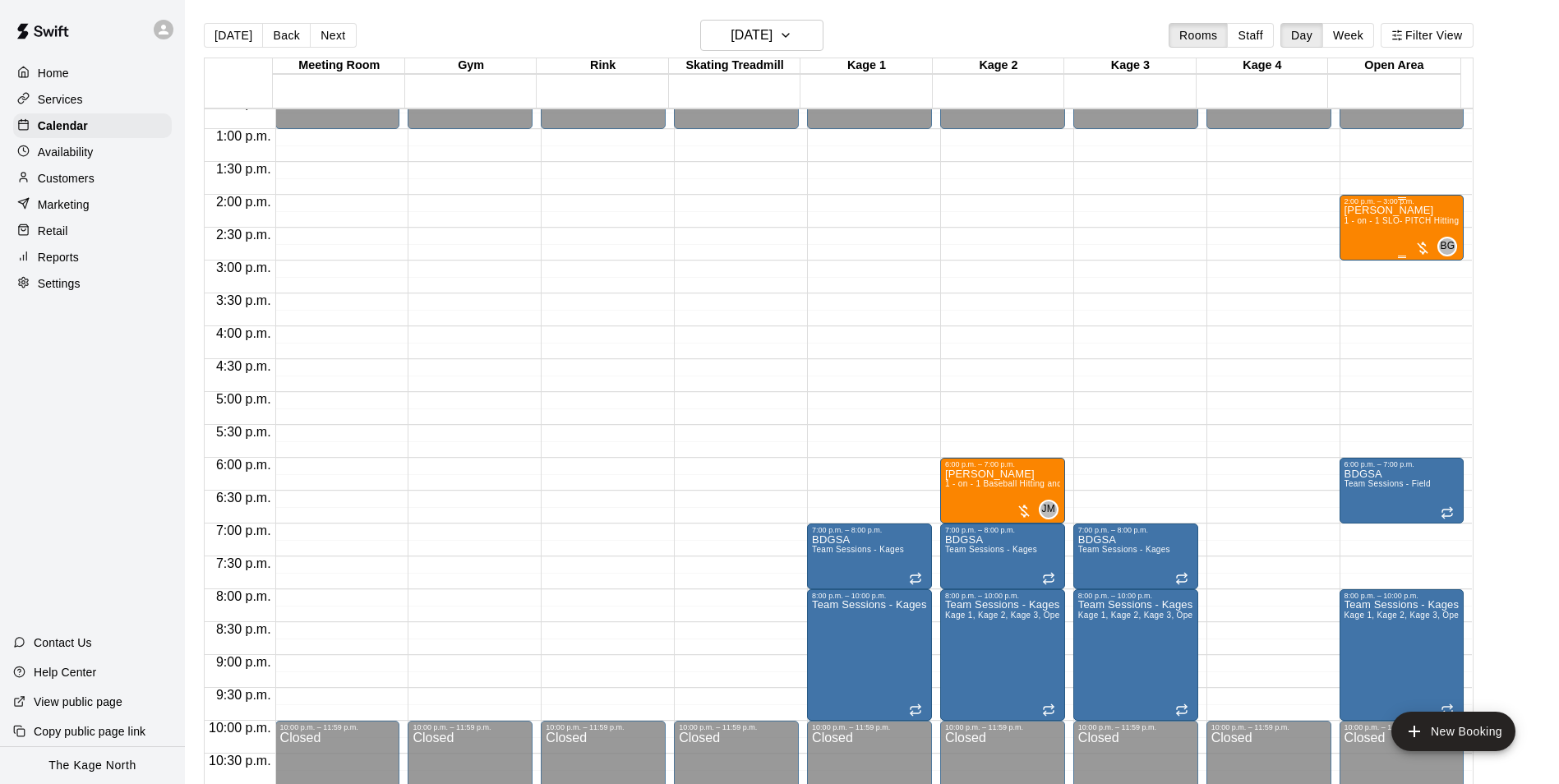
click at [1396, 223] on span "1 - on - 1 SLO- PITCH Hitting or Pitching or Fielding or Catchers Clinic" at bounding box center [1482, 220] width 275 height 9
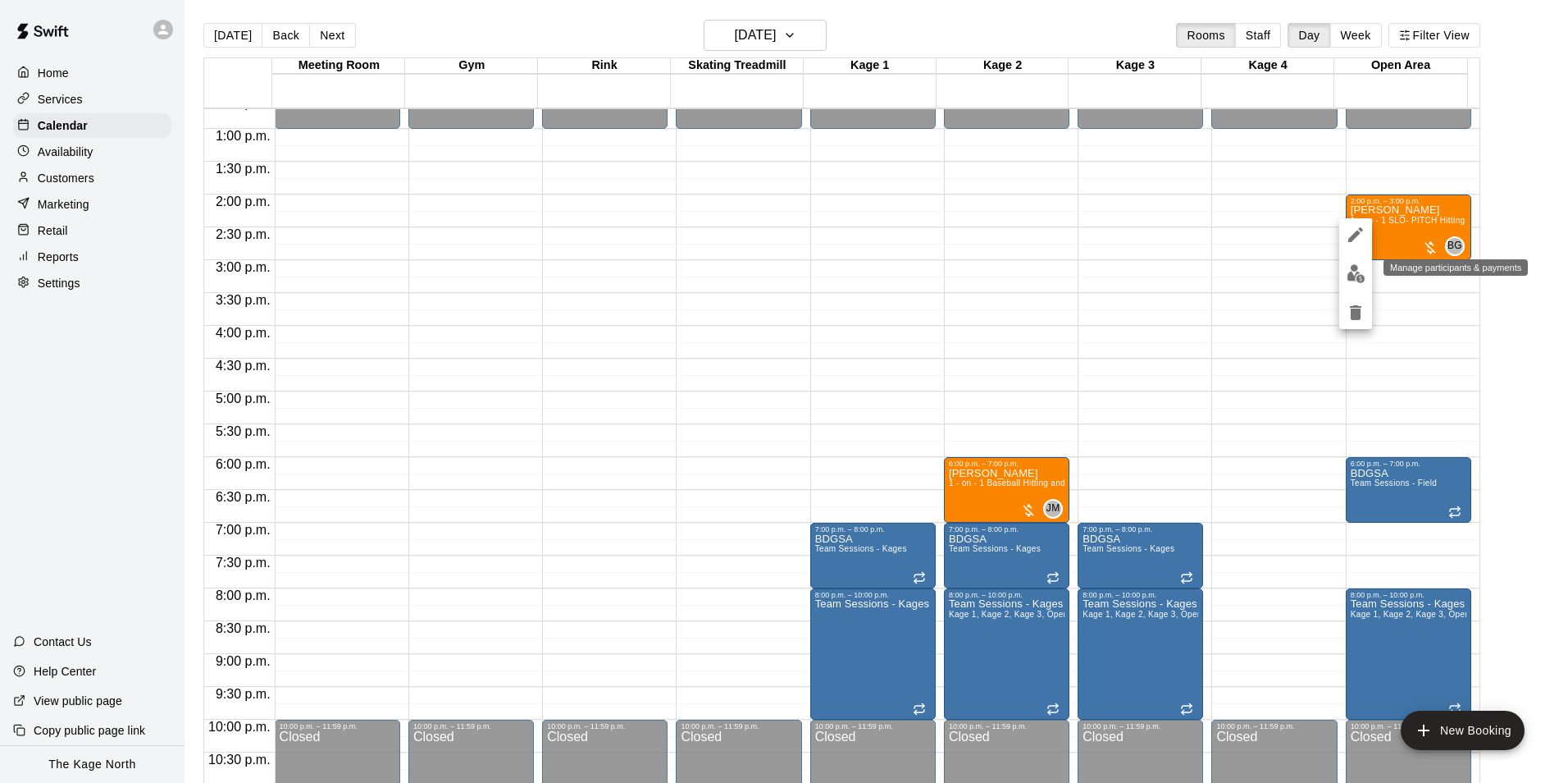
click at [1351, 274] on img "edit" at bounding box center [1355, 274] width 19 height 19
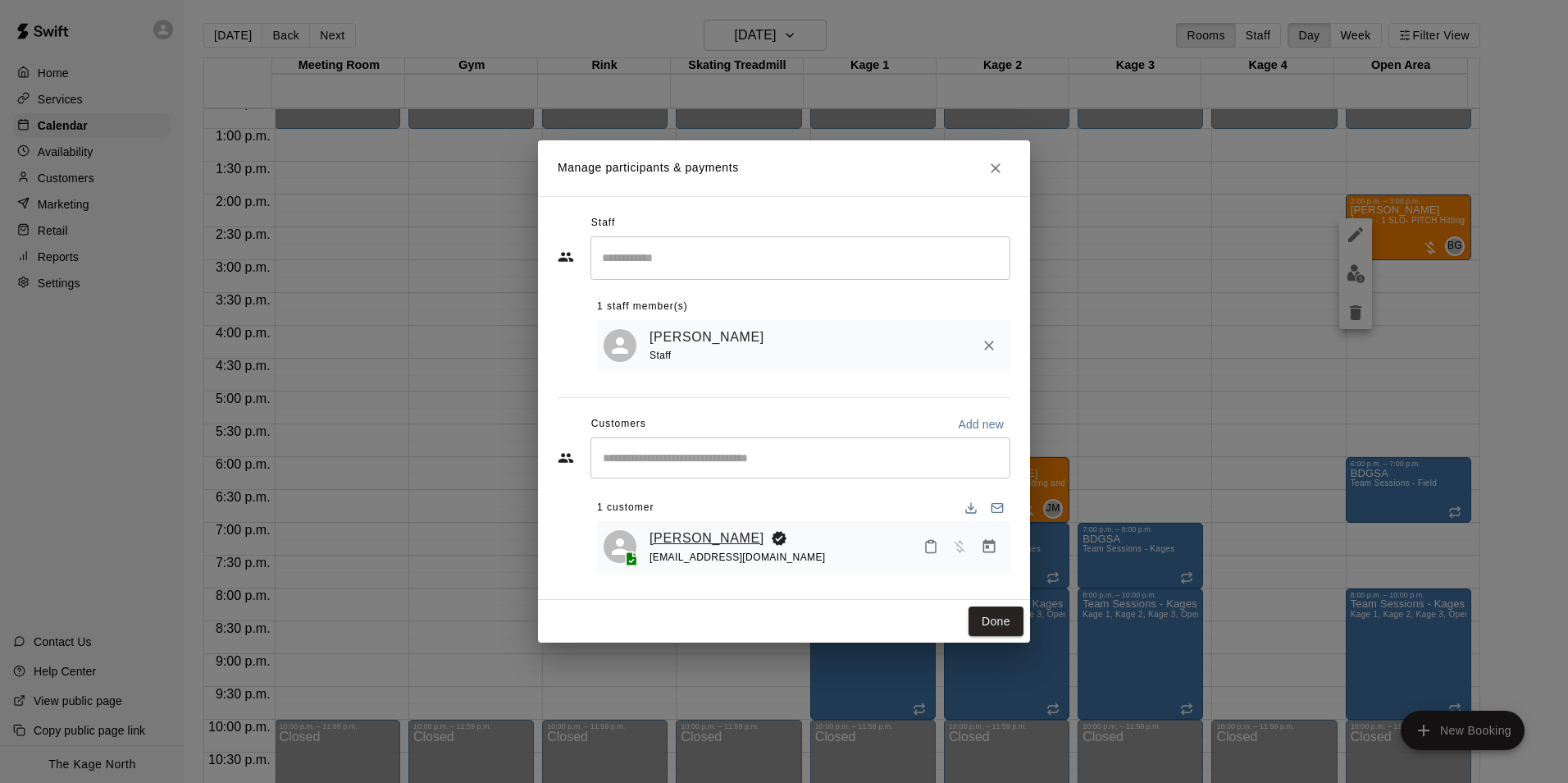
click at [691, 533] on link "[PERSON_NAME]" at bounding box center [706, 538] width 115 height 21
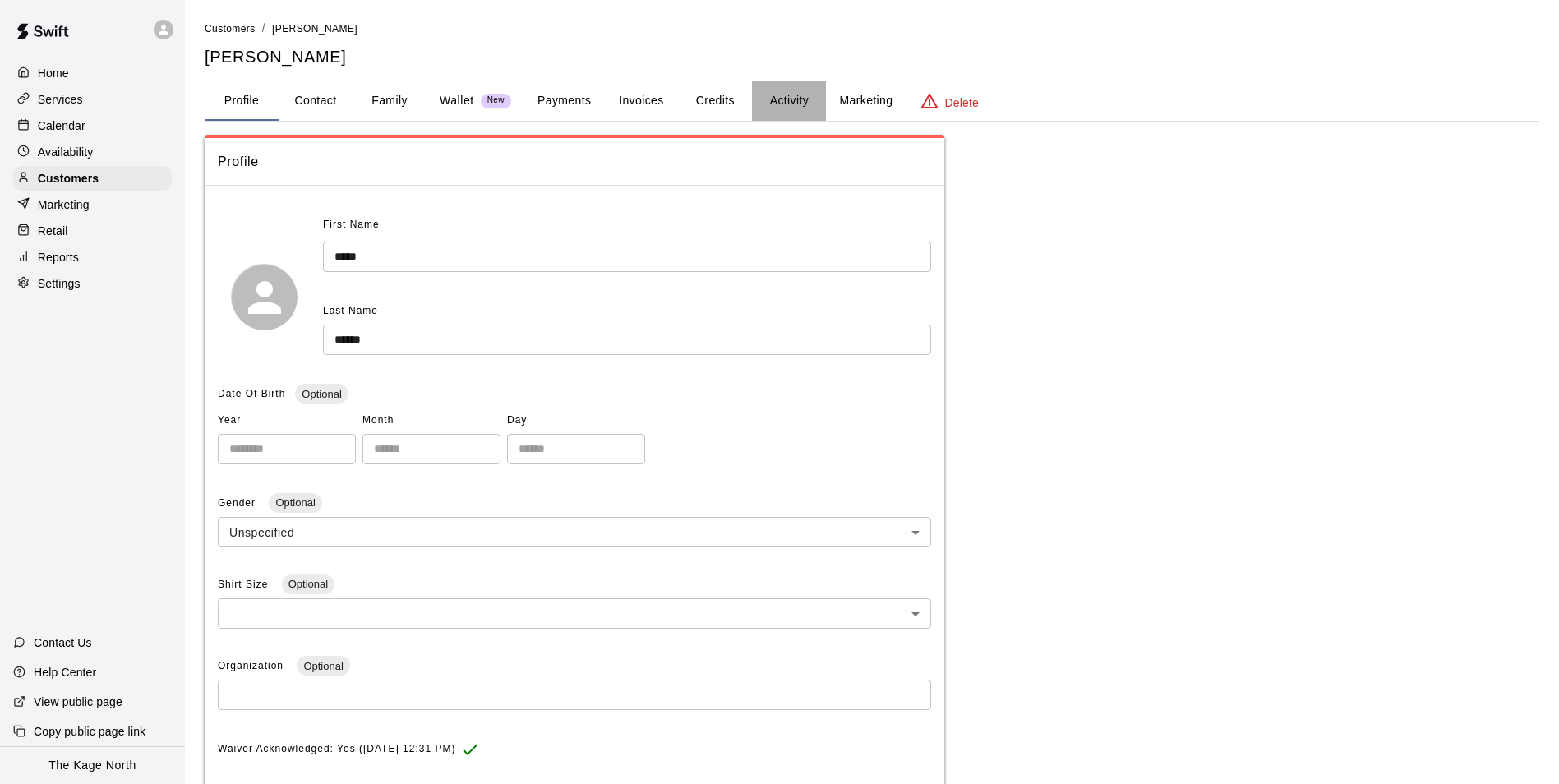
click at [790, 90] on button "Activity" at bounding box center [788, 101] width 74 height 40
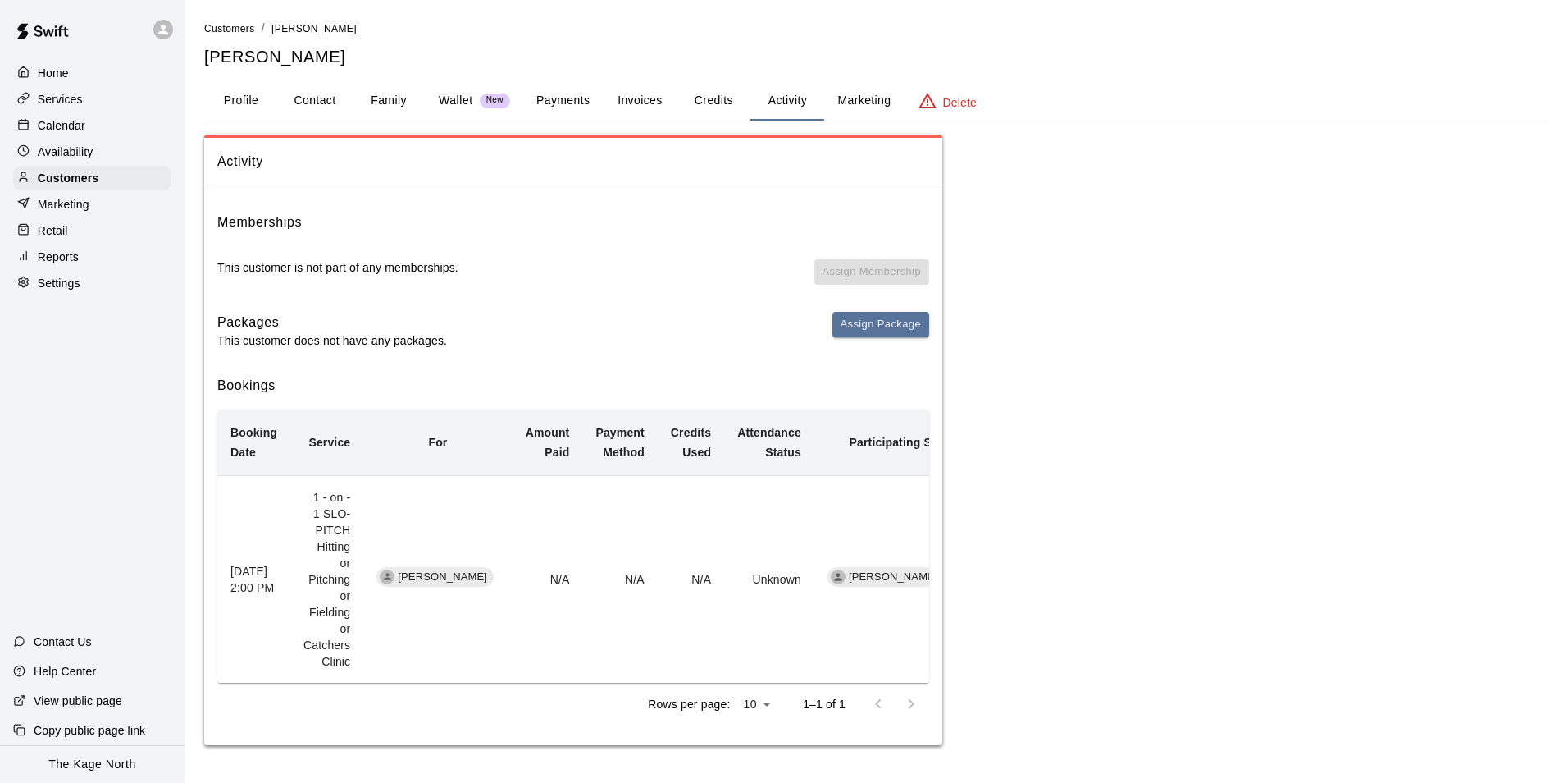
click at [71, 122] on p "Calendar" at bounding box center [61, 125] width 47 height 16
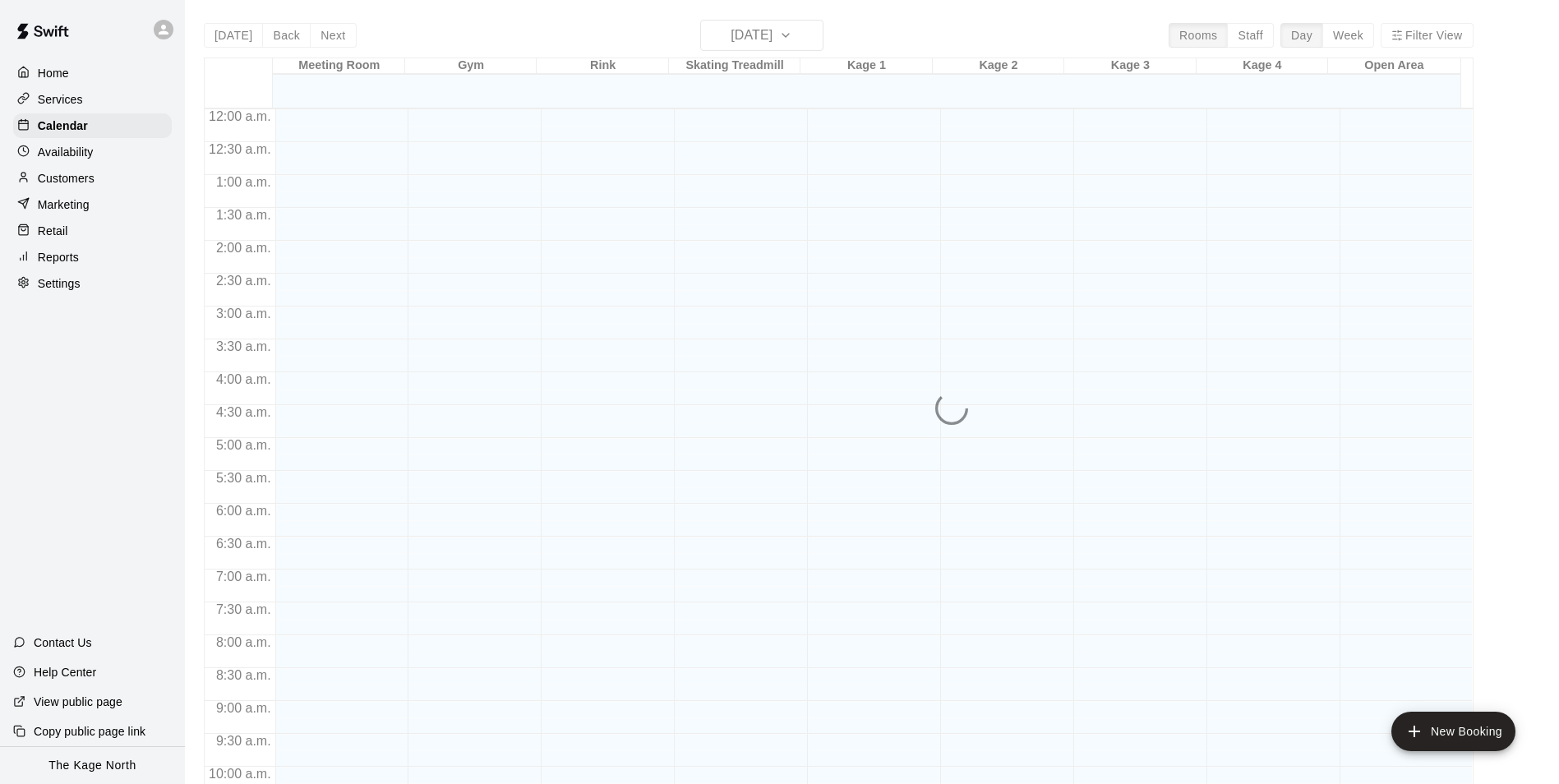
scroll to position [834, 0]
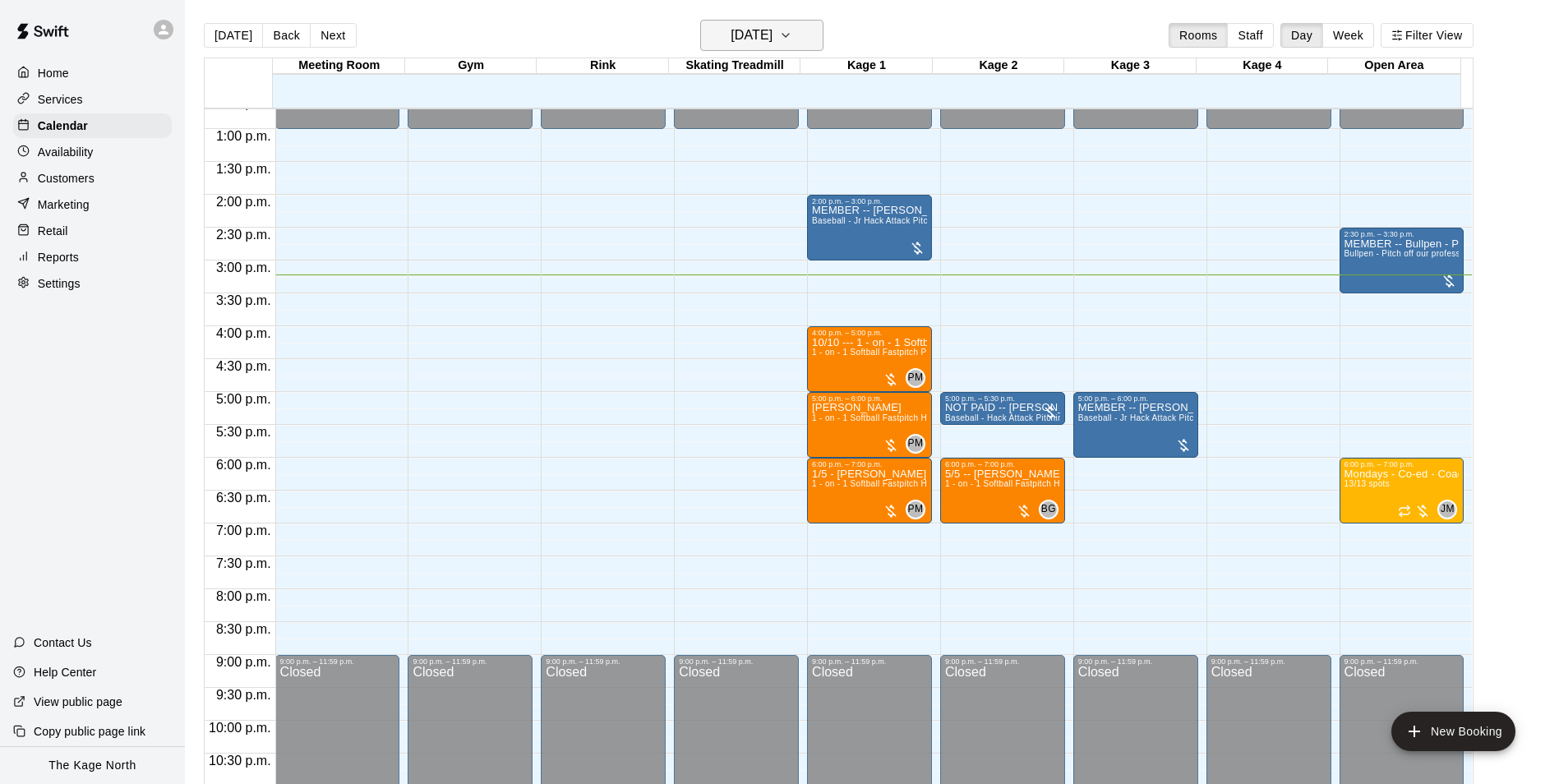
click at [773, 44] on h6 "[DATE]" at bounding box center [750, 36] width 42 height 23
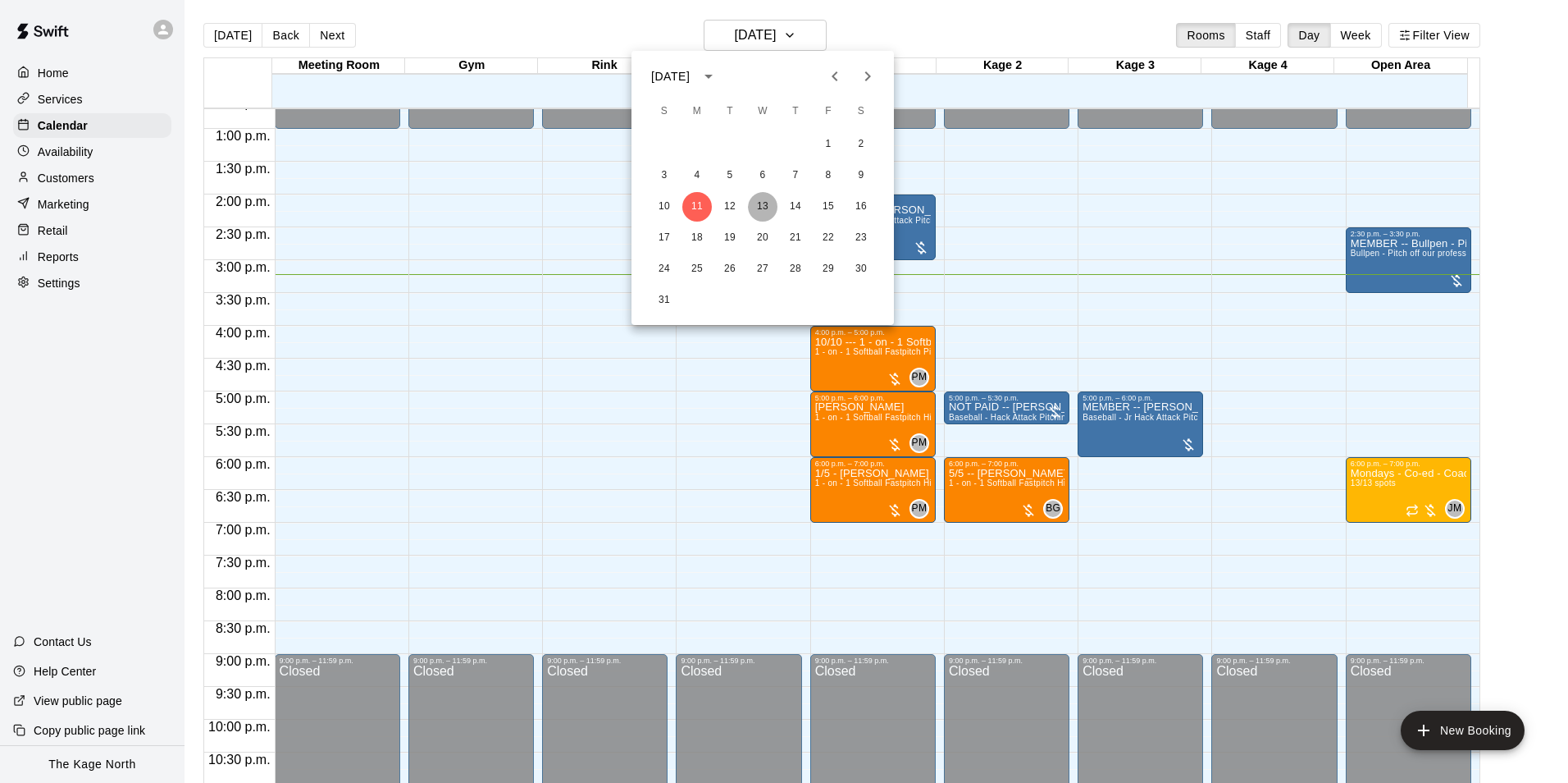
click at [760, 205] on button "13" at bounding box center [762, 207] width 30 height 30
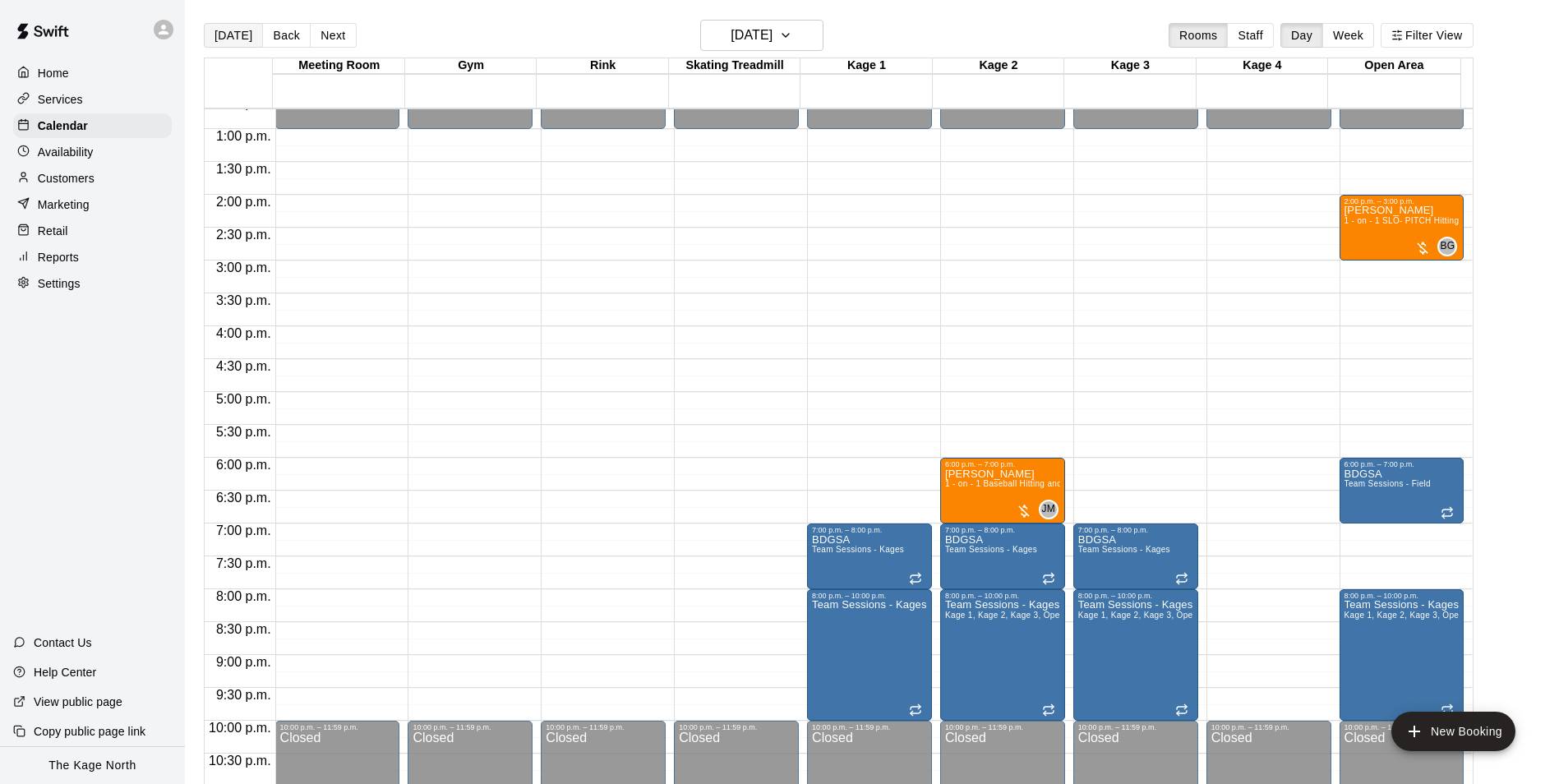
click at [215, 41] on button "[DATE]" at bounding box center [232, 35] width 59 height 24
